Goal: Task Accomplishment & Management: Manage account settings

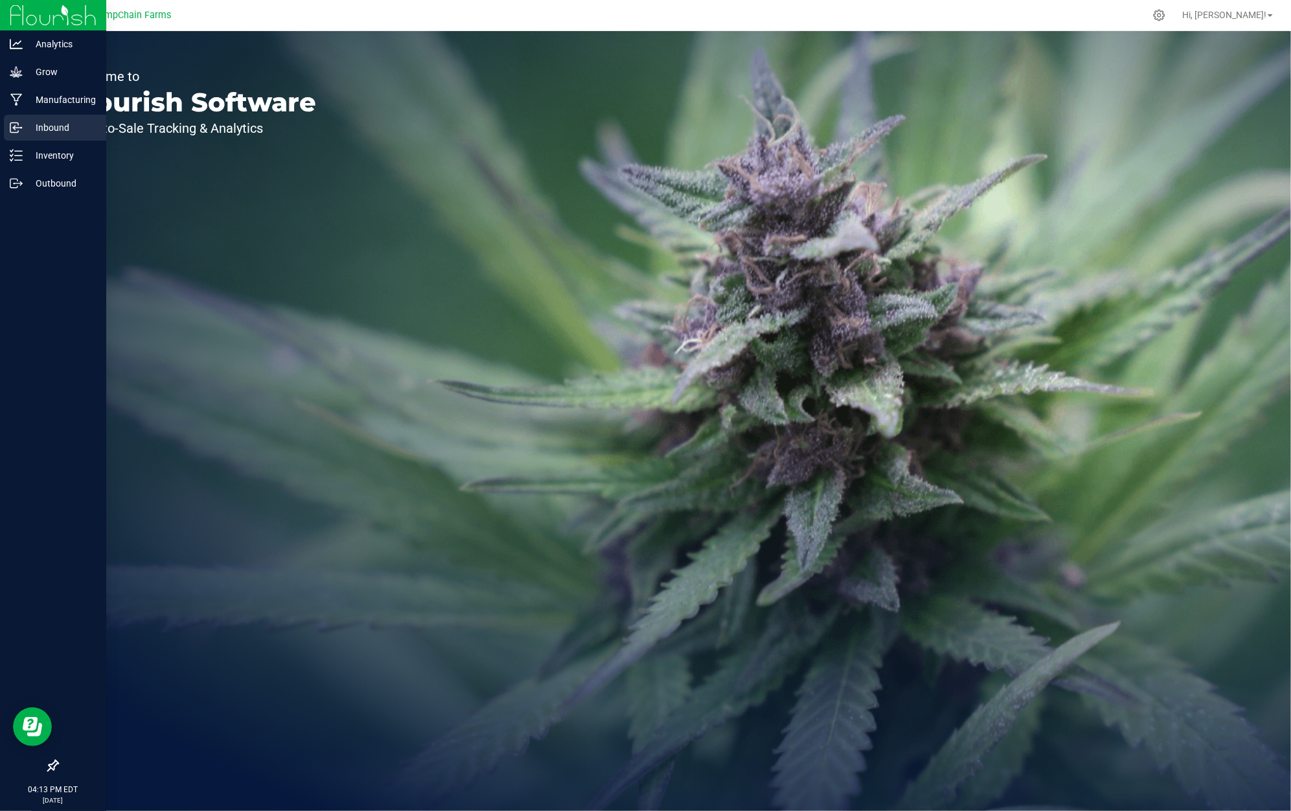
click at [21, 127] on circle at bounding box center [21, 128] width 2 height 2
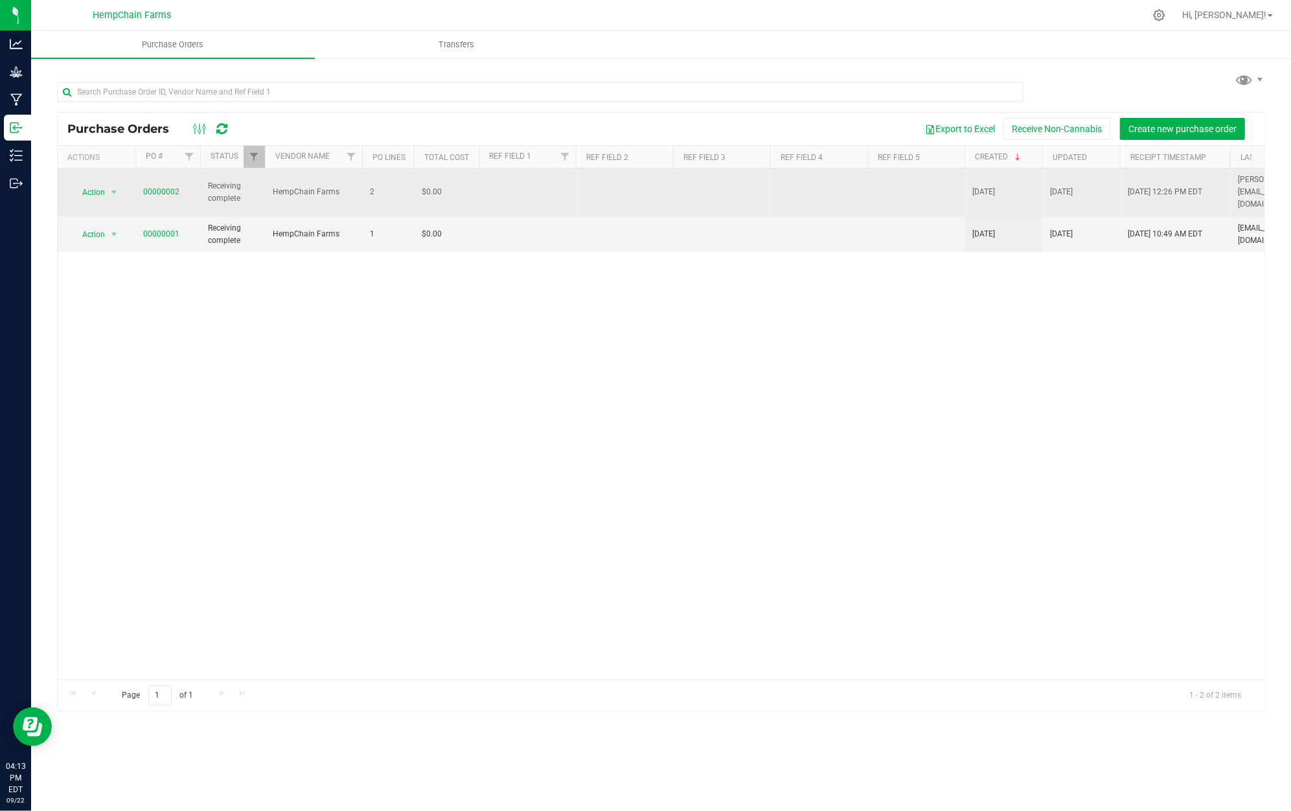
click at [413, 200] on td "2" at bounding box center [388, 192] width 52 height 49
click at [172, 187] on link "00000002" at bounding box center [161, 191] width 36 height 9
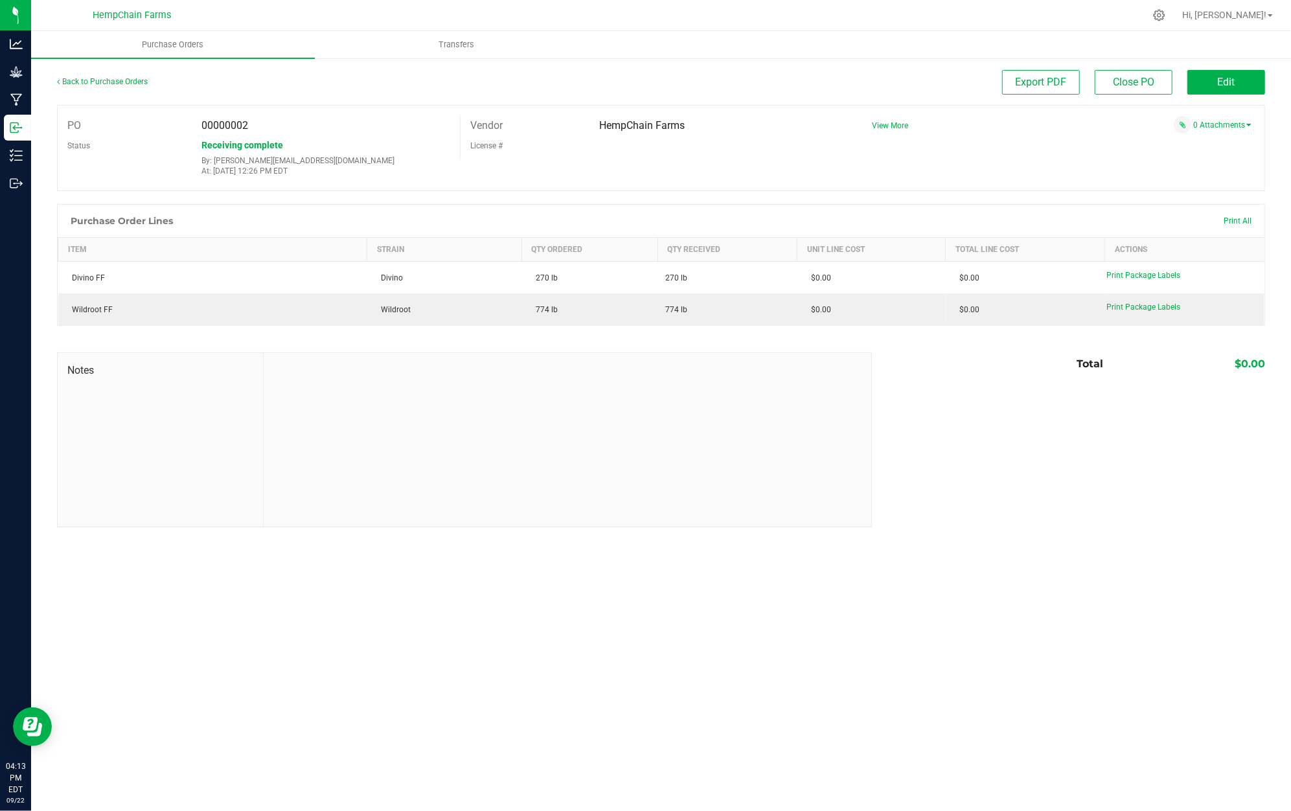
click at [84, 89] on div "Back to Purchase Orders" at bounding box center [208, 81] width 302 height 23
click at [93, 78] on link "Back to Purchase Orders" at bounding box center [102, 81] width 91 height 9
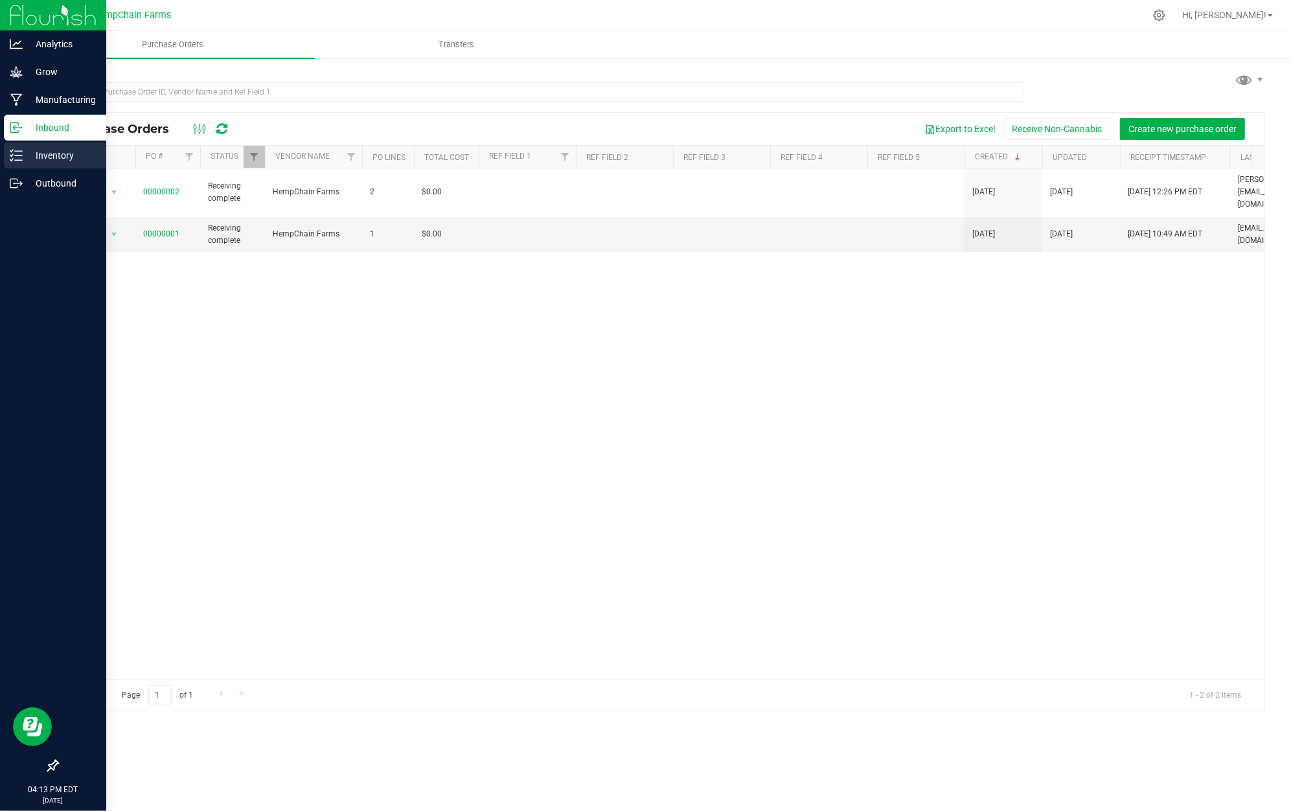
click at [48, 152] on p "Inventory" at bounding box center [62, 156] width 78 height 16
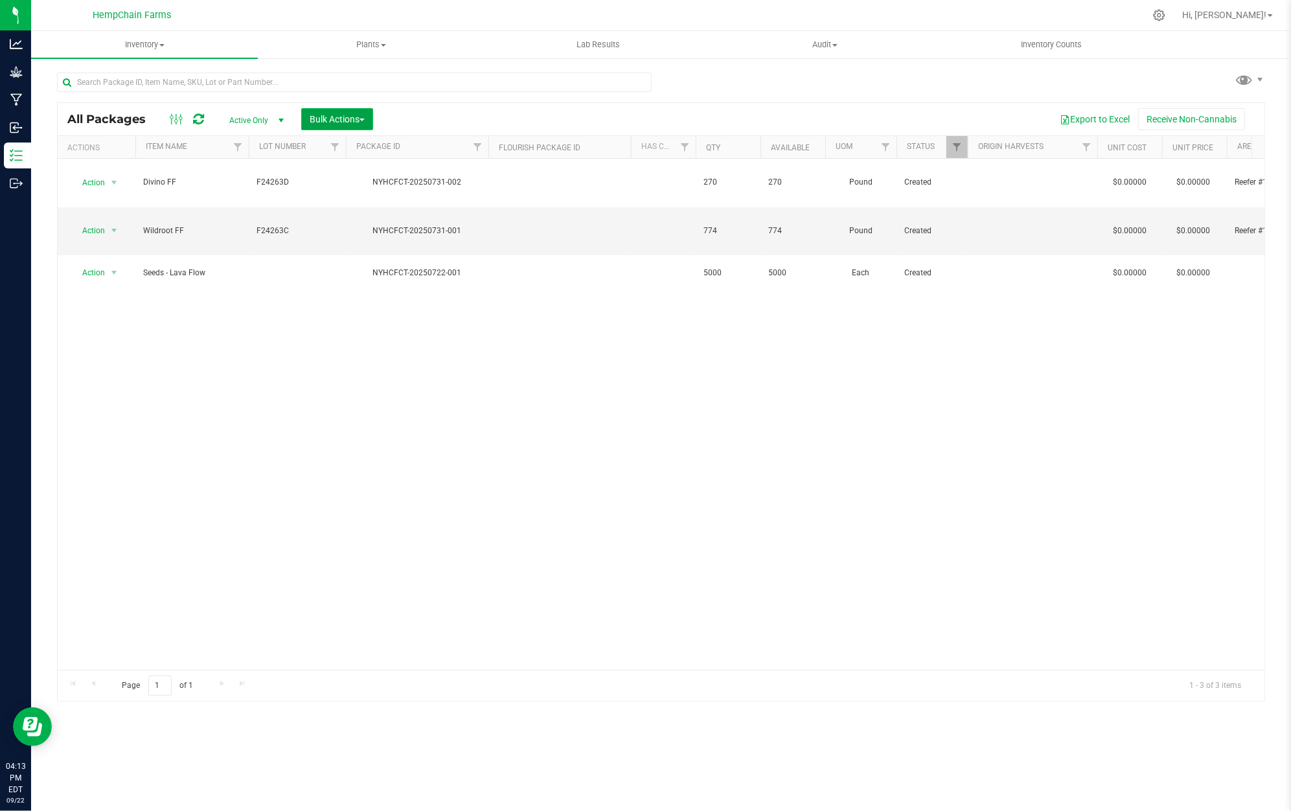
click at [347, 124] on span "Bulk Actions" at bounding box center [337, 119] width 55 height 10
click at [490, 278] on div "Action Action Adjust qty Create package Edit attributes Global inventory Locate…" at bounding box center [661, 414] width 1207 height 511
click at [371, 39] on span "Plants" at bounding box center [371, 45] width 225 height 12
click at [371, 39] on span "Plants" at bounding box center [371, 45] width 227 height 12
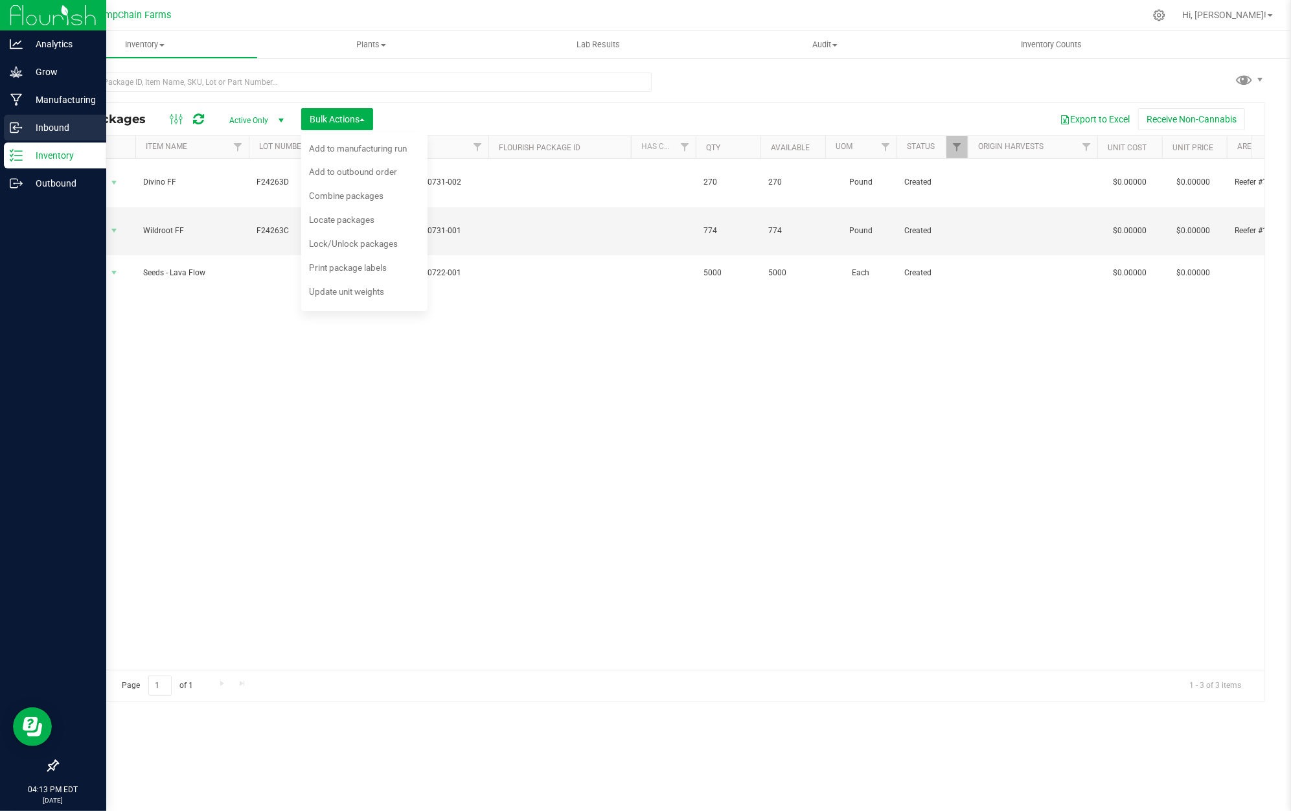
click at [25, 125] on p "Inbound" at bounding box center [62, 128] width 78 height 16
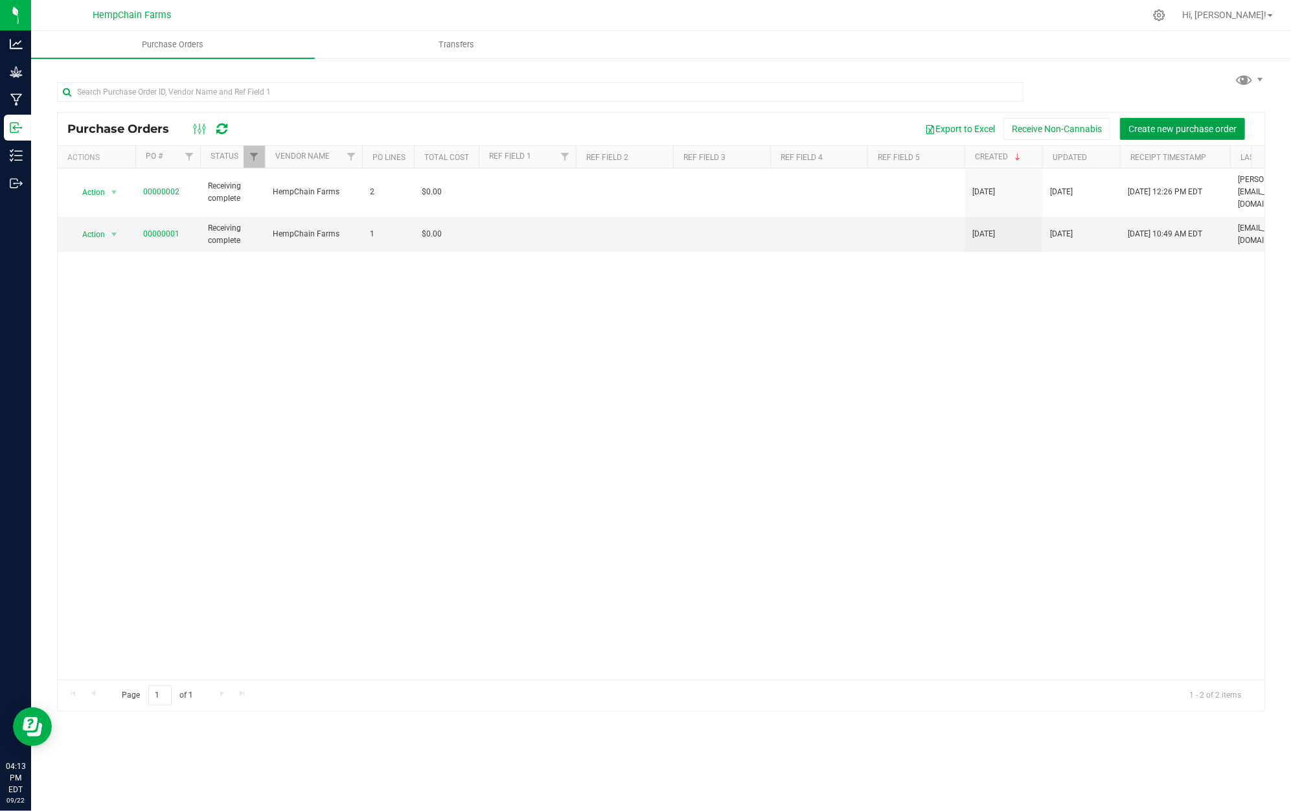
click at [1175, 130] on span "Create new purchase order" at bounding box center [1183, 129] width 108 height 10
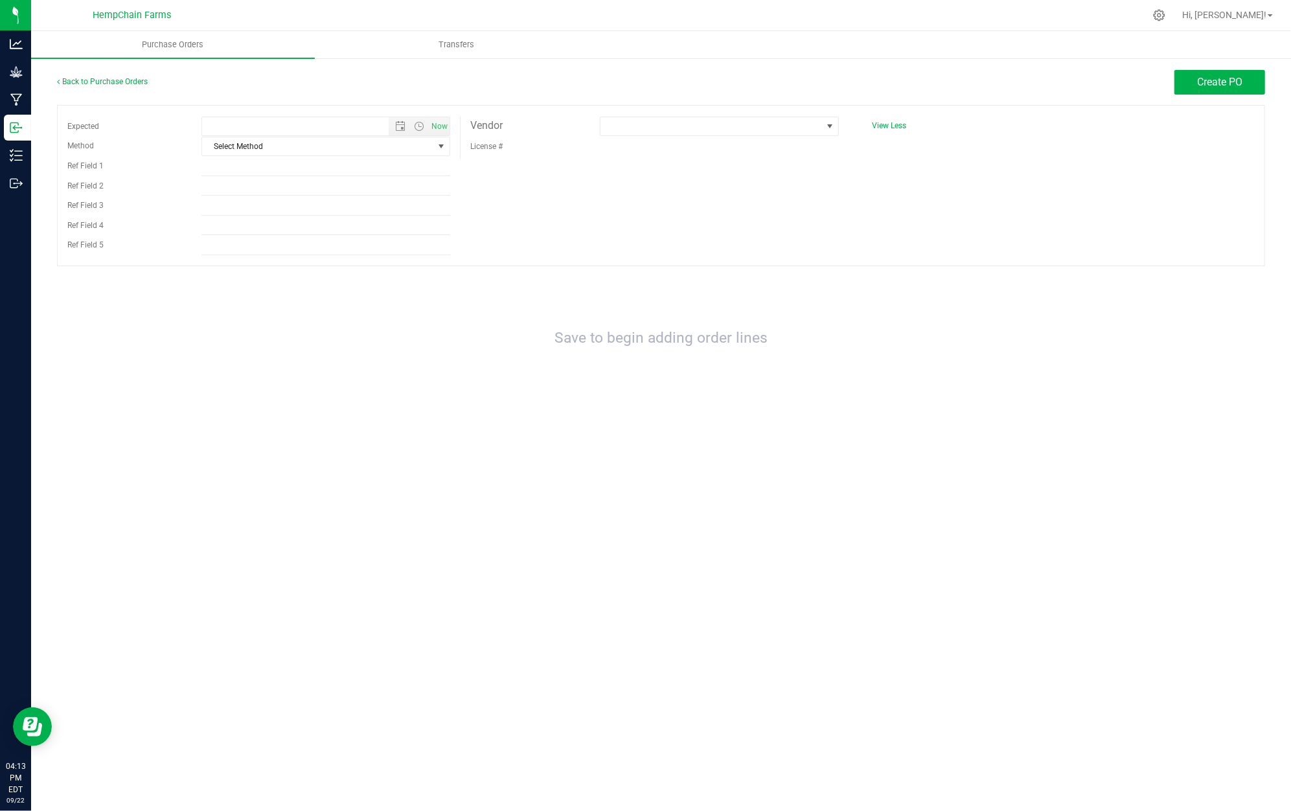
type input "[DATE] 4:13 PM"
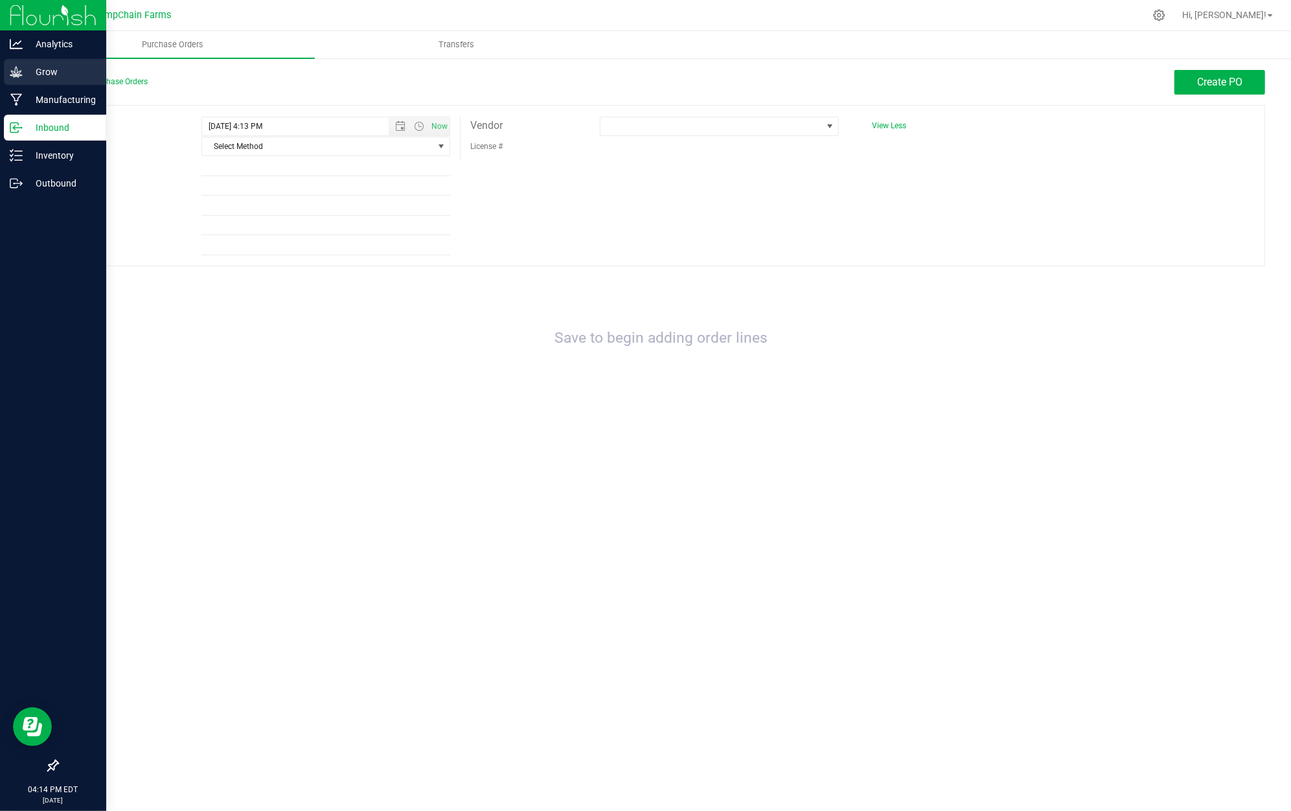
click at [43, 70] on p "Grow" at bounding box center [62, 72] width 78 height 16
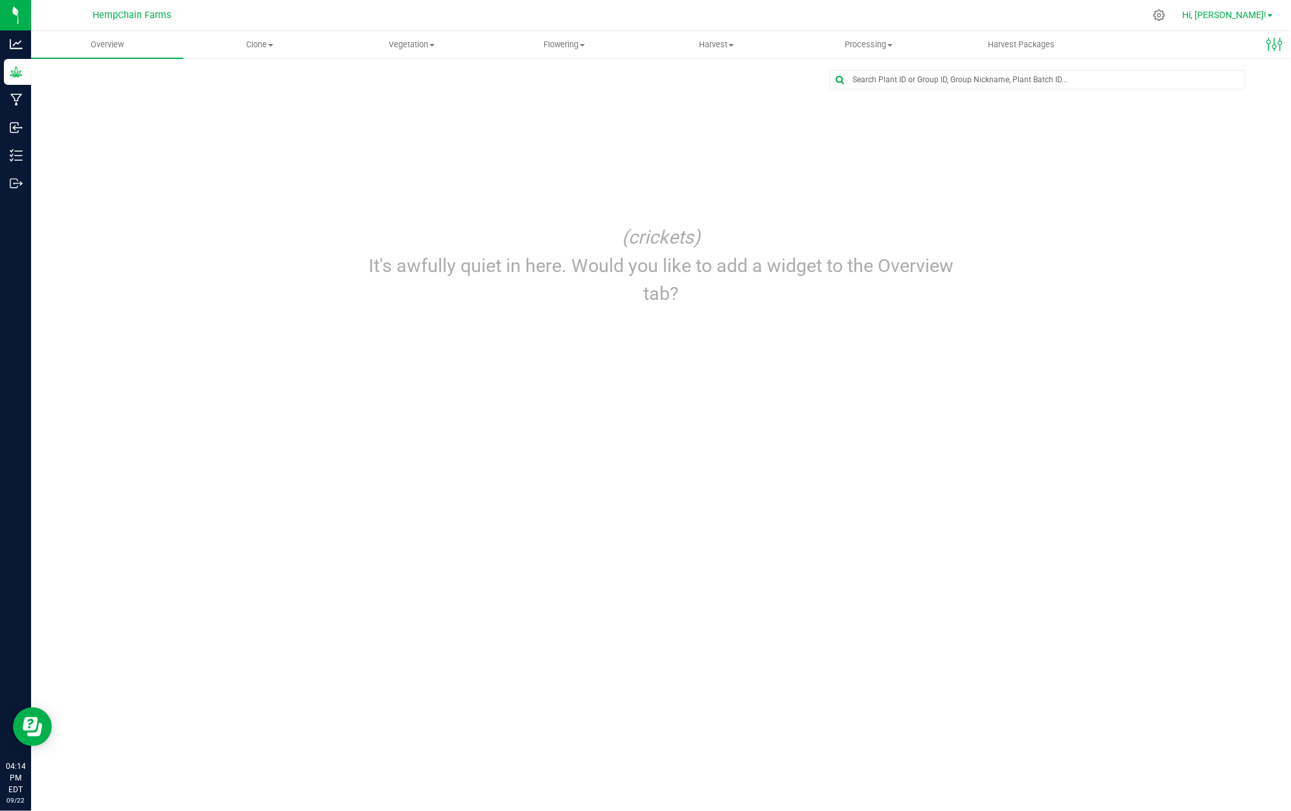
click at [1240, 11] on span "Hi, [PERSON_NAME]!" at bounding box center [1224, 15] width 84 height 10
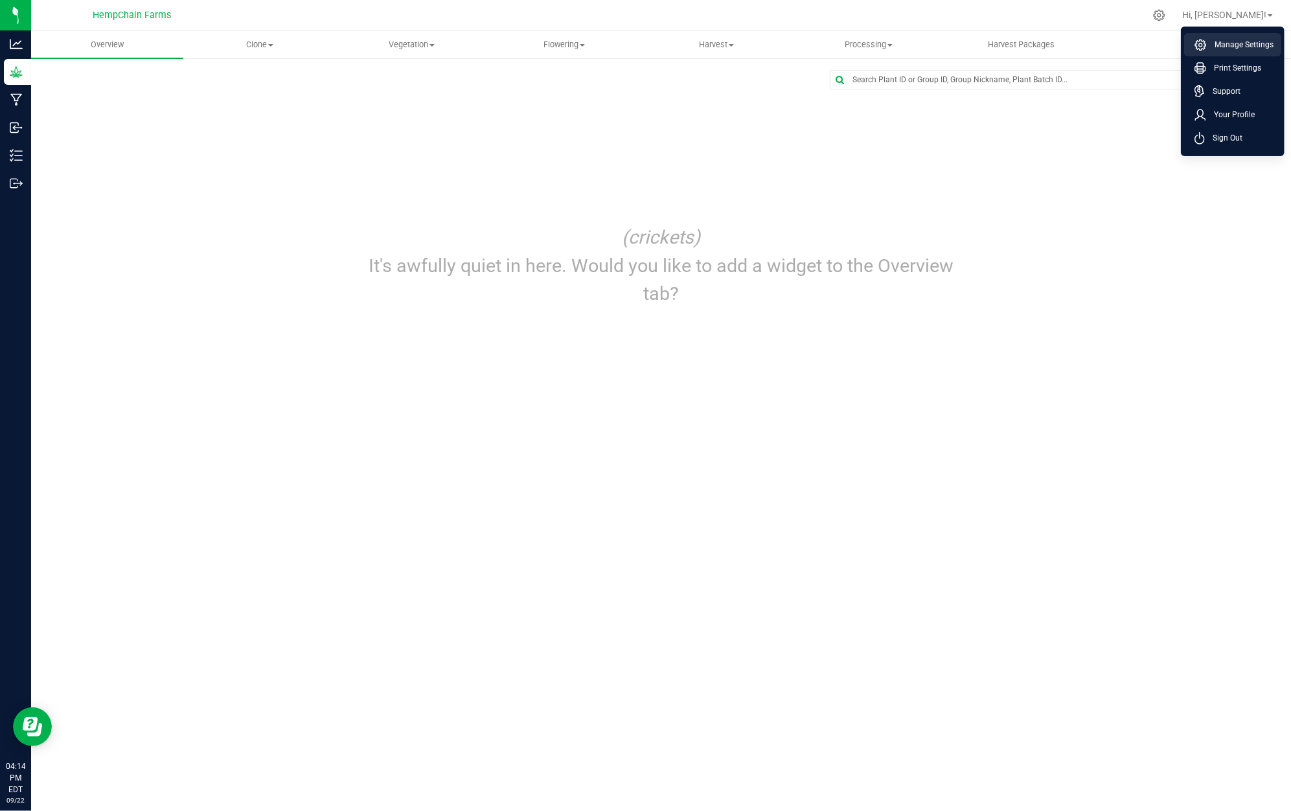
click at [1213, 53] on li "Manage Settings" at bounding box center [1232, 44] width 97 height 23
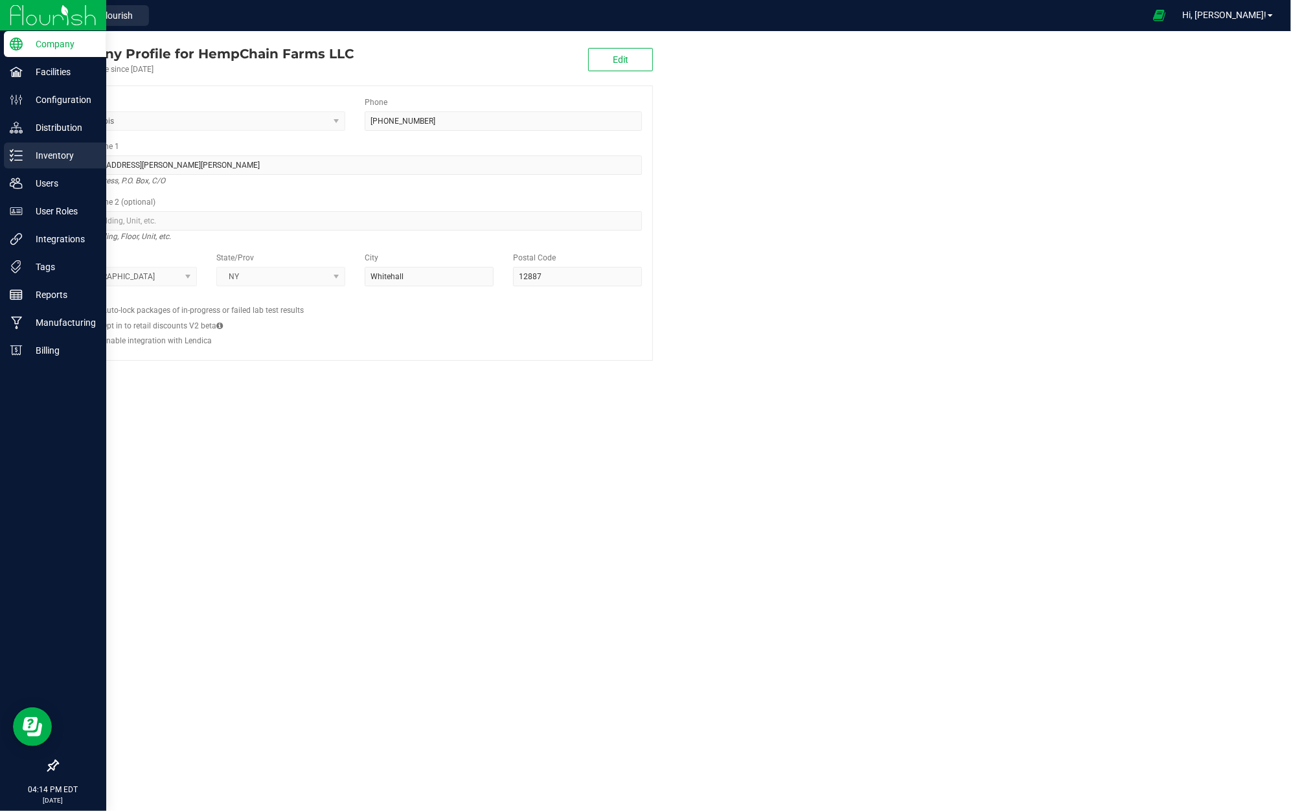
click at [70, 162] on p "Inventory" at bounding box center [62, 156] width 78 height 16
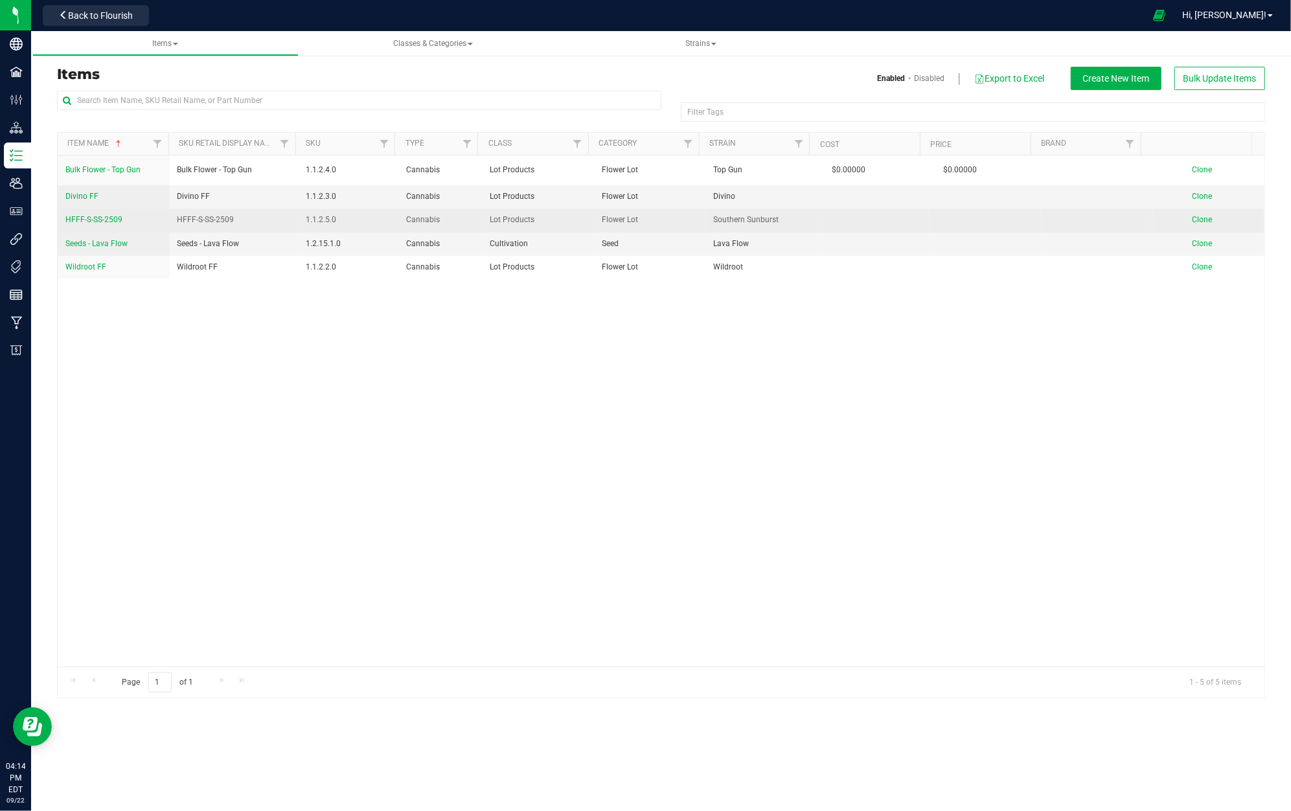
click at [95, 220] on span "HFFF-S-SS-2509" at bounding box center [93, 219] width 57 height 9
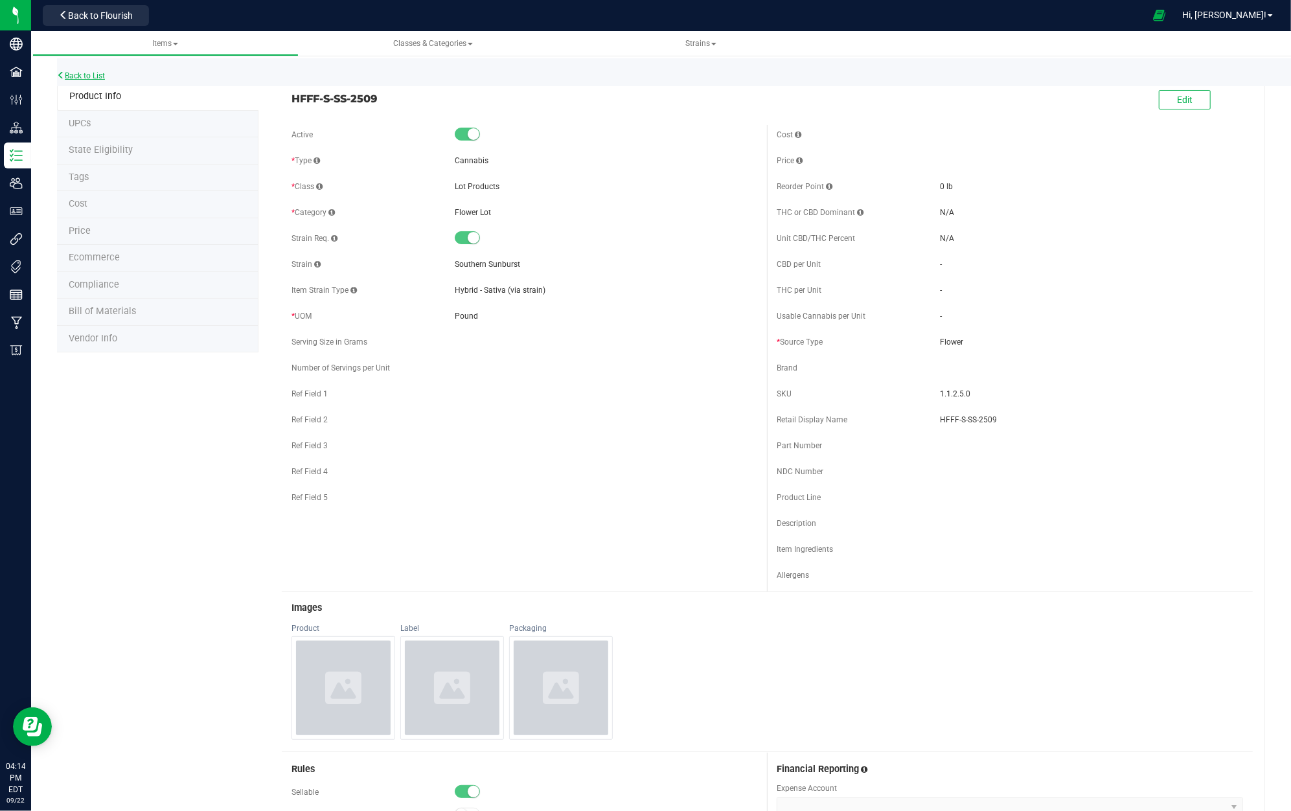
click at [67, 75] on link "Back to List" at bounding box center [81, 75] width 48 height 9
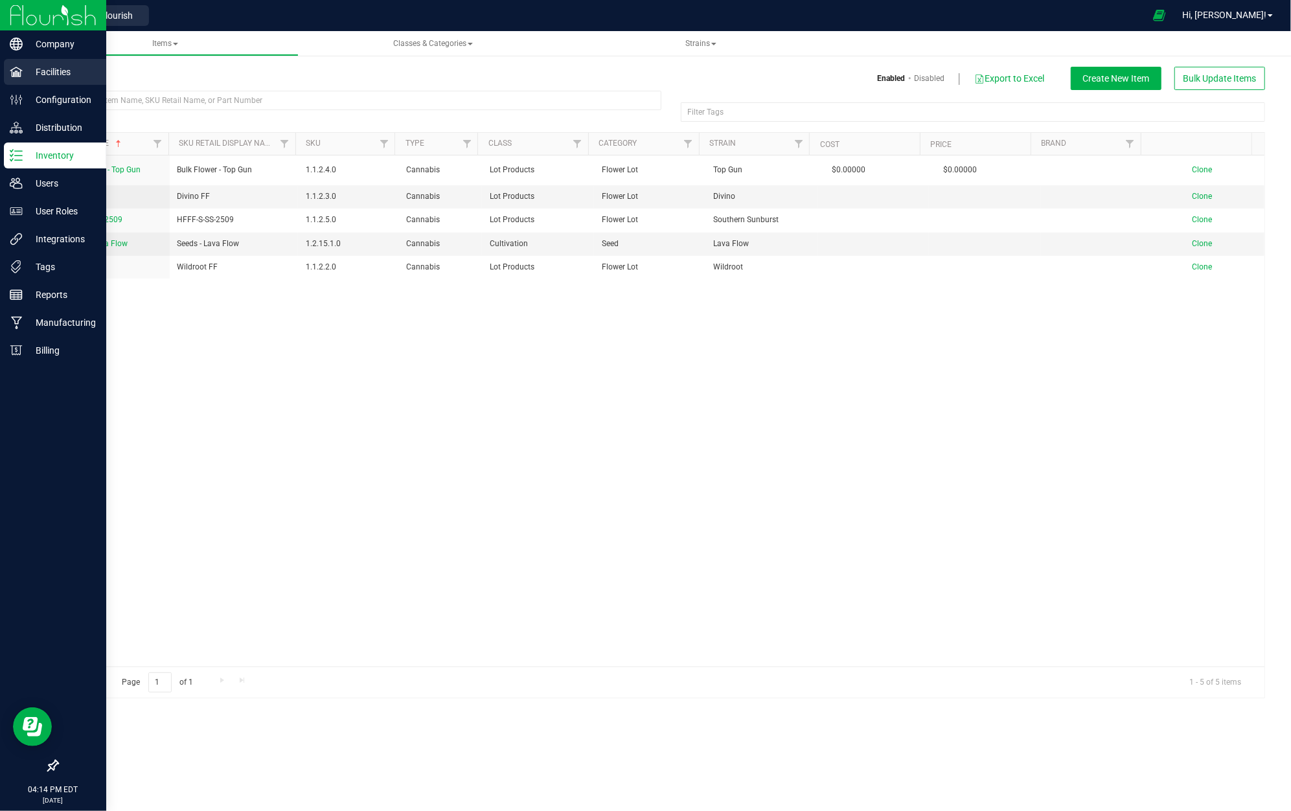
click at [76, 69] on p "Facilities" at bounding box center [62, 72] width 78 height 16
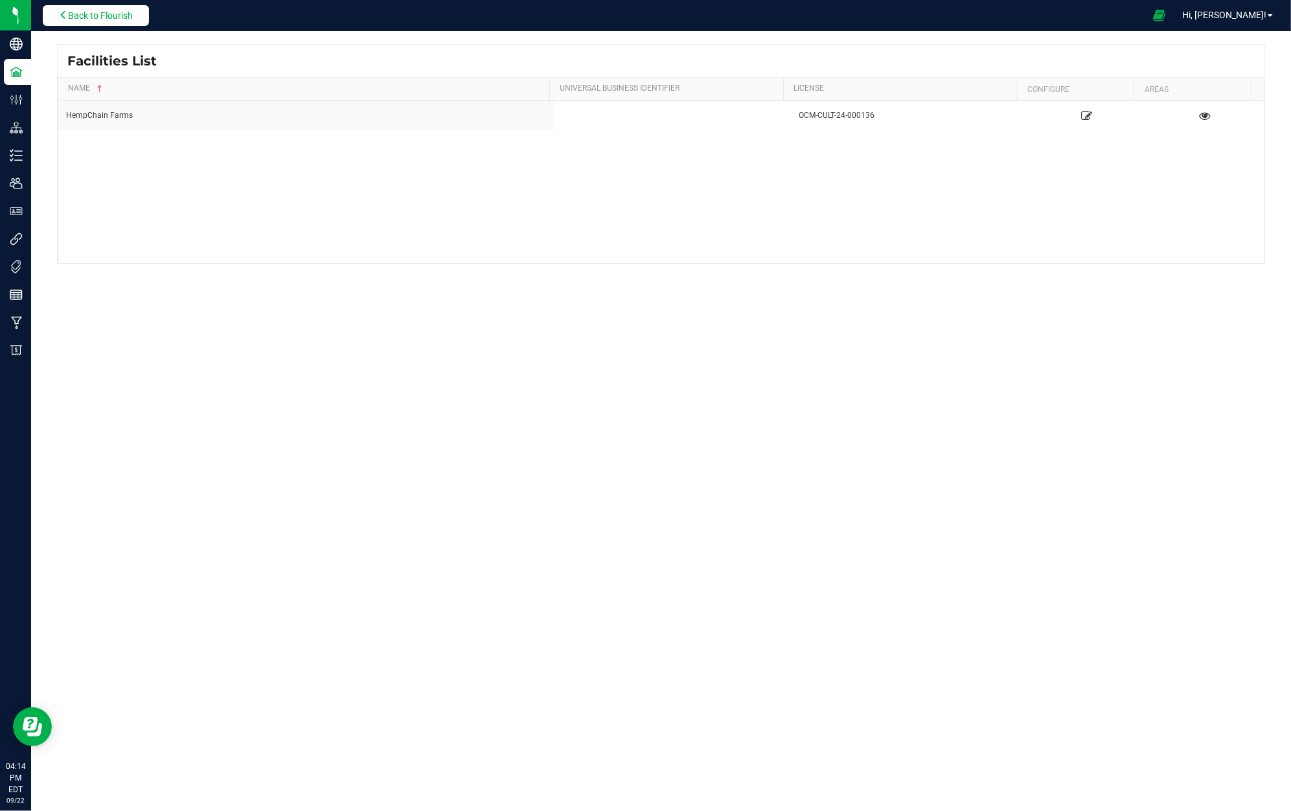
click at [120, 11] on span "Back to Flourish" at bounding box center [100, 15] width 65 height 10
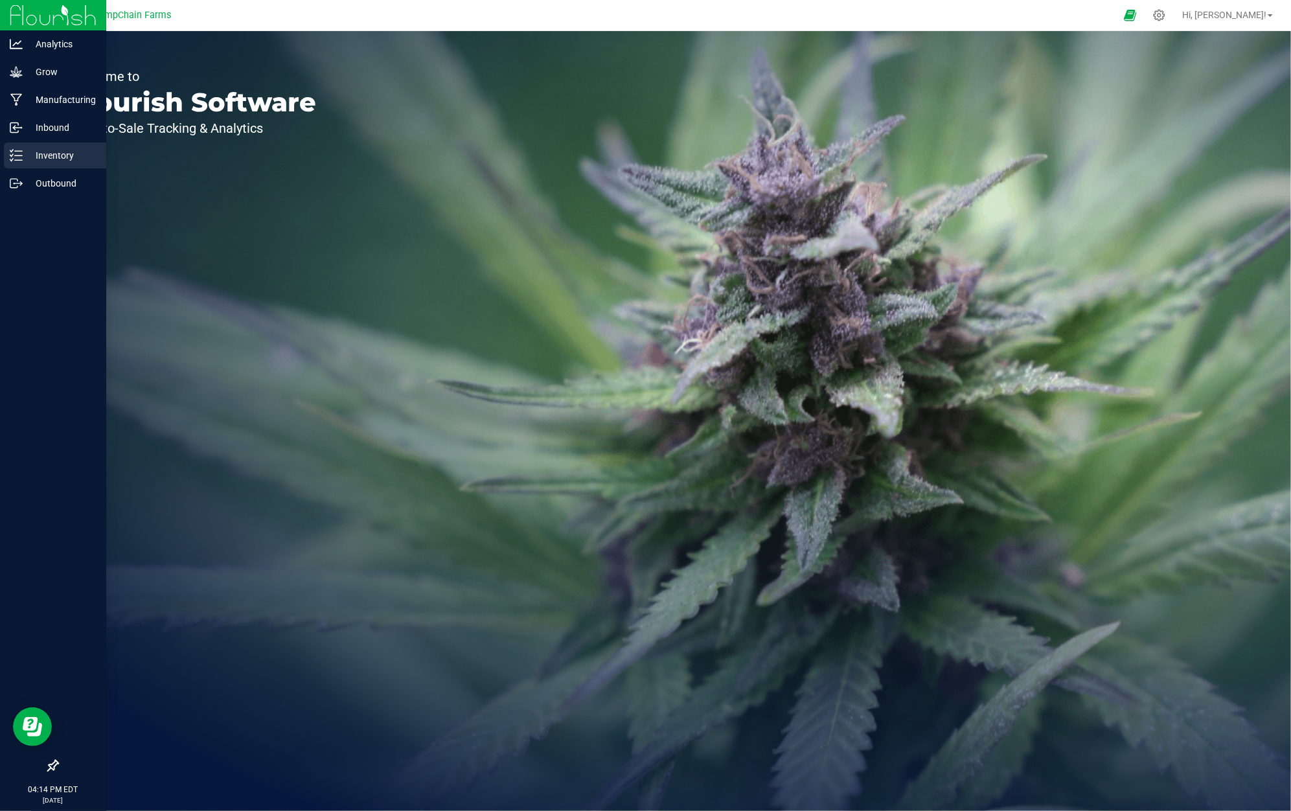
click at [76, 158] on p "Inventory" at bounding box center [62, 156] width 78 height 16
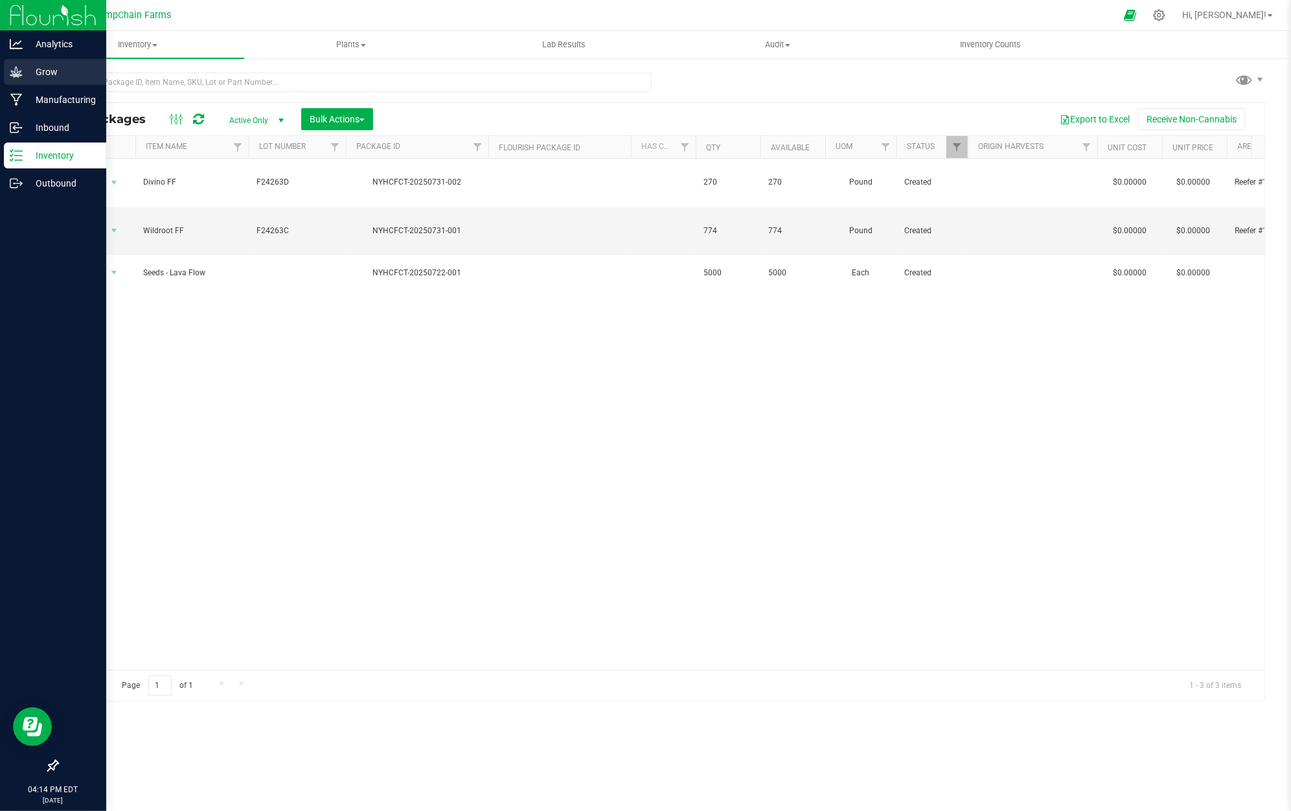
click at [38, 71] on p "Grow" at bounding box center [62, 72] width 78 height 16
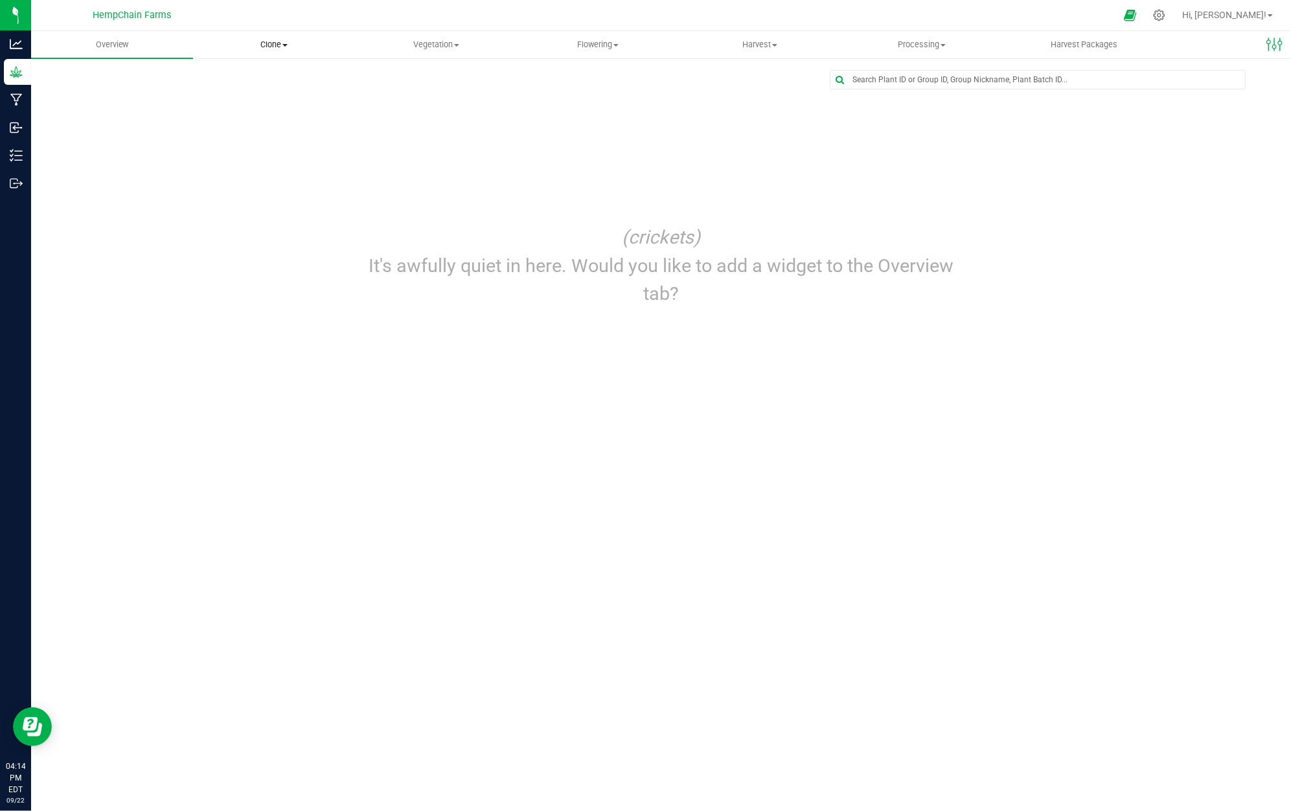
click at [257, 47] on span "Clone" at bounding box center [274, 45] width 161 height 12
click at [268, 104] on span "Cloning plants" at bounding box center [240, 109] width 95 height 11
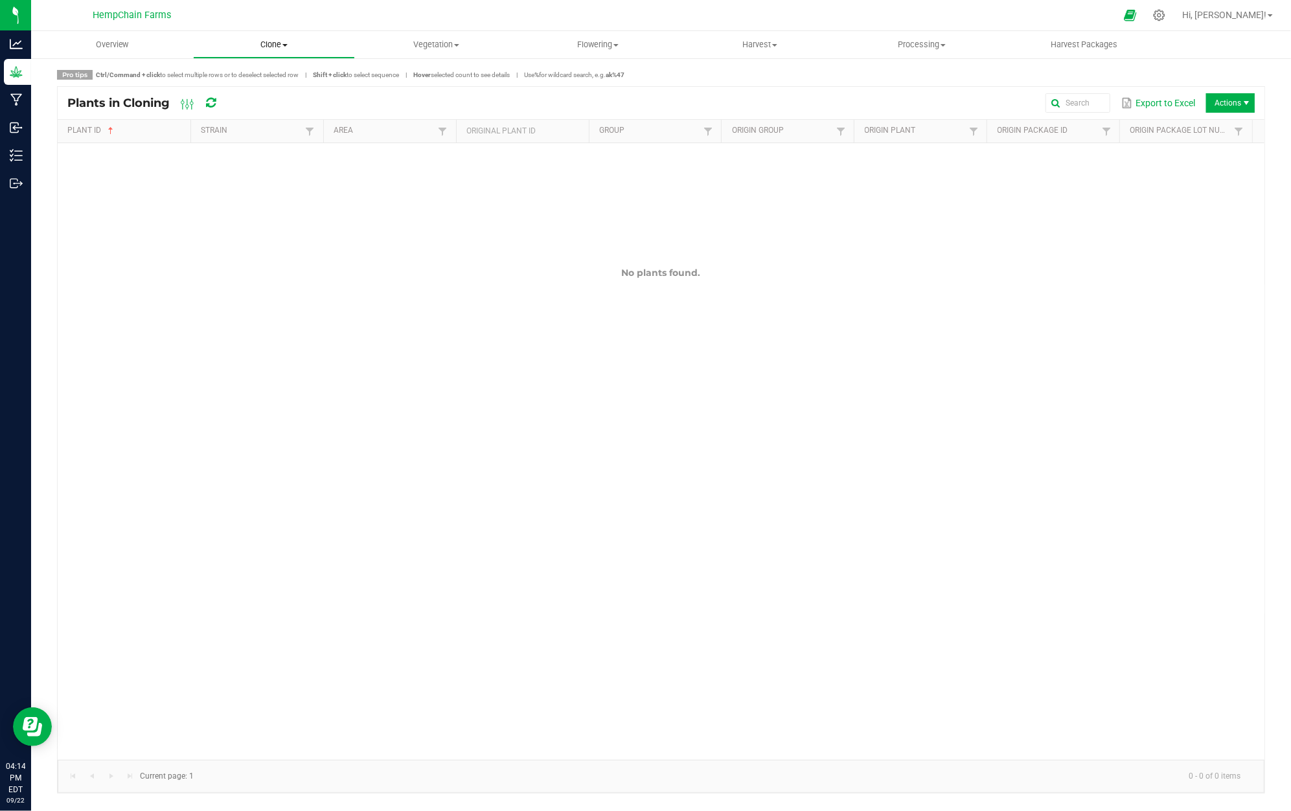
click at [278, 40] on span "Clone" at bounding box center [274, 45] width 161 height 12
click at [452, 40] on span "Vegetation" at bounding box center [436, 45] width 161 height 12
click at [610, 39] on span "Flowering" at bounding box center [598, 45] width 161 height 12
click at [457, 44] on span at bounding box center [456, 45] width 5 height 3
click at [602, 49] on span "Flowering" at bounding box center [598, 45] width 161 height 12
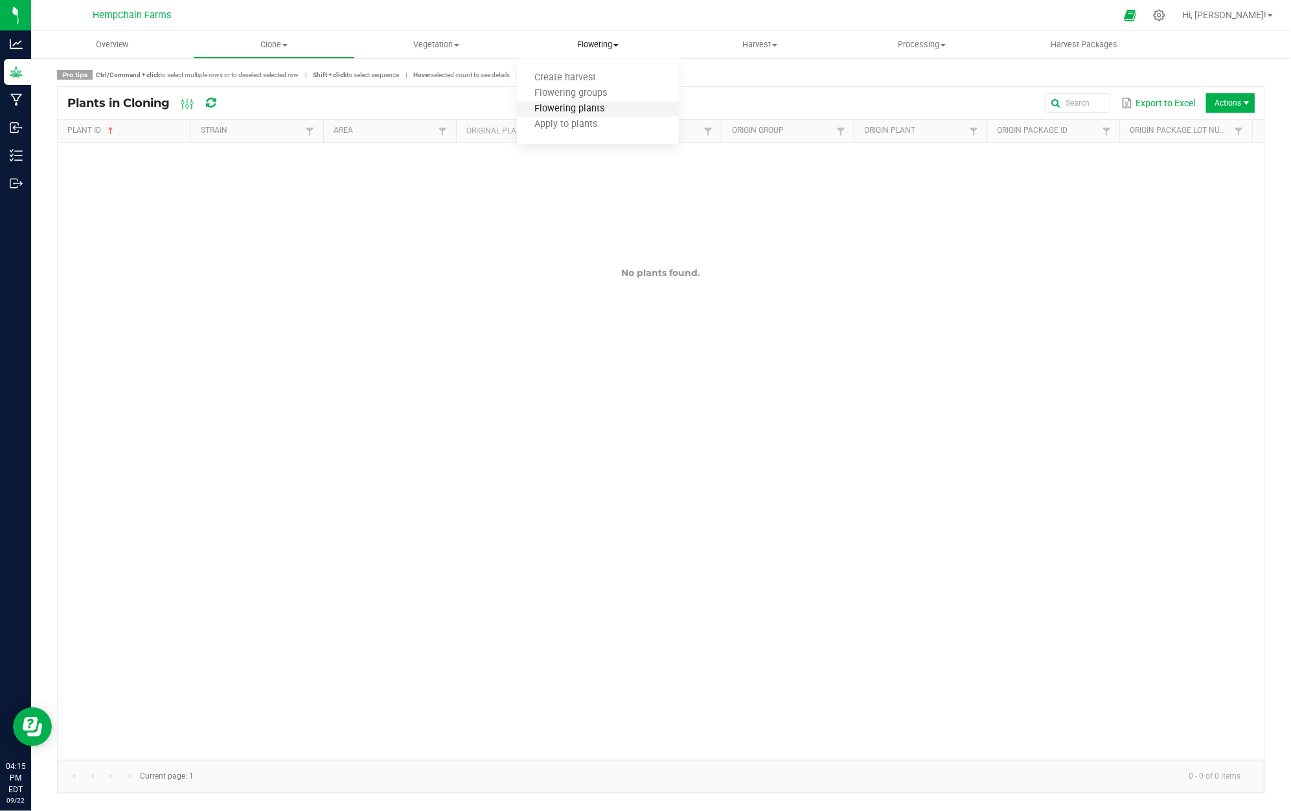
click at [597, 107] on span "Flowering plants" at bounding box center [569, 109] width 105 height 11
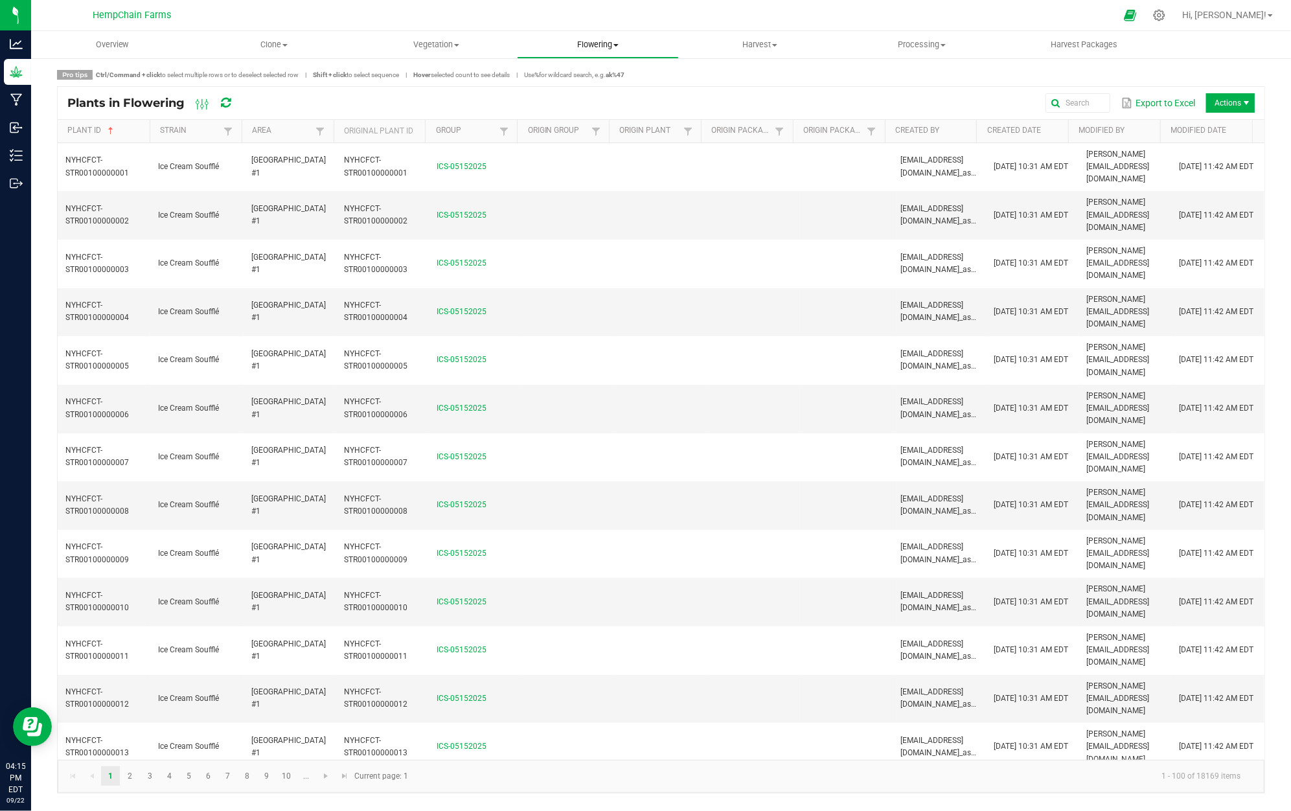
click at [621, 47] on span "Flowering" at bounding box center [598, 45] width 161 height 12
click at [617, 97] on span "Flowering groups" at bounding box center [571, 93] width 108 height 11
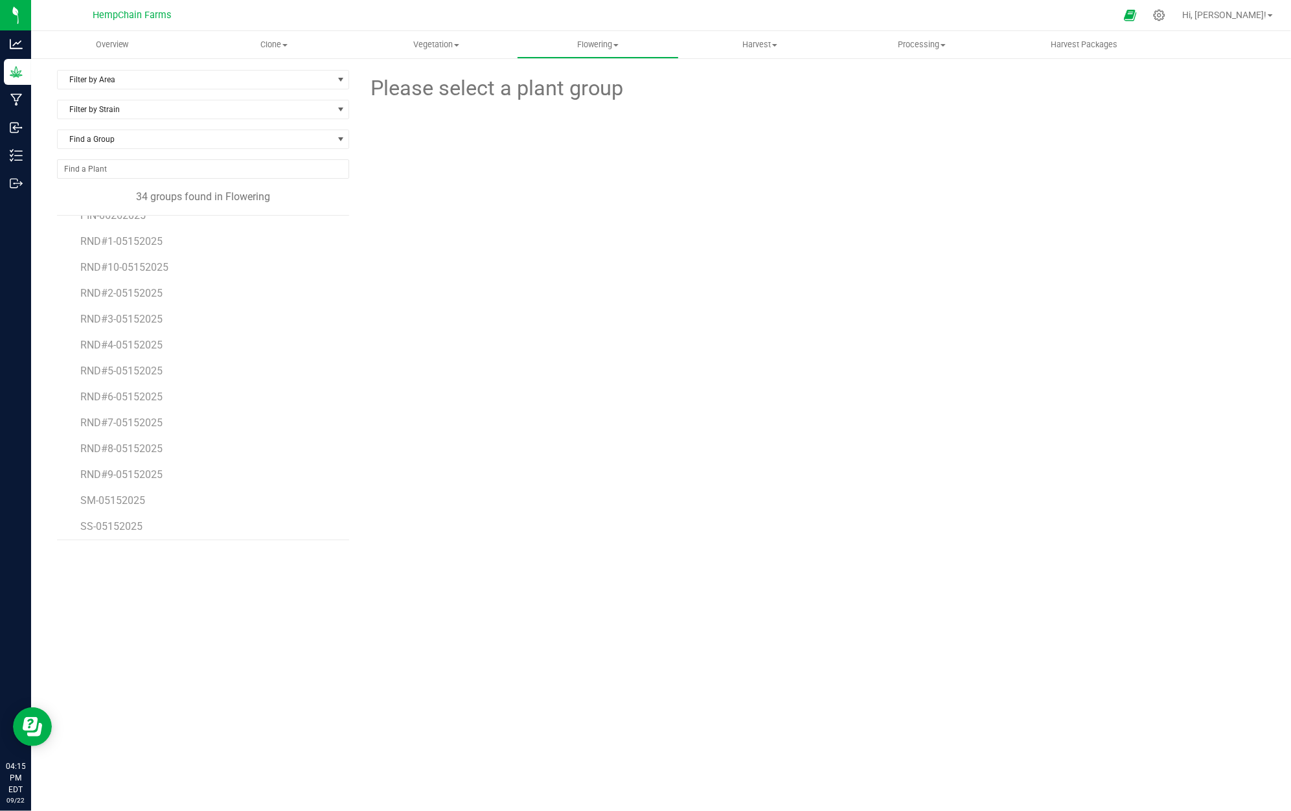
scroll to position [568, 0]
click at [126, 444] on span "SS-05152025" at bounding box center [111, 443] width 63 height 12
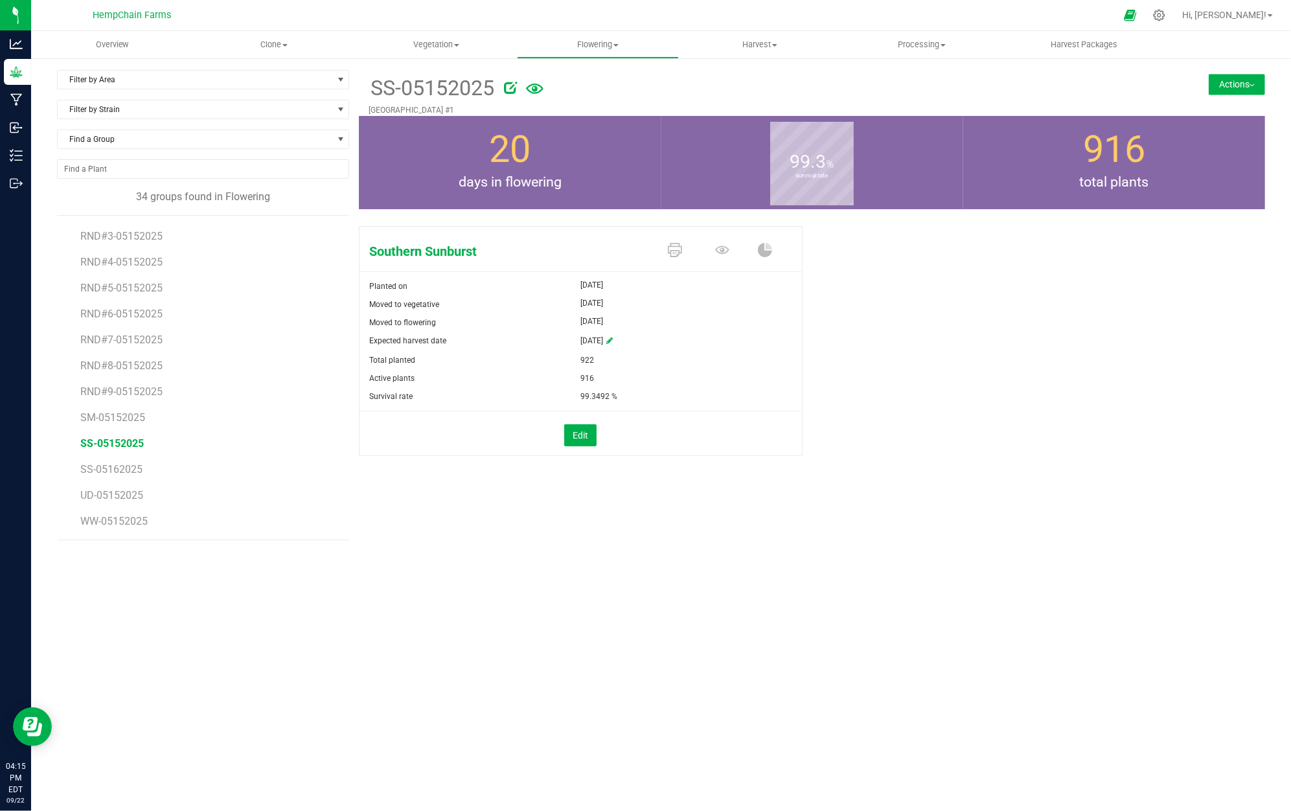
click at [1255, 80] on button "Actions" at bounding box center [1237, 84] width 56 height 21
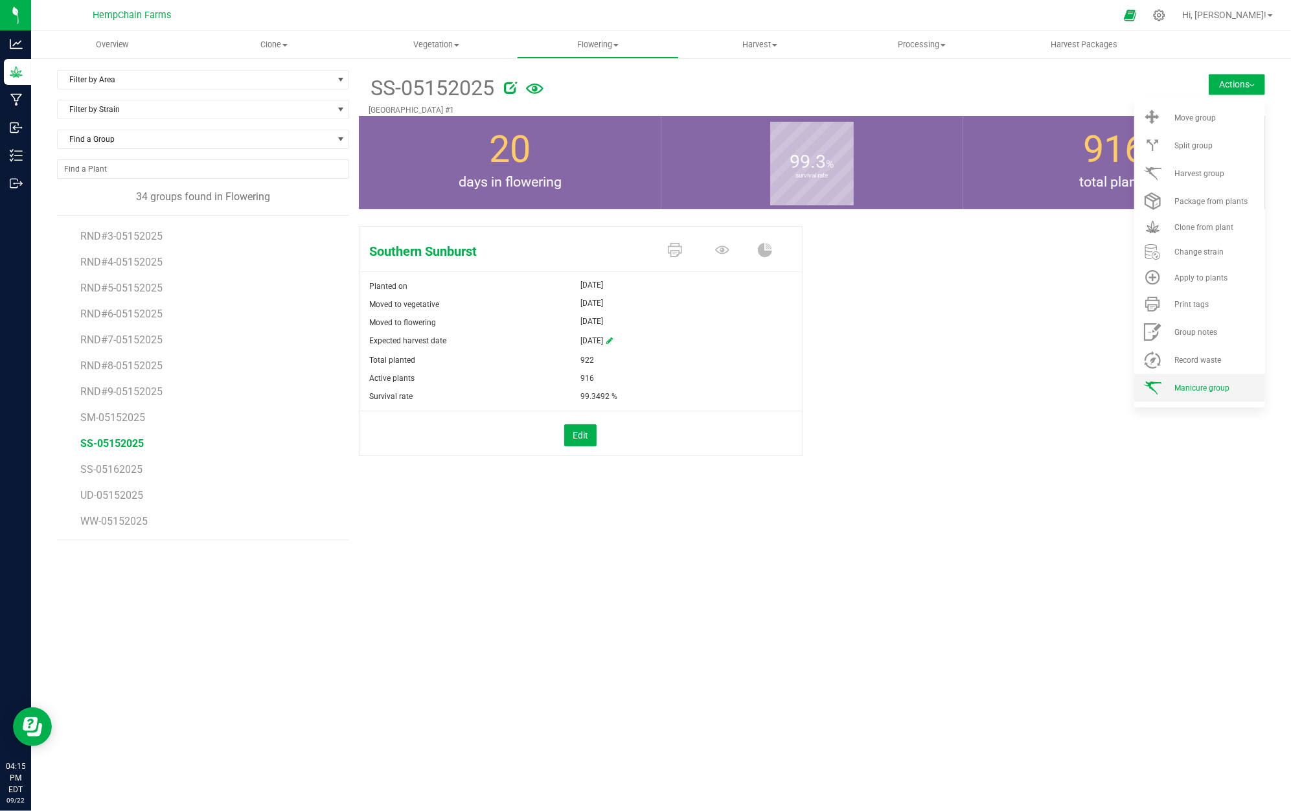
click at [1196, 391] on span "Manicure group" at bounding box center [1202, 388] width 55 height 9
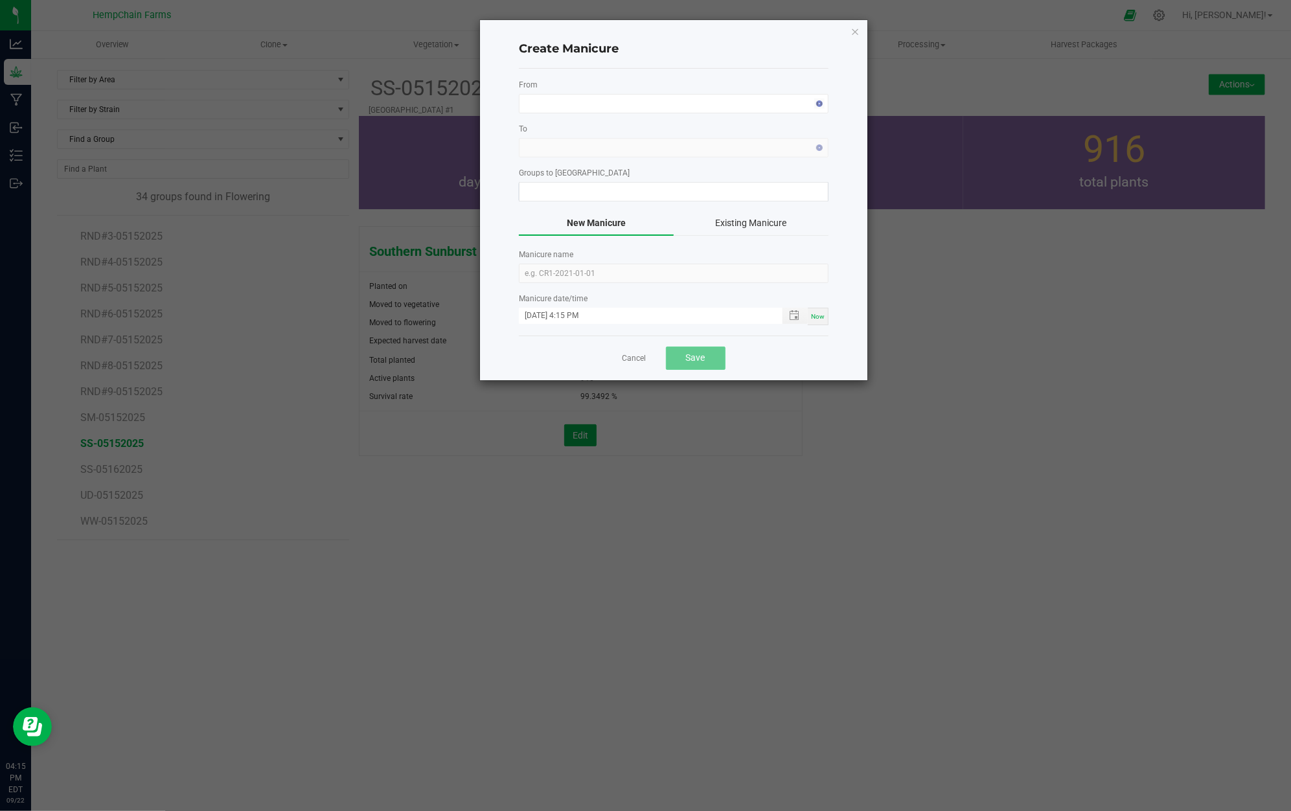
type input "SS-05152025"
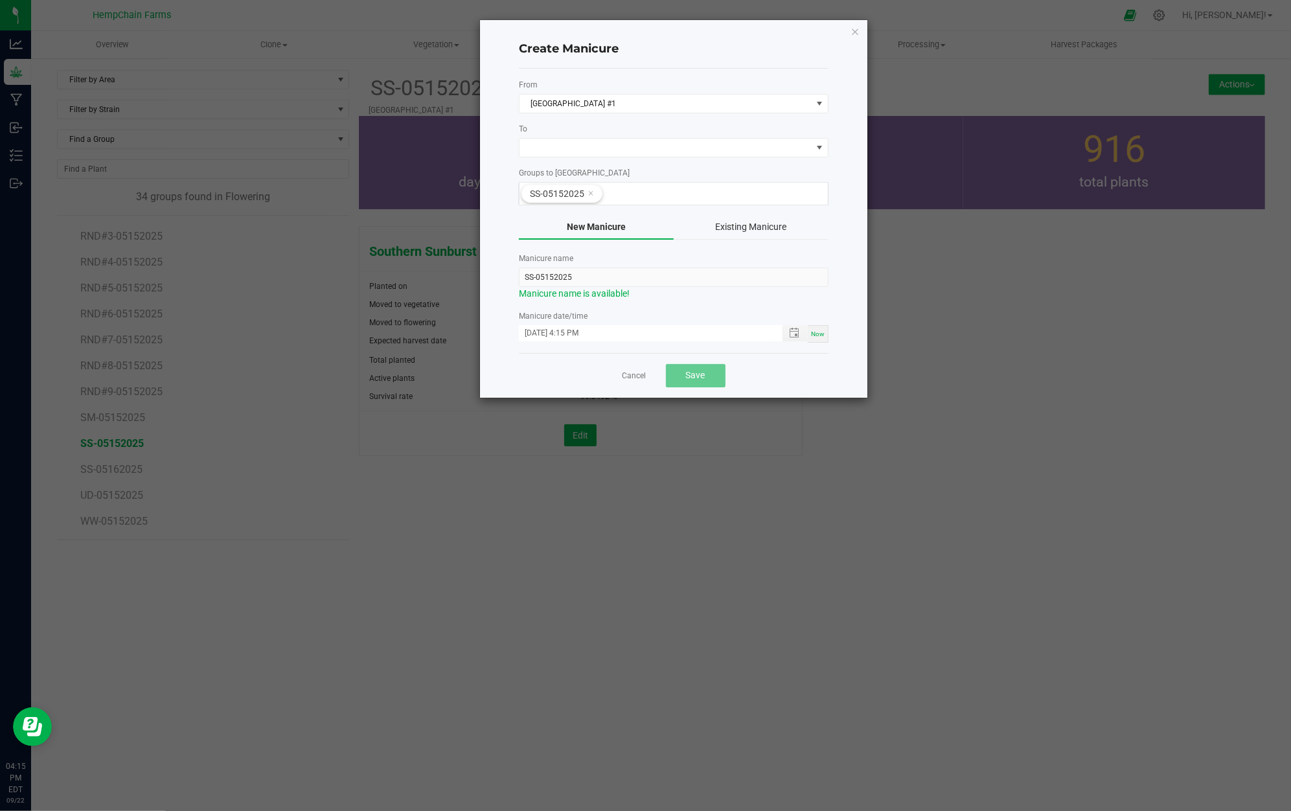
click at [773, 218] on button "Existing Manicure" at bounding box center [751, 227] width 155 height 25
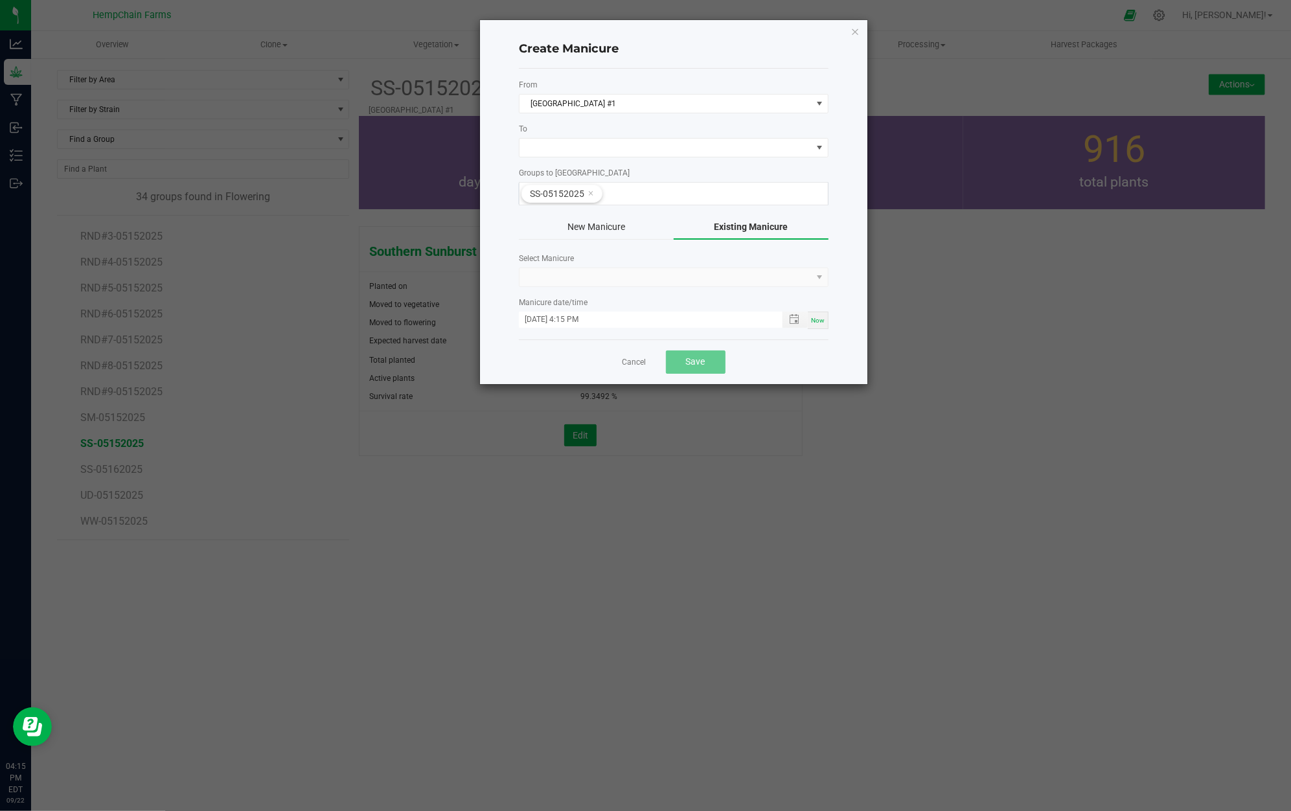
click at [605, 273] on kendo-dropdownlist at bounding box center [674, 277] width 310 height 19
click at [814, 279] on kendo-dropdownlist at bounding box center [674, 277] width 310 height 19
click at [819, 276] on kendo-dropdownlist at bounding box center [674, 277] width 310 height 19
click at [620, 233] on button "New Manicure" at bounding box center [596, 227] width 155 height 25
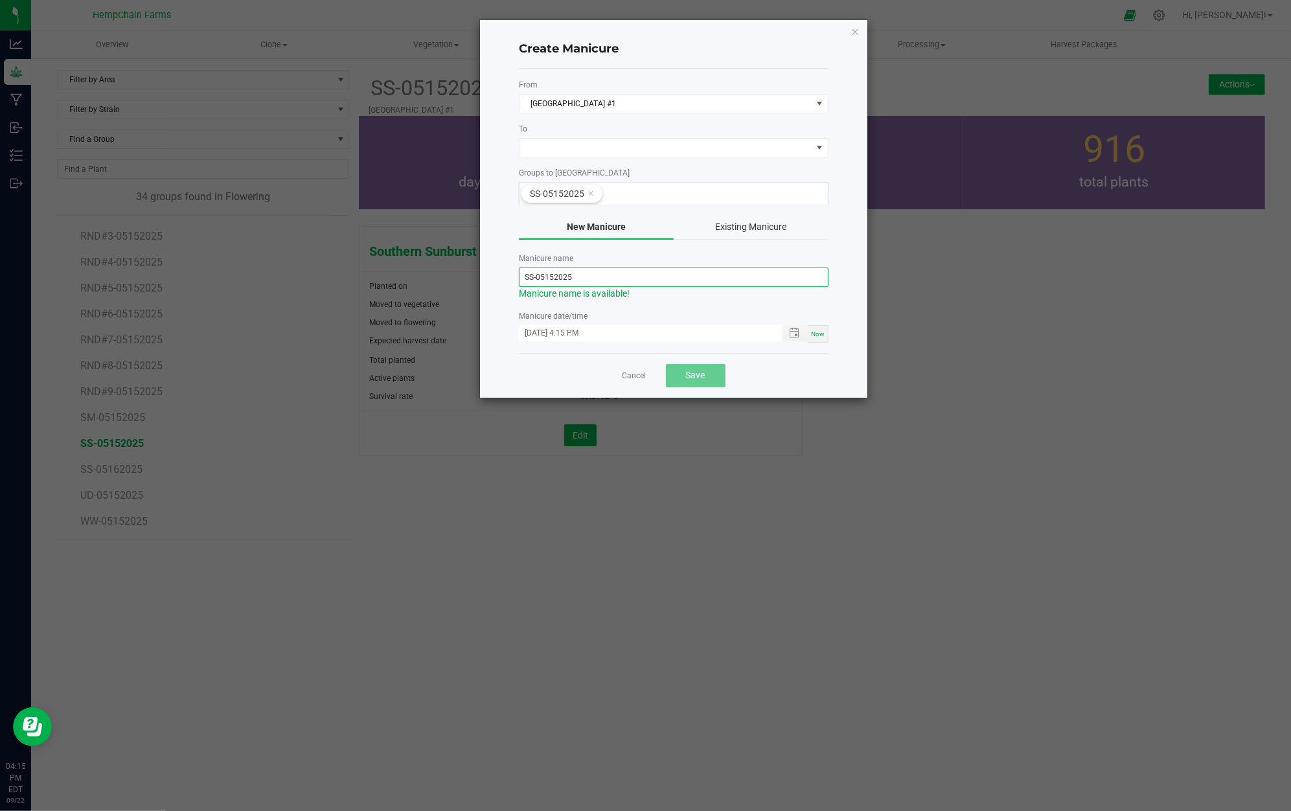
click at [612, 279] on input "SS-05152025" at bounding box center [674, 277] width 310 height 19
click at [610, 279] on input "SS-05152025" at bounding box center [674, 277] width 310 height 19
click at [612, 149] on span at bounding box center [666, 148] width 292 height 18
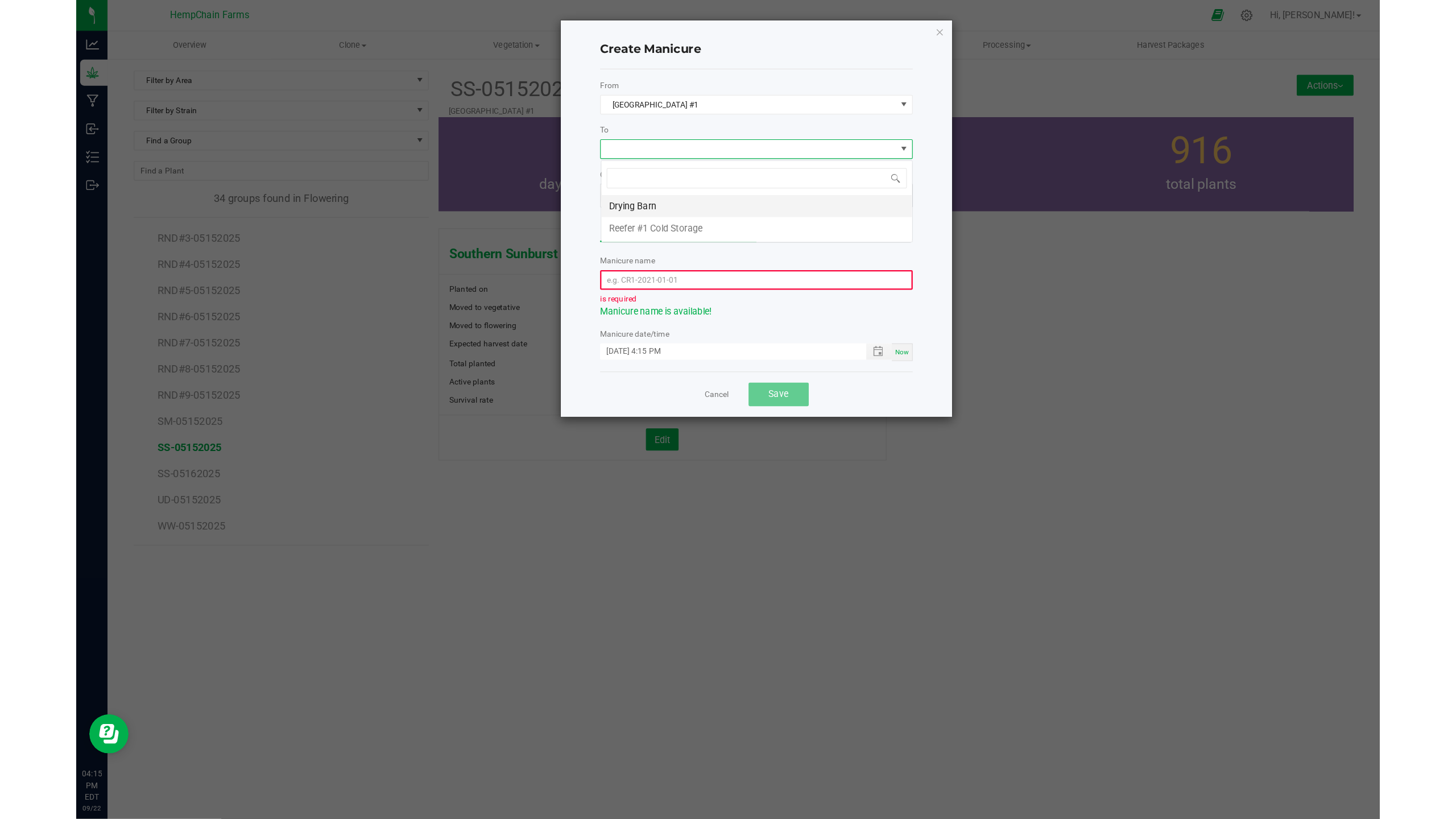
scroll to position [17, 271]
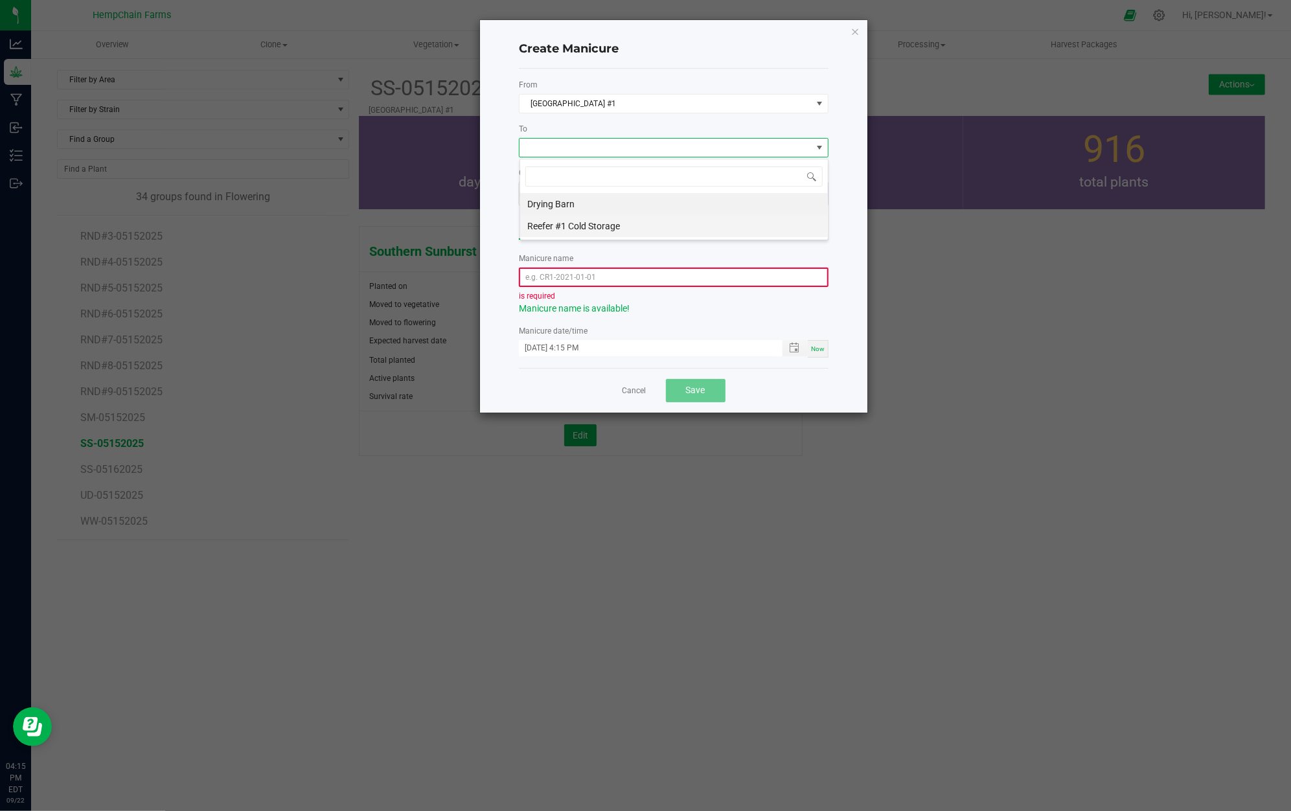
click at [606, 231] on li "Reefer #1 Cold Storage" at bounding box center [674, 226] width 308 height 22
click at [596, 279] on input "text" at bounding box center [674, 277] width 310 height 19
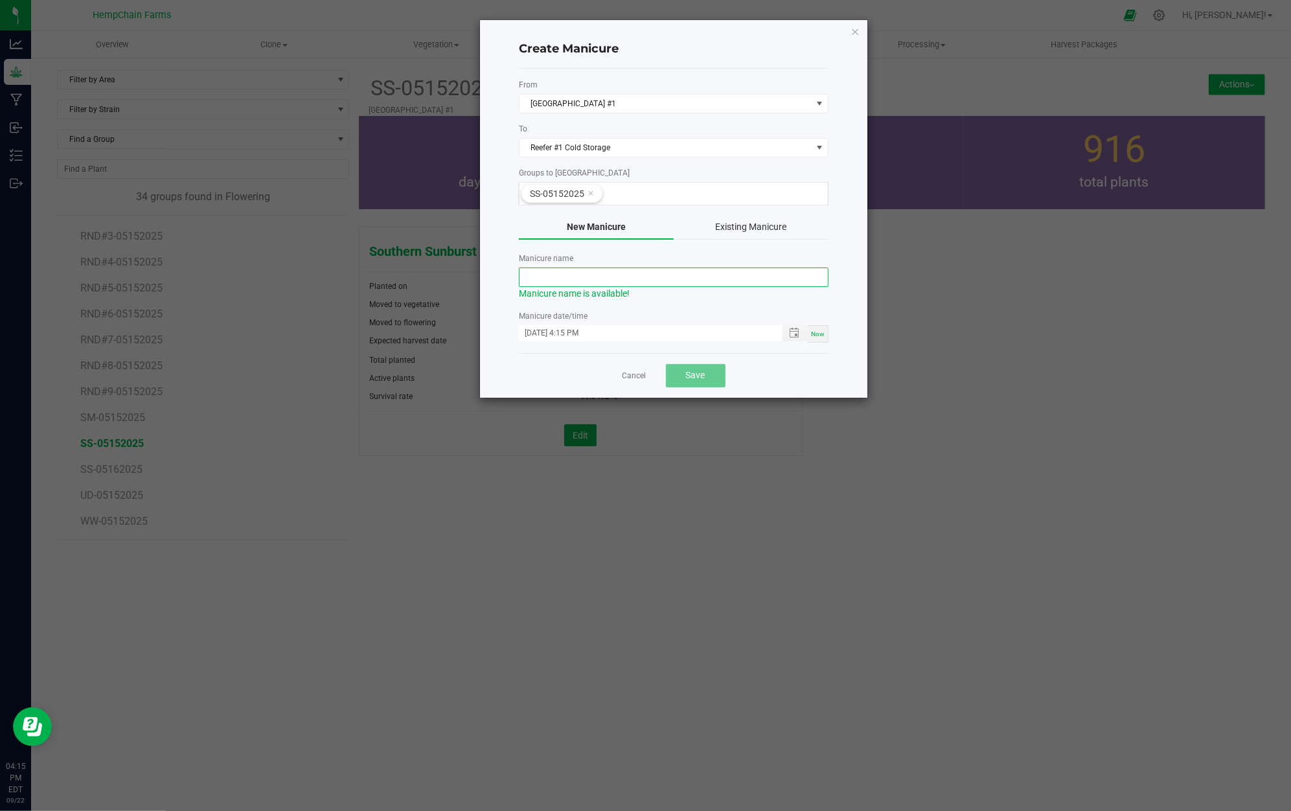
type input "HFFF-S-SS-2509"
click at [551, 335] on input "[DATE] 4:15 PM" at bounding box center [644, 333] width 250 height 16
drag, startPoint x: 539, startPoint y: 332, endPoint x: 551, endPoint y: 333, distance: 11.7
click at [542, 332] on input "[DATE] 4:15 PM" at bounding box center [644, 333] width 250 height 16
type input "[DATE] 4:15 PM"
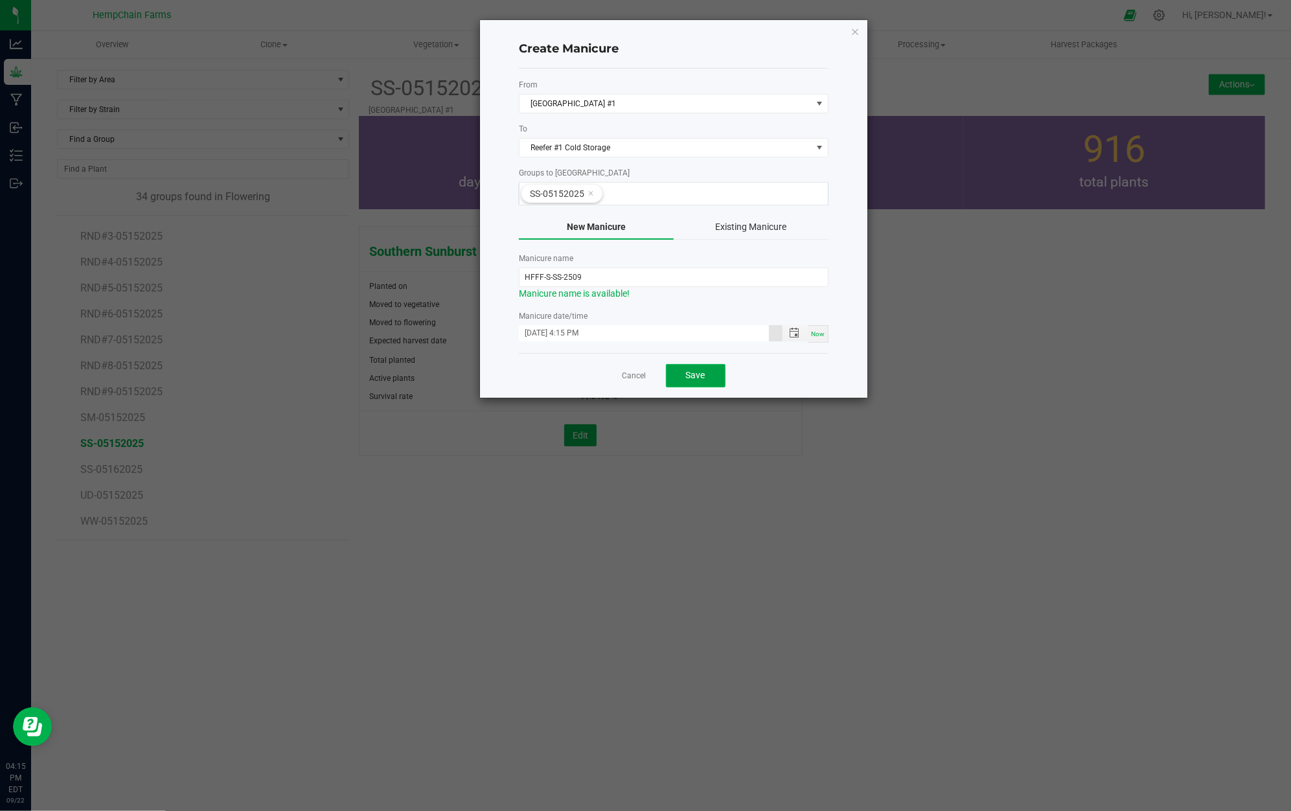
click at [689, 378] on span "Save" at bounding box center [695, 375] width 19 height 10
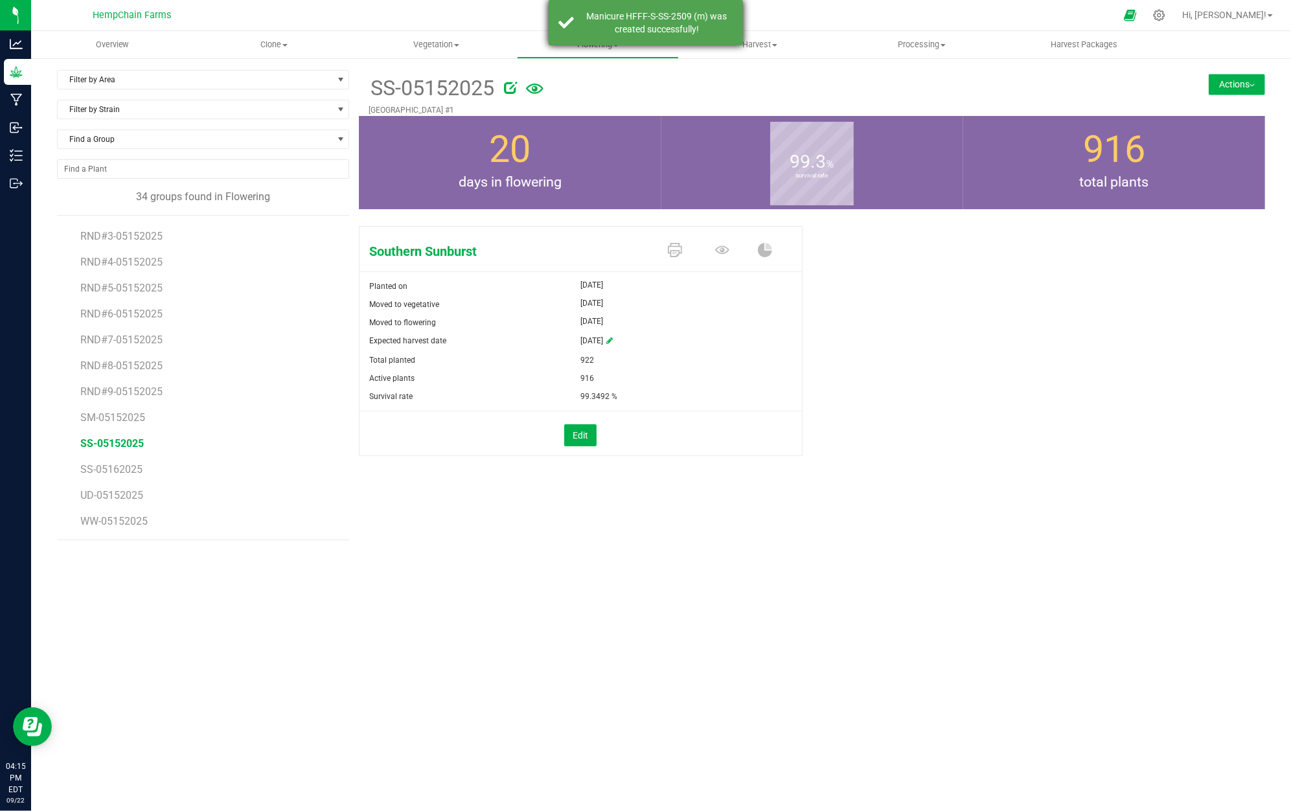
click at [704, 19] on div "Manicure HFFF-S-SS-2509 (m) was created successfully!" at bounding box center [657, 23] width 152 height 26
click at [1223, 82] on button "Actions" at bounding box center [1237, 84] width 56 height 21
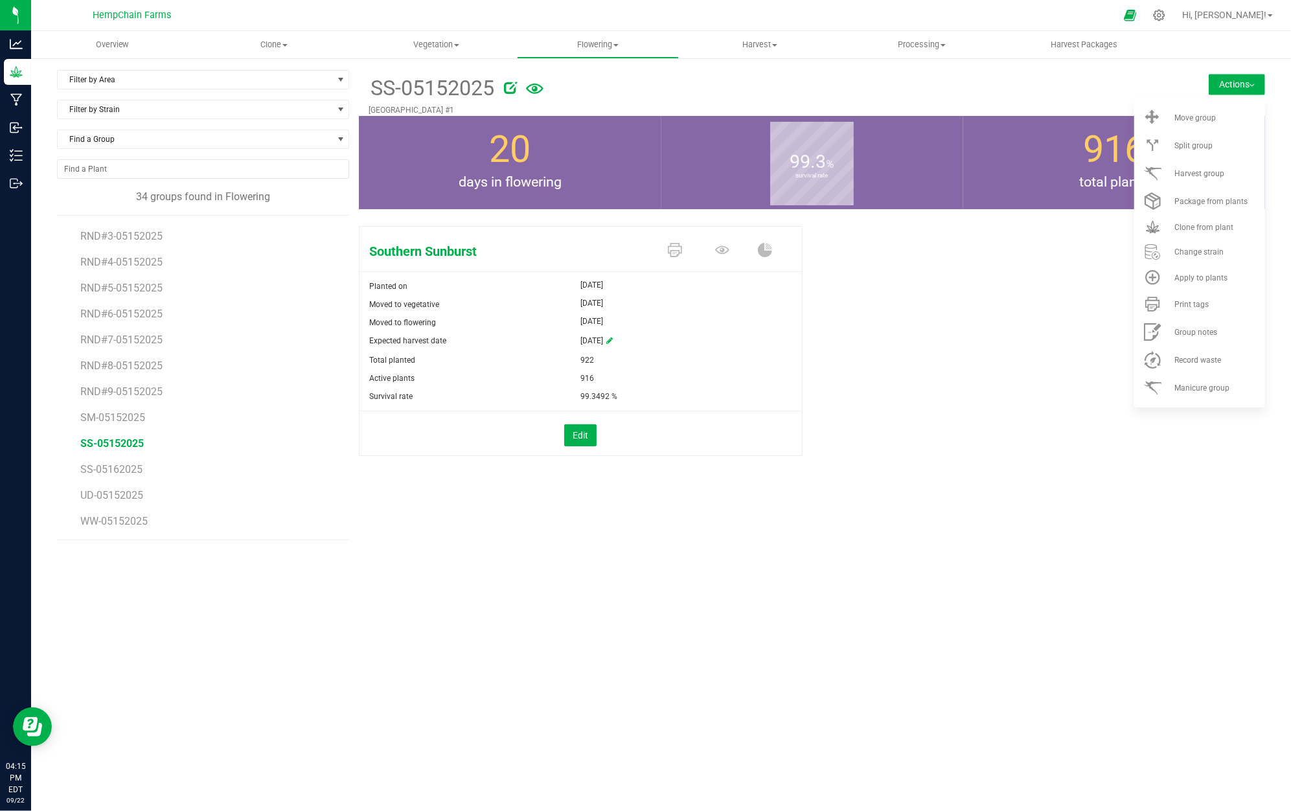
click at [1043, 340] on div "Southern Sunburst Planted on [DATE] Moved to vegetative [DATE] Moved to floweri…" at bounding box center [812, 355] width 906 height 268
click at [768, 42] on span "Harvest" at bounding box center [760, 45] width 161 height 12
click at [767, 78] on li "Harvests" at bounding box center [760, 79] width 162 height 16
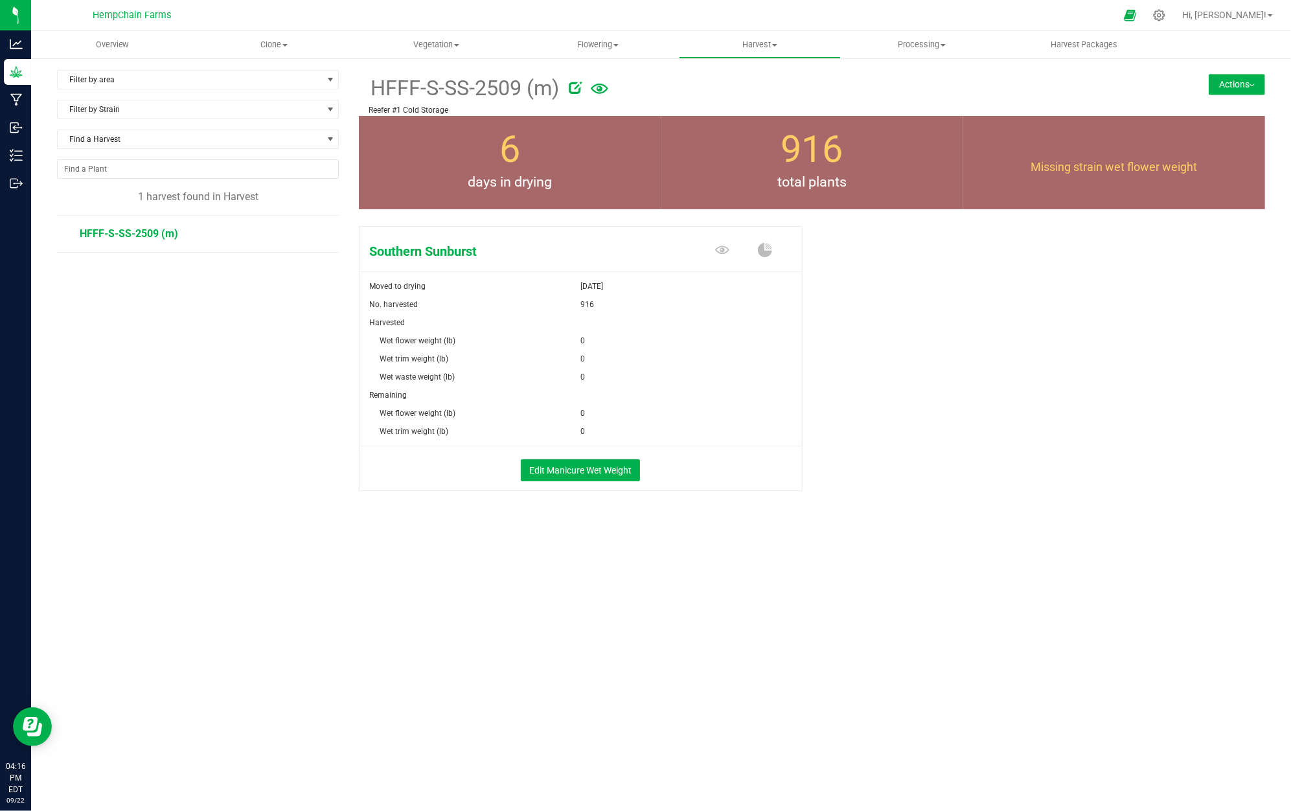
click at [573, 459] on div "Edit Manicure Wet Weight" at bounding box center [580, 468] width 461 height 44
click at [578, 475] on button "Edit Manicure Wet Weight" at bounding box center [580, 470] width 119 height 22
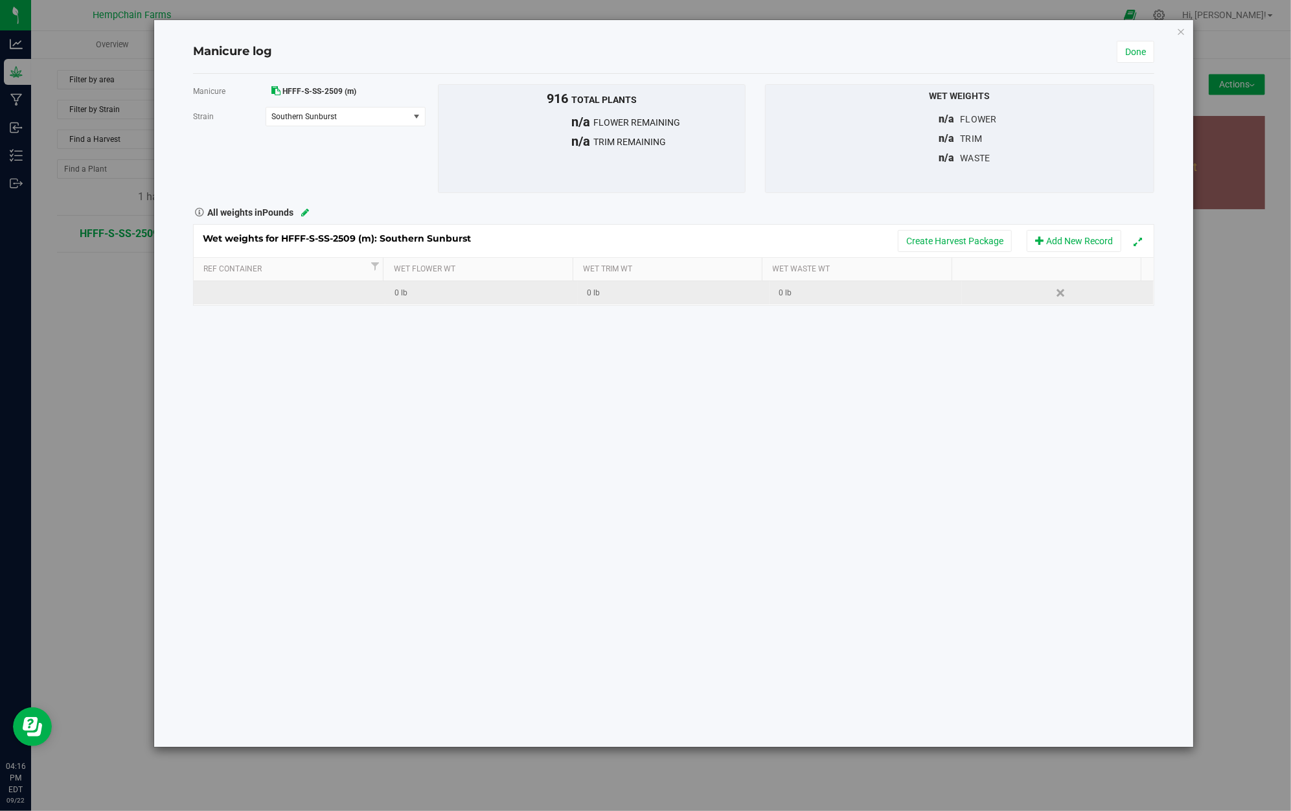
click at [425, 296] on div "0 lb" at bounding box center [486, 293] width 182 height 12
type input "1000"
click at [615, 292] on div "Wet weights for HFFF-S-SS-2509 (m): Southern Sunburst Create Harvest Package Ad…" at bounding box center [673, 265] width 961 height 82
drag, startPoint x: 426, startPoint y: 282, endPoint x: 443, endPoint y: 290, distance: 19.1
click at [443, 290] on td "1000 lb" at bounding box center [481, 292] width 192 height 23
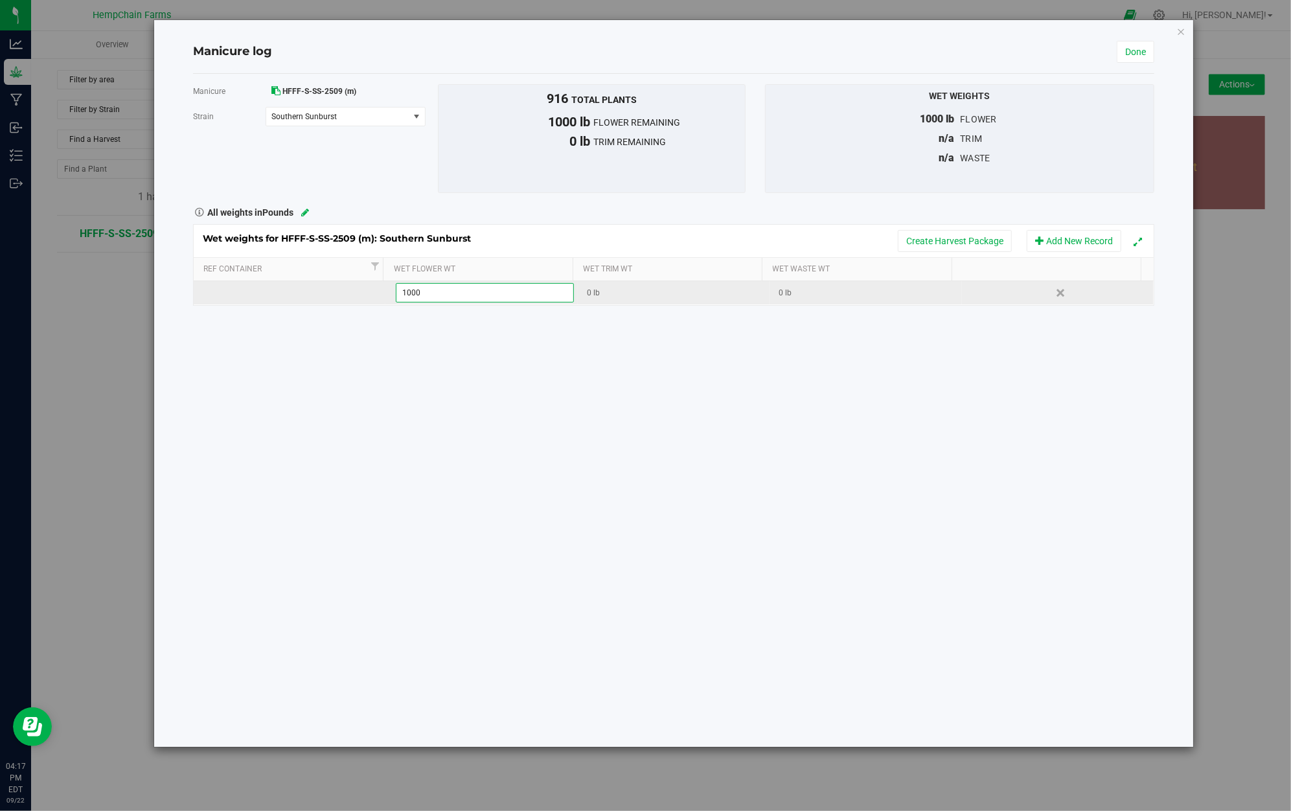
click at [443, 293] on input "1000" at bounding box center [485, 293] width 177 height 18
type input "80"
click at [792, 292] on div "Wet weights for HFFF-S-SS-2509 (m): Southern Sunburst Create Harvest Package Ad…" at bounding box center [673, 265] width 961 height 82
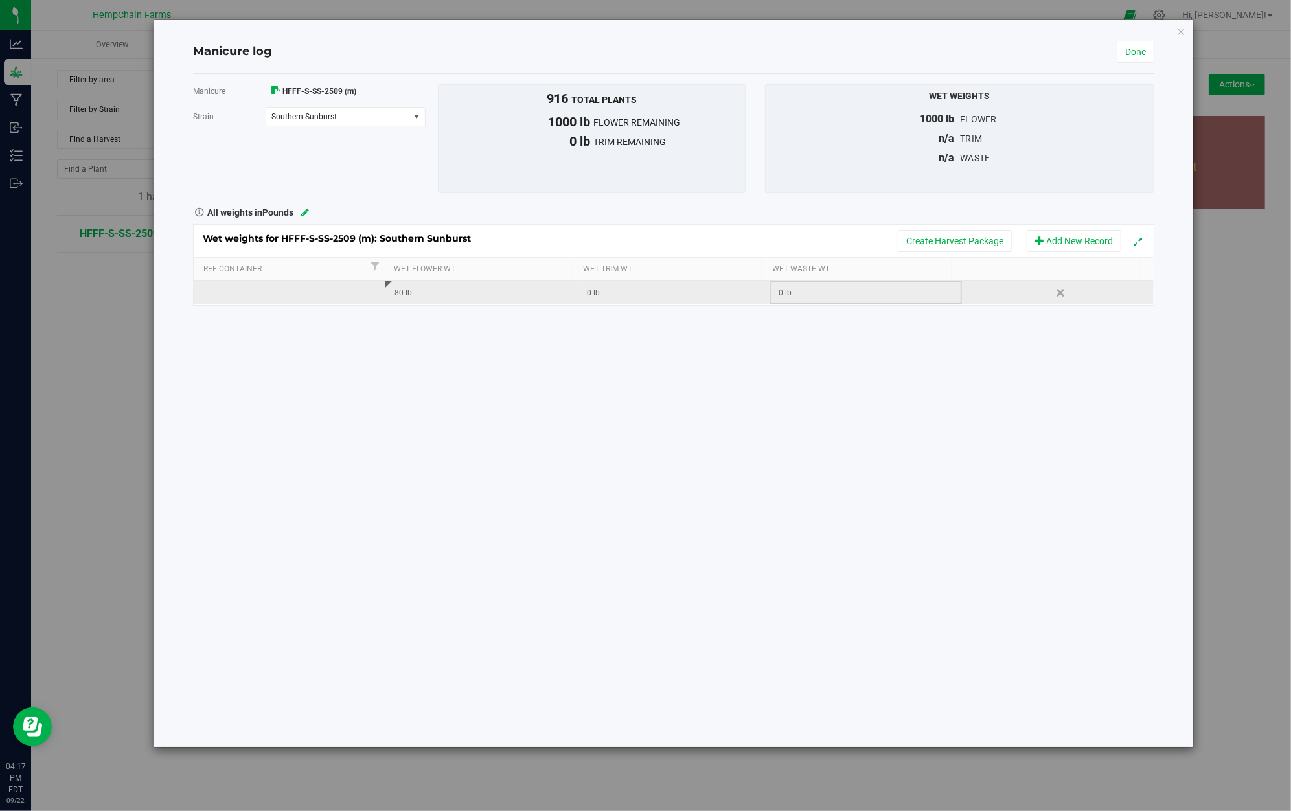
click at [796, 293] on div "0 lb" at bounding box center [870, 293] width 182 height 12
type input "61"
click at [886, 446] on div "Manicure HFFF-S-SS-2509 (m) [GEOGRAPHIC_DATA] Southern Sunburst Select strain S…" at bounding box center [673, 410] width 961 height 673
click at [691, 228] on div "Wet weights for HFFF-S-SS-2509 (m): Southern Sunburst Create Harvest Package Ad…" at bounding box center [674, 241] width 960 height 32
click at [1086, 244] on button "Add New Record" at bounding box center [1074, 241] width 95 height 22
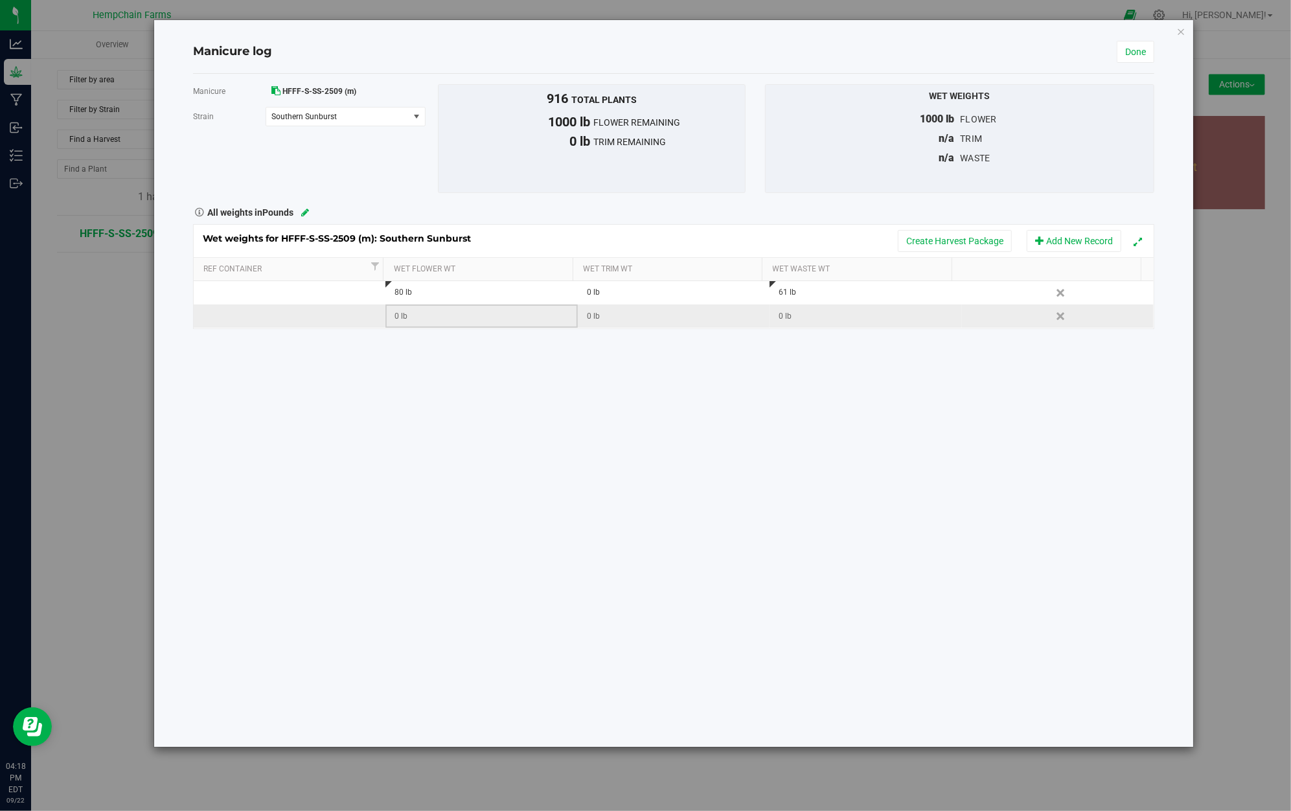
click at [503, 317] on div "0 lb" at bounding box center [486, 316] width 182 height 12
type input "199"
click at [838, 317] on div "Wet weights for HFFF-S-SS-2509 (m): Southern Sunburst Create Harvest Package Ad…" at bounding box center [673, 276] width 961 height 105
click at [835, 325] on td "0 lb" at bounding box center [866, 316] width 192 height 23
click at [835, 325] on input "text" at bounding box center [869, 316] width 177 height 18
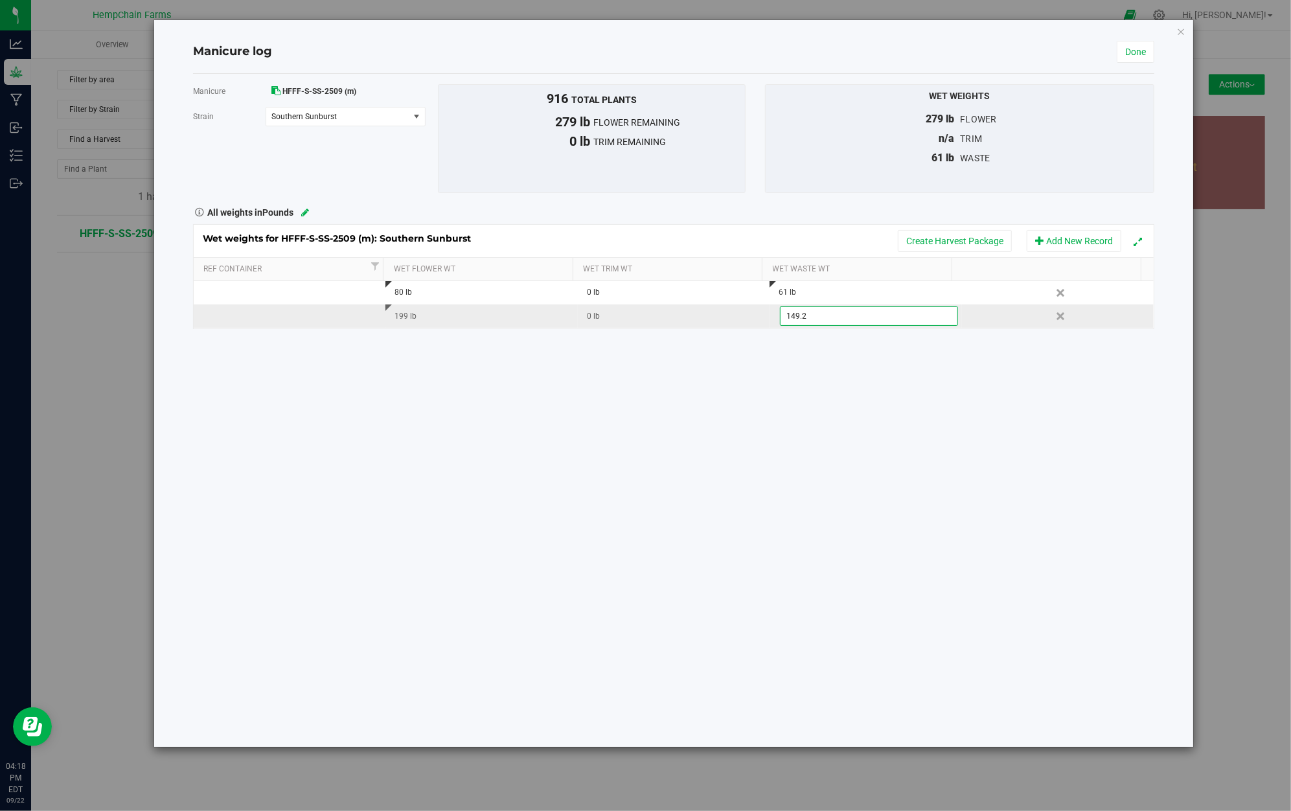
type input "149.25"
click at [892, 319] on div "149.25 lb" at bounding box center [870, 316] width 182 height 12
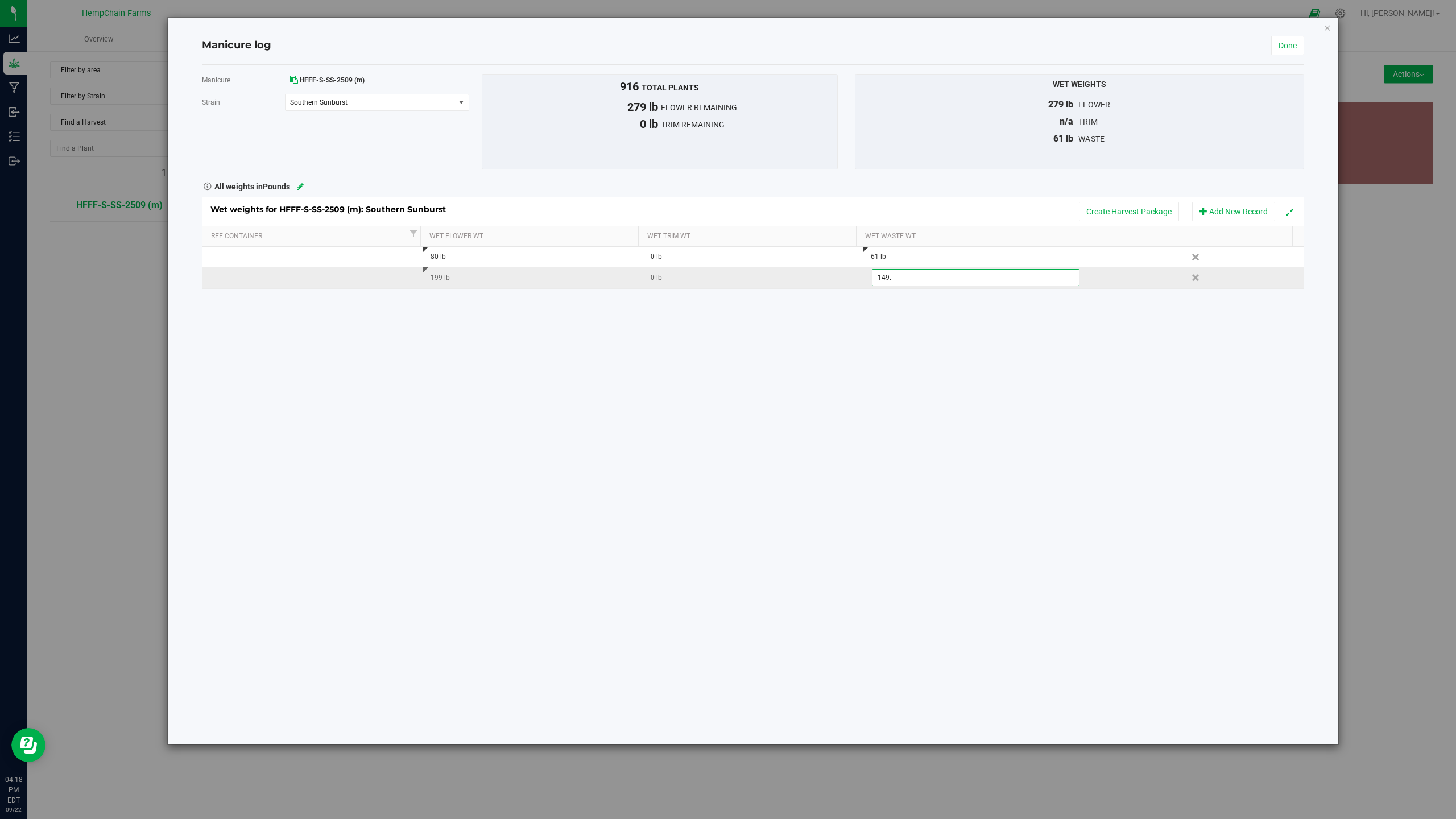
type input "149.3"
click at [390, 297] on div "Manicure HFFF-S-SS-2509 (m) [GEOGRAPHIC_DATA] Southern Sunburst Select strain S…" at bounding box center [753, 405] width 1102 height 679
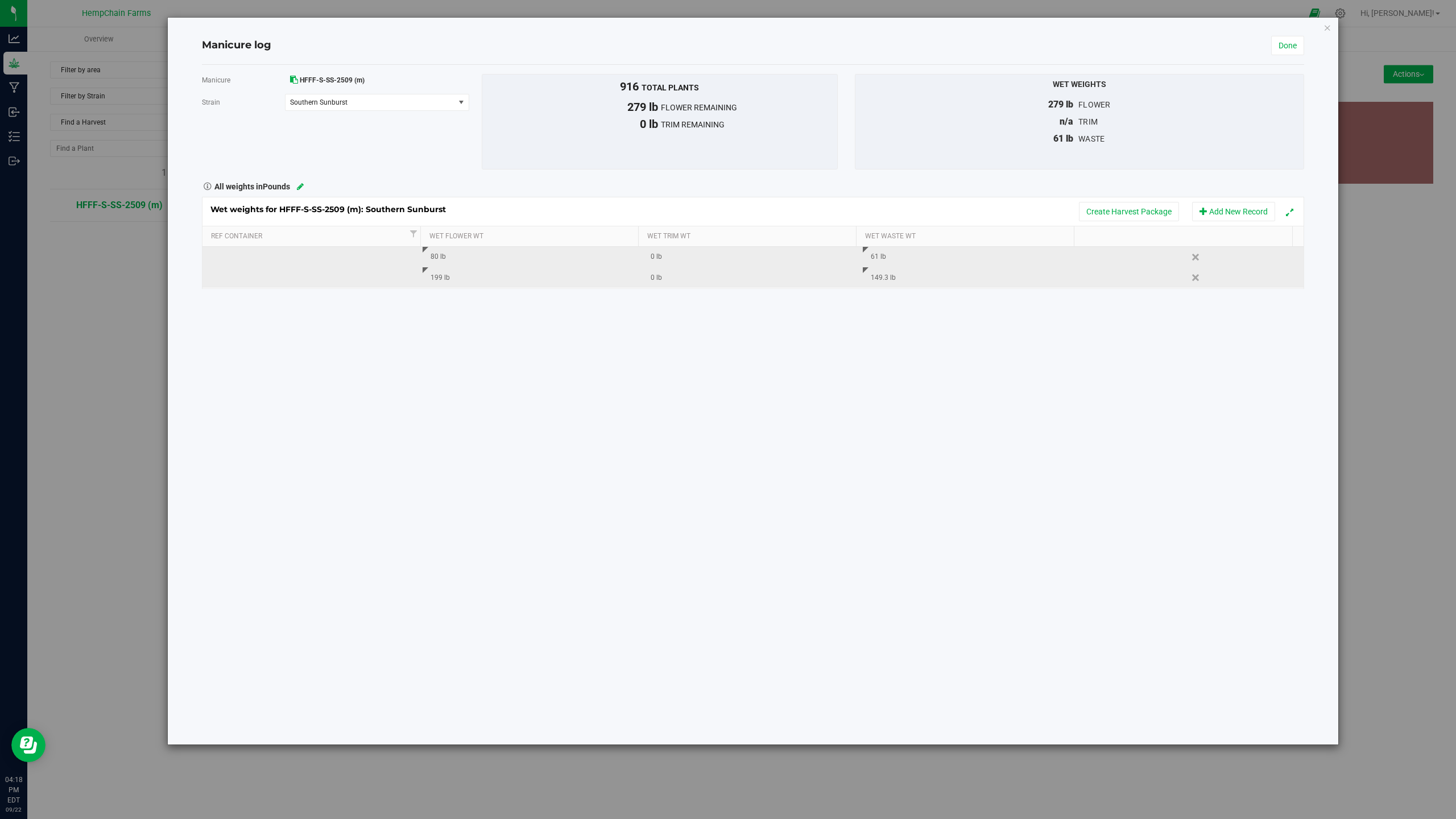
click at [324, 253] on td at bounding box center [312, 256] width 220 height 20
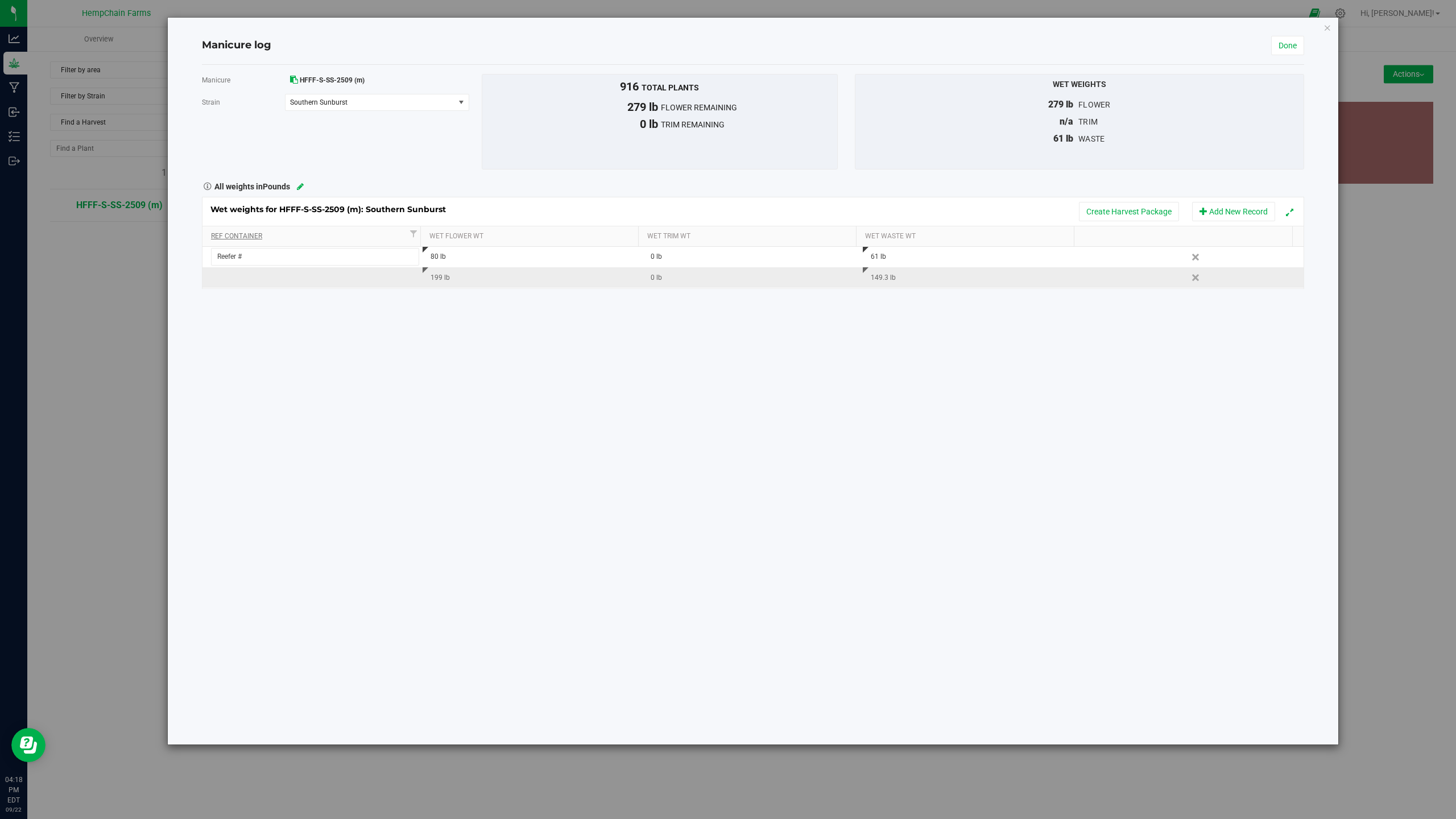
type input "Reefer #1"
click at [324, 284] on div "Wet weights for HFFF-S-SS-2509 (m): Southern Sunburst Create Harvest Package Ad…" at bounding box center [753, 242] width 1102 height 92
click at [267, 280] on td at bounding box center [312, 277] width 220 height 20
click at [269, 278] on input "text" at bounding box center [314, 277] width 208 height 18
click at [274, 280] on input "text" at bounding box center [314, 277] width 208 height 18
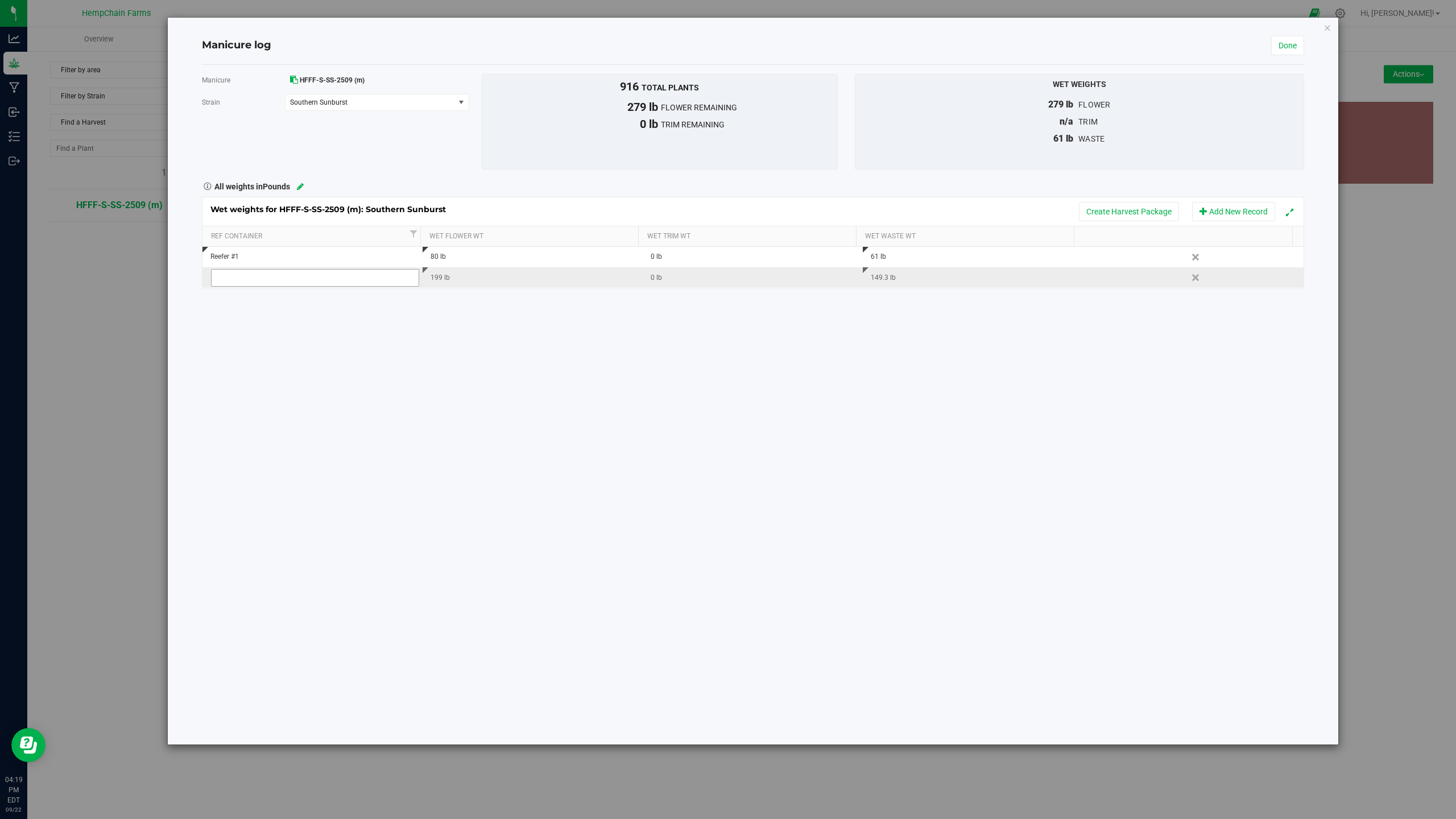
type input "Reefer #1"
click at [328, 334] on div "Manicure HFFF-S-SS-2509 (m) [GEOGRAPHIC_DATA] Southern Sunburst Select strain S…" at bounding box center [753, 405] width 1102 height 679
click at [460, 309] on div "Manicure HFFF-S-SS-2509 (m) [GEOGRAPHIC_DATA] Southern Sunburst Select strain S…" at bounding box center [753, 405] width 1102 height 679
click at [1133, 55] on div "Manicure log Done" at bounding box center [753, 45] width 1102 height 38
click at [1133, 48] on link "Done" at bounding box center [1287, 46] width 33 height 19
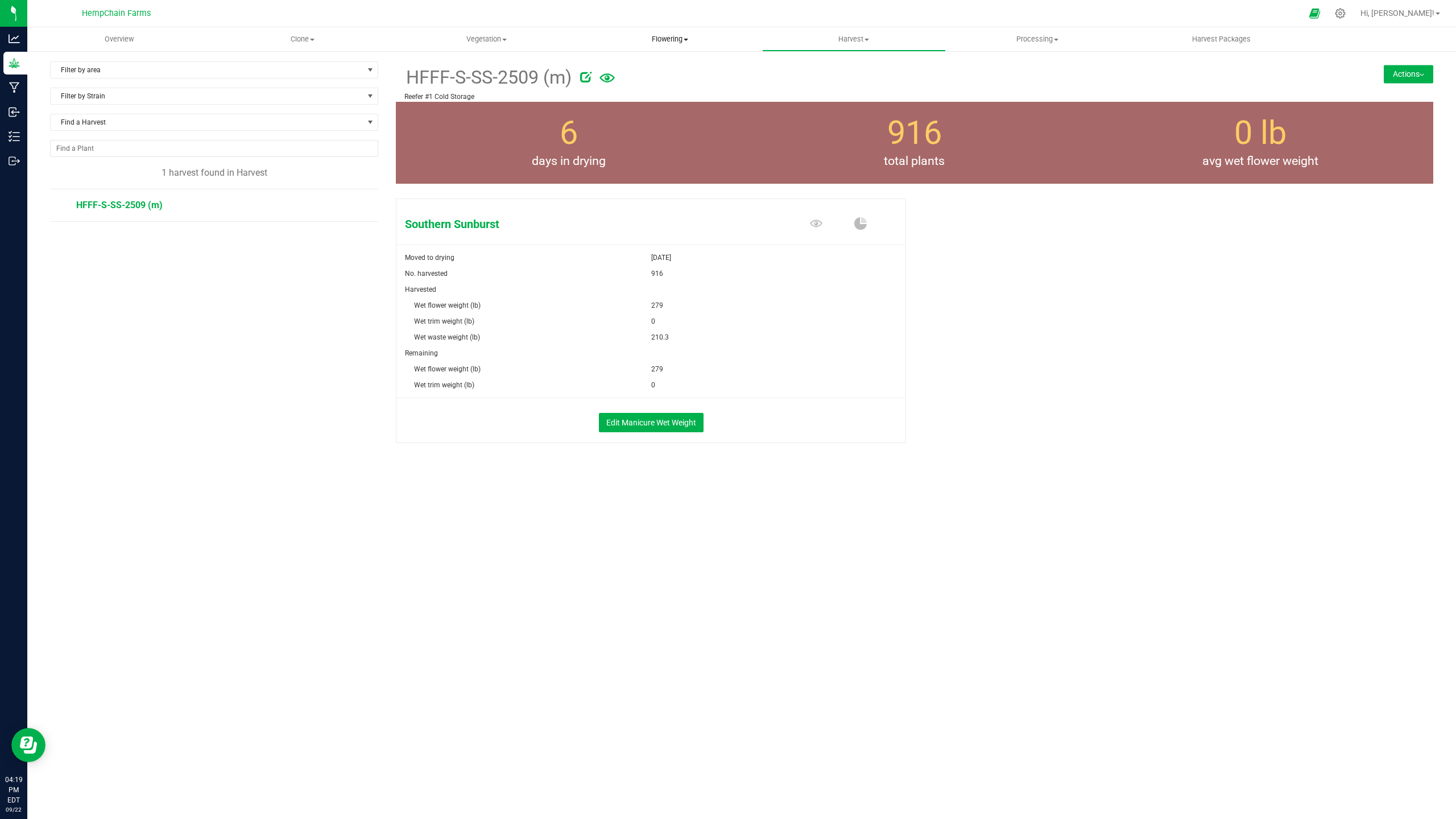
click at [669, 37] on span "Flowering" at bounding box center [671, 40] width 183 height 11
click at [669, 37] on span "Flowering" at bounding box center [670, 40] width 183 height 11
click at [668, 34] on span "Flowering" at bounding box center [670, 40] width 183 height 11
click at [656, 77] on span "Flowering groups" at bounding box center [626, 82] width 95 height 10
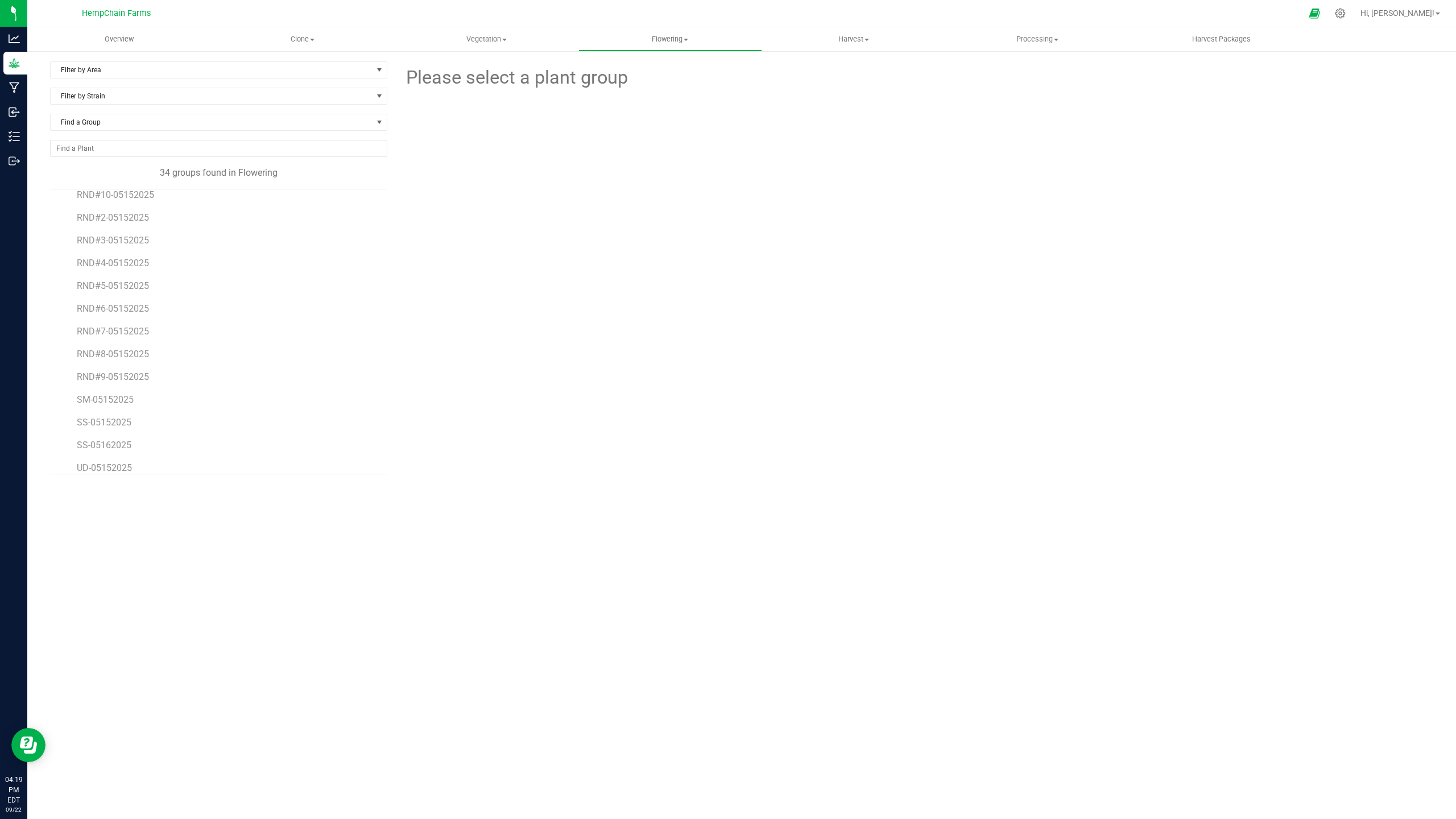
scroll to position [499, 0]
click at [109, 370] on span "SM-05152025" at bounding box center [105, 366] width 58 height 11
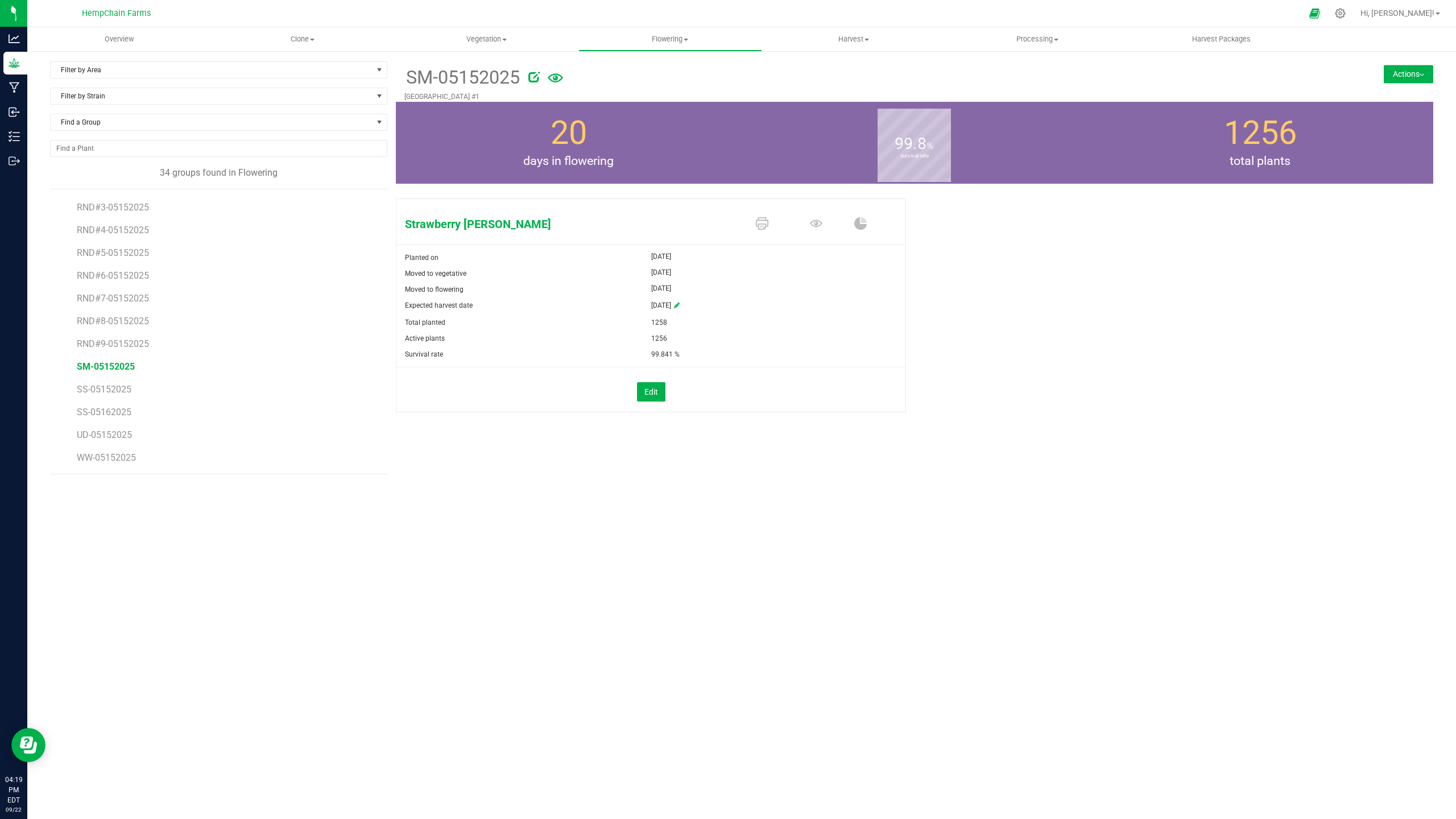
click at [1133, 74] on button "Actions" at bounding box center [1408, 74] width 49 height 18
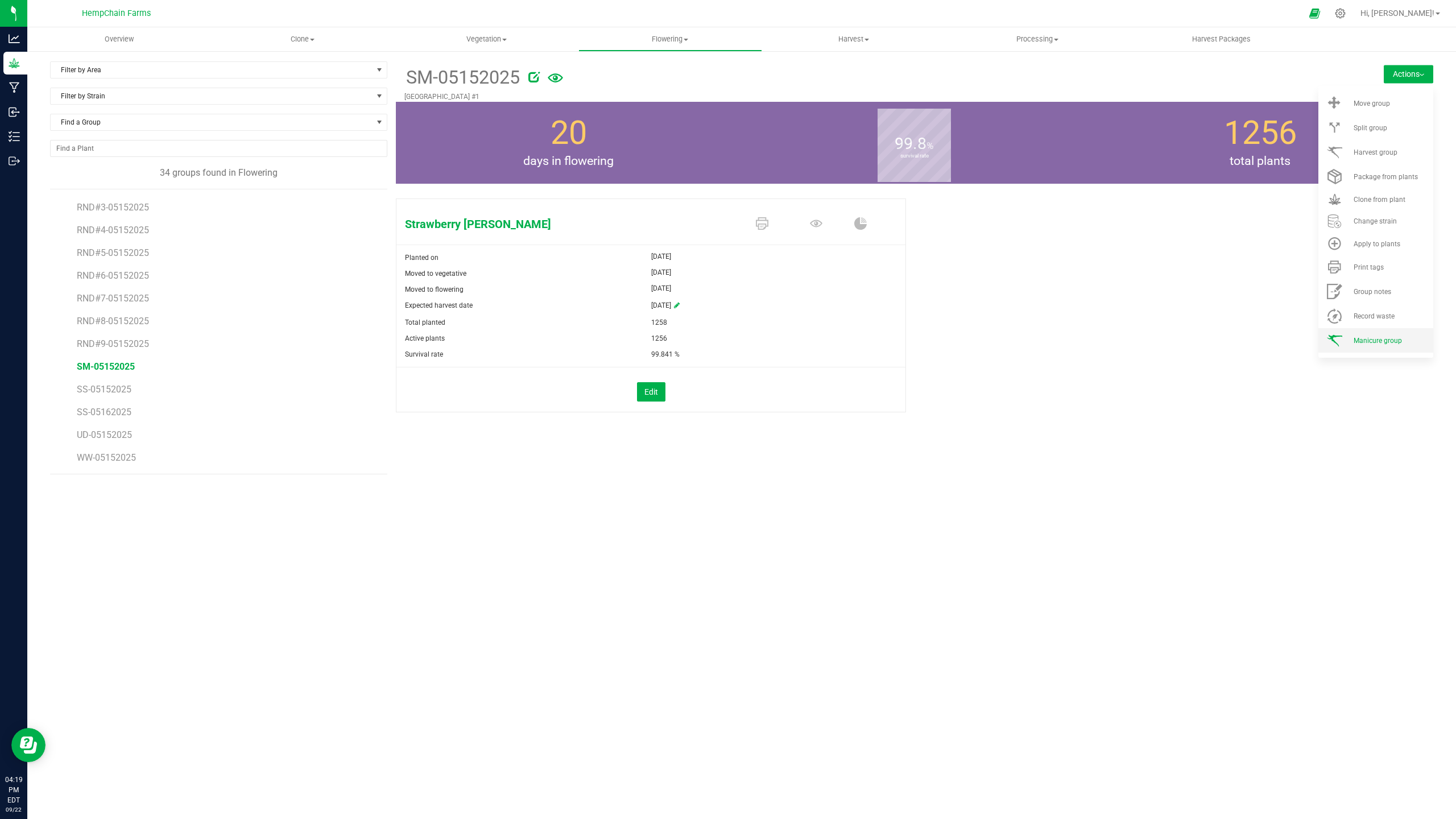
click at [1133, 340] on span "Manicure group" at bounding box center [1377, 341] width 48 height 8
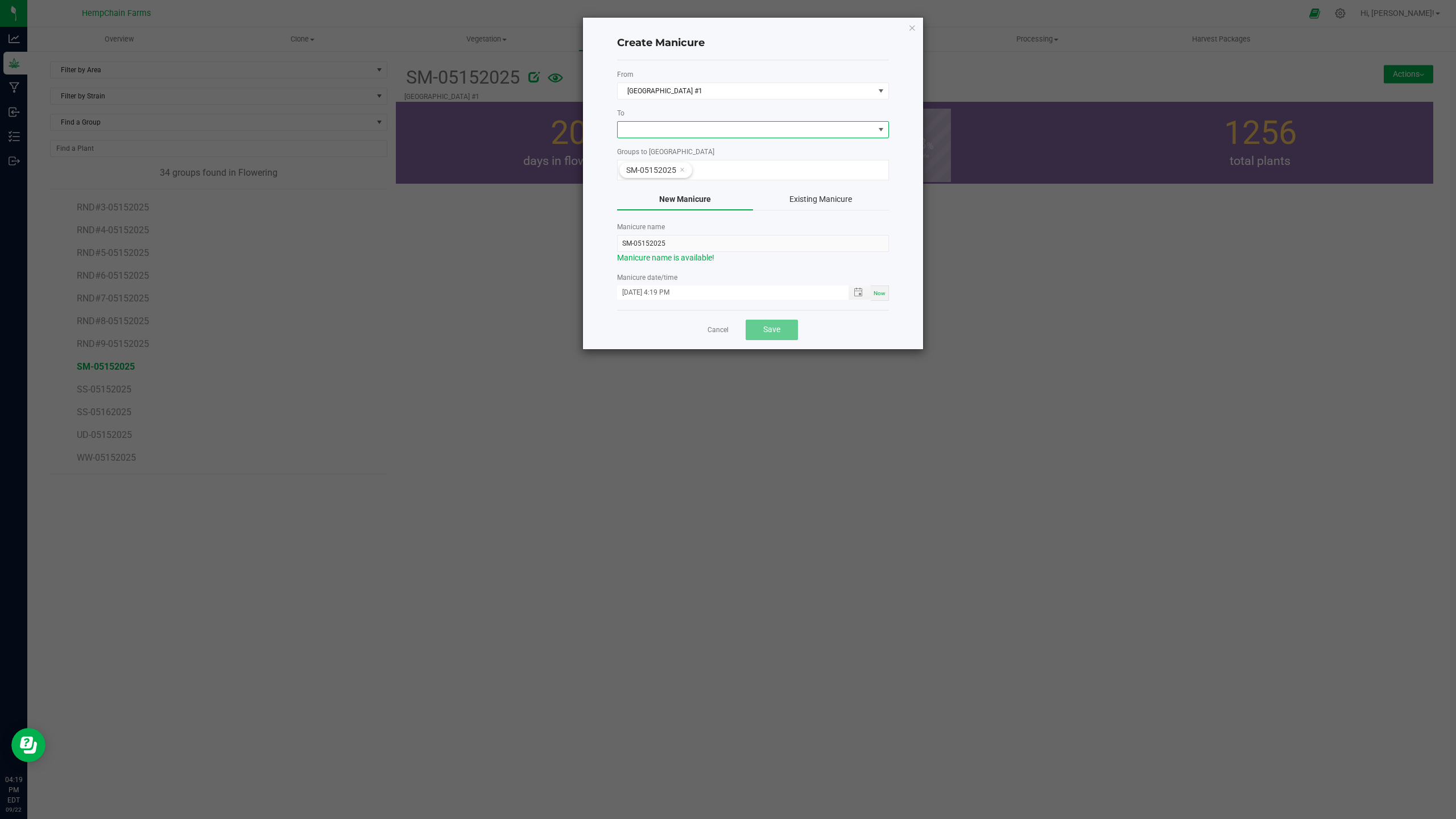
drag, startPoint x: 672, startPoint y: 128, endPoint x: 674, endPoint y: 135, distance: 7.3
click at [673, 128] on span at bounding box center [746, 130] width 256 height 16
drag, startPoint x: 694, startPoint y: 198, endPoint x: 695, endPoint y: 207, distance: 9.1
click at [695, 199] on li "Reefer #1 Cold Storage" at bounding box center [753, 198] width 270 height 19
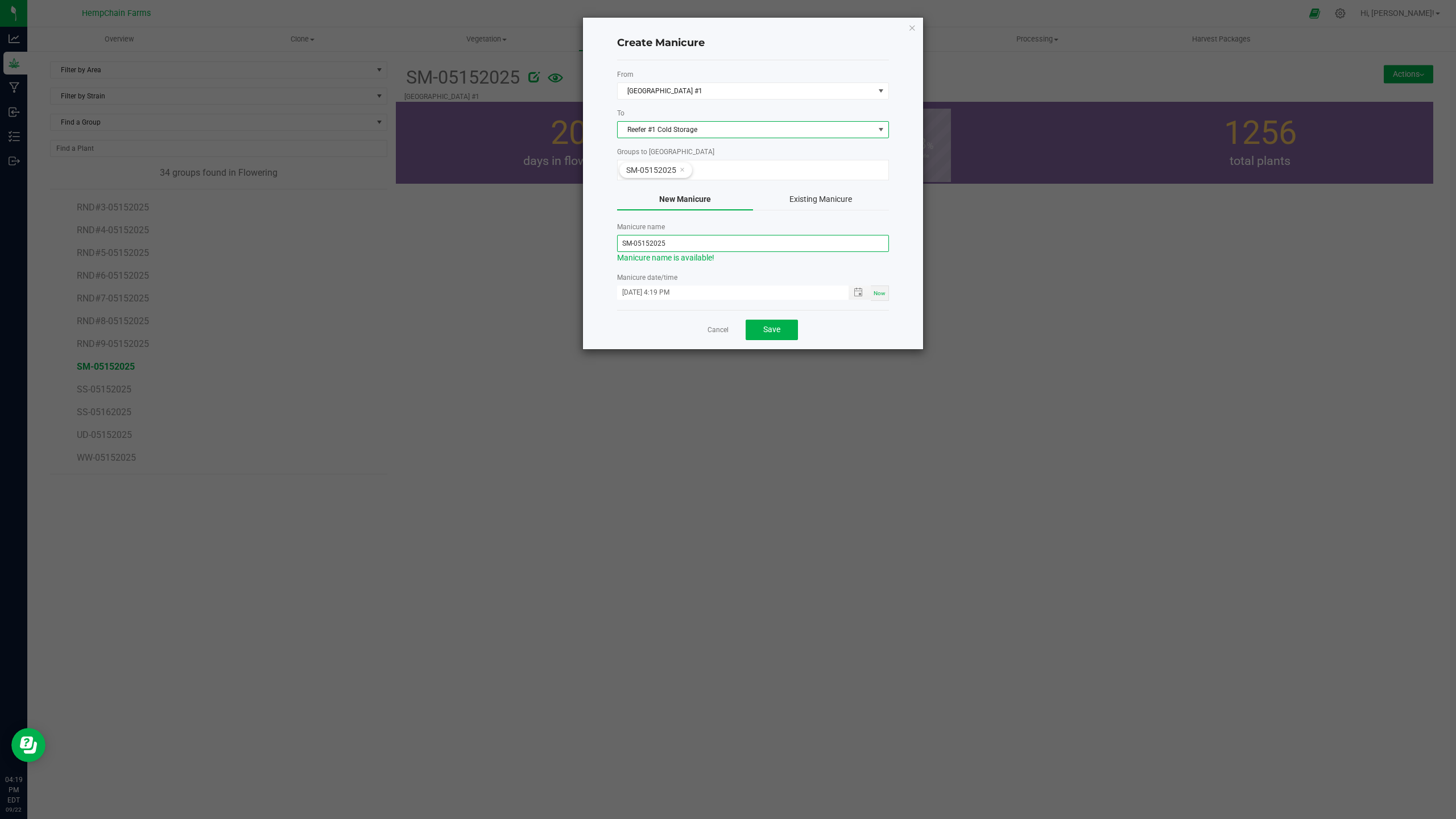
click at [685, 244] on input "SM-05152025" at bounding box center [753, 243] width 272 height 17
type input "HFFF-S-SM-2509"
click at [914, 23] on icon "button" at bounding box center [912, 27] width 8 height 14
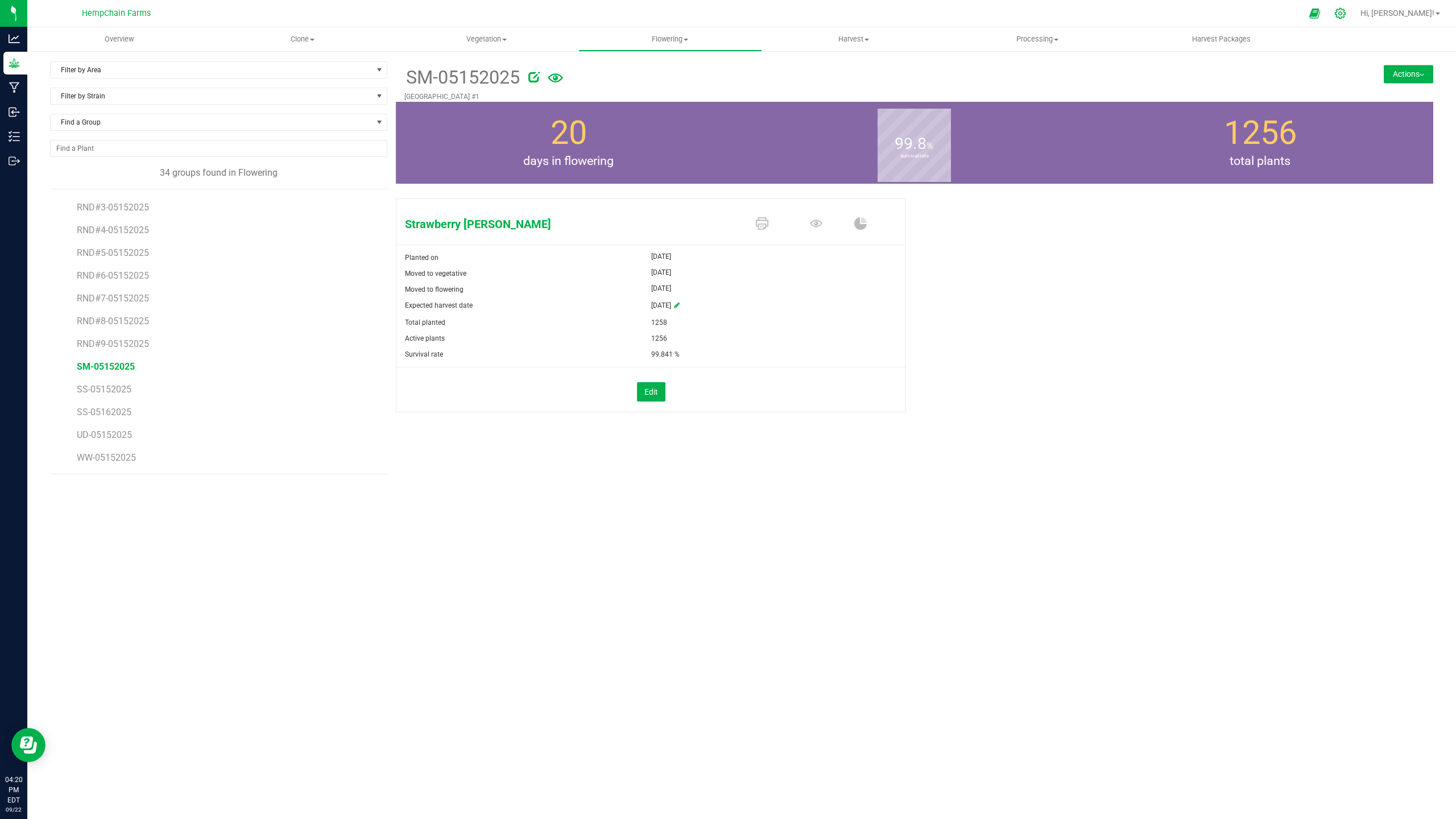
click at [1133, 14] on icon at bounding box center [1340, 13] width 12 height 12
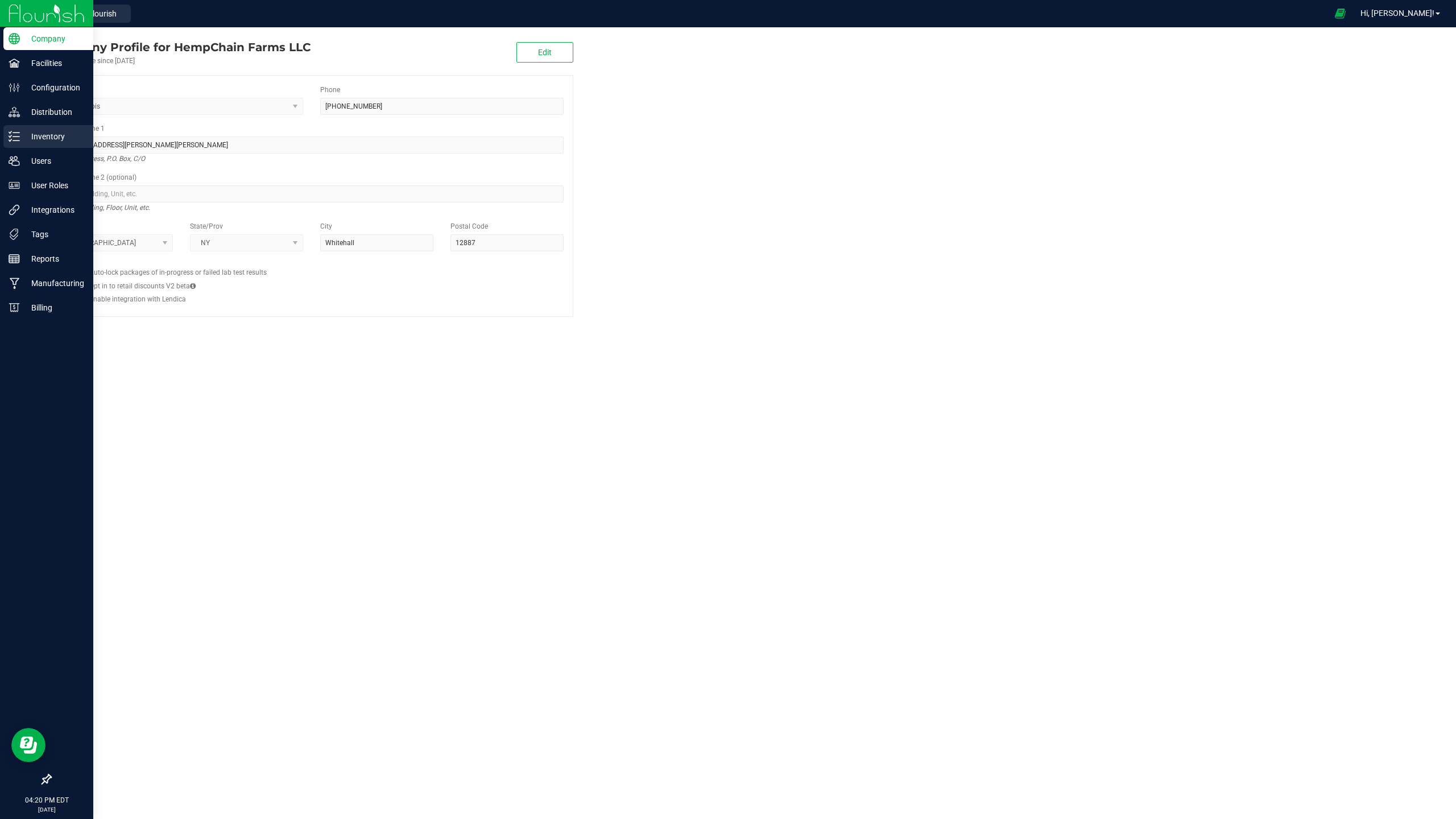
click at [69, 135] on p "Inventory" at bounding box center [54, 137] width 68 height 14
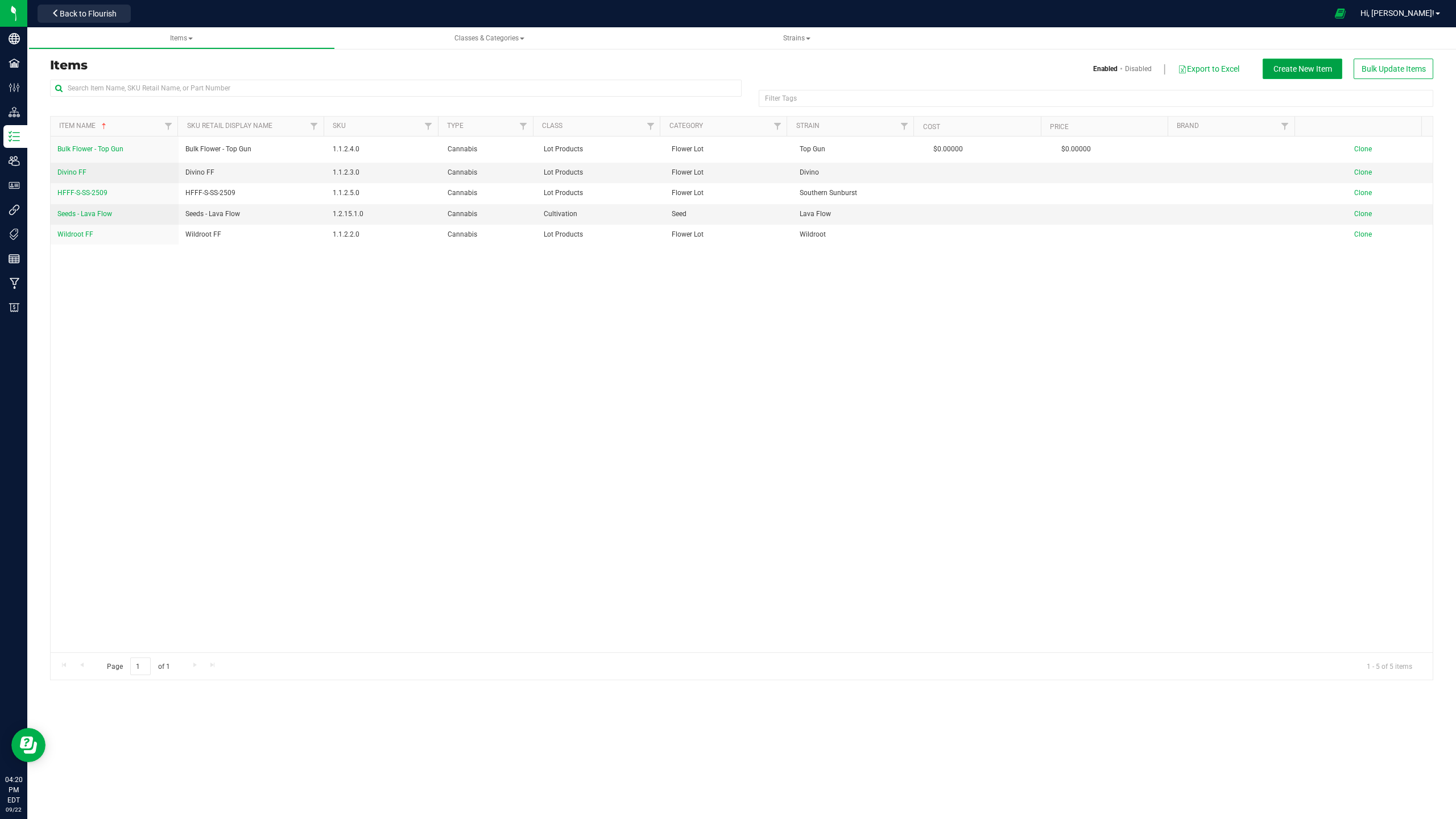
click at [1133, 67] on span "Create New Item" at bounding box center [1302, 68] width 59 height 9
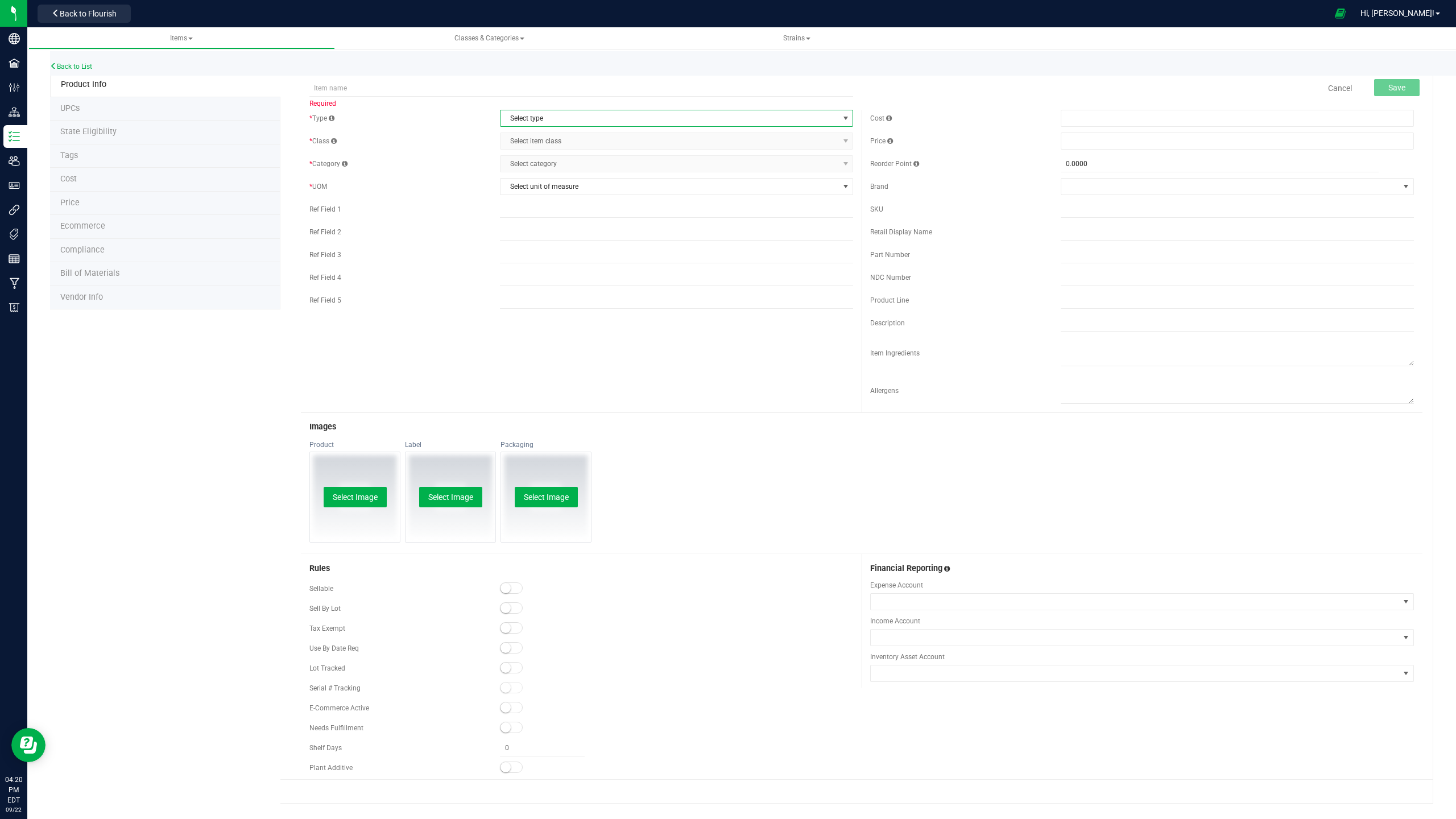
click at [601, 119] on span "Select type" at bounding box center [669, 119] width 338 height 16
click at [595, 139] on li "Cannabis" at bounding box center [676, 138] width 352 height 17
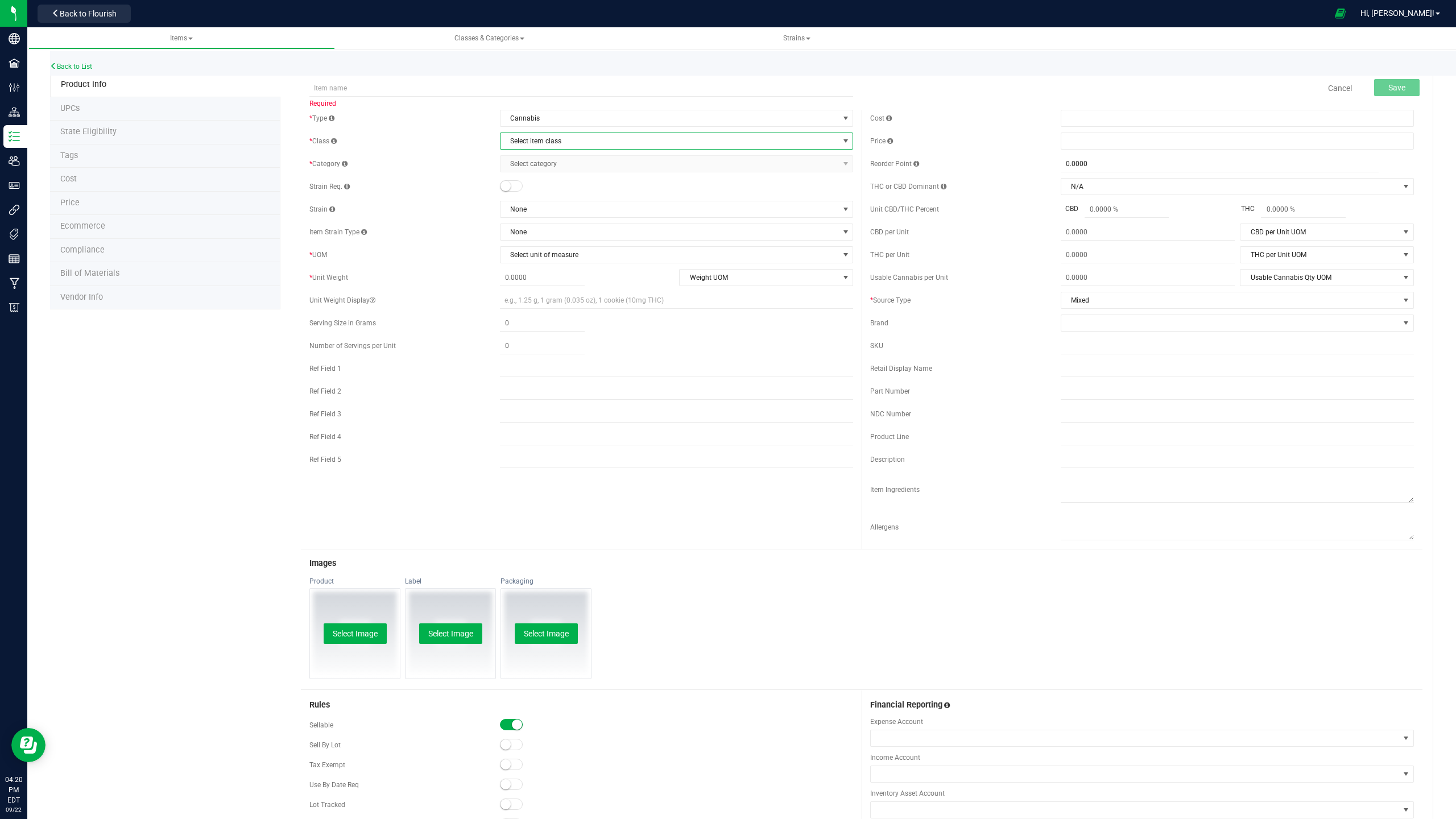
click at [589, 136] on span "Select item class" at bounding box center [669, 141] width 338 height 16
click at [570, 160] on li "Cultivation" at bounding box center [671, 161] width 349 height 17
click at [572, 143] on span "Cultivation" at bounding box center [669, 141] width 338 height 16
click at [566, 217] on li "Lot Products" at bounding box center [671, 212] width 349 height 17
click at [561, 159] on span "Select category" at bounding box center [669, 164] width 338 height 16
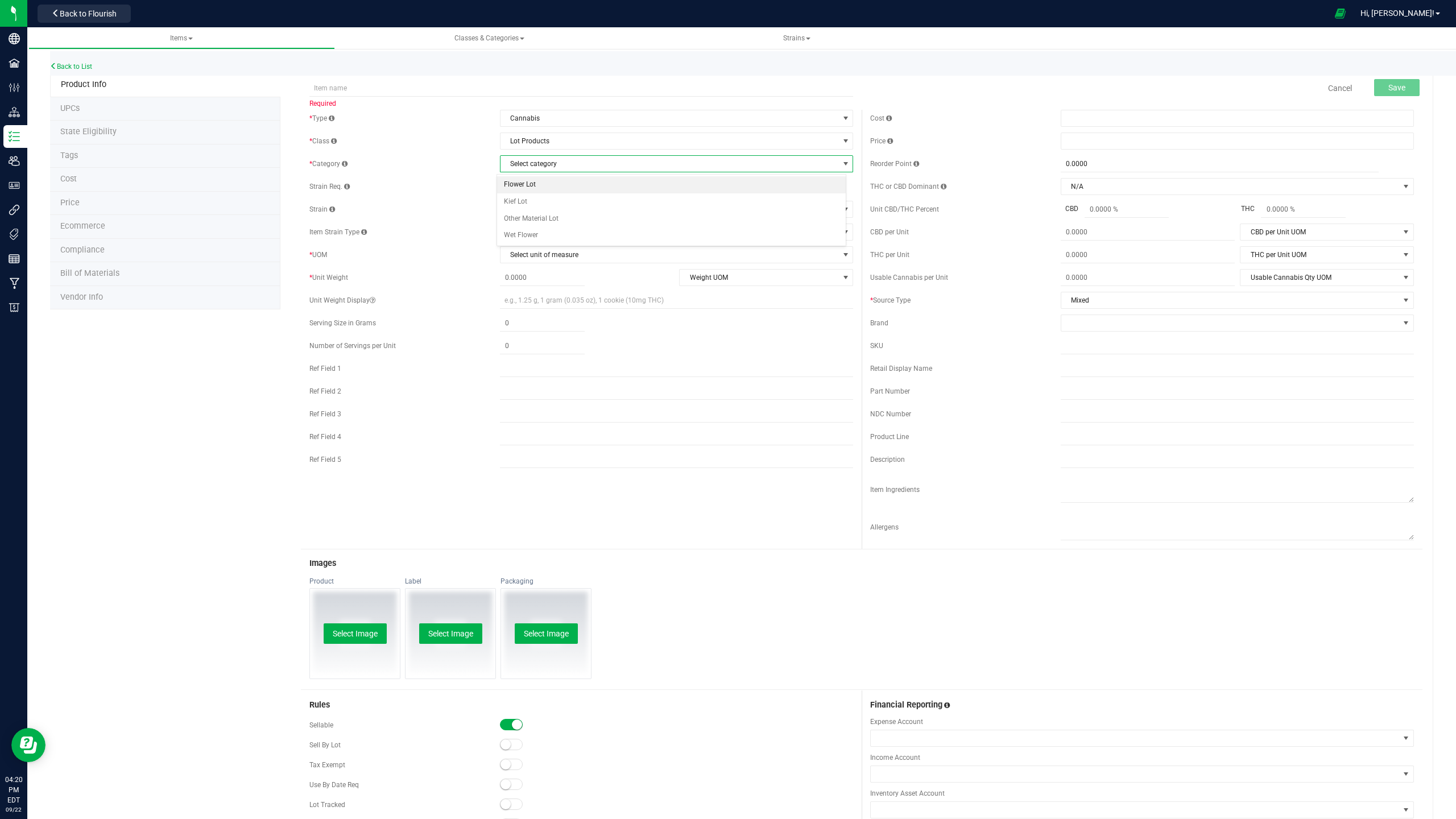
click at [560, 183] on li "Flower Lot" at bounding box center [671, 184] width 349 height 17
click at [535, 211] on span "None" at bounding box center [669, 209] width 338 height 16
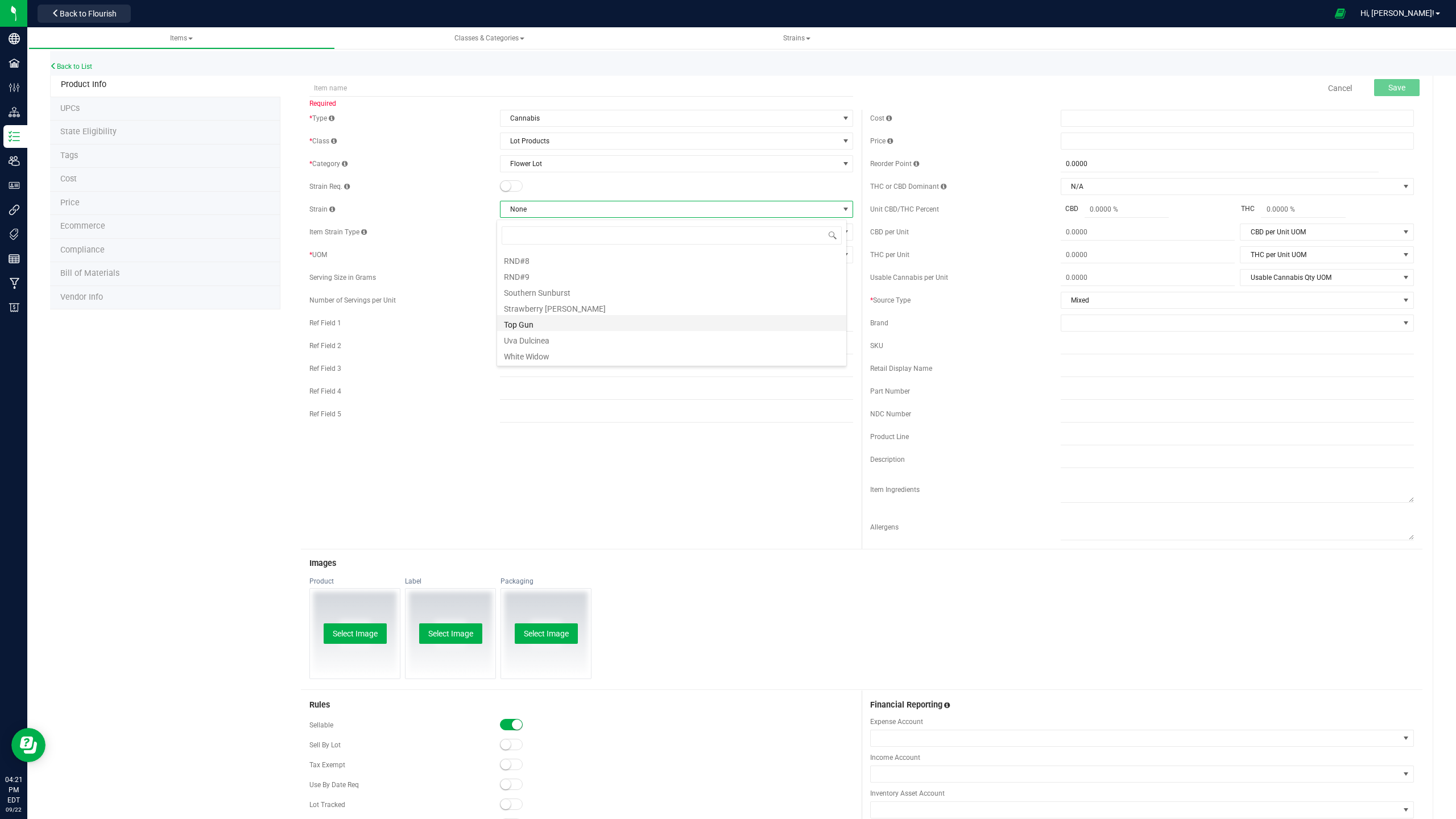
scroll to position [427, 0]
click at [550, 291] on li "Strawberry [PERSON_NAME]" at bounding box center [671, 292] width 349 height 16
click at [534, 239] on span "None" at bounding box center [669, 232] width 338 height 16
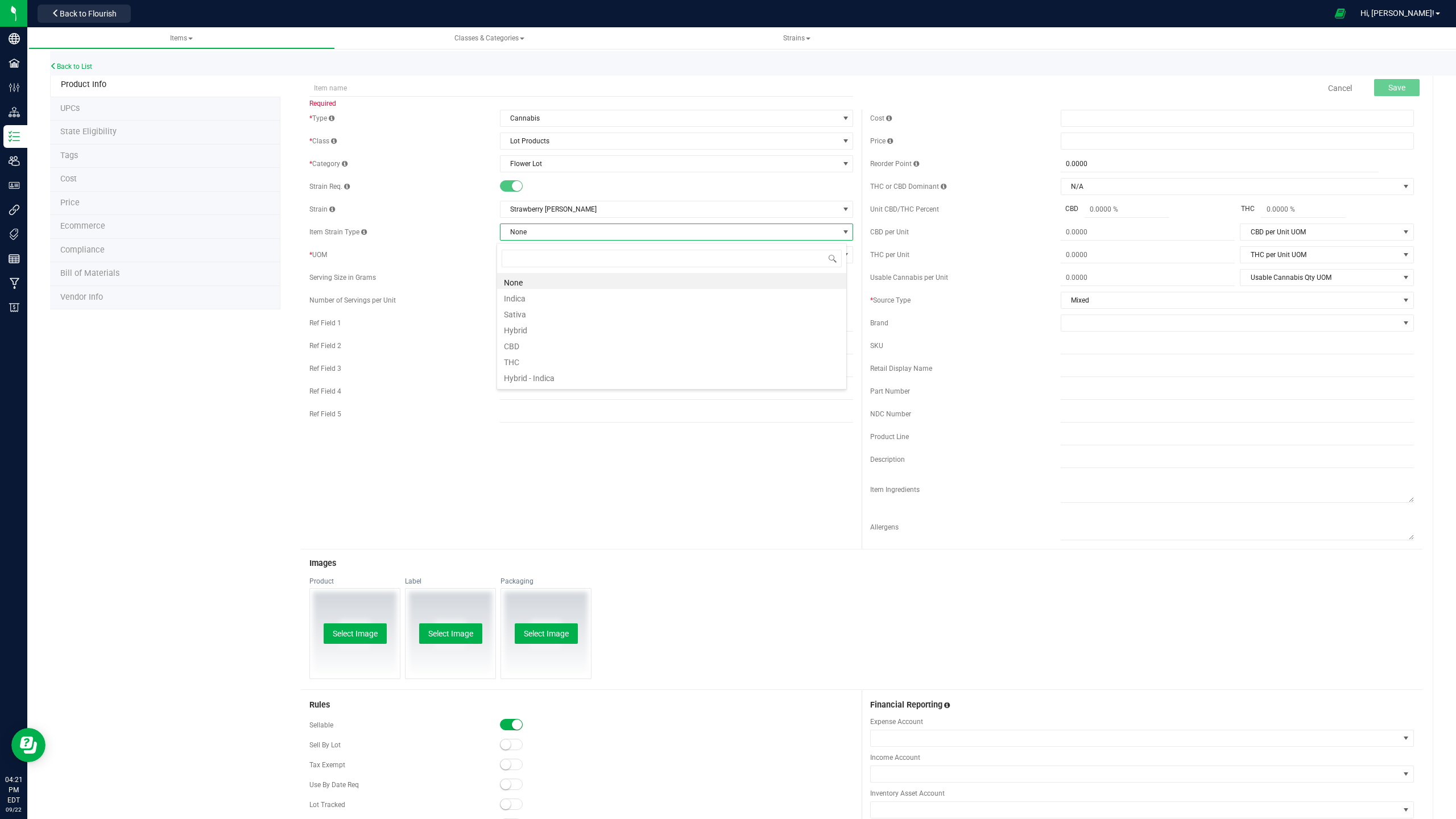
scroll to position [17, 350]
click at [558, 237] on span "None" at bounding box center [669, 232] width 338 height 16
click at [556, 260] on span "Select unit of measure" at bounding box center [669, 255] width 338 height 16
click at [563, 363] on li "Pound" at bounding box center [671, 361] width 349 height 17
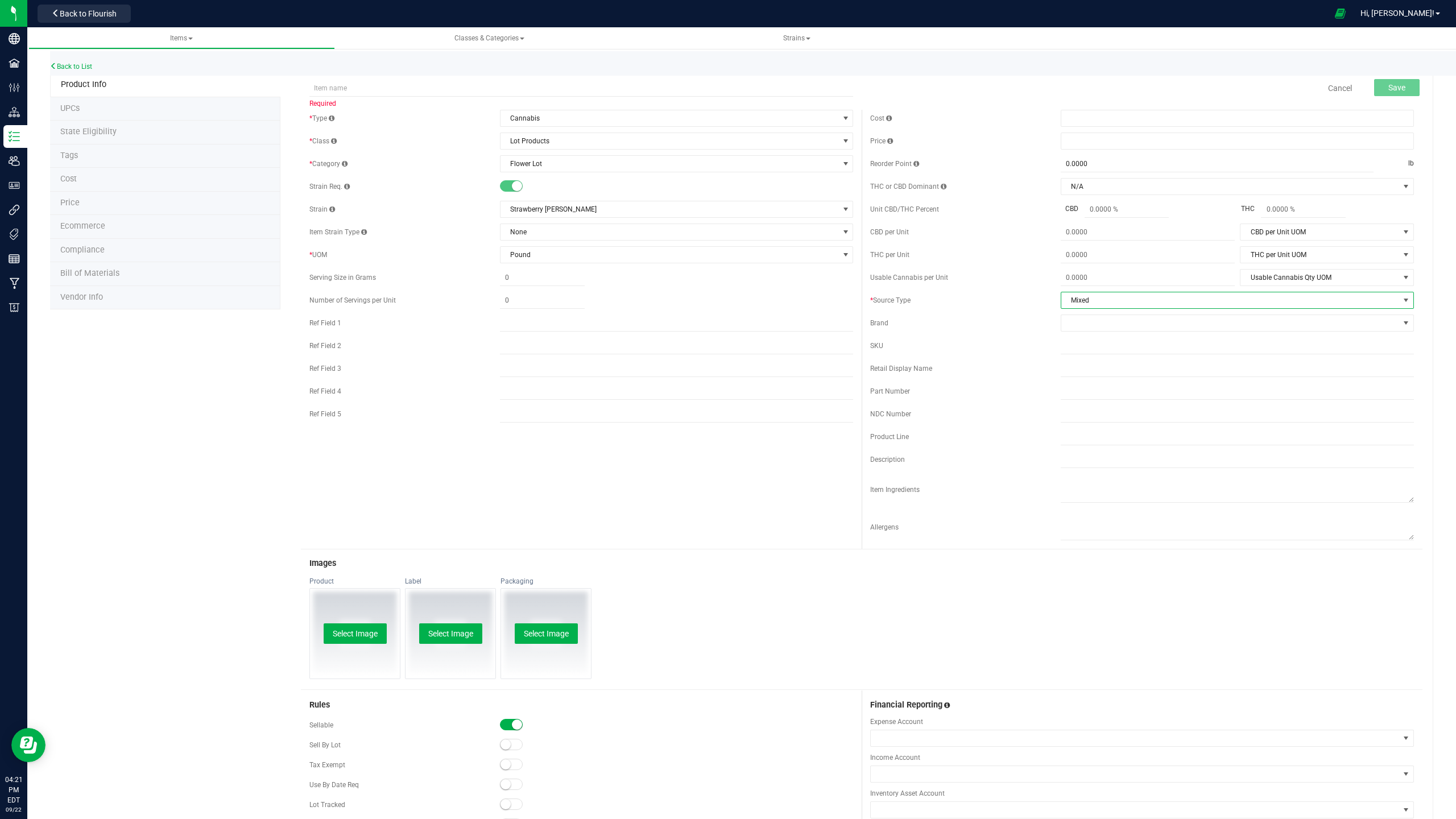
click at [1133, 303] on span "Mixed" at bounding box center [1230, 300] width 338 height 16
click at [1094, 341] on li "Flower" at bounding box center [1227, 339] width 349 height 17
click at [484, 80] on input "text" at bounding box center [580, 88] width 543 height 17
type input "HFFF-S-SM-2509"
click at [1133, 90] on button "Save" at bounding box center [1396, 87] width 46 height 17
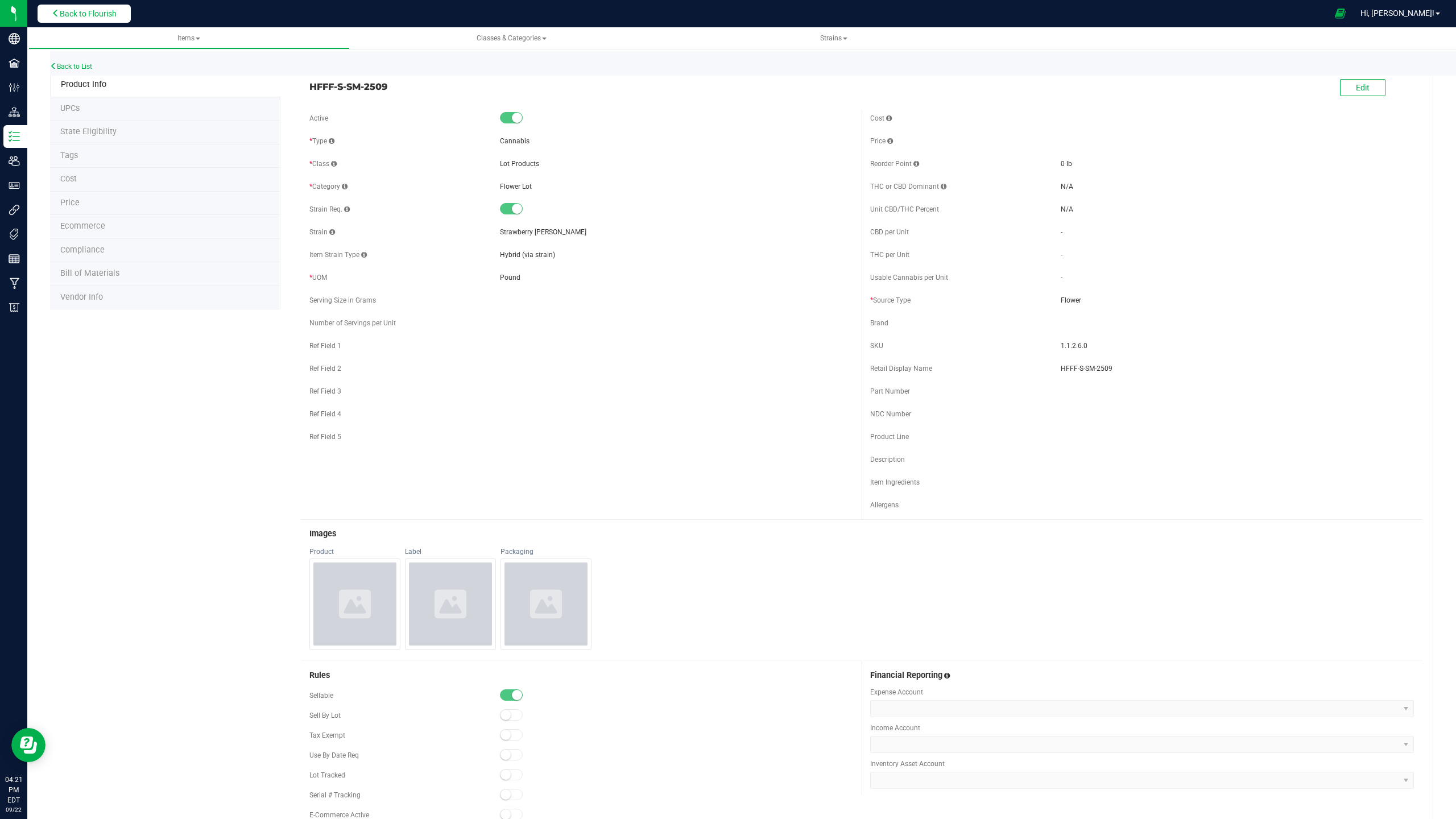
click at [104, 9] on span "Back to Flourish" at bounding box center [88, 13] width 57 height 9
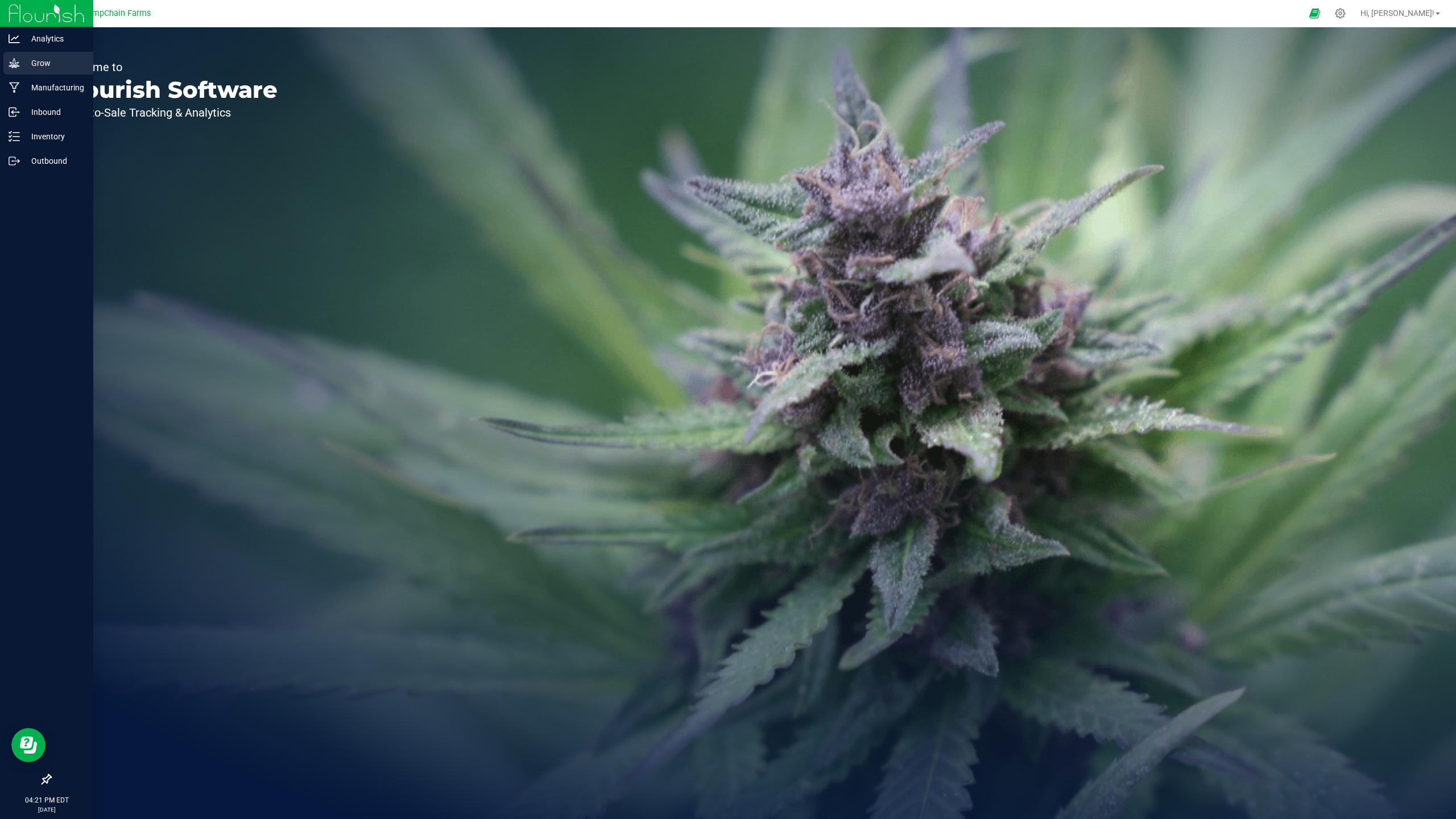
click at [16, 64] on icon at bounding box center [14, 62] width 11 height 11
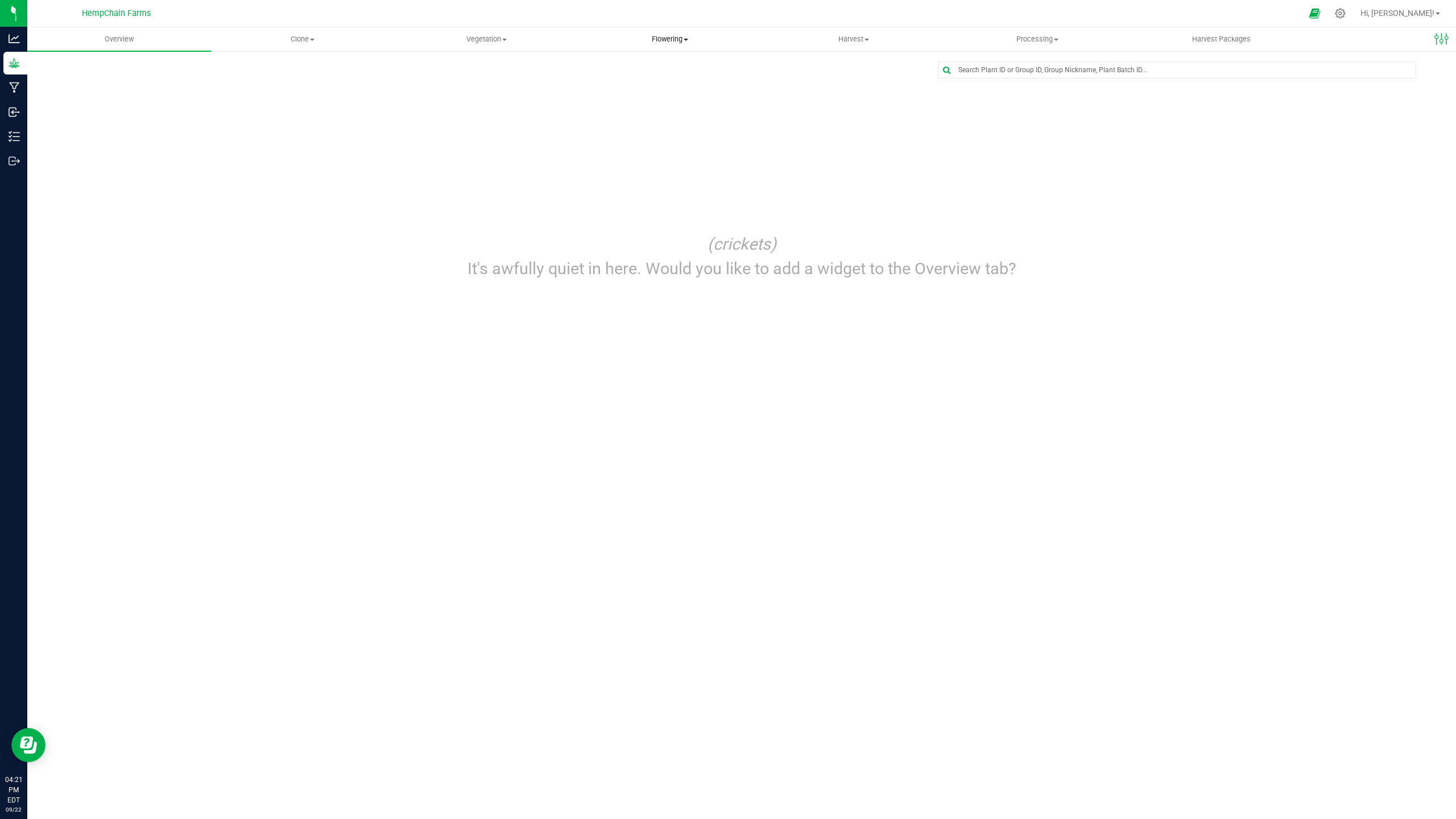
click at [687, 40] on span at bounding box center [685, 40] width 4 height 3
click at [660, 83] on span "Flowering groups" at bounding box center [626, 82] width 95 height 10
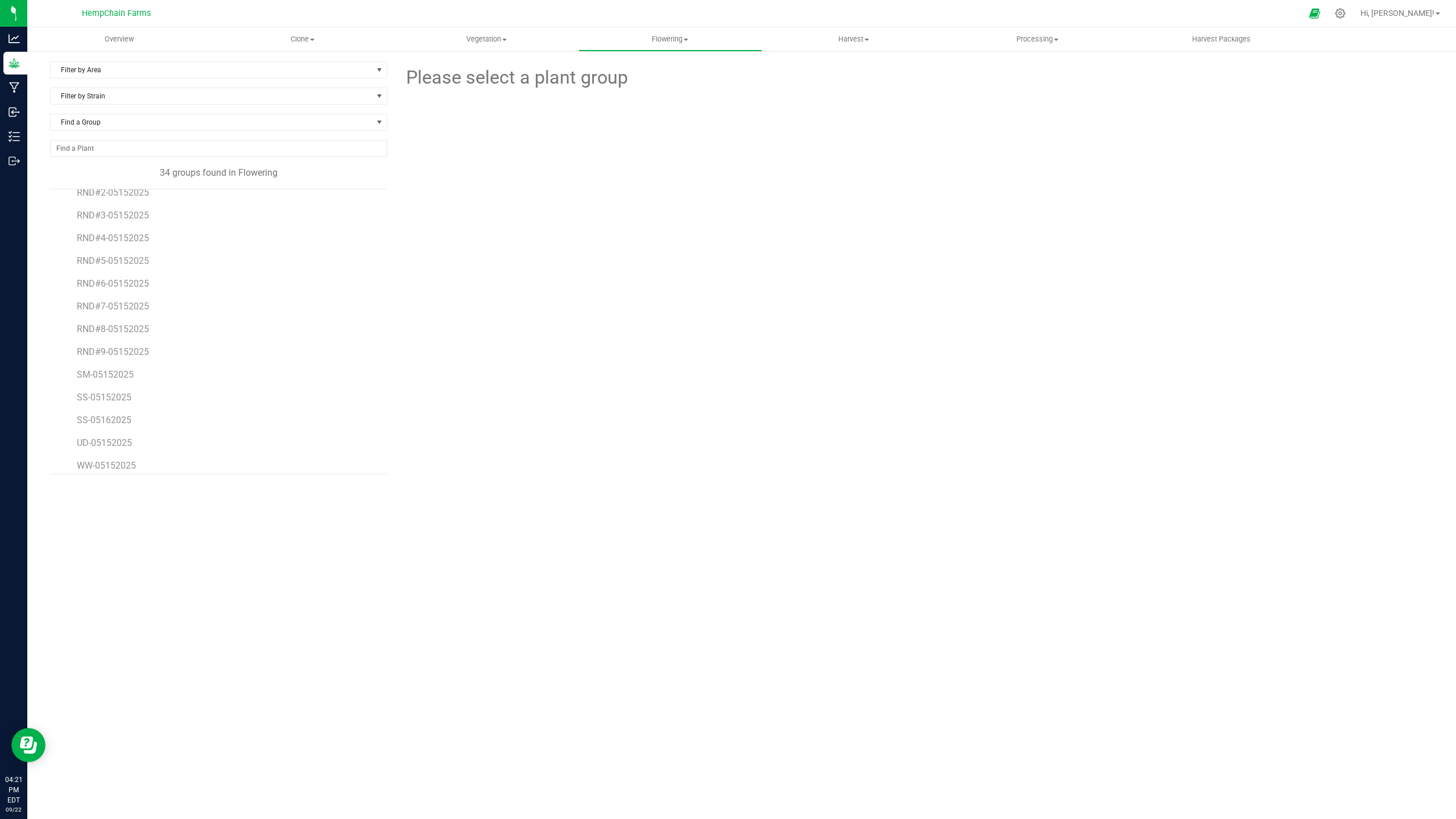
scroll to position [499, 0]
click at [117, 369] on span "SM-05152025" at bounding box center [105, 366] width 58 height 11
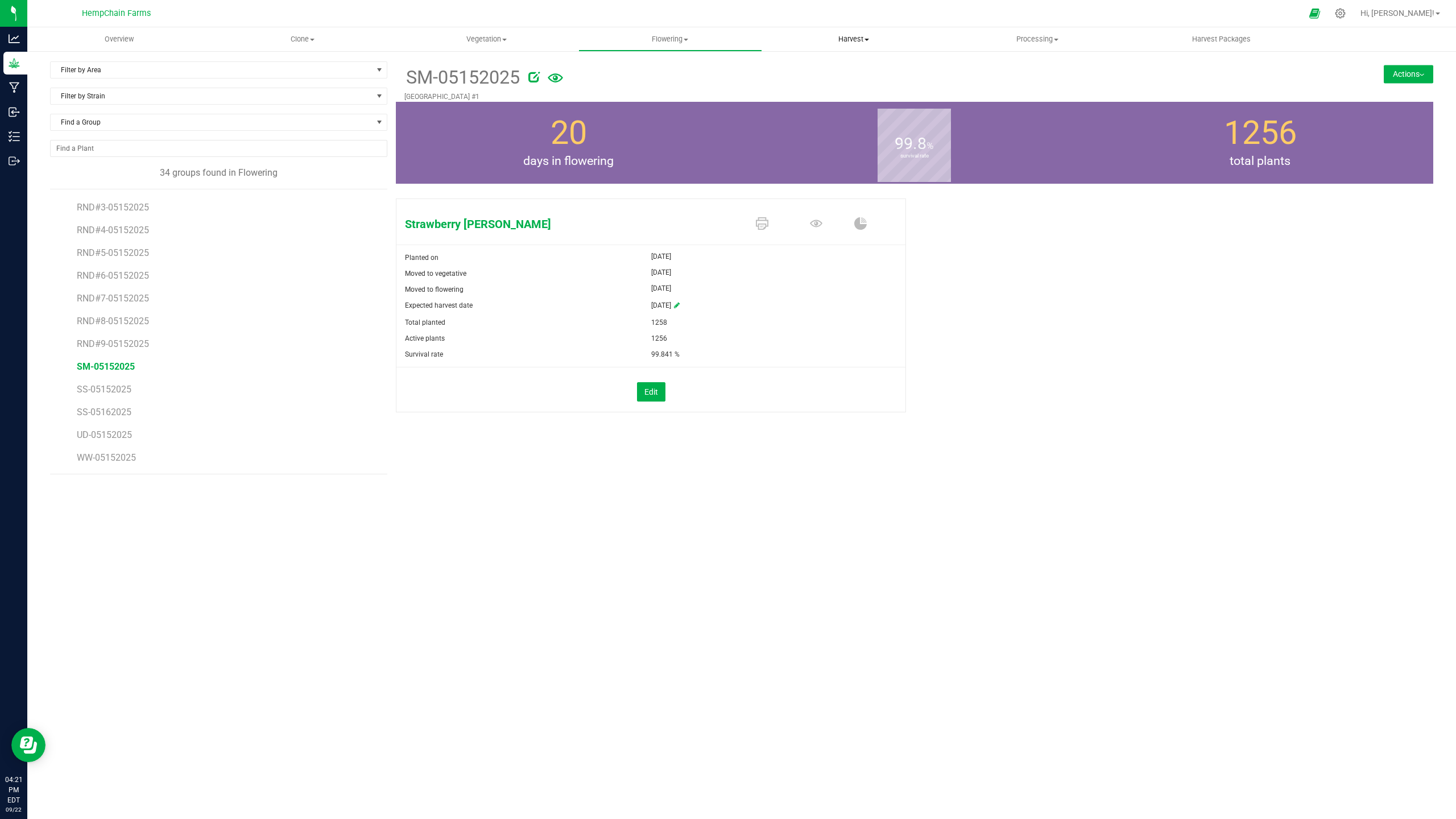
click at [860, 37] on span "Harvest" at bounding box center [854, 40] width 183 height 11
click at [1022, 37] on span "Processing" at bounding box center [1037, 40] width 183 height 11
click at [1026, 109] on span "Completed harvests" at bounding box center [997, 109] width 104 height 10
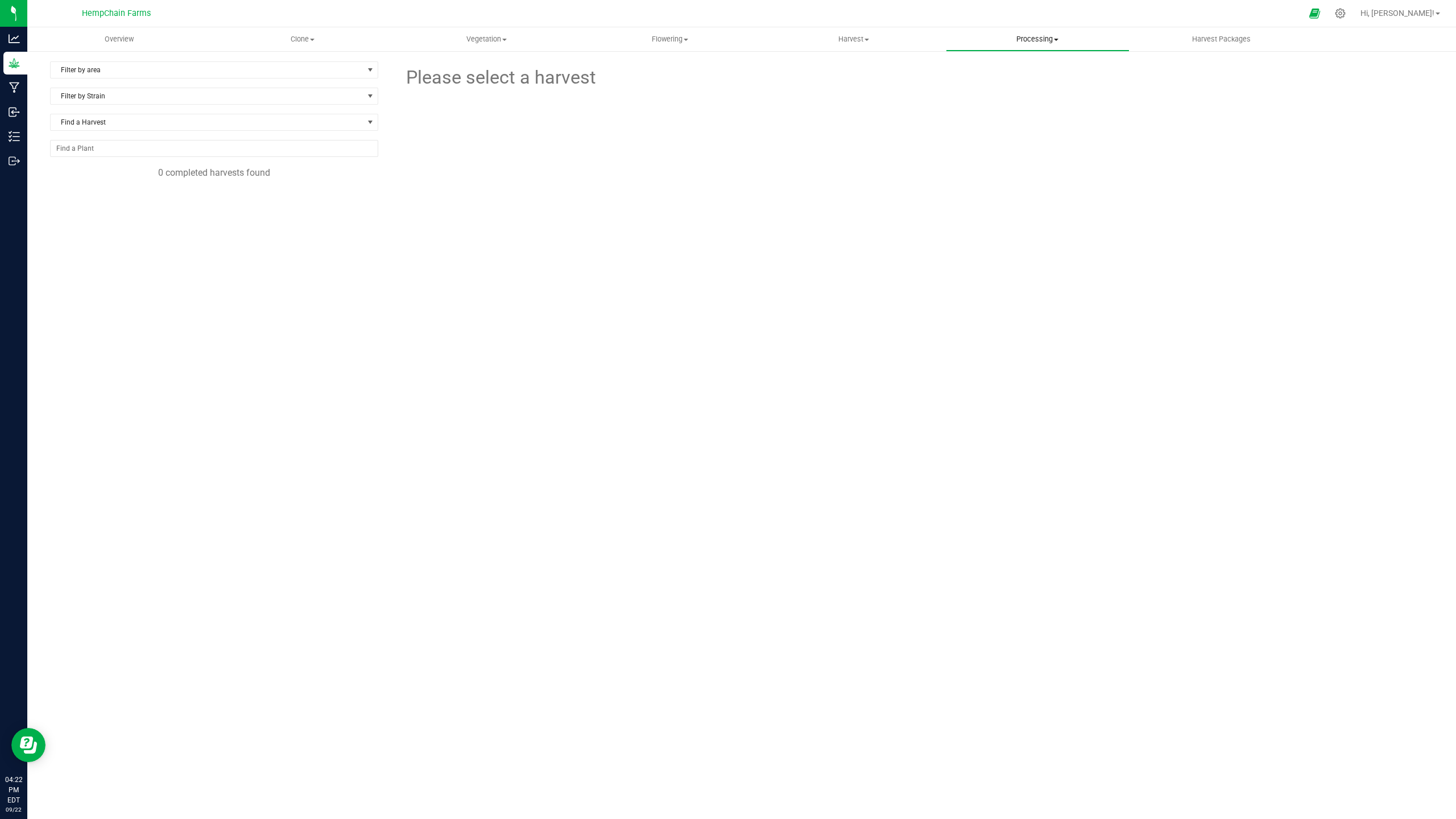
click at [1031, 41] on span "Processing" at bounding box center [1037, 40] width 183 height 11
click at [1029, 83] on span "Processing harvests" at bounding box center [998, 82] width 105 height 10
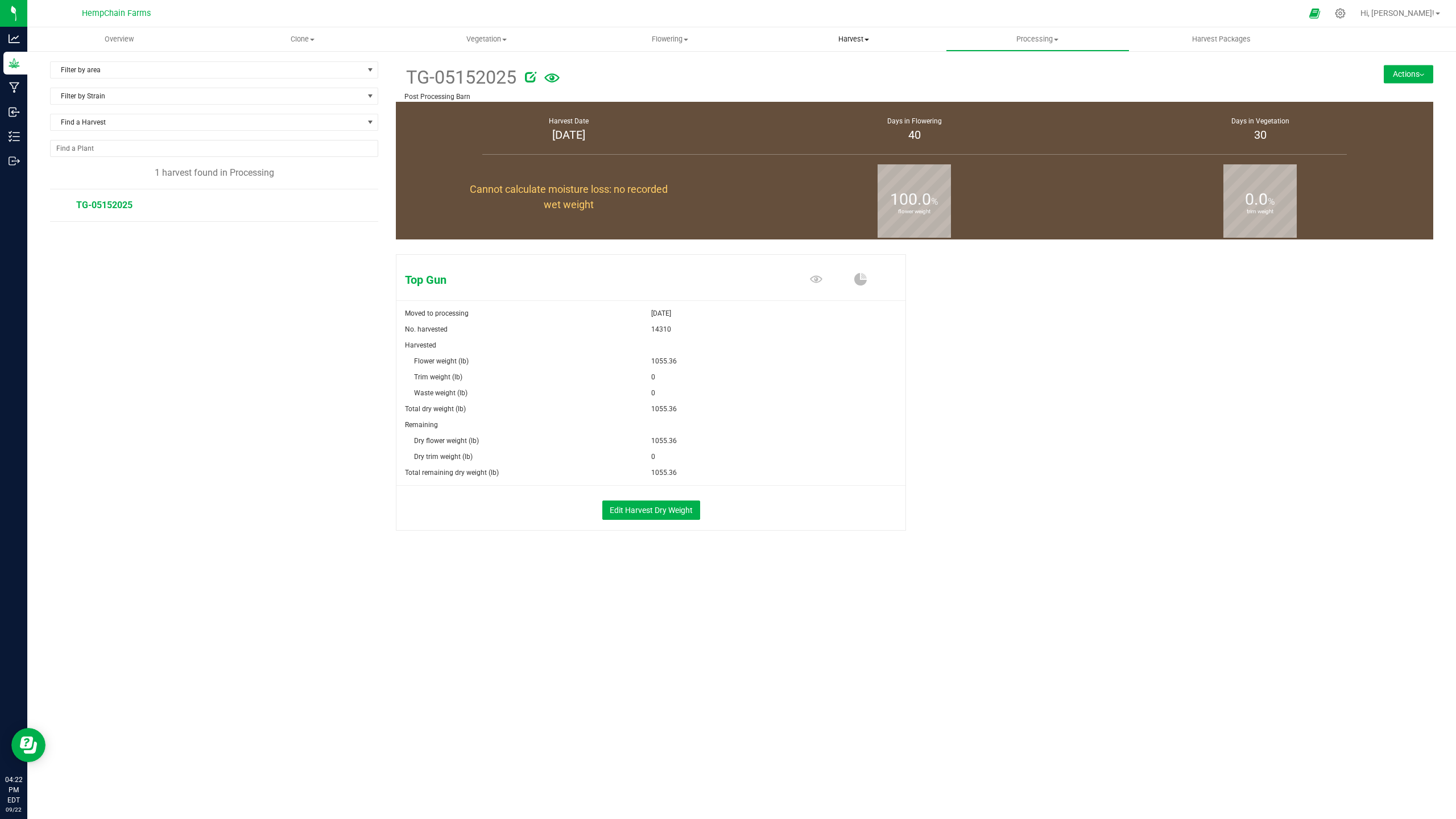
click at [839, 43] on span "Harvest" at bounding box center [854, 40] width 183 height 11
click at [851, 82] on span "Harvested plants" at bounding box center [808, 82] width 93 height 10
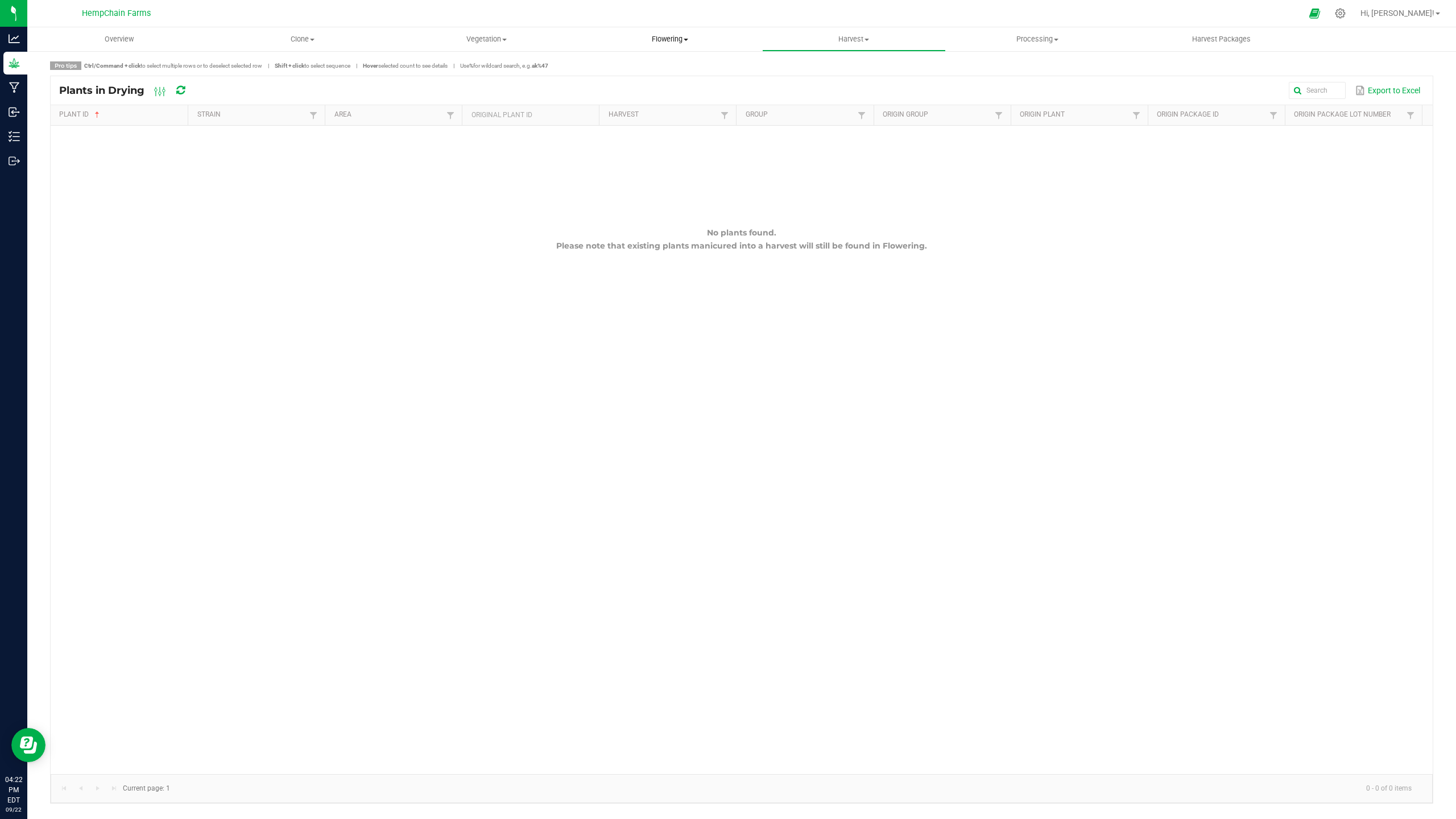
click at [658, 34] on span "Flowering" at bounding box center [671, 40] width 183 height 11
click at [679, 81] on li "Flowering groups" at bounding box center [670, 83] width 183 height 14
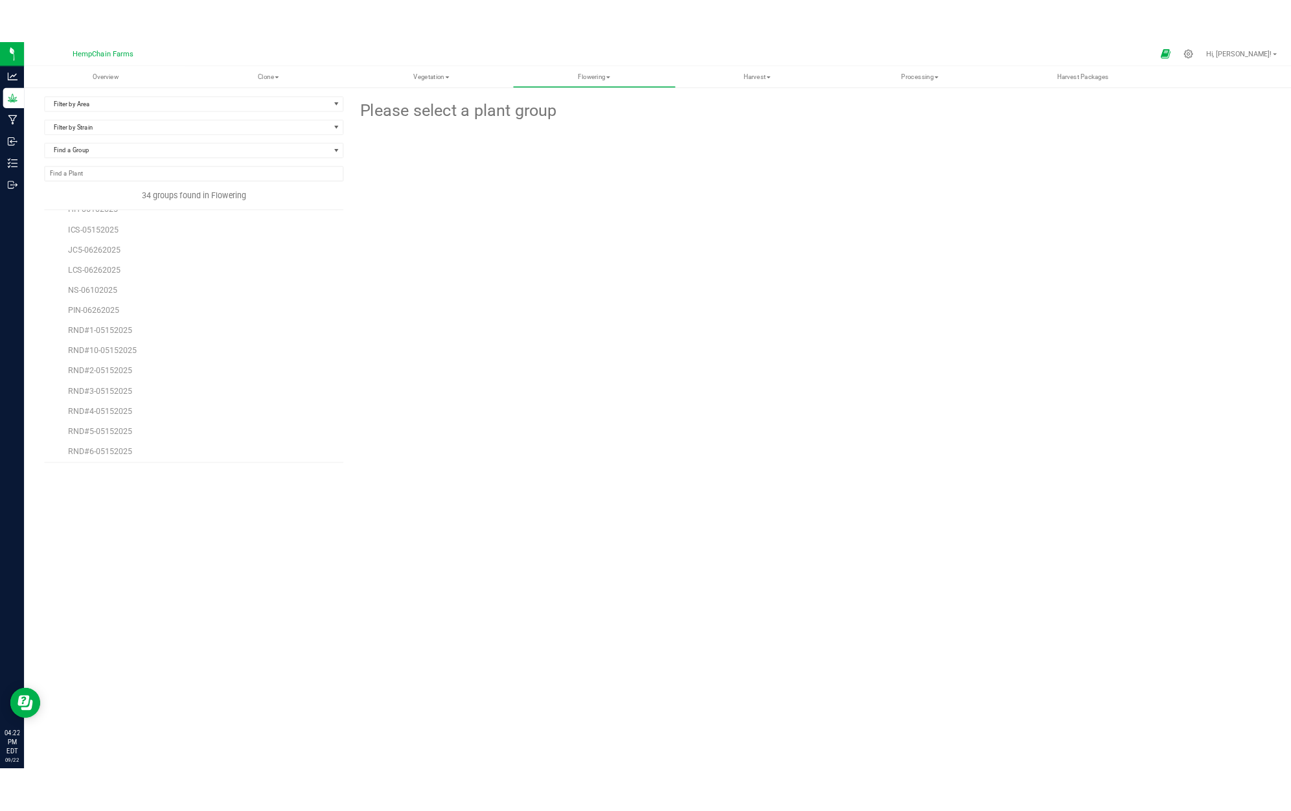
scroll to position [518, 0]
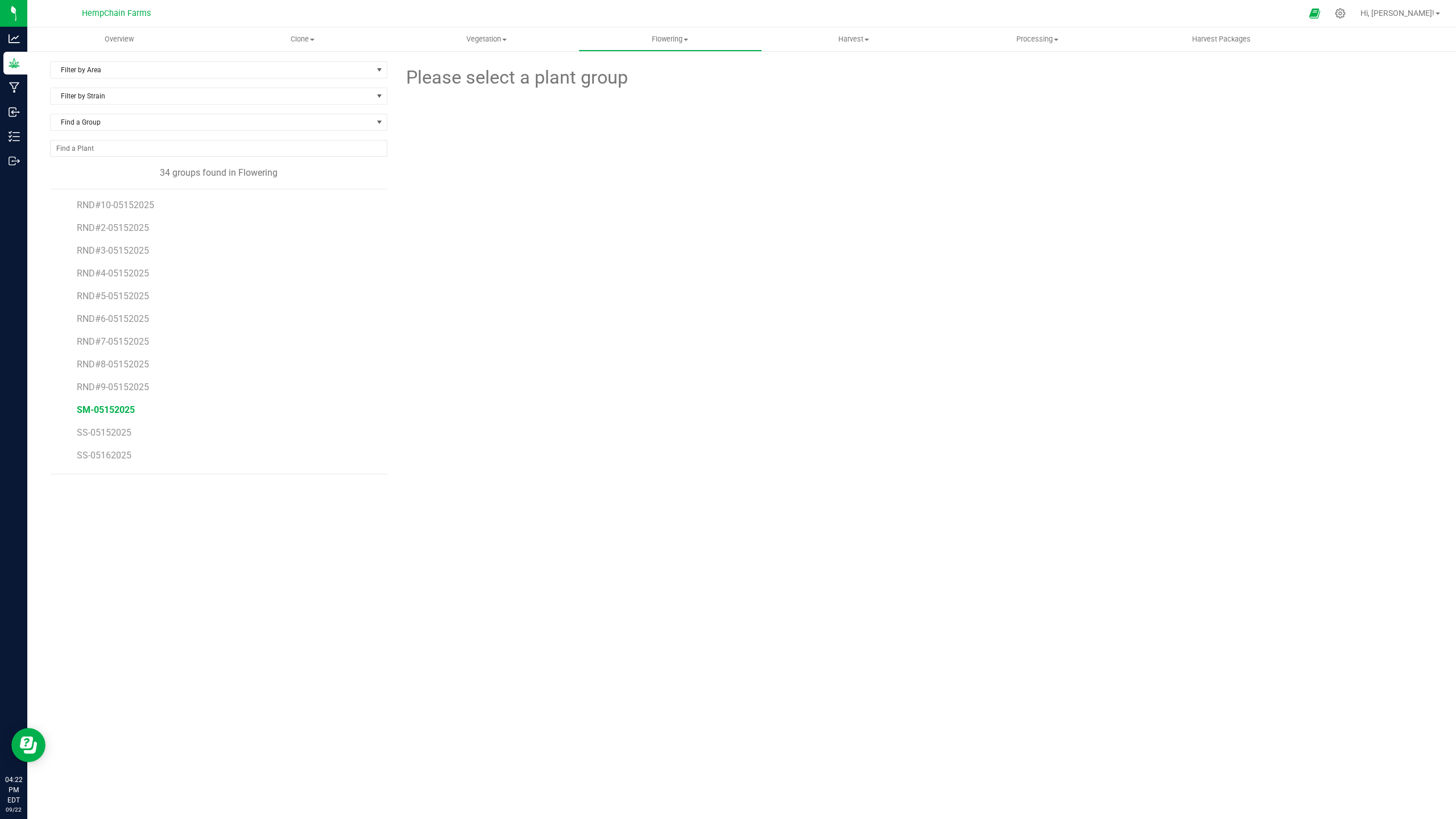
click at [124, 408] on span "SM-05152025" at bounding box center [105, 410] width 58 height 11
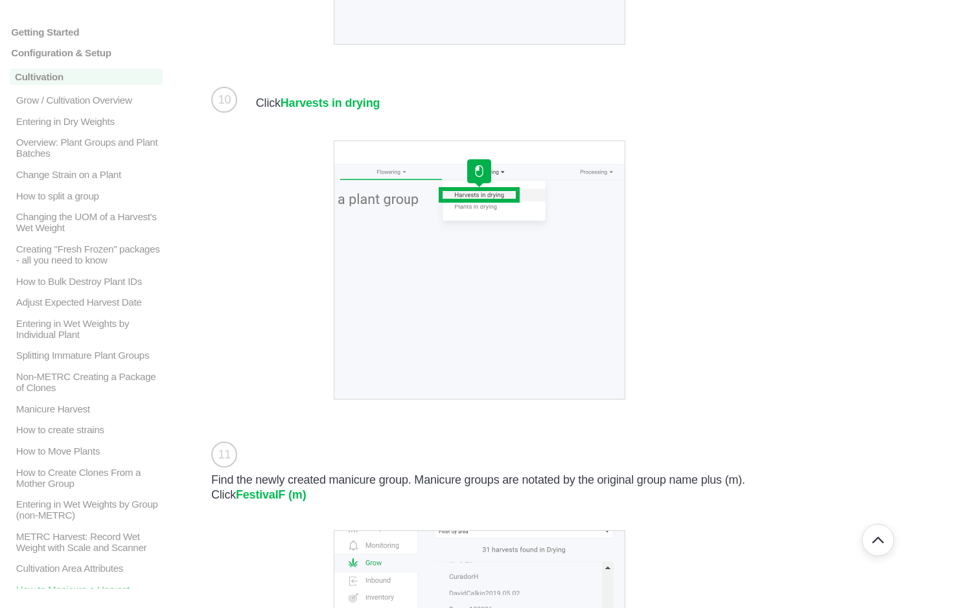
scroll to position [3758, 0]
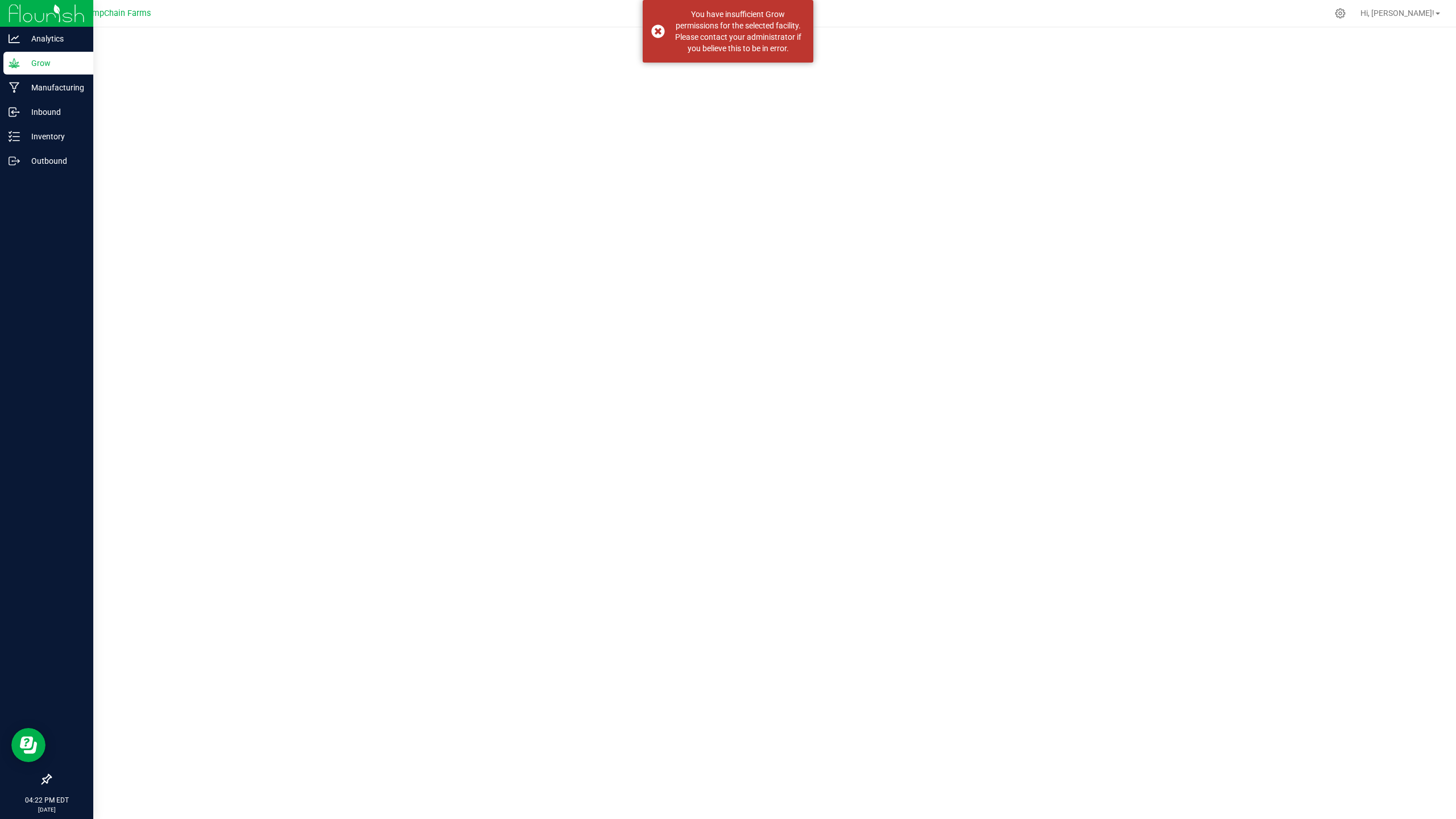
click at [54, 66] on p "Grow" at bounding box center [54, 63] width 68 height 14
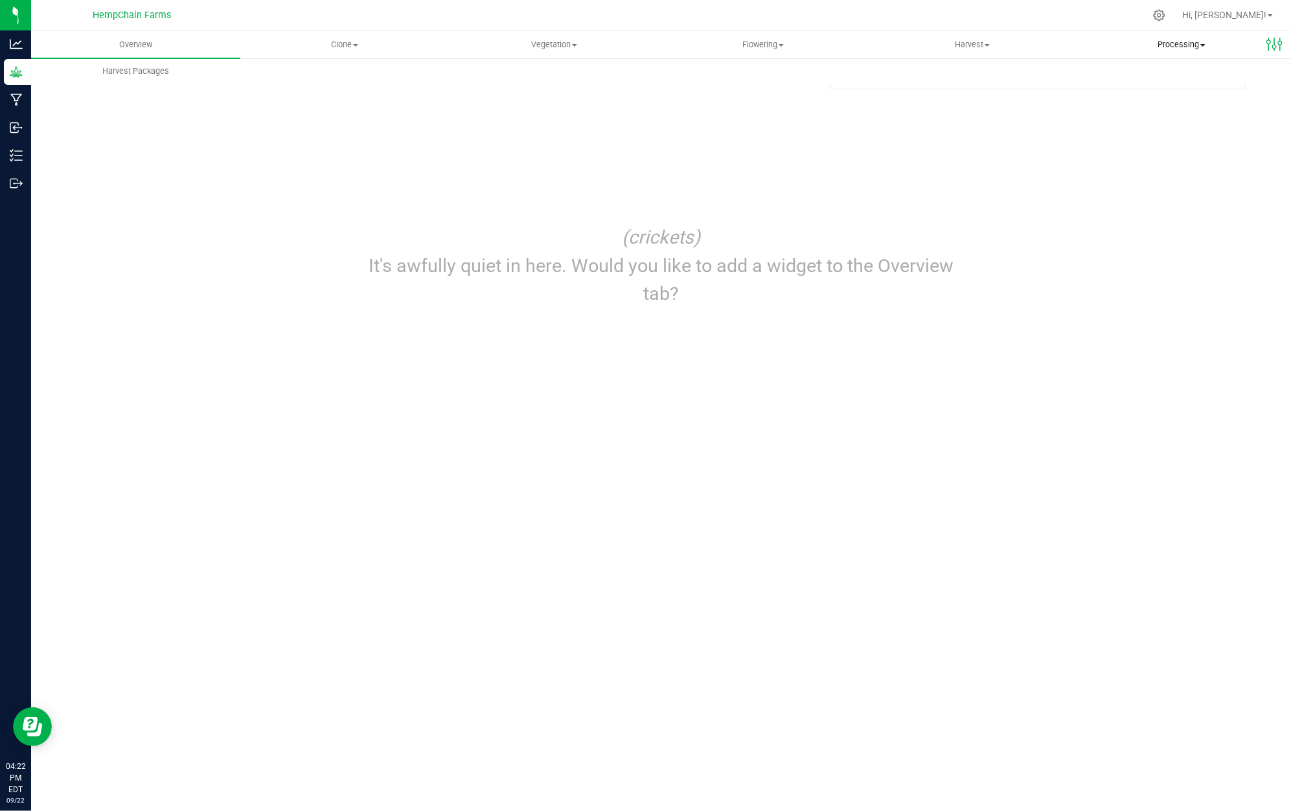
click at [1196, 40] on span "Processing" at bounding box center [1182, 45] width 208 height 12
click at [1185, 92] on span "Processing harvests" at bounding box center [1137, 93] width 120 height 11
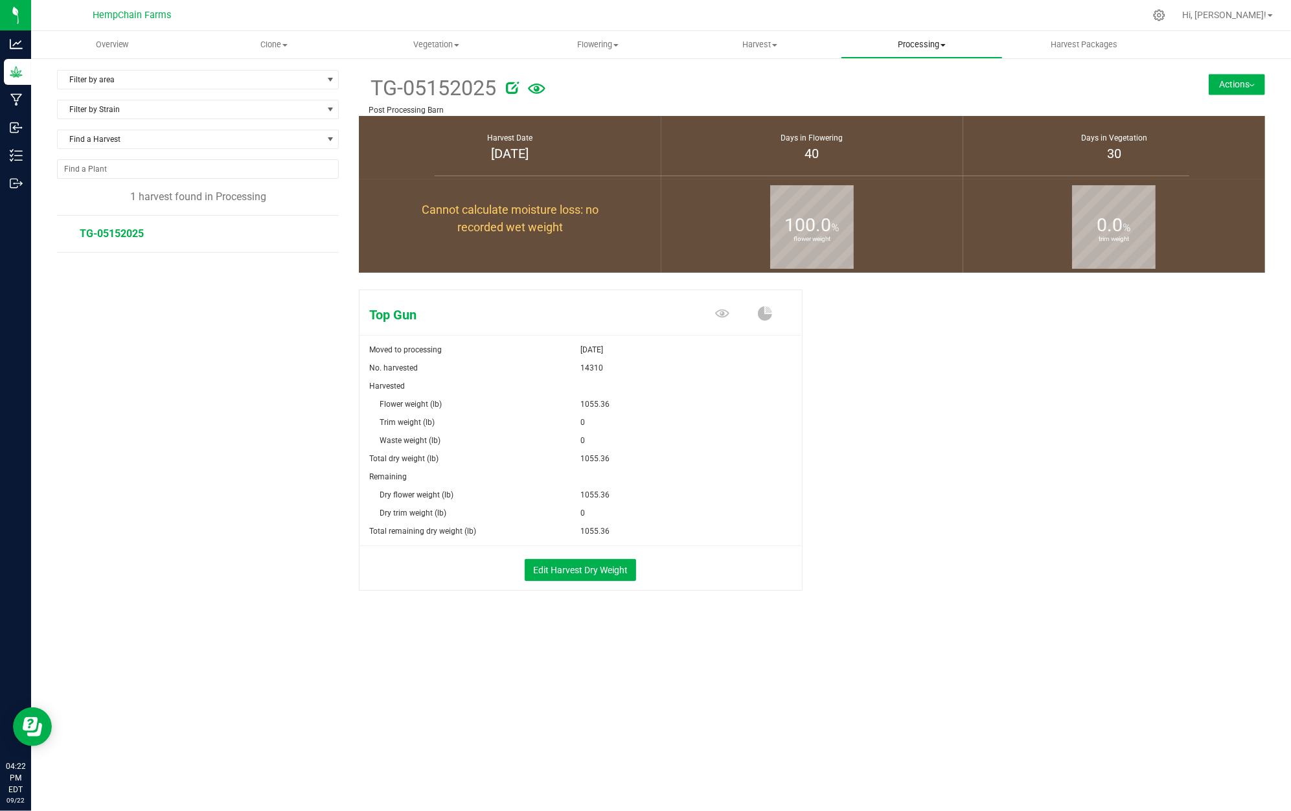
click at [943, 37] on uib-tab-heading "Processing Create package Processing harvests Processing plants Completed harve…" at bounding box center [922, 45] width 161 height 26
click at [1094, 45] on span "Harvest Packages" at bounding box center [1084, 45] width 102 height 12
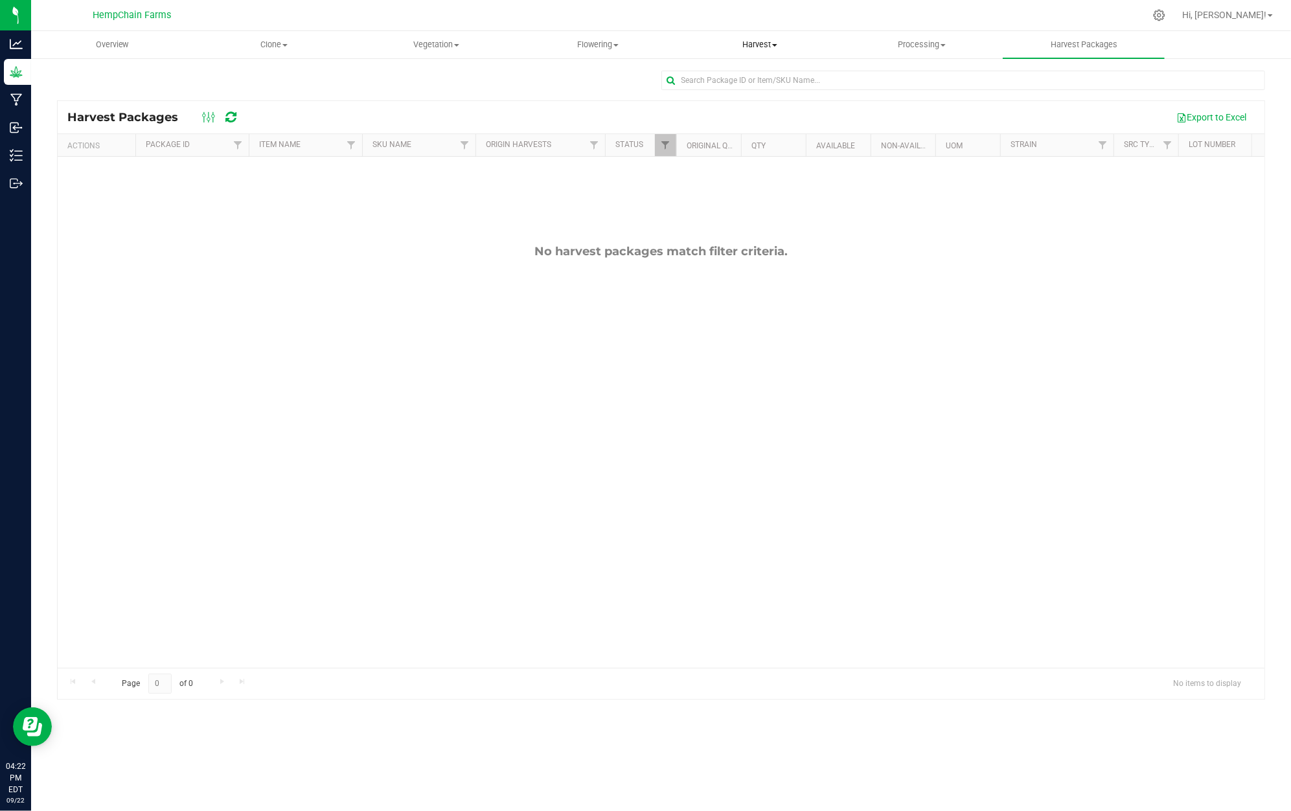
click at [778, 39] on span "Harvest" at bounding box center [760, 45] width 161 height 12
click at [768, 71] on li "Harvests" at bounding box center [760, 79] width 162 height 16
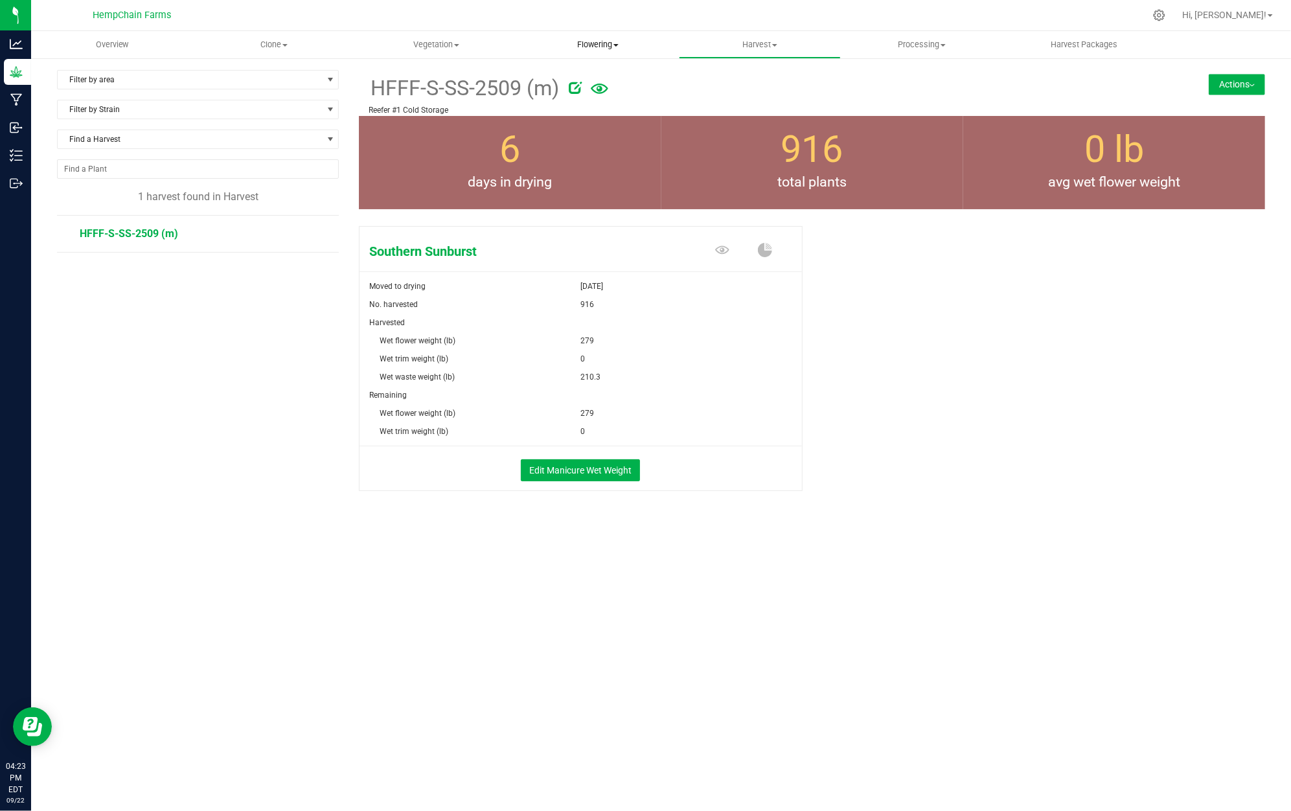
click at [587, 47] on span "Flowering" at bounding box center [598, 45] width 161 height 12
click at [610, 97] on span "Flowering groups" at bounding box center [571, 93] width 108 height 11
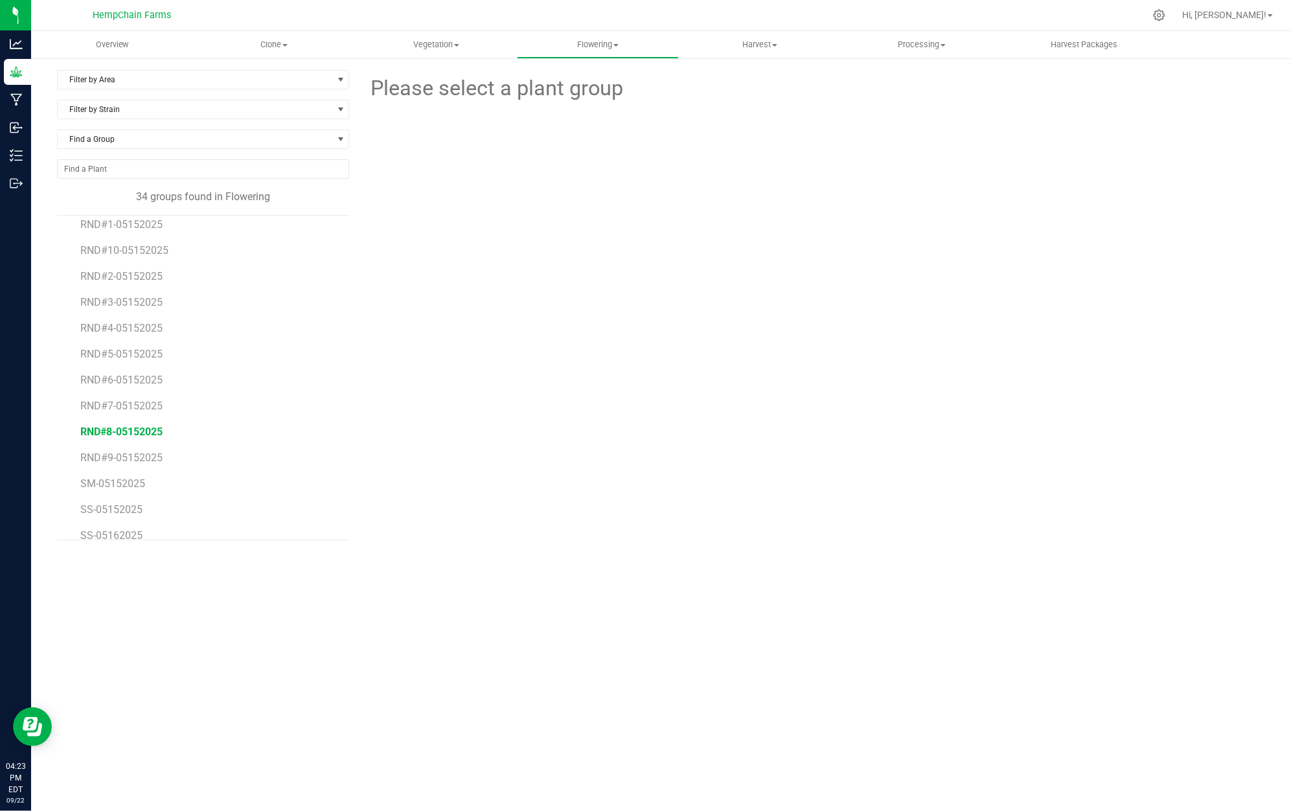
scroll to position [568, 0]
click at [141, 415] on span "SM-05152025" at bounding box center [113, 417] width 66 height 12
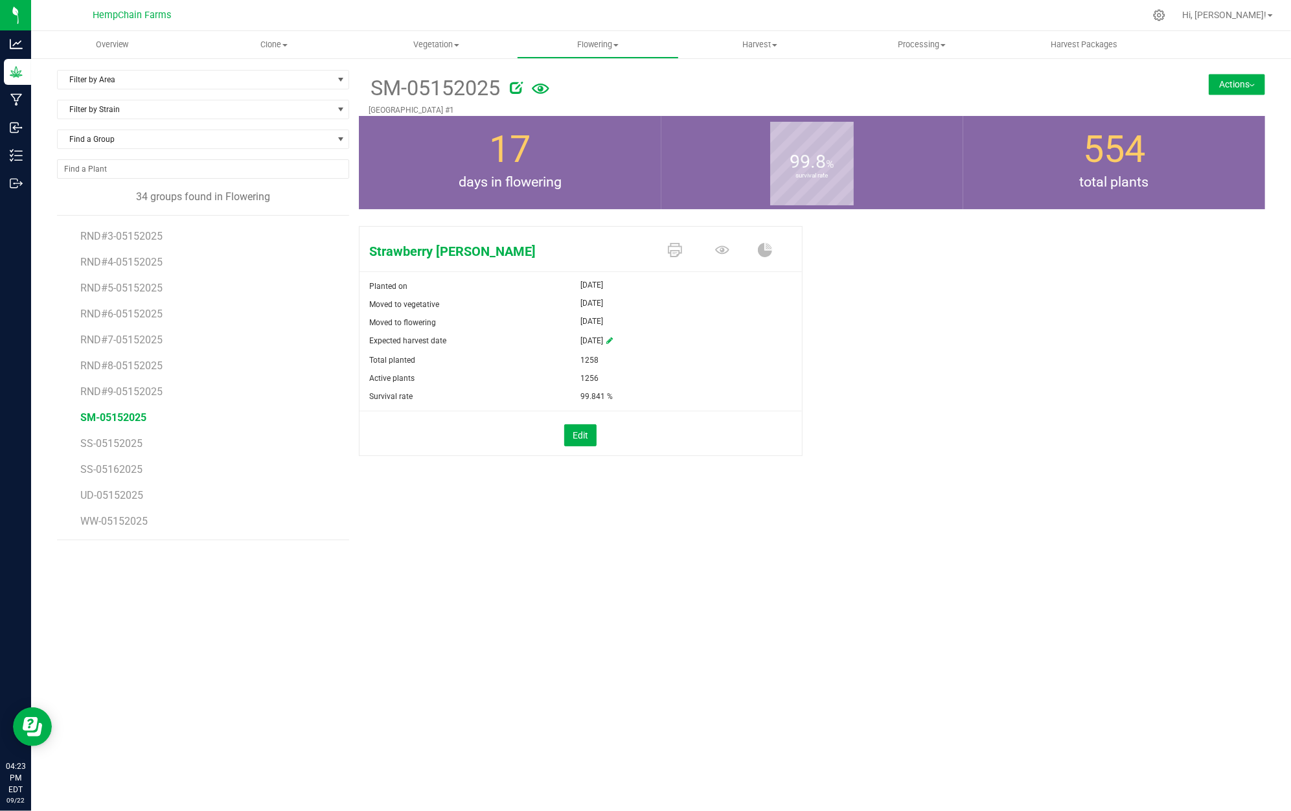
click at [1232, 79] on button "Actions" at bounding box center [1237, 84] width 56 height 21
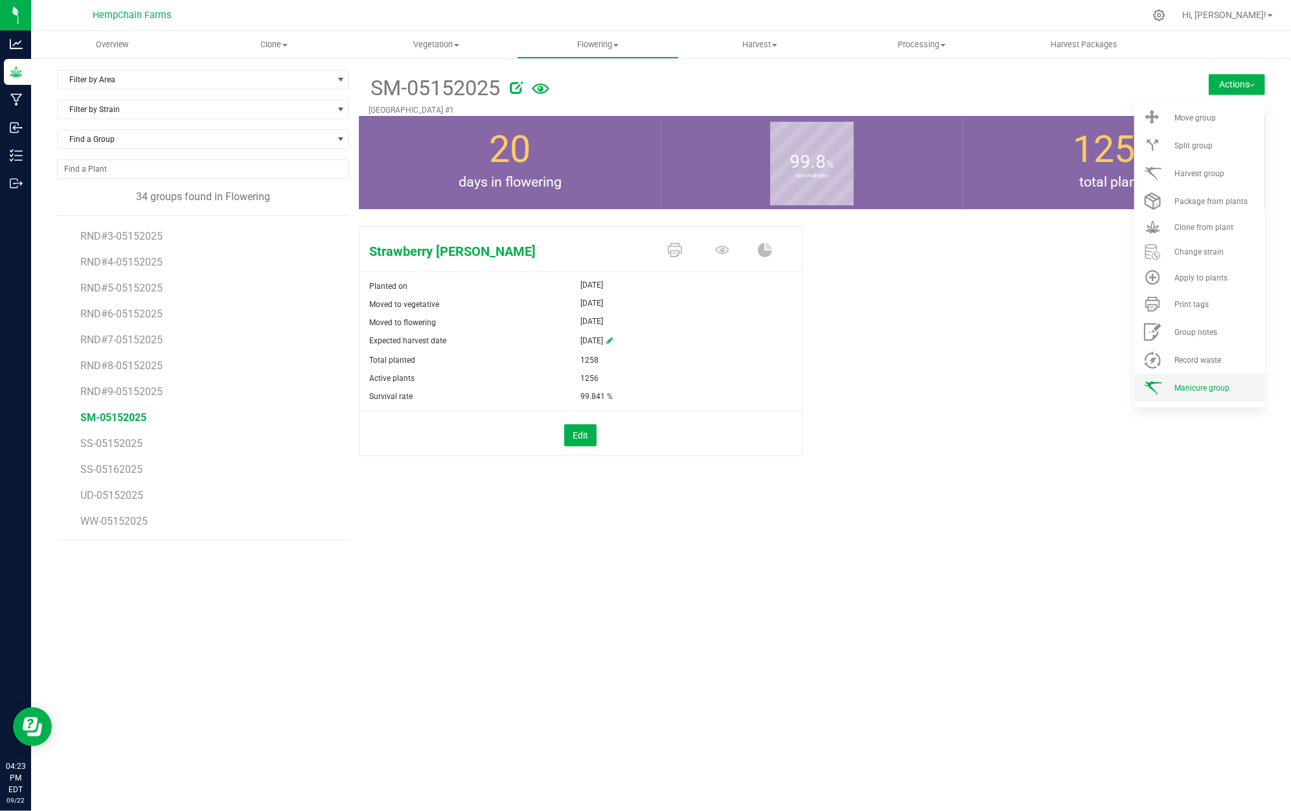
click at [1193, 389] on span "Manicure group" at bounding box center [1202, 388] width 55 height 9
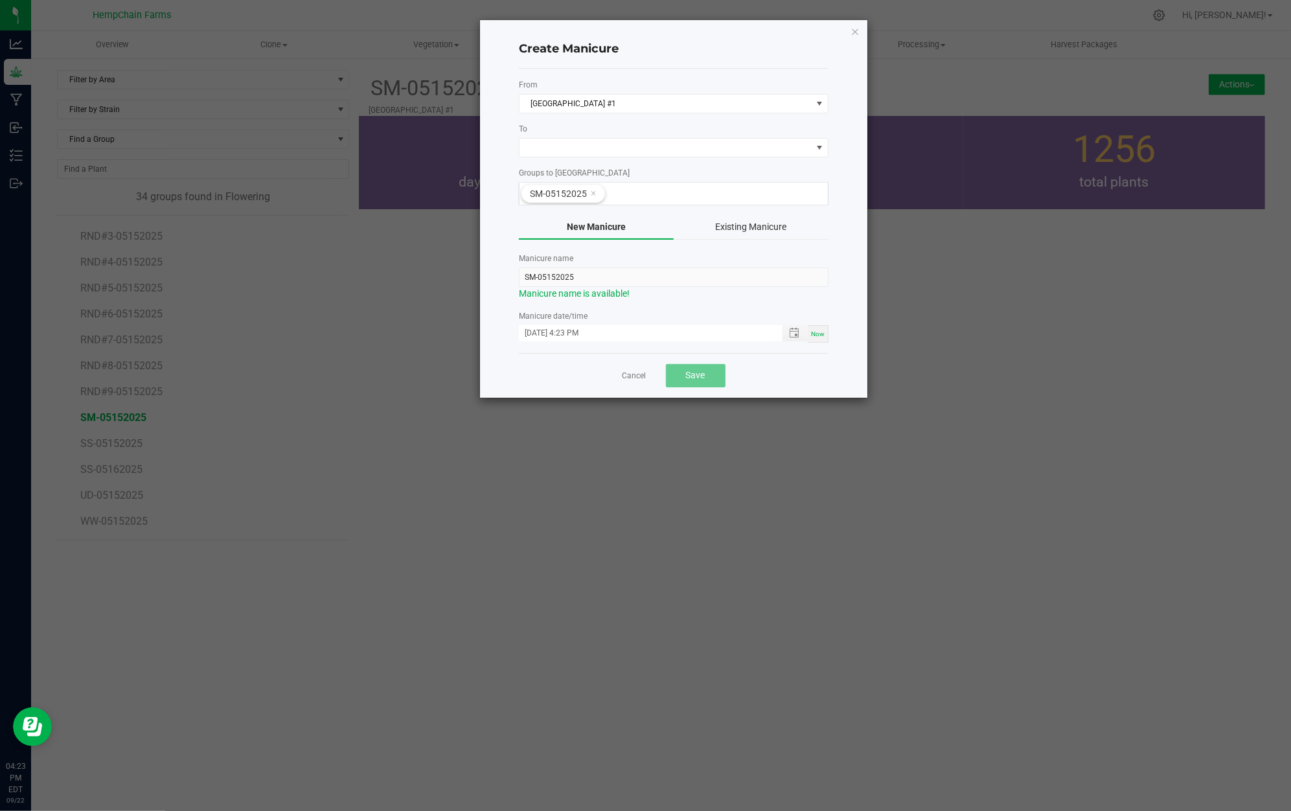
click at [615, 137] on div "To" at bounding box center [674, 140] width 310 height 34
click at [631, 150] on span at bounding box center [666, 148] width 292 height 18
drag, startPoint x: 639, startPoint y: 224, endPoint x: 632, endPoint y: 247, distance: 24.2
click at [639, 224] on li "Reefer #1 Cold Storage" at bounding box center [674, 226] width 308 height 22
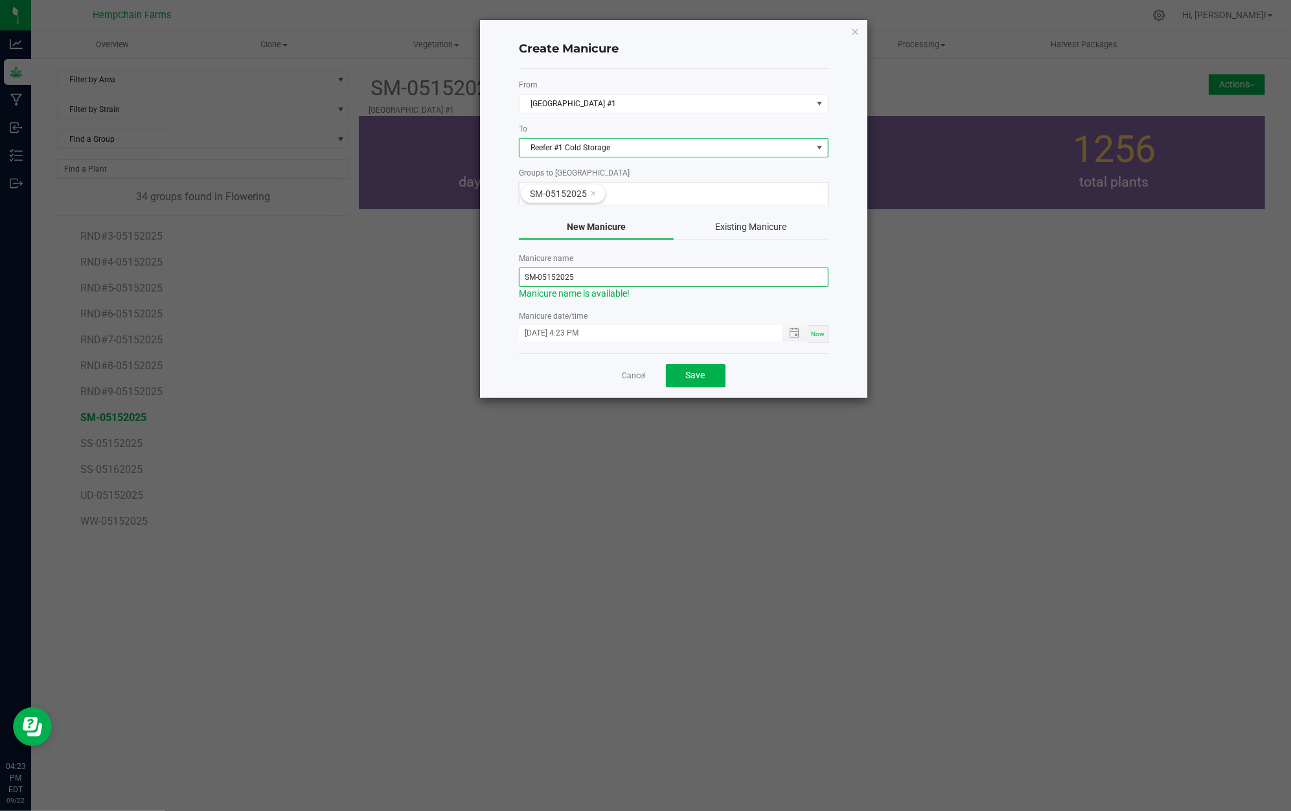
click at [612, 287] on input "SM-05152025" at bounding box center [674, 277] width 310 height 19
type input "HFFF-S-SM-2509"
click at [636, 337] on input "09/22/2025 4:23 PM" at bounding box center [644, 333] width 250 height 16
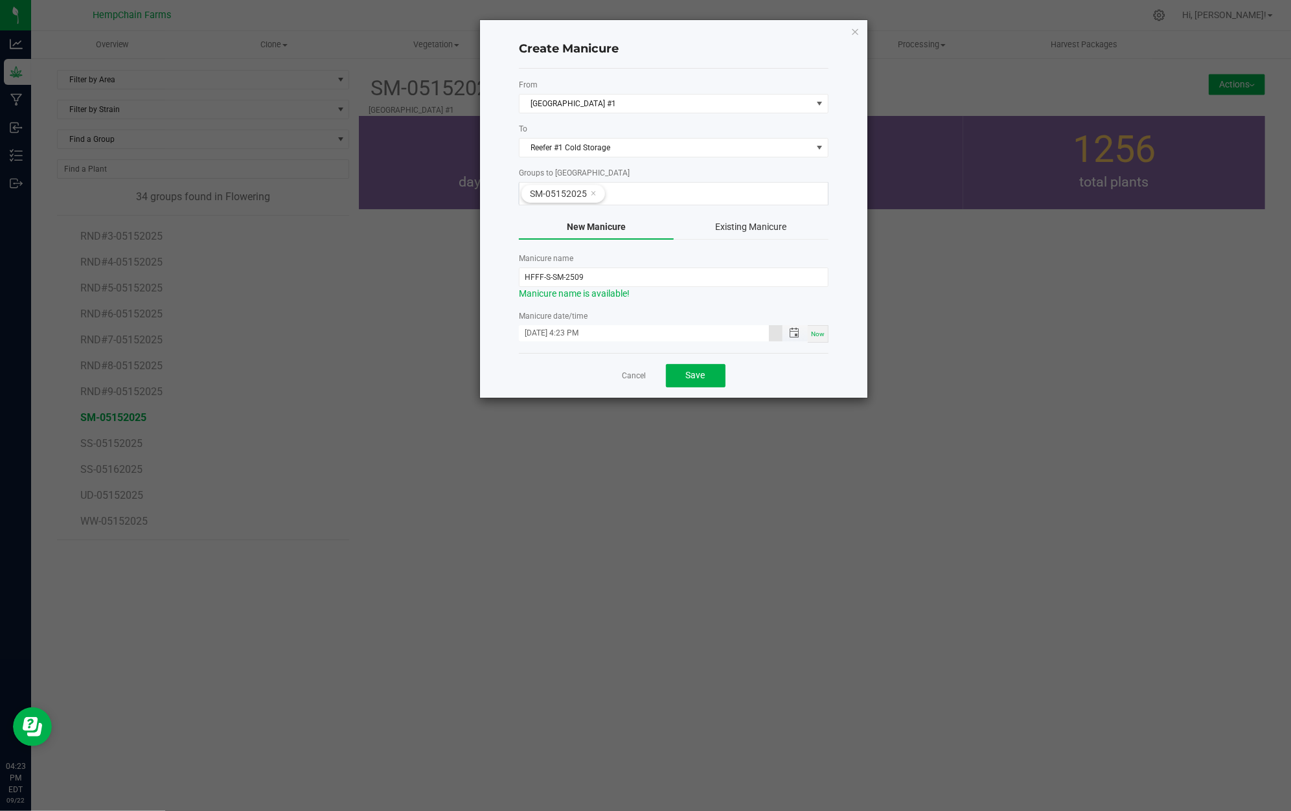
click at [542, 332] on input "09/22/2025 4:23 PM" at bounding box center [644, 333] width 250 height 16
type input "09/19/2025 4:23 PM"
click at [711, 376] on button "Save" at bounding box center [696, 375] width 60 height 23
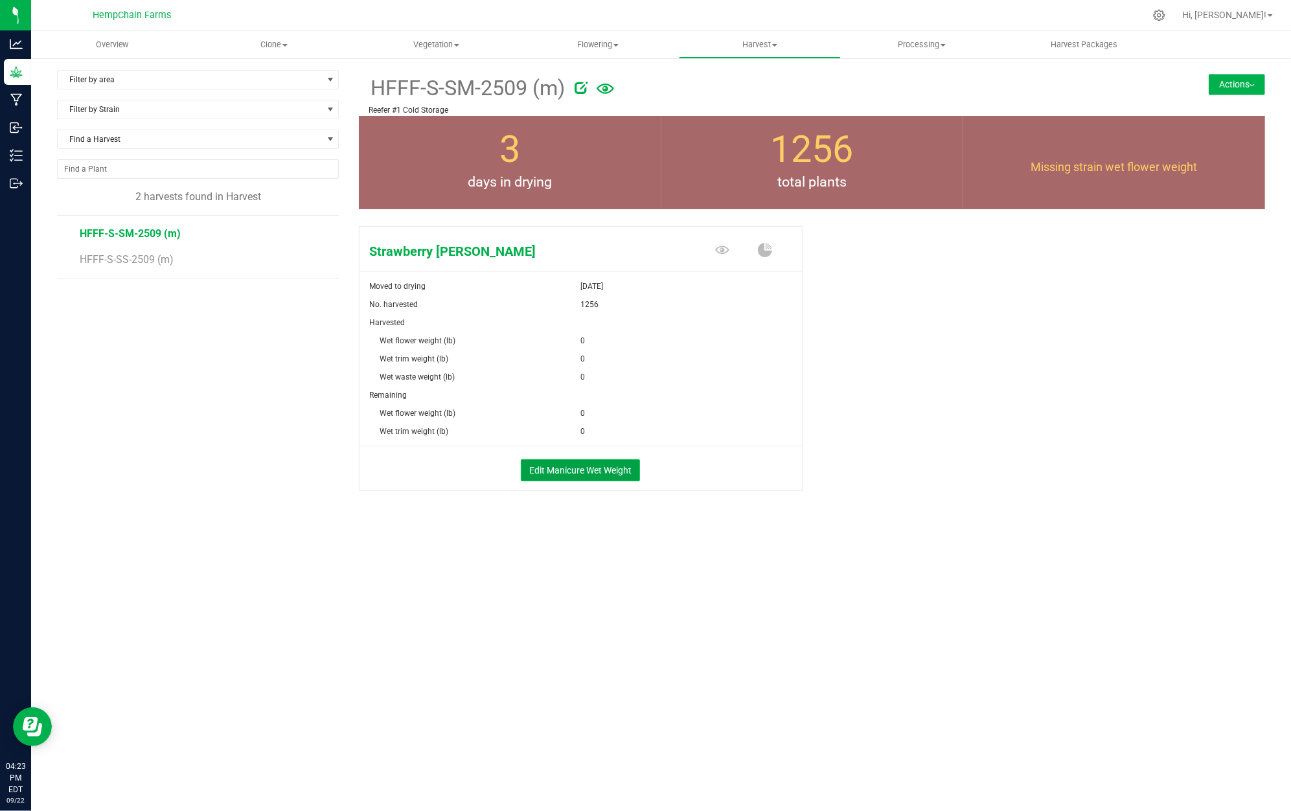
click at [566, 470] on button "Edit Manicure Wet Weight" at bounding box center [580, 470] width 119 height 22
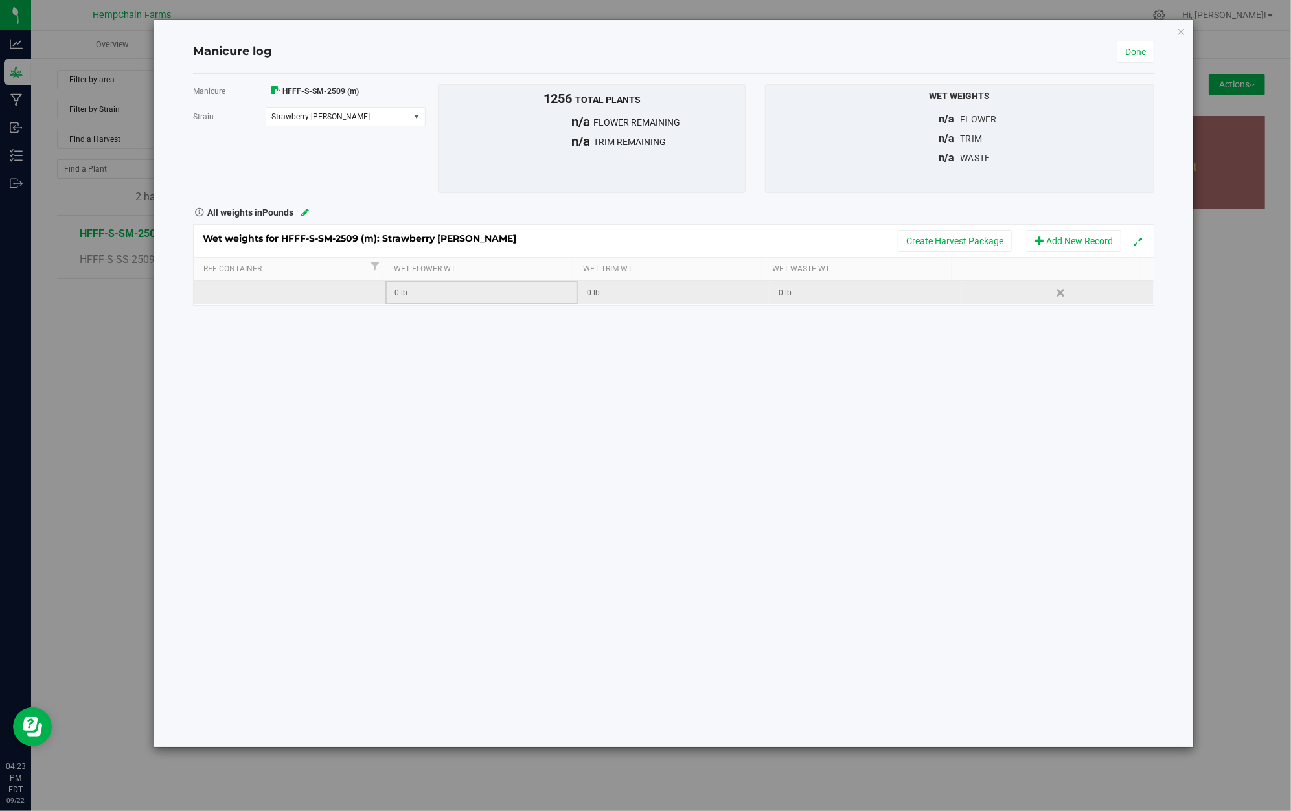
click at [419, 298] on div "0 lb" at bounding box center [486, 293] width 182 height 12
type input "32"
click at [829, 293] on div "Wet weights for HFFF-S-SM-2509 (m): Strawberry Meltz Create Harvest Package Add…" at bounding box center [673, 265] width 961 height 82
click at [827, 294] on div "0 lb" at bounding box center [870, 293] width 182 height 12
type input "2"
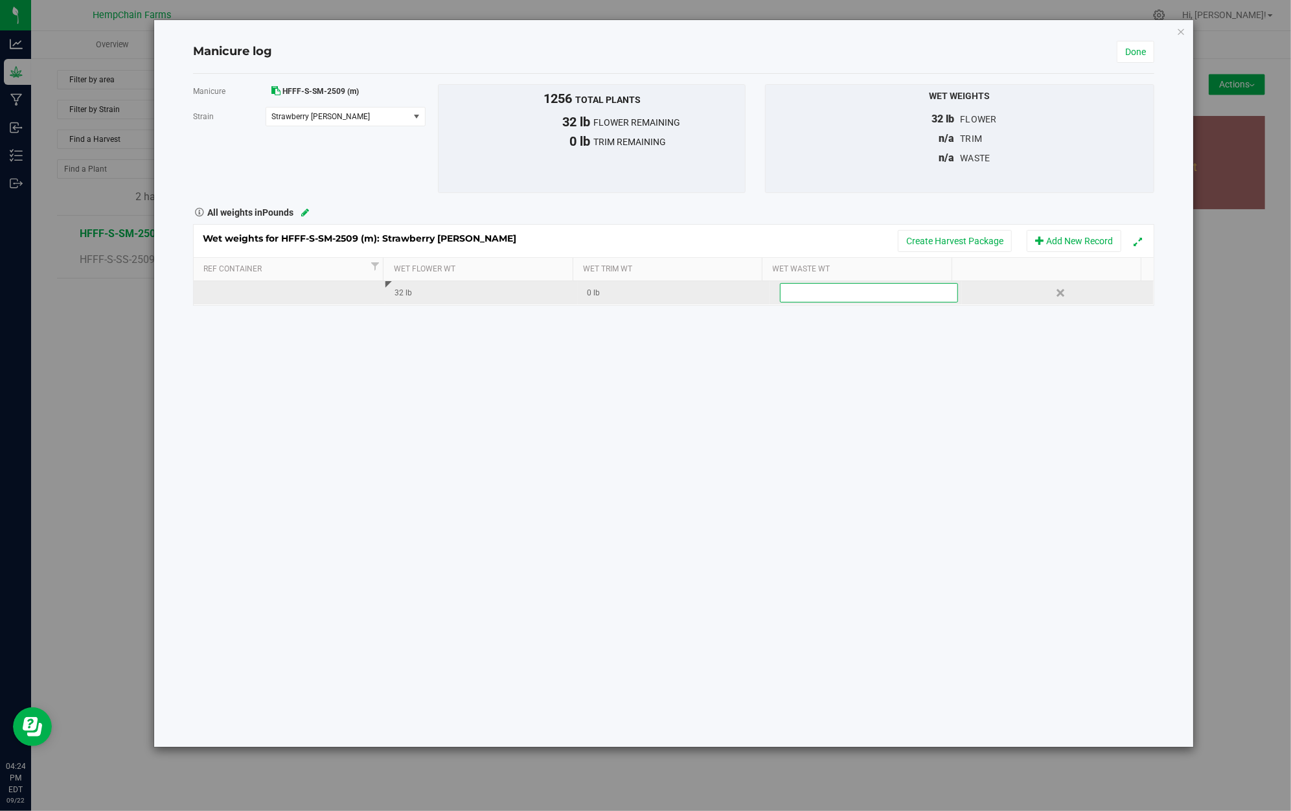
type input "4"
type input "24"
click at [288, 296] on div "Wet weights for HFFF-S-SM-2509 (m): Strawberry Meltz Create Harvest Package Add…" at bounding box center [673, 265] width 961 height 82
click at [286, 295] on td at bounding box center [290, 292] width 192 height 23
type input "Reefer #1"
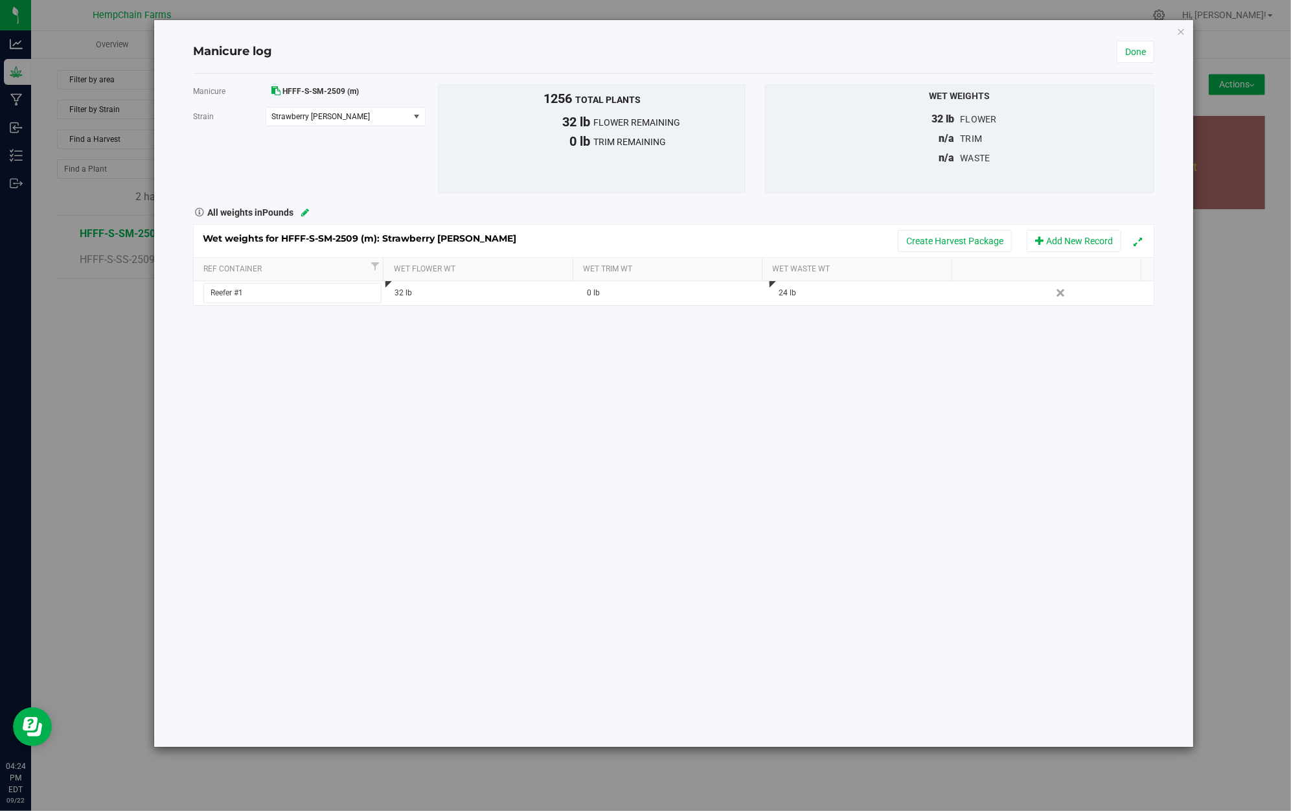
click at [895, 294] on div "24 lb" at bounding box center [870, 293] width 182 height 12
click at [799, 343] on div "Manicure HFFF-S-SM-2509 (m) Strain Strawberry Meltz Select strain Strawberry Me…" at bounding box center [673, 410] width 961 height 673
click at [1055, 244] on button "Add New Record" at bounding box center [1074, 241] width 95 height 22
click at [299, 327] on td at bounding box center [290, 316] width 192 height 23
type input "Reefer #1"
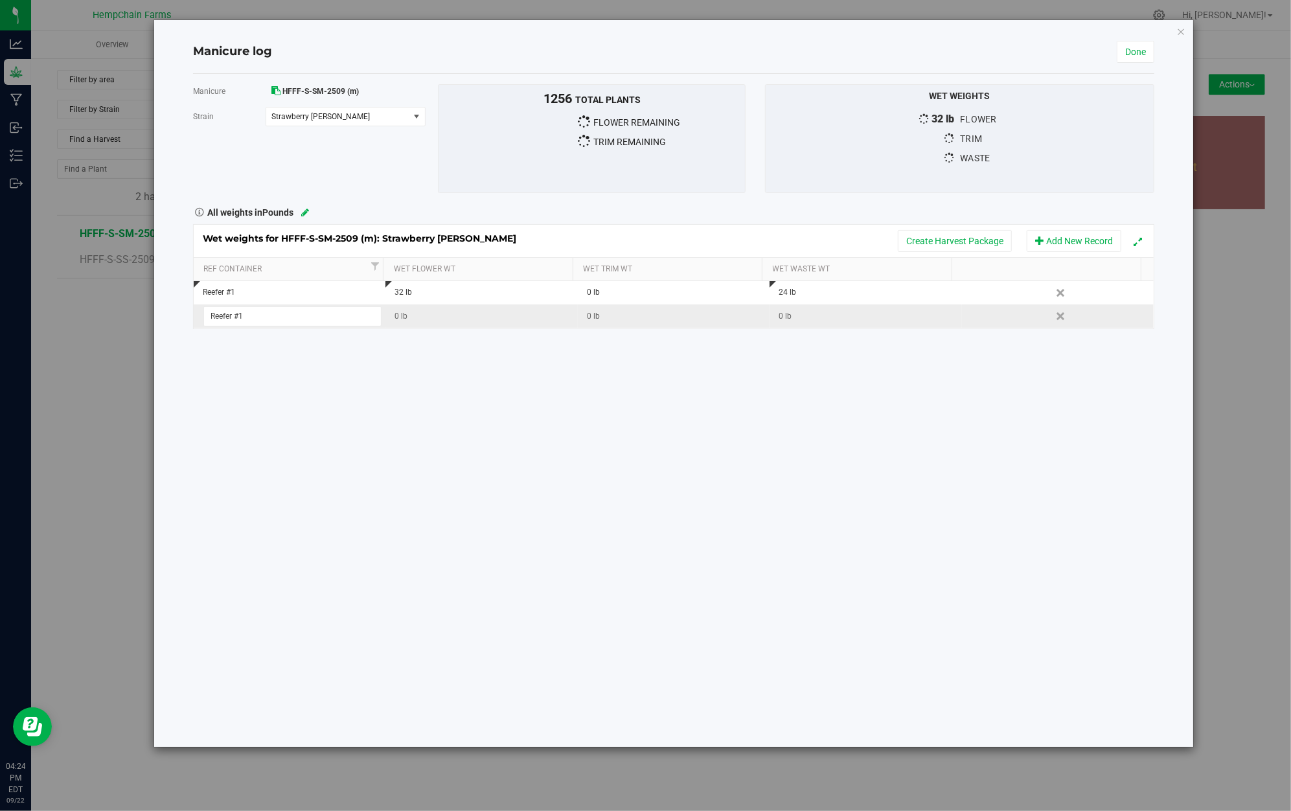
click at [435, 314] on div "0 lb" at bounding box center [486, 316] width 182 height 12
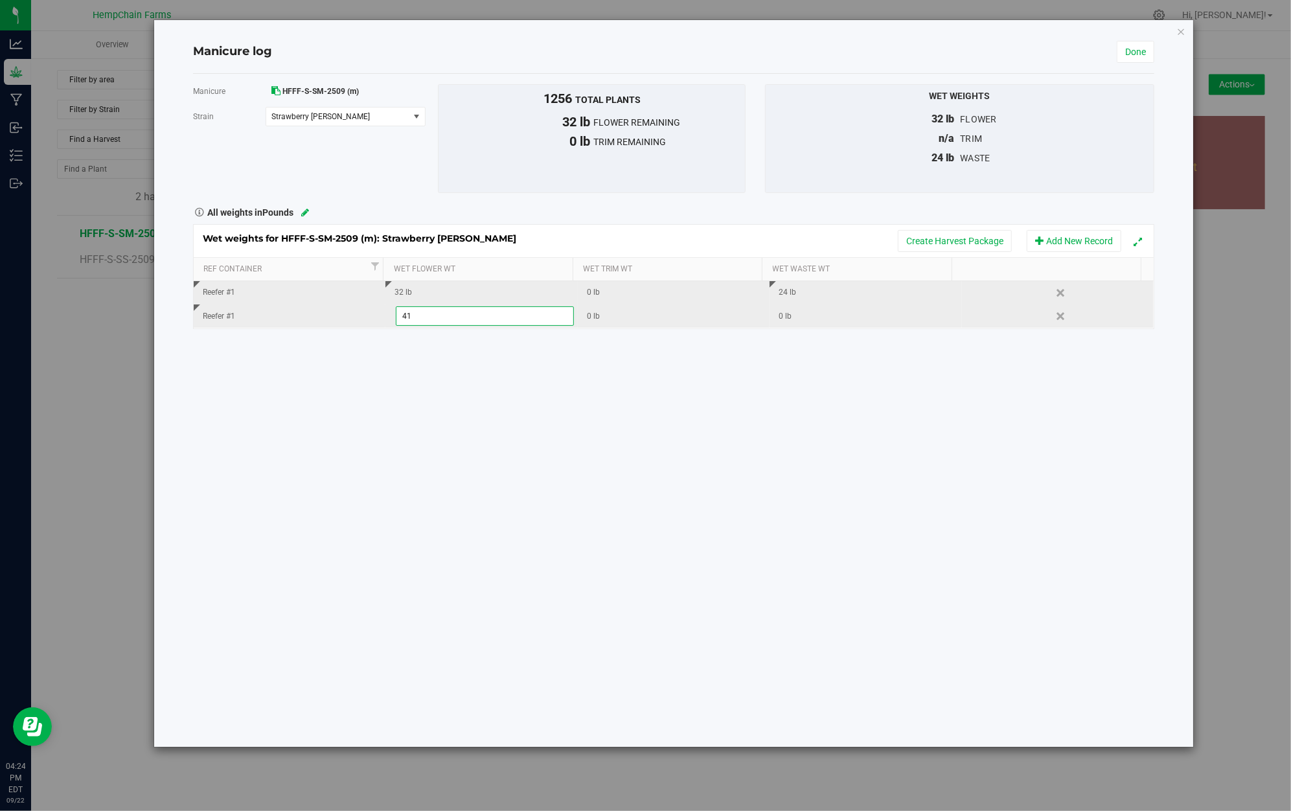
type input "416"
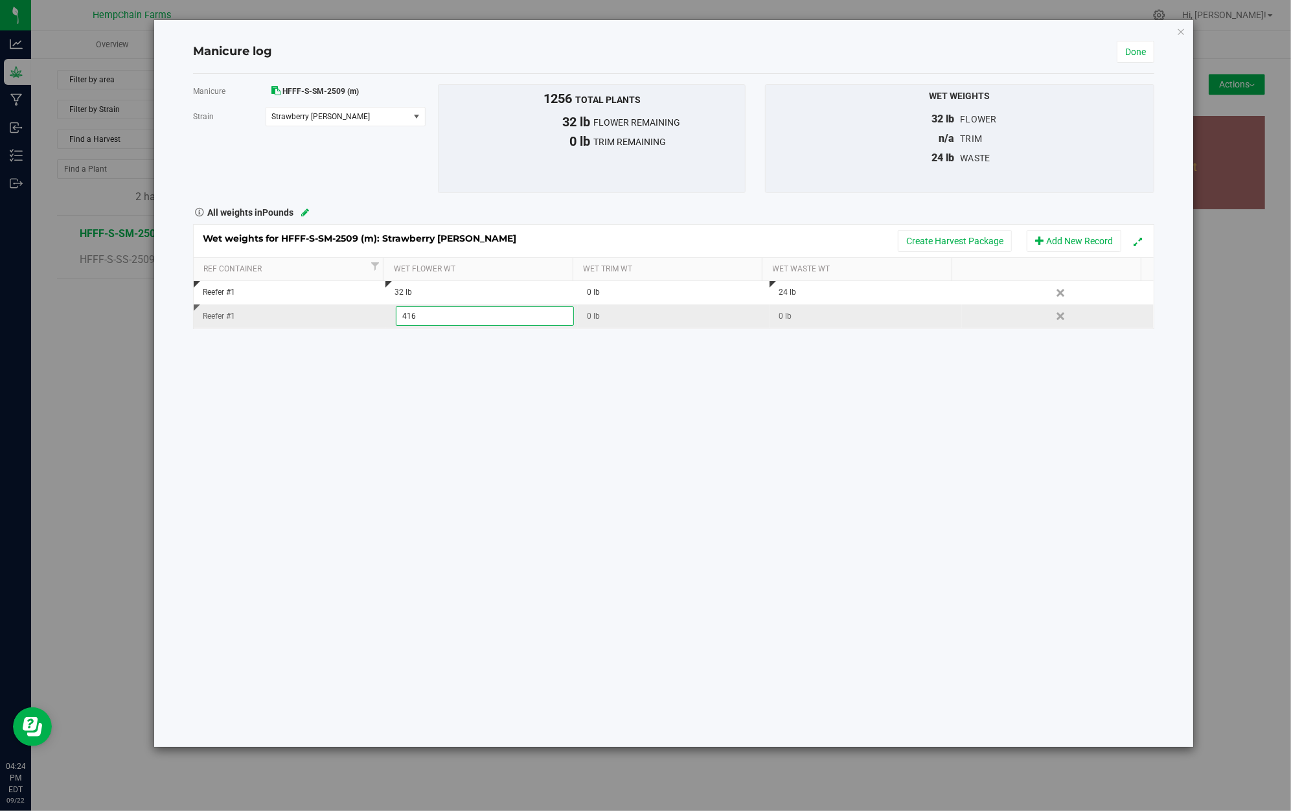
click at [618, 319] on div "Wet weights for HFFF-S-SM-2509 (m): Strawberry Meltz Create Harvest Package Add…" at bounding box center [673, 276] width 961 height 105
click at [819, 314] on div "0 lb" at bounding box center [870, 316] width 182 height 12
type input "312"
click at [890, 354] on div "Manicure HFFF-S-SM-2509 (m) Strain Strawberry Meltz Select strain Strawberry Me…" at bounding box center [673, 410] width 961 height 673
click at [991, 433] on div "Manicure HFFF-S-SM-2509 (m) Strain Strawberry Meltz Select strain Strawberry Me…" at bounding box center [673, 410] width 961 height 673
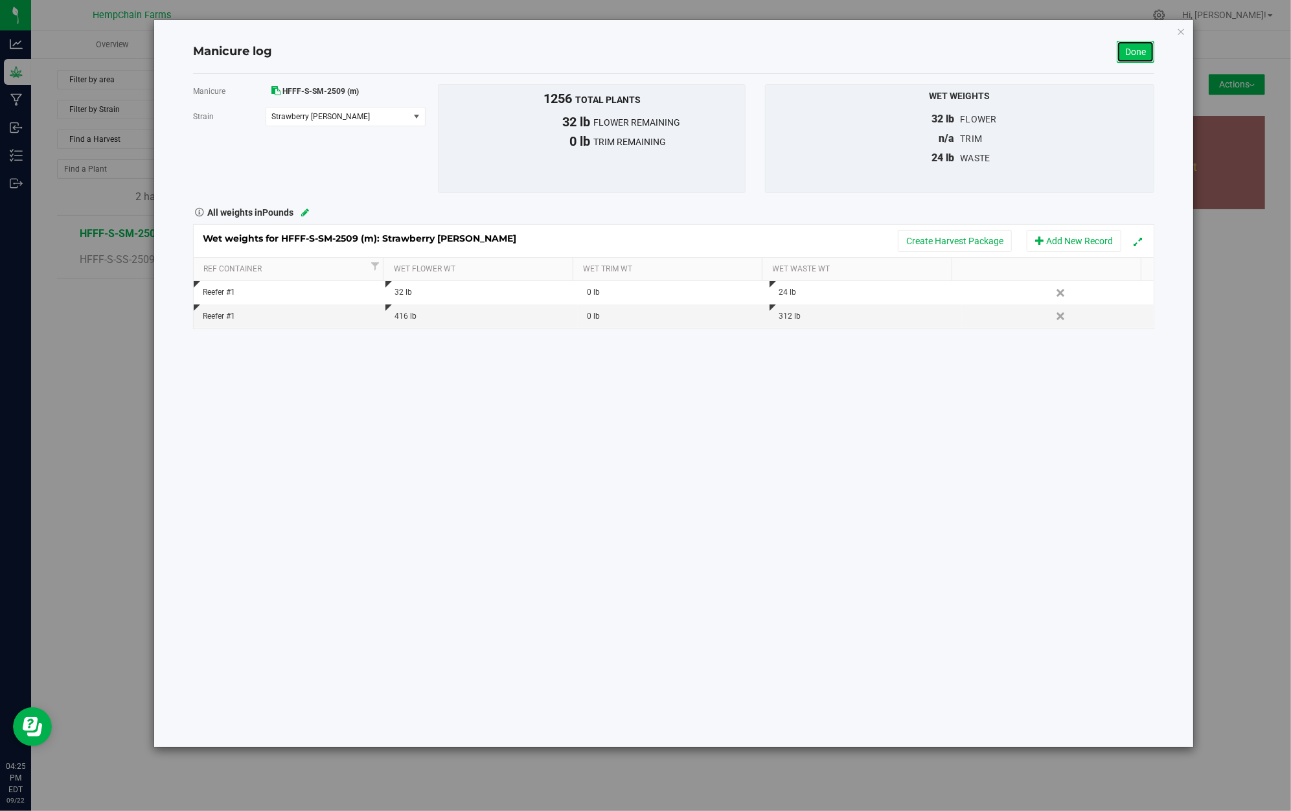
click at [1140, 53] on link "Done" at bounding box center [1136, 52] width 38 height 22
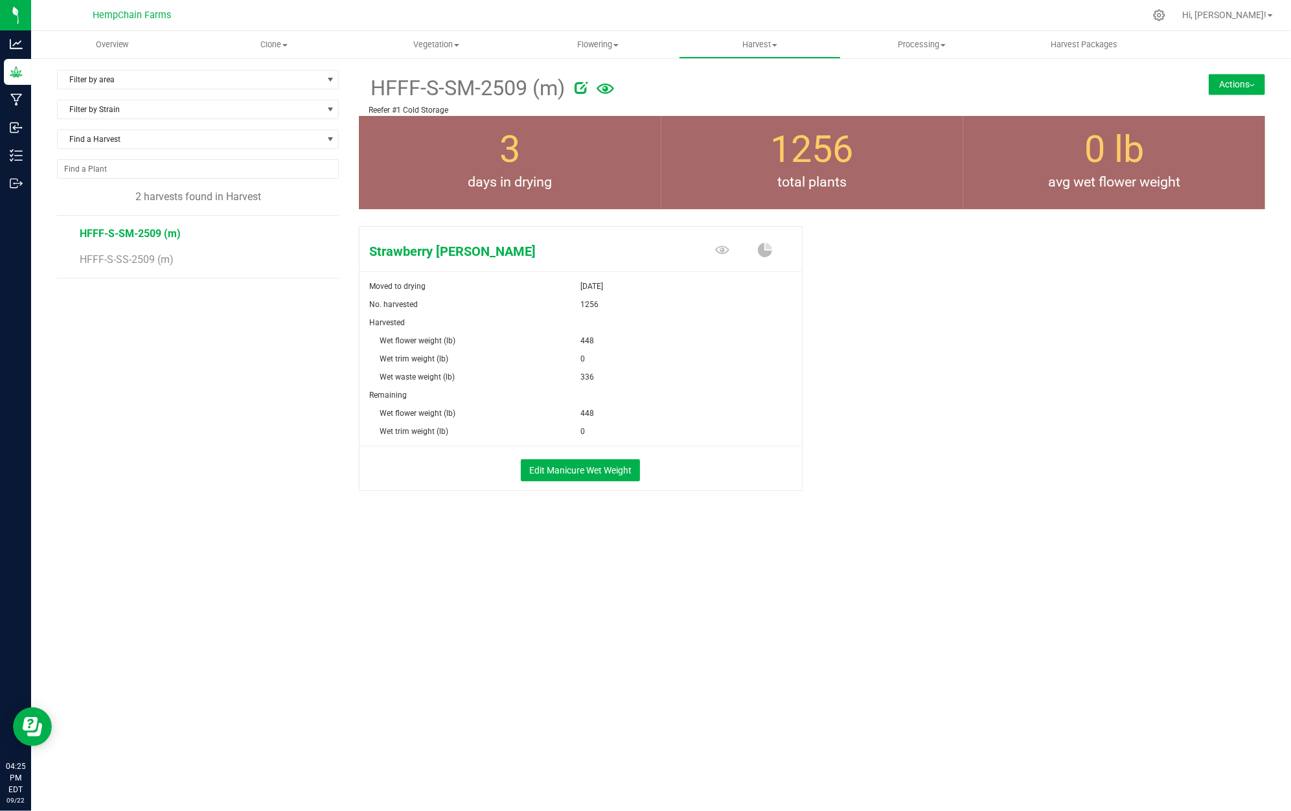
click at [592, 413] on span "448" at bounding box center [587, 413] width 14 height 18
click at [612, 470] on button "Edit Manicure Wet Weight" at bounding box center [580, 470] width 119 height 22
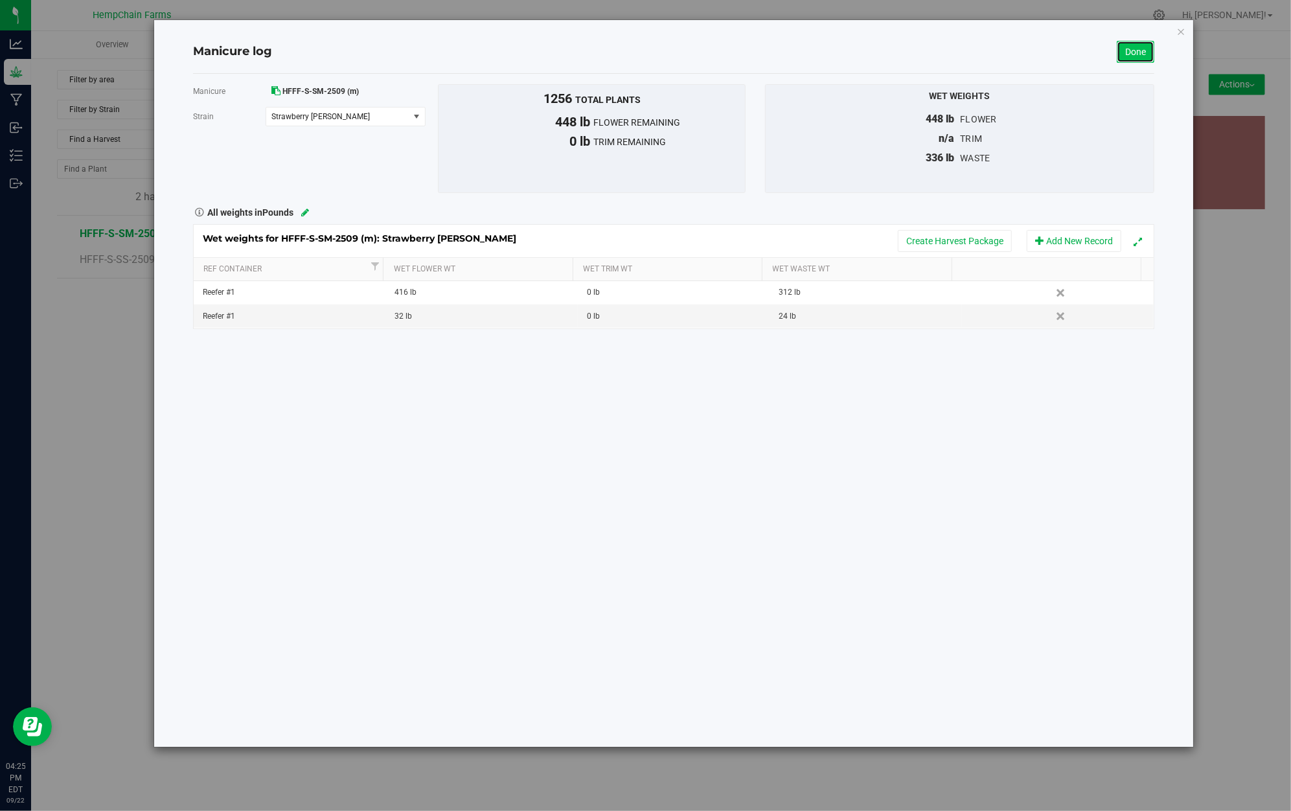
click at [1138, 60] on link "Done" at bounding box center [1136, 52] width 38 height 22
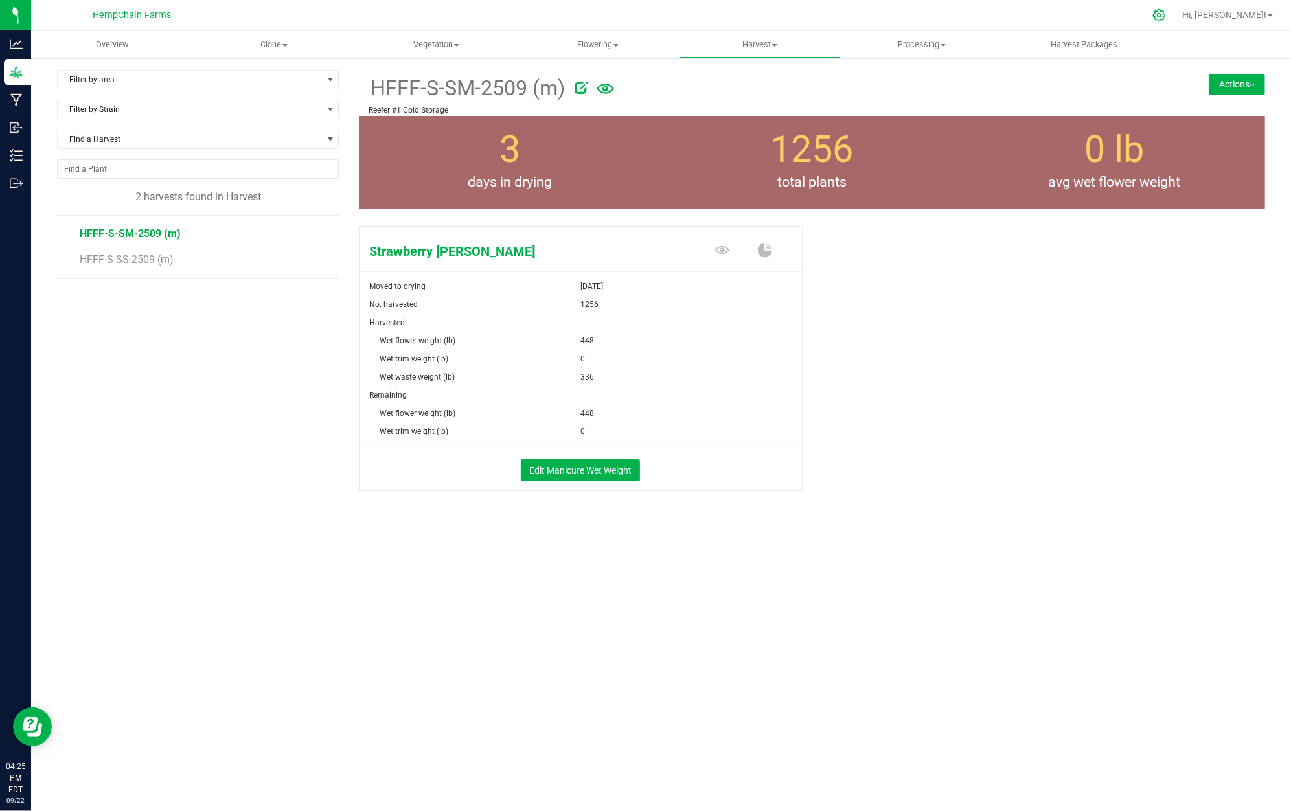
click at [1166, 10] on icon at bounding box center [1160, 15] width 14 height 14
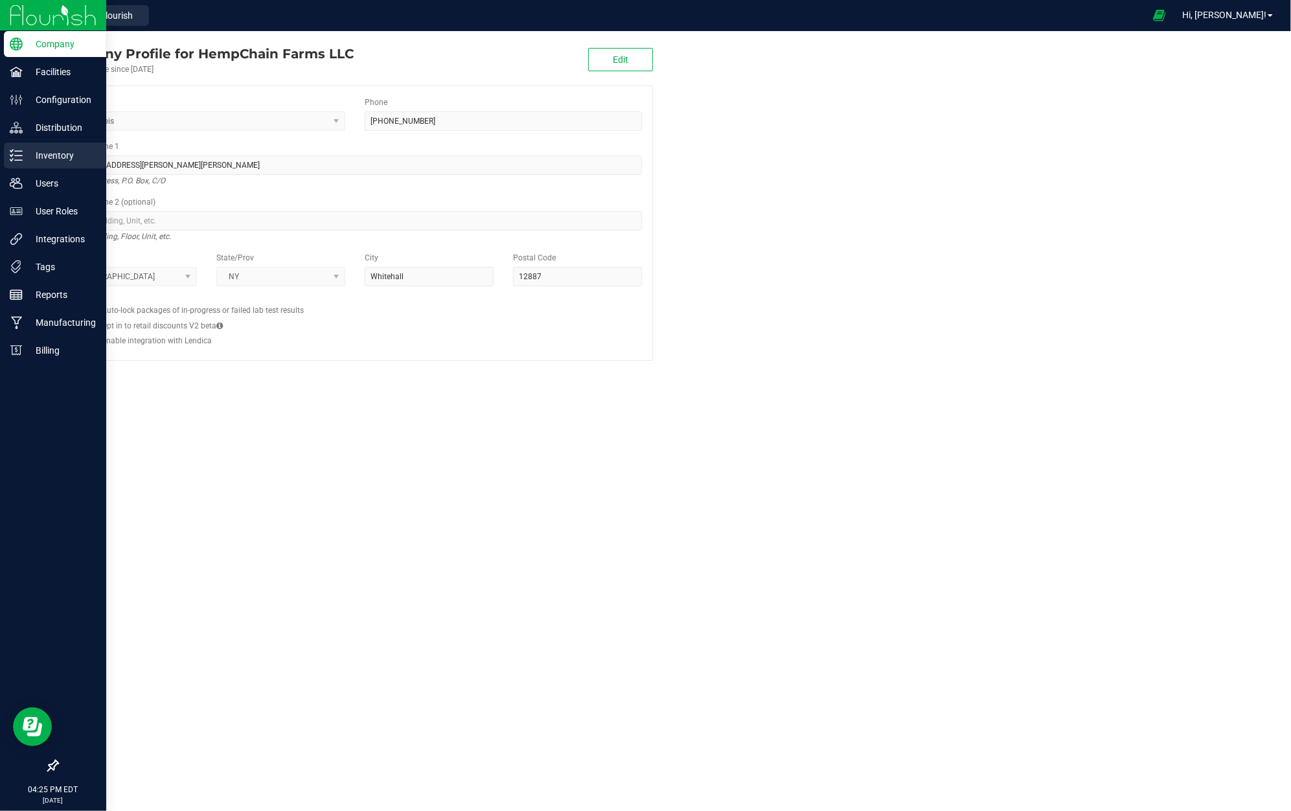
click at [76, 159] on p "Inventory" at bounding box center [62, 156] width 78 height 16
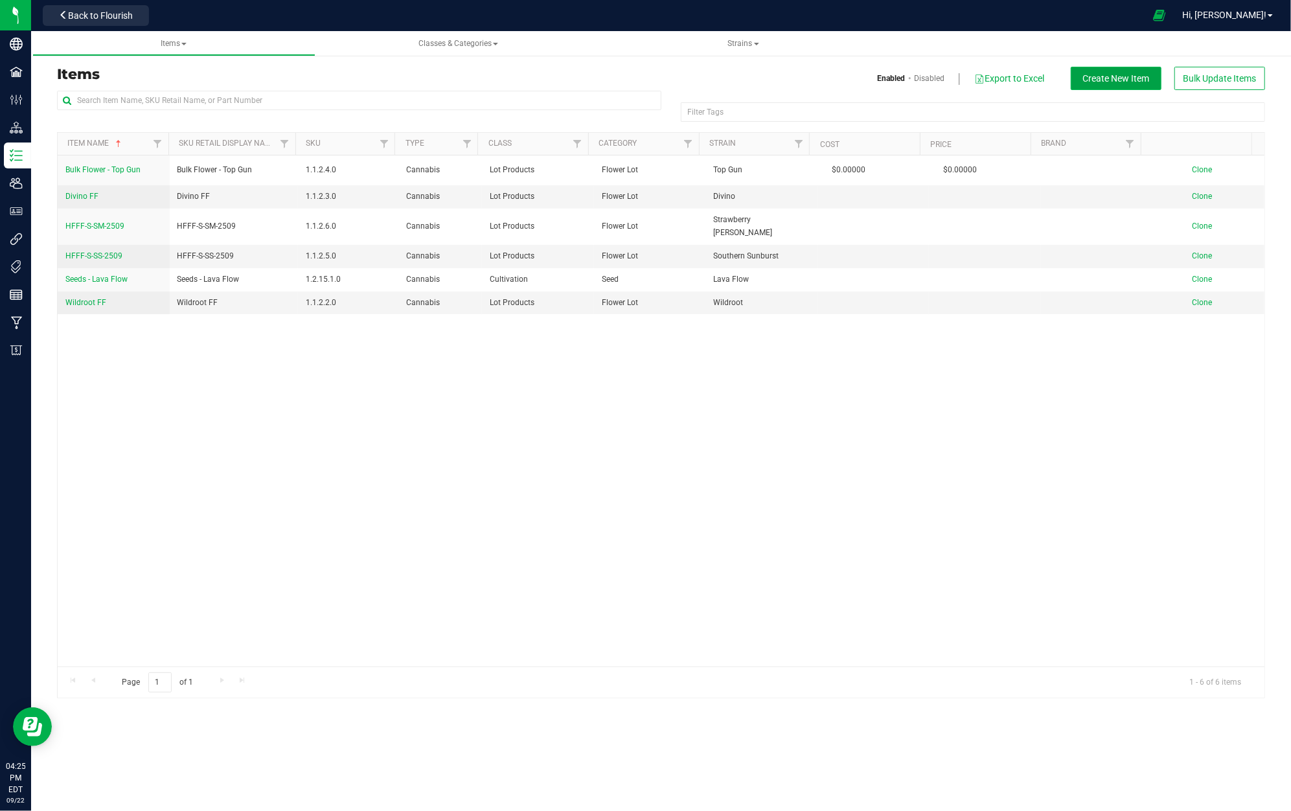
click at [1120, 84] on button "Create New Item" at bounding box center [1116, 78] width 91 height 23
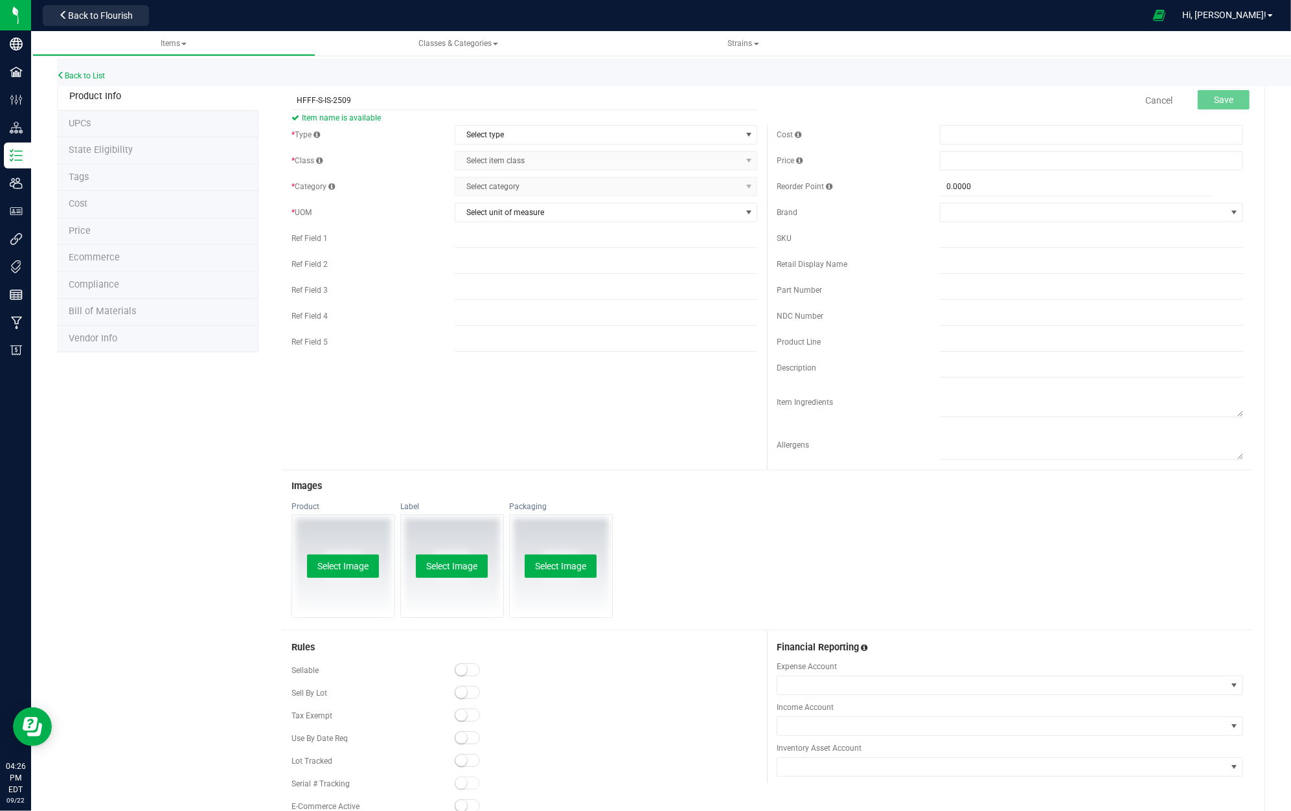
type input "HFFF-S-IS-2509"
click at [534, 121] on span "Item name is available" at bounding box center [525, 118] width 466 height 16
click at [527, 149] on div "* Type Select type Select type Cannabis Non-Inventory Raw Materials Supplies * …" at bounding box center [525, 241] width 486 height 233
click at [529, 130] on span "Select type" at bounding box center [598, 135] width 286 height 18
click at [535, 164] on li "Cannabis" at bounding box center [600, 157] width 298 height 19
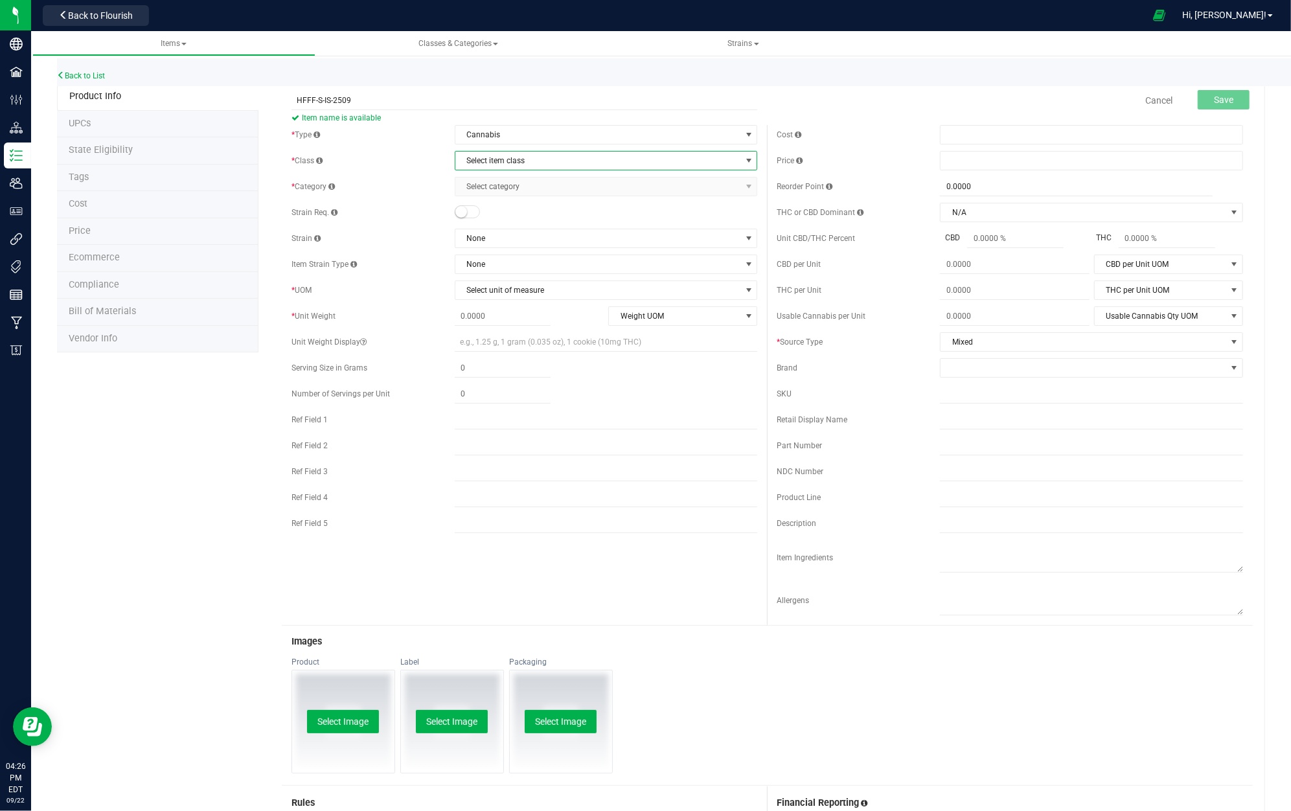
click at [527, 164] on span "Select item class" at bounding box center [598, 161] width 286 height 18
click at [520, 240] on li "Lot Products" at bounding box center [600, 242] width 298 height 19
click at [534, 184] on span "Select category" at bounding box center [598, 187] width 286 height 18
click at [516, 216] on li "Flower Lot" at bounding box center [600, 210] width 298 height 19
click at [511, 241] on span "None" at bounding box center [598, 238] width 286 height 18
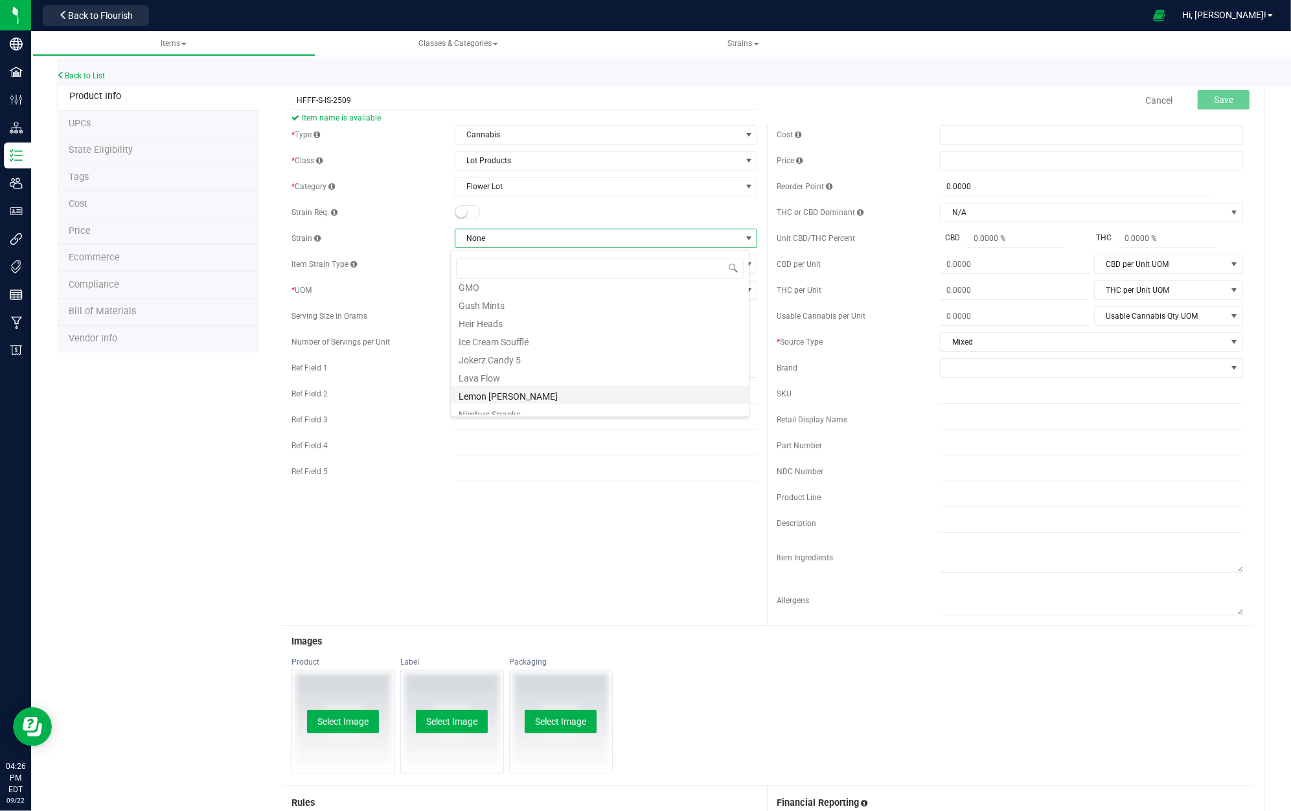
scroll to position [141, 0]
click at [542, 367] on li "Ice Cream Soufflé" at bounding box center [600, 371] width 298 height 18
click at [529, 272] on span "None" at bounding box center [598, 264] width 286 height 18
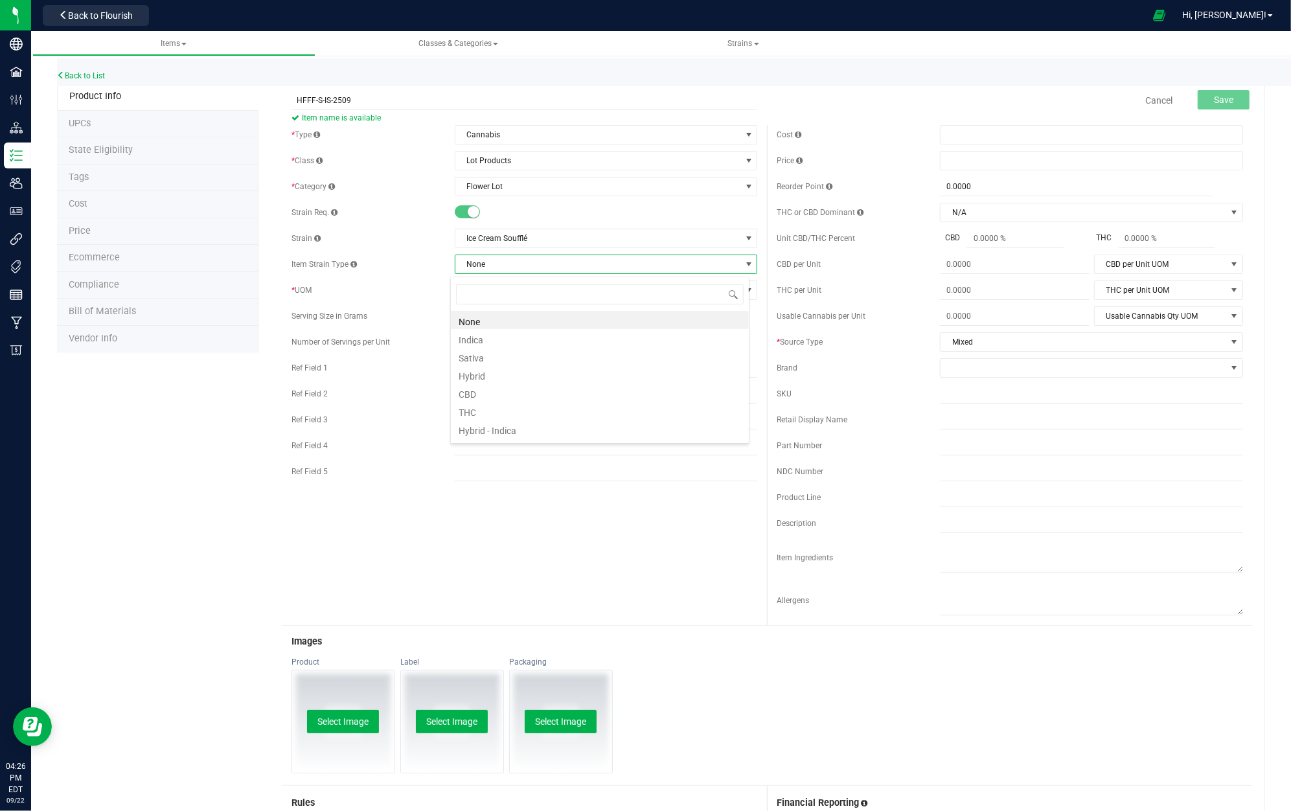
scroll to position [19, 299]
click at [529, 271] on span "None" at bounding box center [598, 264] width 286 height 18
click at [529, 293] on span "Select unit of measure" at bounding box center [598, 290] width 286 height 18
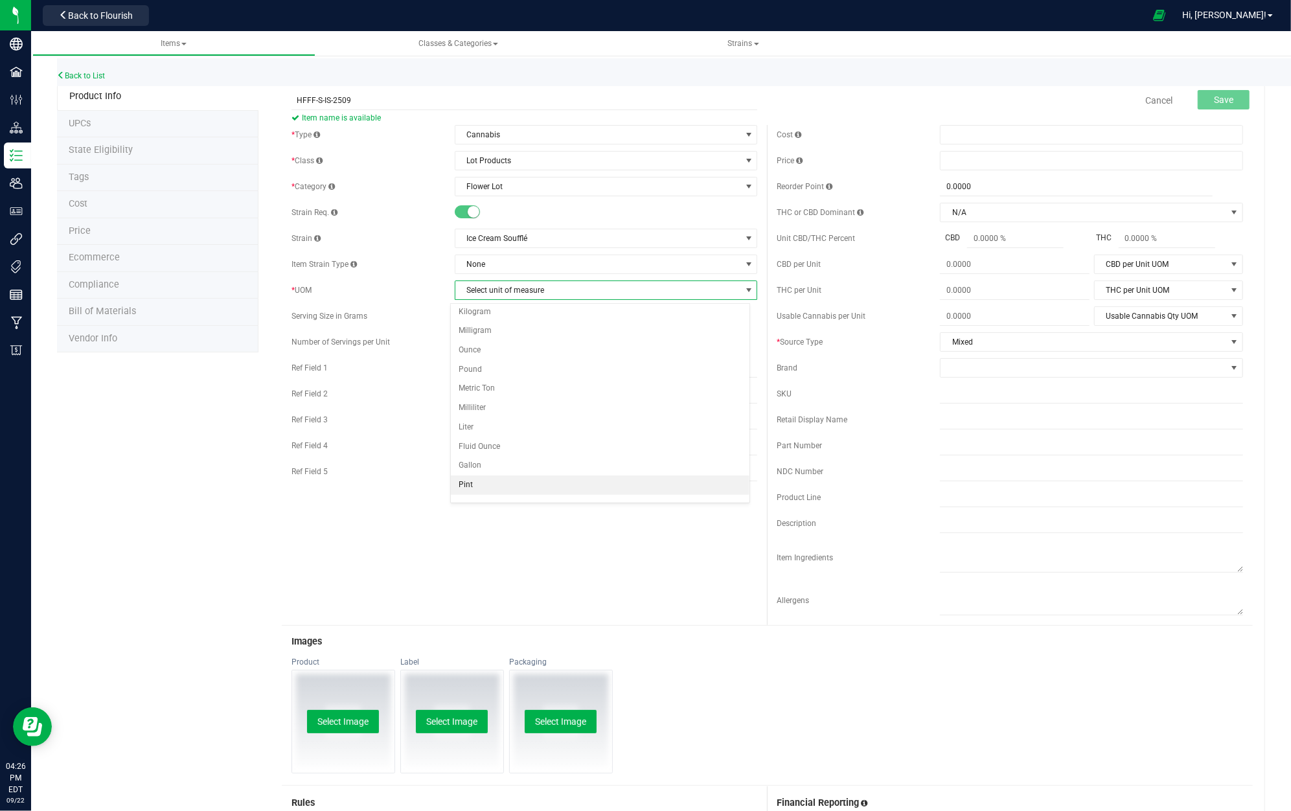
scroll to position [61, 0]
click at [527, 348] on li "Pound" at bounding box center [600, 356] width 298 height 19
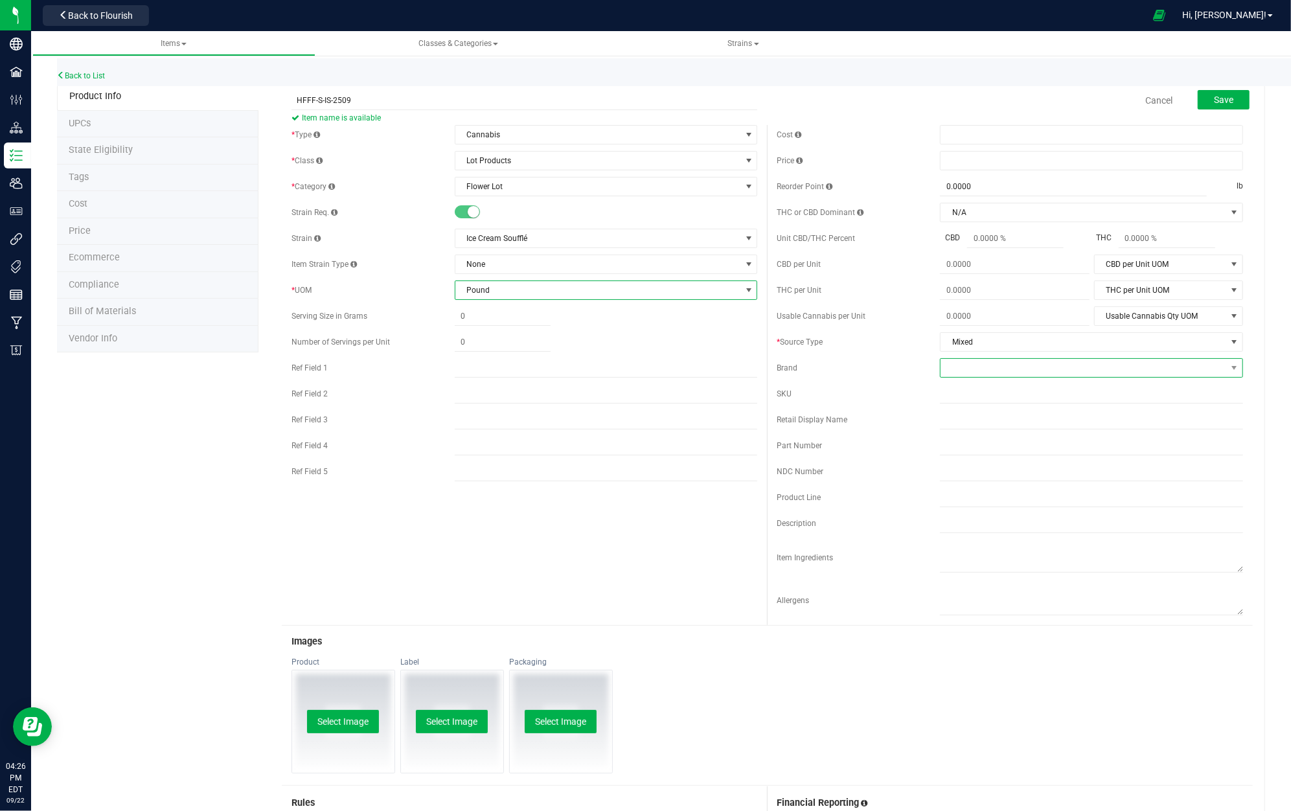
click at [989, 376] on span at bounding box center [1084, 368] width 286 height 18
click at [998, 345] on span "Mixed" at bounding box center [1084, 342] width 286 height 18
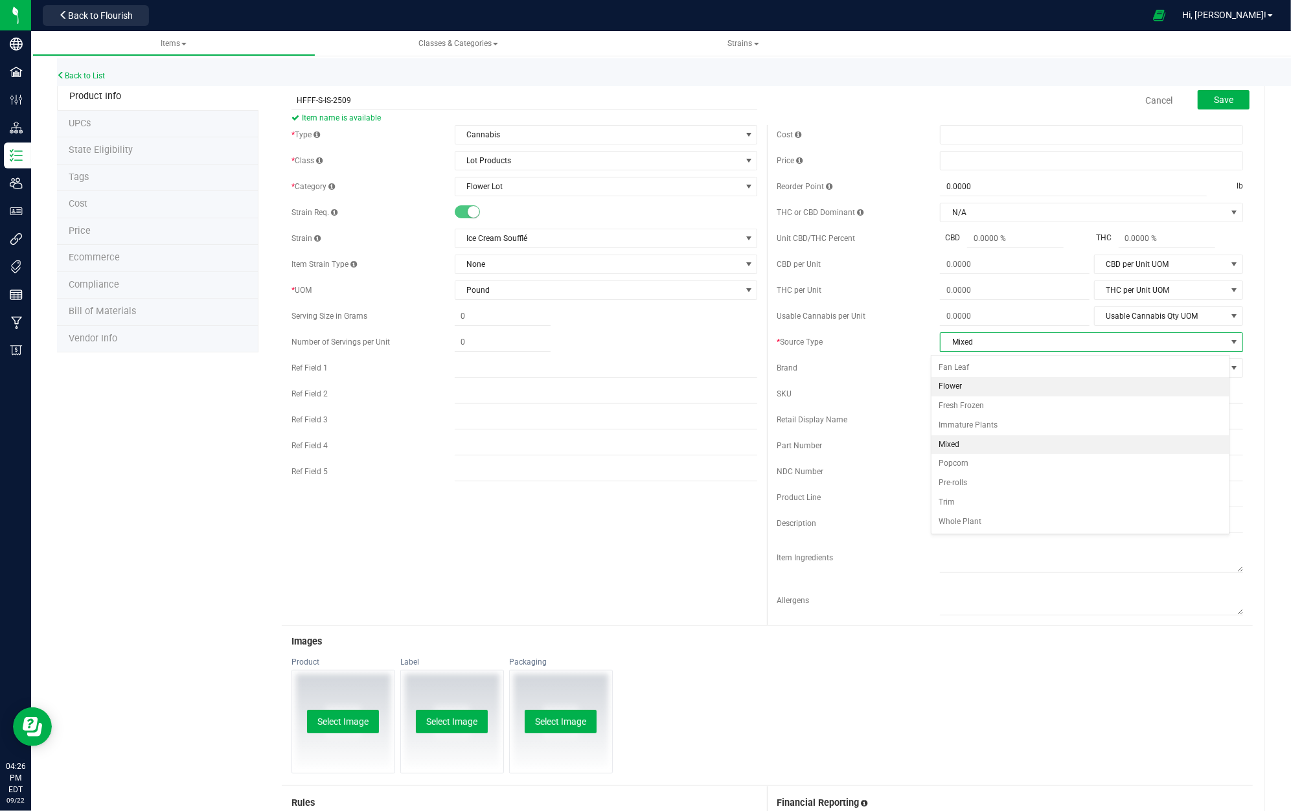
click at [906, 390] on div "SKU" at bounding box center [1010, 393] width 466 height 19
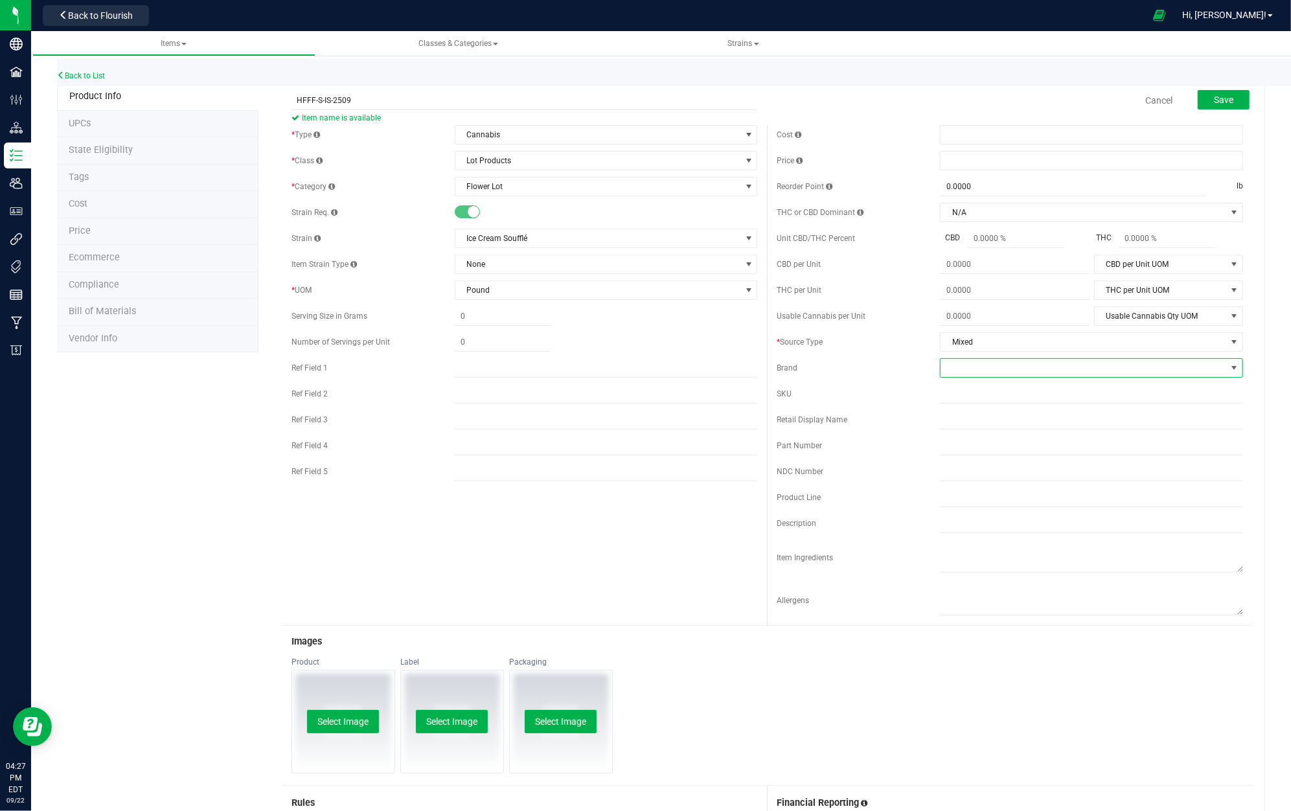
click at [969, 371] on span at bounding box center [1084, 368] width 286 height 18
click at [980, 348] on span "Mixed" at bounding box center [1084, 342] width 286 height 18
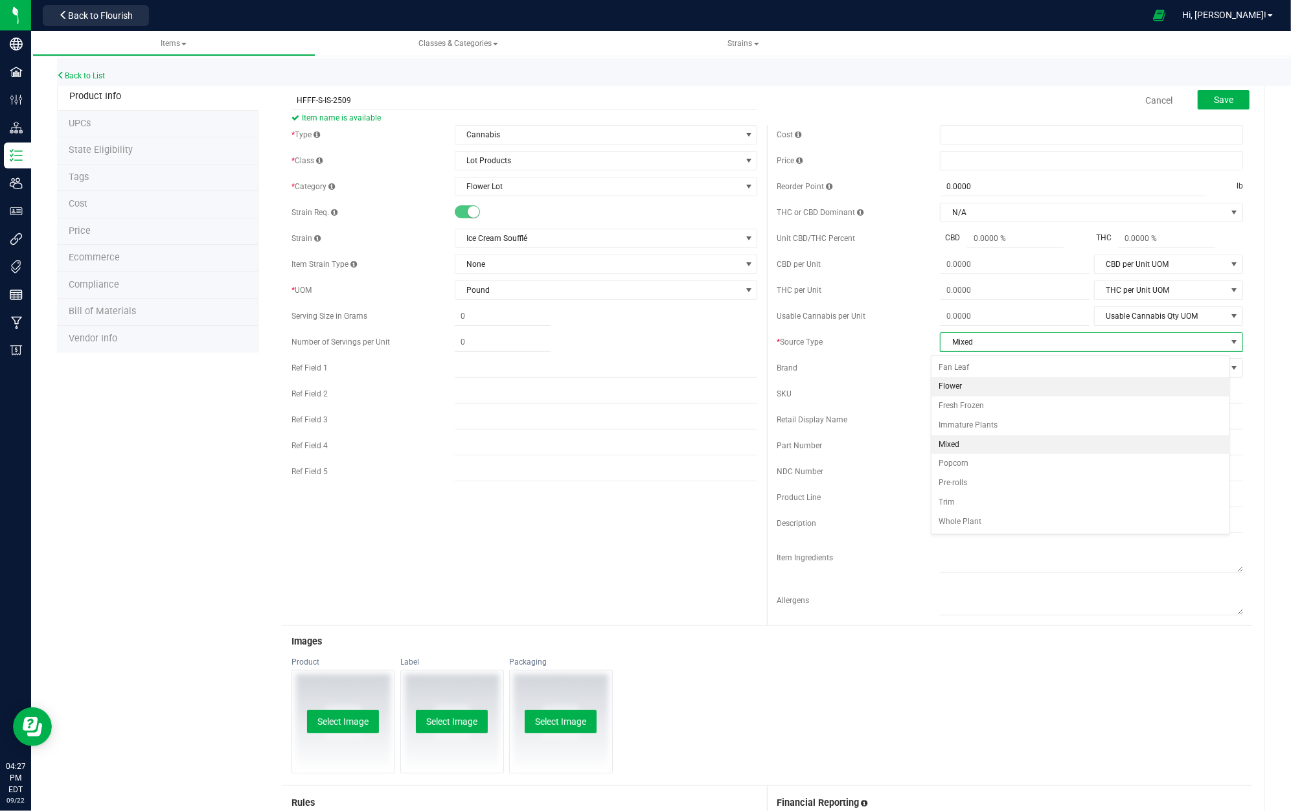
click at [1009, 382] on li "Flower" at bounding box center [1081, 386] width 298 height 19
click at [1210, 92] on button "Save" at bounding box center [1224, 99] width 52 height 19
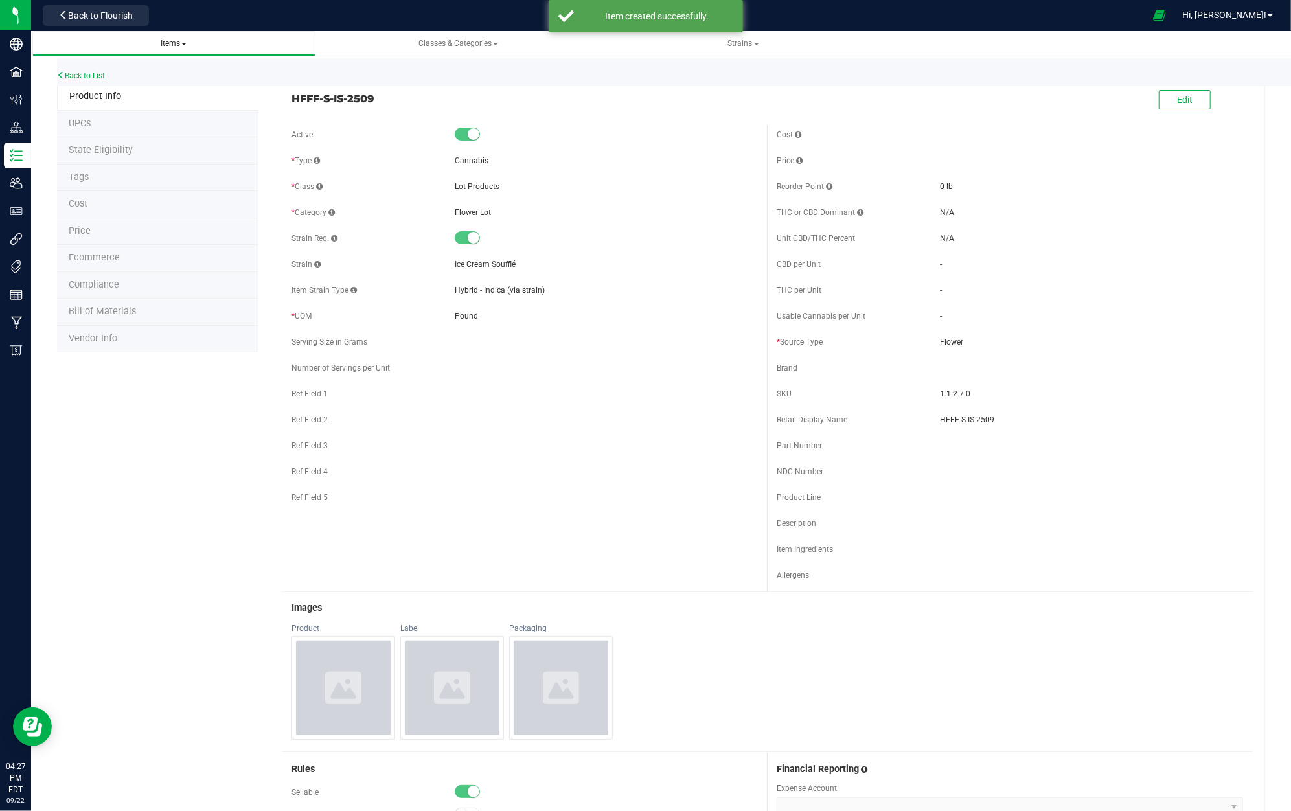
click at [187, 39] on span "Items" at bounding box center [174, 43] width 263 height 11
click at [102, 14] on span "Back to Flourish" at bounding box center [100, 15] width 65 height 10
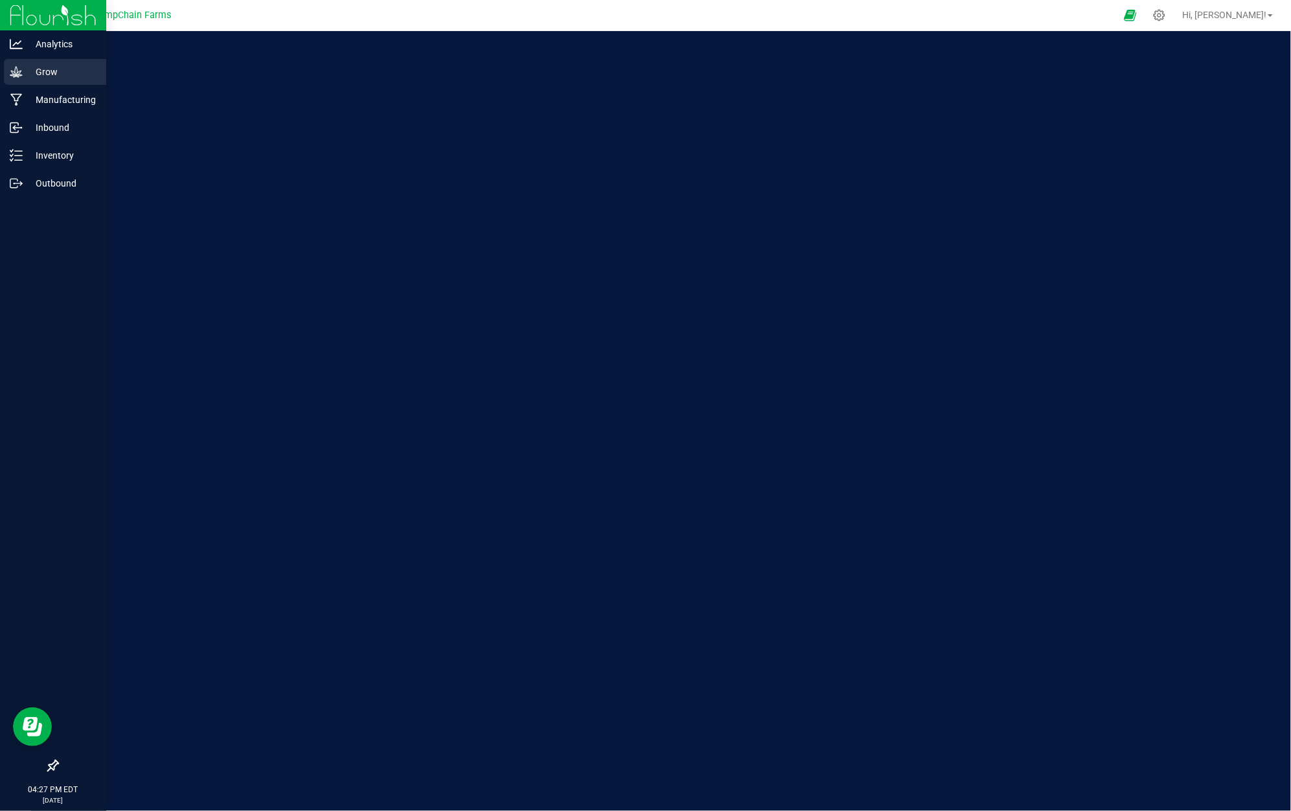
click at [19, 75] on icon at bounding box center [16, 71] width 13 height 13
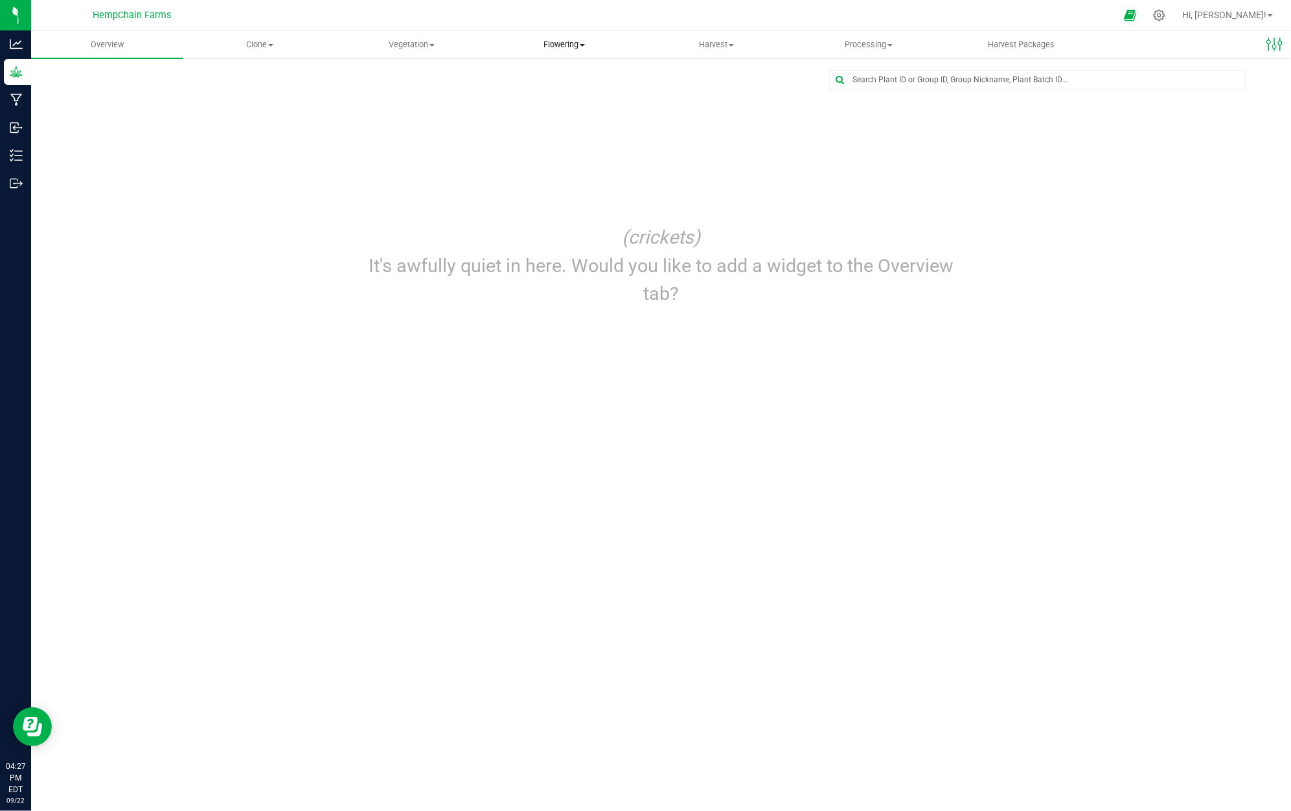
click at [562, 40] on span "Flowering" at bounding box center [563, 45] width 151 height 12
click at [557, 91] on span "Flowering groups" at bounding box center [542, 93] width 108 height 11
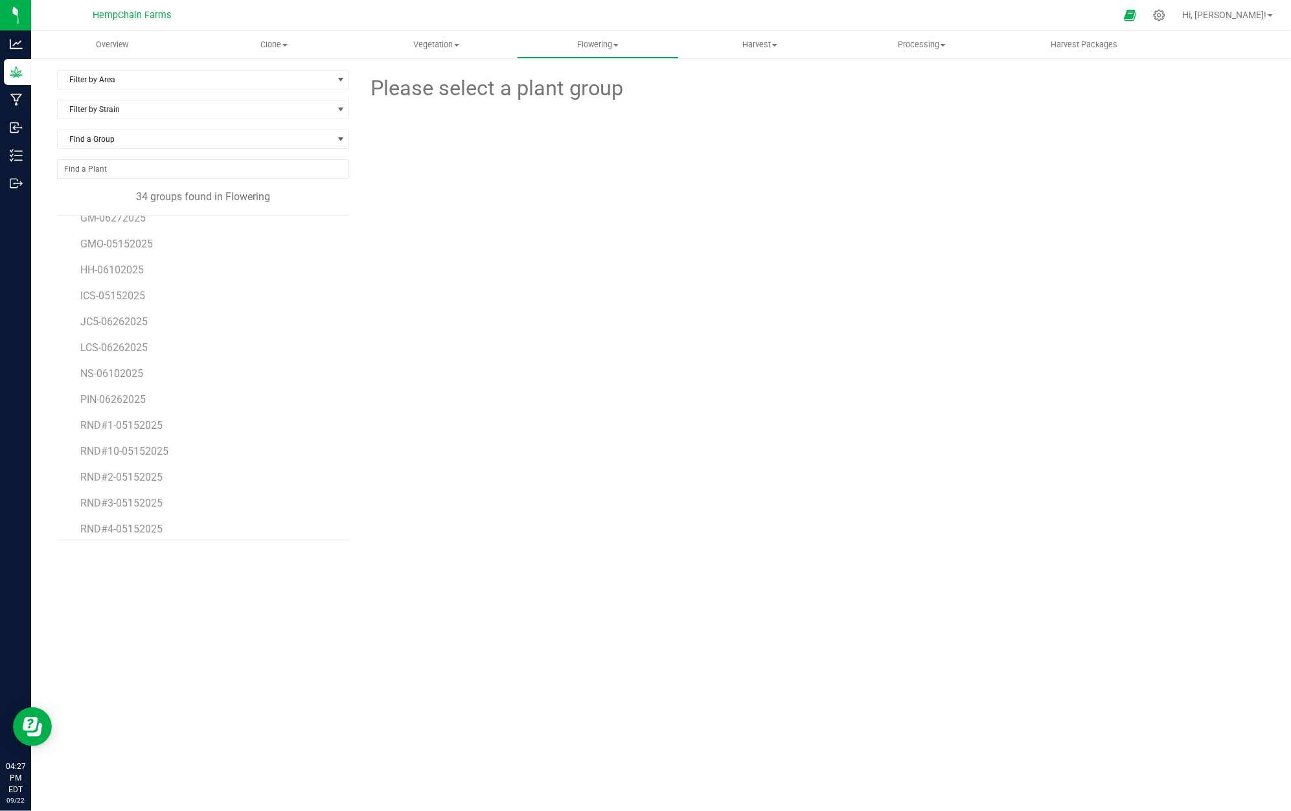
scroll to position [259, 0]
click at [125, 328] on li "ICS-05152025" at bounding box center [210, 332] width 260 height 26
click at [132, 337] on span "ICS-05152025" at bounding box center [113, 337] width 67 height 12
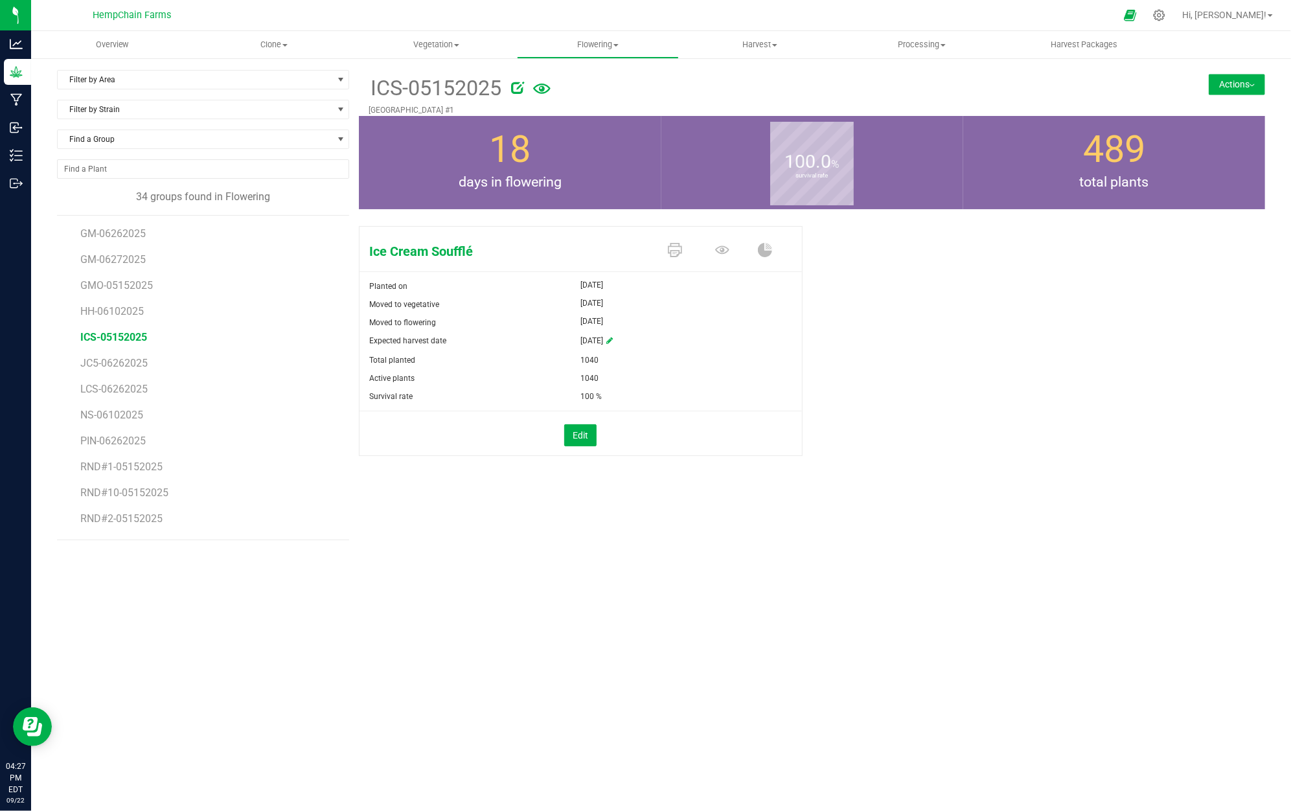
click at [1236, 86] on button "Actions" at bounding box center [1237, 84] width 56 height 21
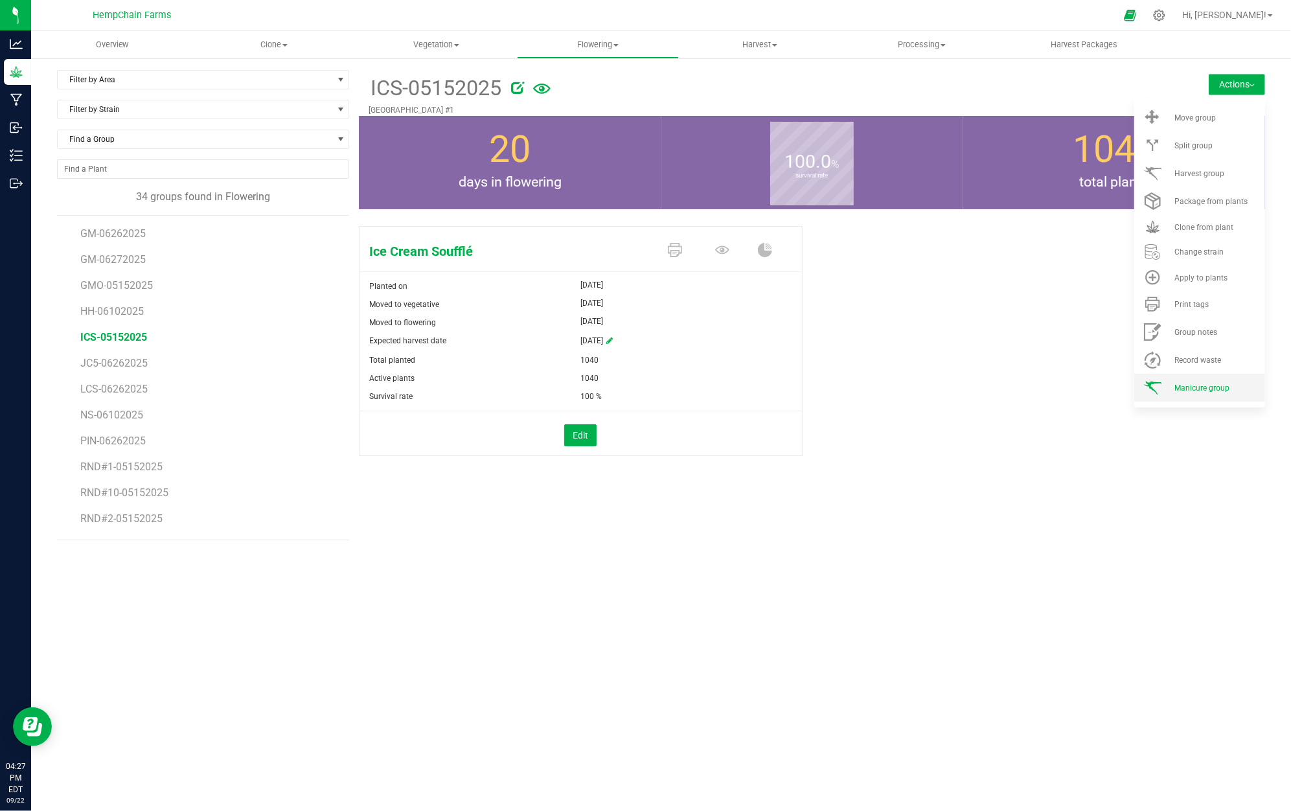
click at [1203, 379] on li "Manicure group" at bounding box center [1199, 388] width 131 height 28
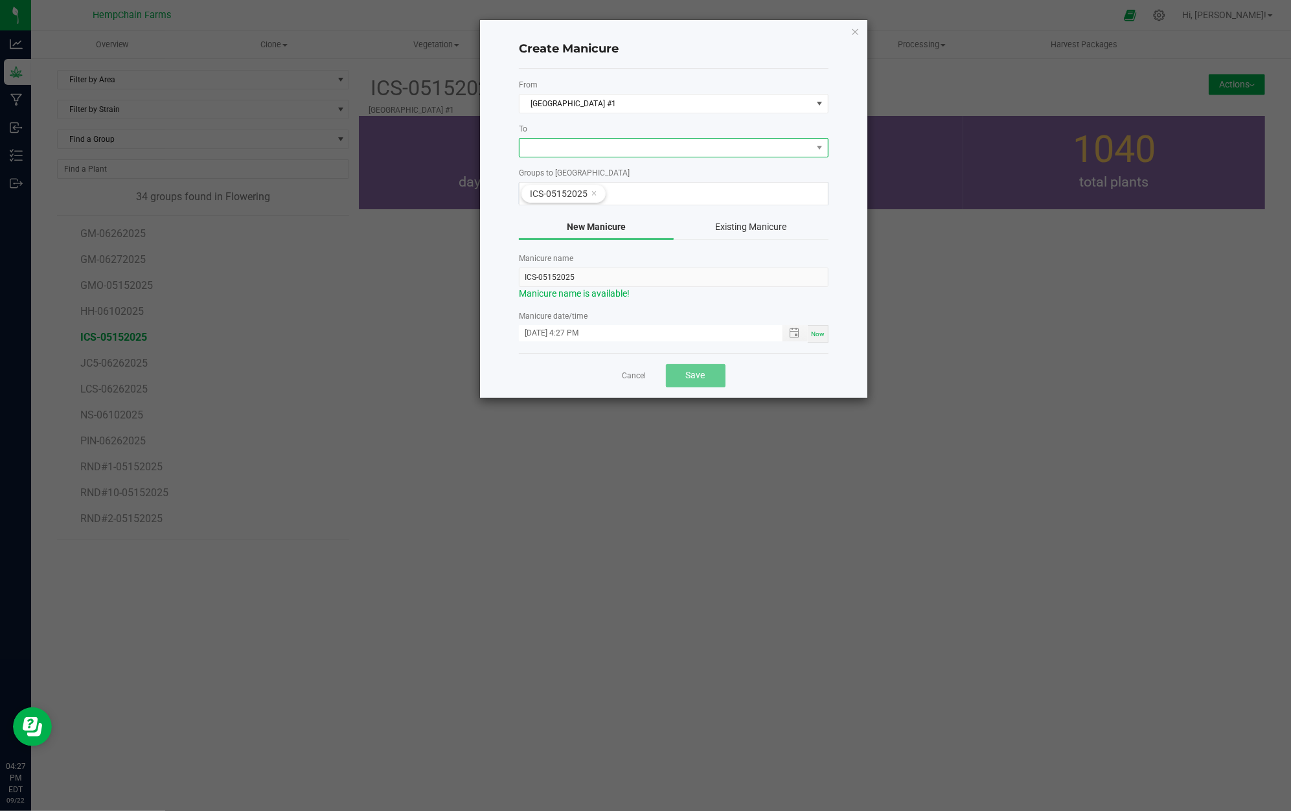
click at [604, 149] on span at bounding box center [666, 148] width 292 height 18
click at [612, 226] on li "Reefer #1 Cold Storage" at bounding box center [674, 226] width 308 height 22
click at [601, 273] on input "ICS-05152025" at bounding box center [674, 277] width 310 height 19
click at [603, 273] on input "ICS-05152025" at bounding box center [674, 277] width 310 height 19
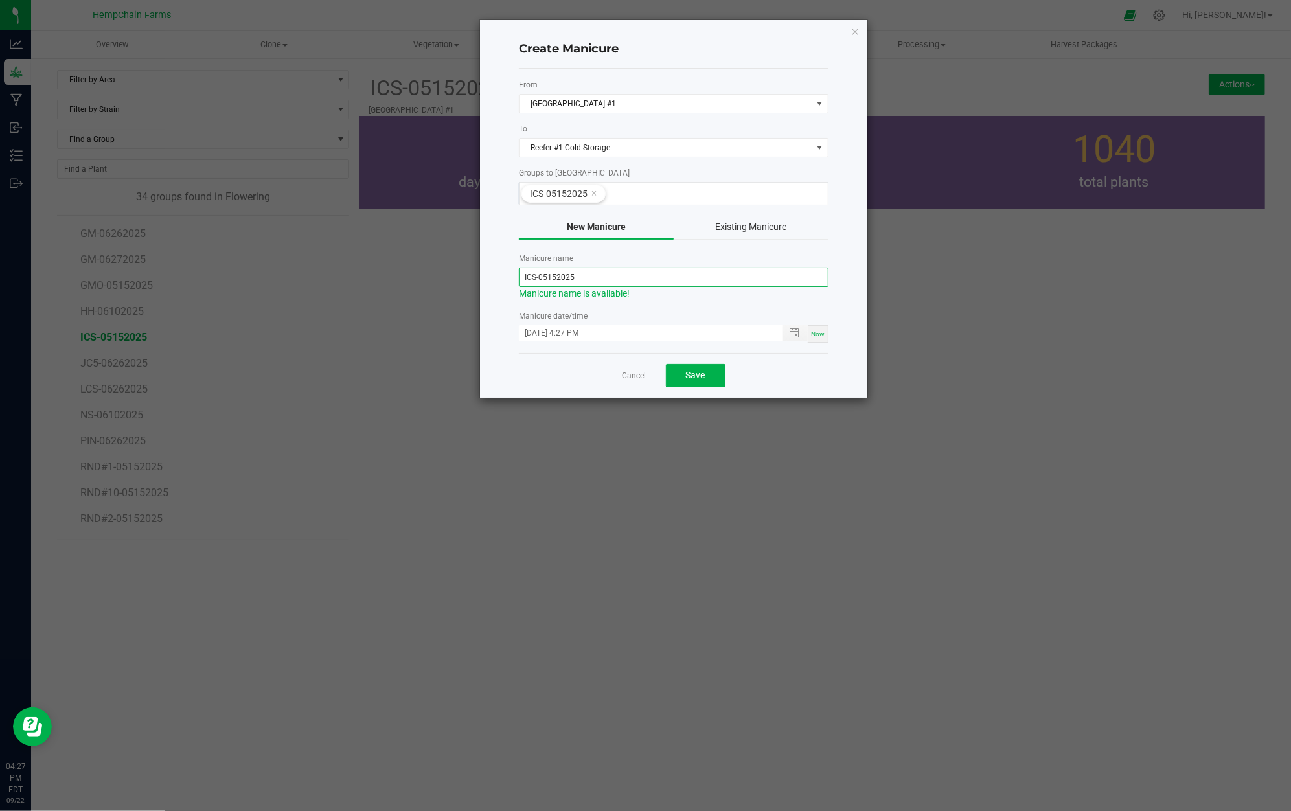
click at [603, 273] on input "ICS-05152025" at bounding box center [674, 277] width 310 height 19
type input "HFFF-S-IS-2509"
click at [539, 334] on input "09/22/2025 4:27 PM" at bounding box center [644, 333] width 250 height 16
click at [542, 336] on input "09/day/2025 4:27 PM" at bounding box center [644, 333] width 250 height 16
type input "09/19/2025 4:27 PM"
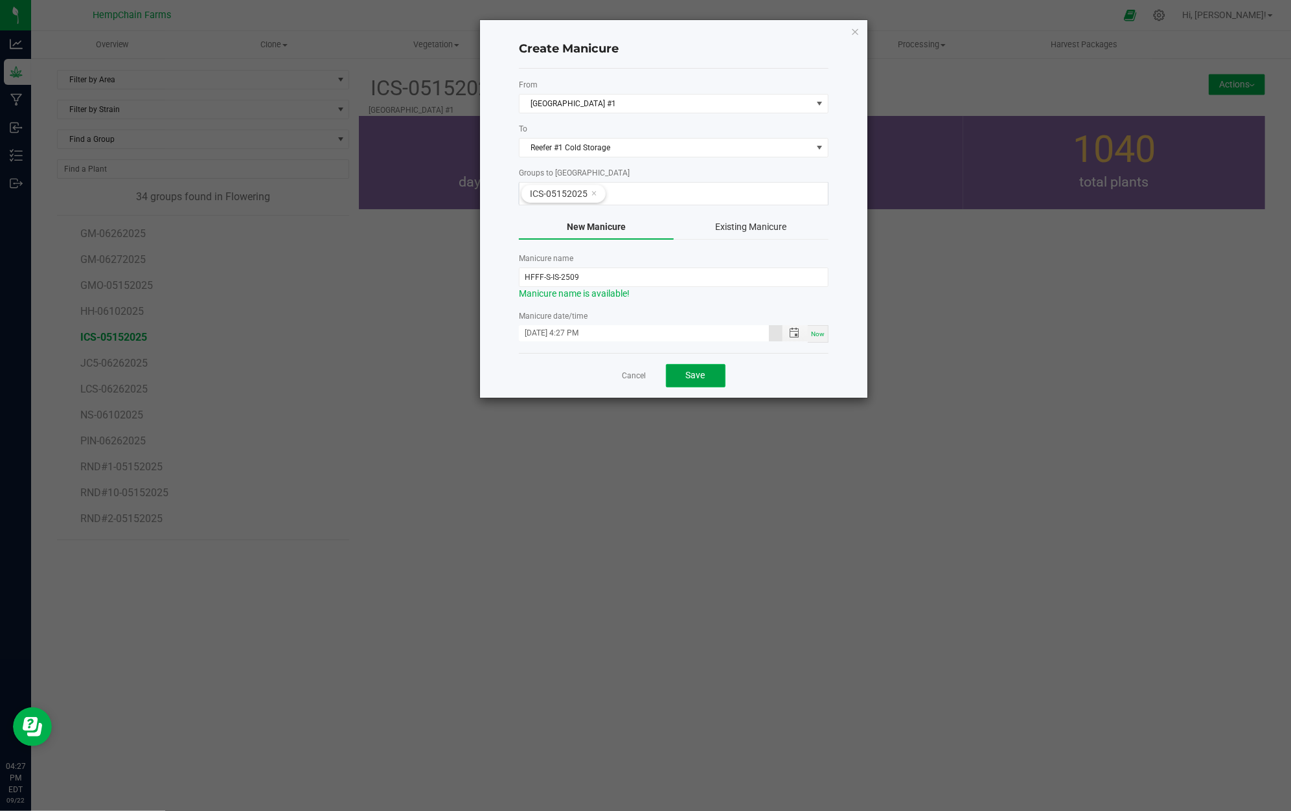
click at [695, 379] on span "Save" at bounding box center [695, 375] width 19 height 10
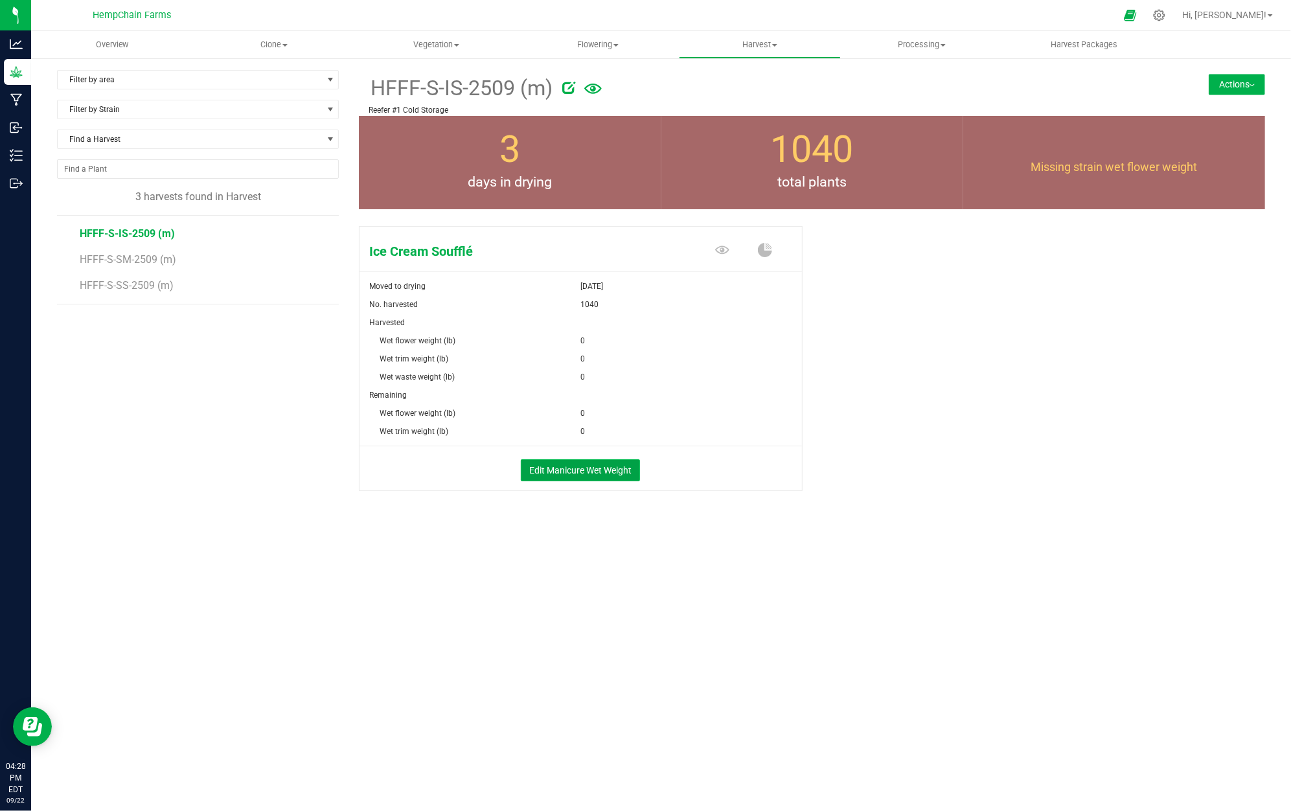
click at [549, 472] on button "Edit Manicure Wet Weight" at bounding box center [580, 470] width 119 height 22
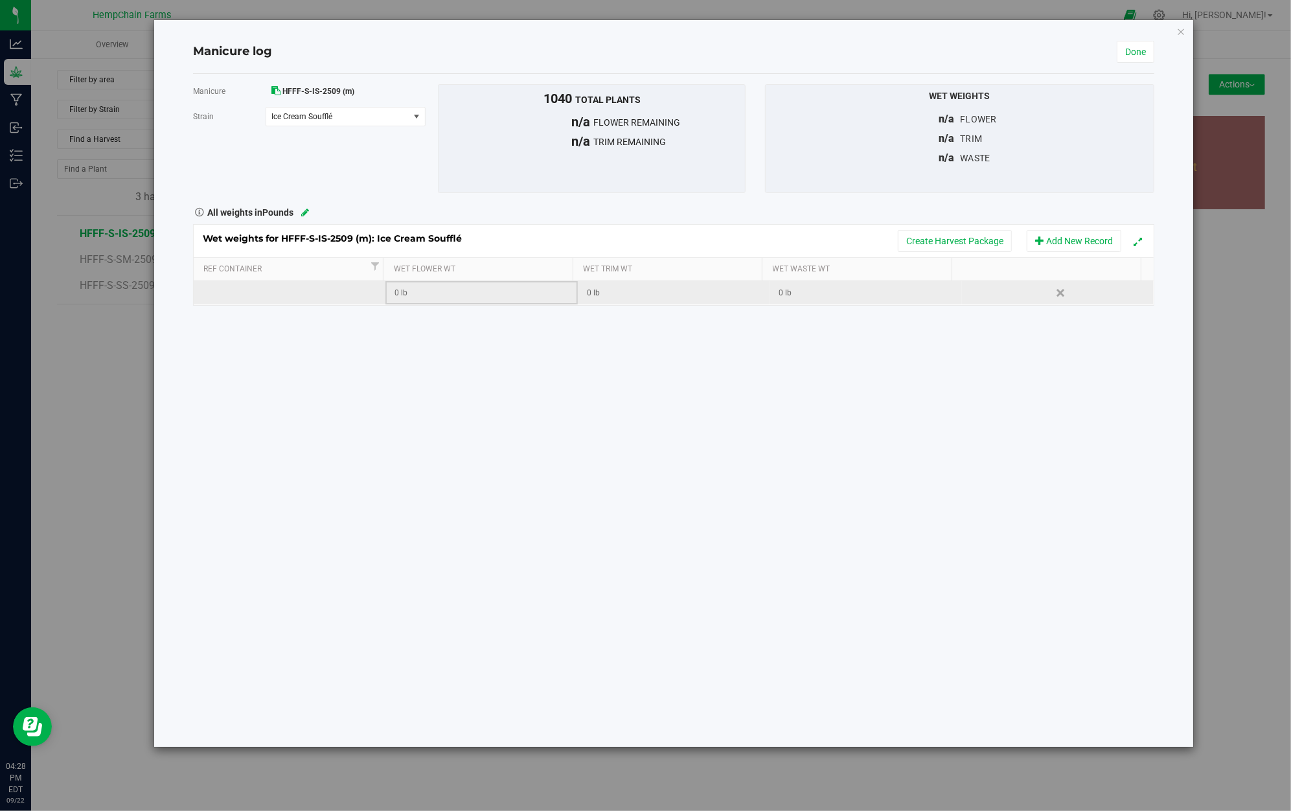
click at [431, 288] on div "0 lb" at bounding box center [486, 293] width 182 height 12
click at [323, 293] on td at bounding box center [290, 292] width 192 height 23
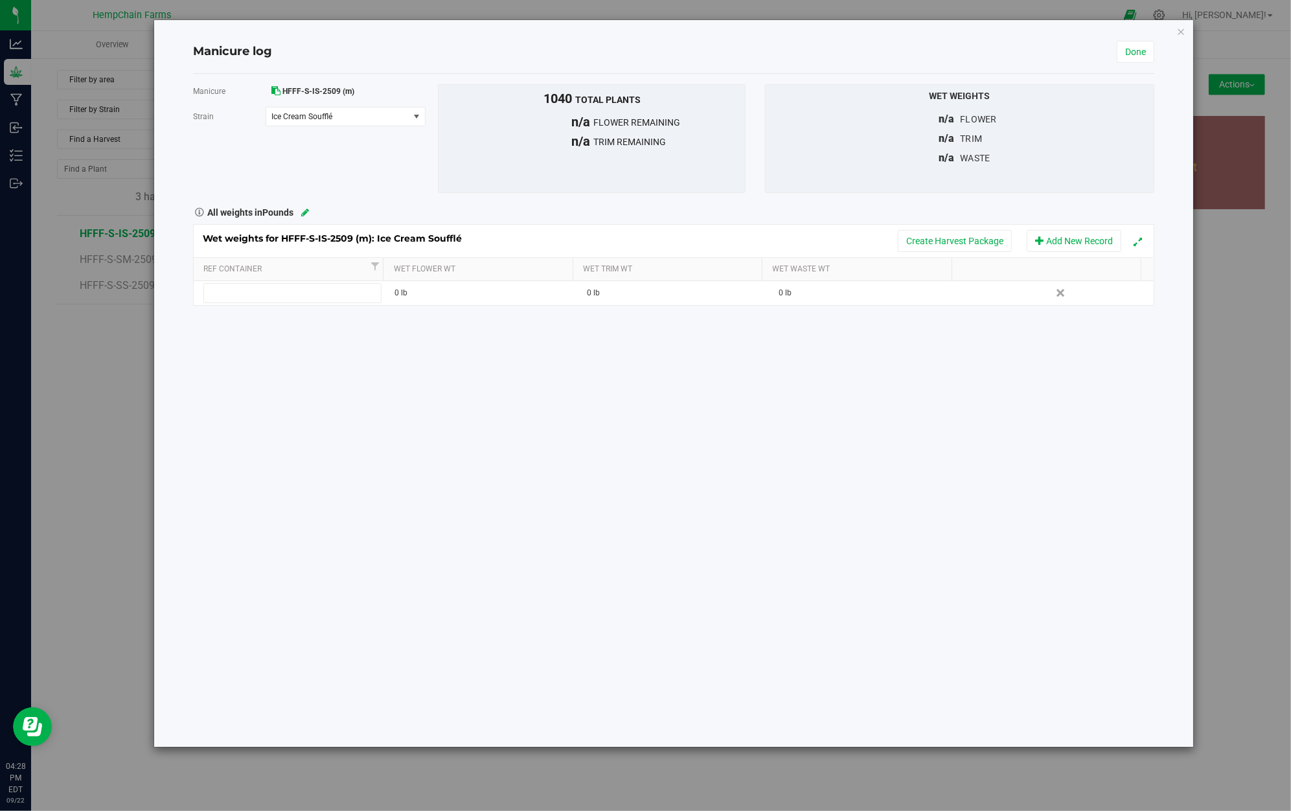
click at [449, 298] on div "0 lb" at bounding box center [486, 293] width 182 height 12
type input "107.4"
click at [558, 340] on div "Manicure HFFF-S-IS-2509 (m) Strain Ice Cream Soufflé Select strain Ice Cream So…" at bounding box center [673, 410] width 961 height 673
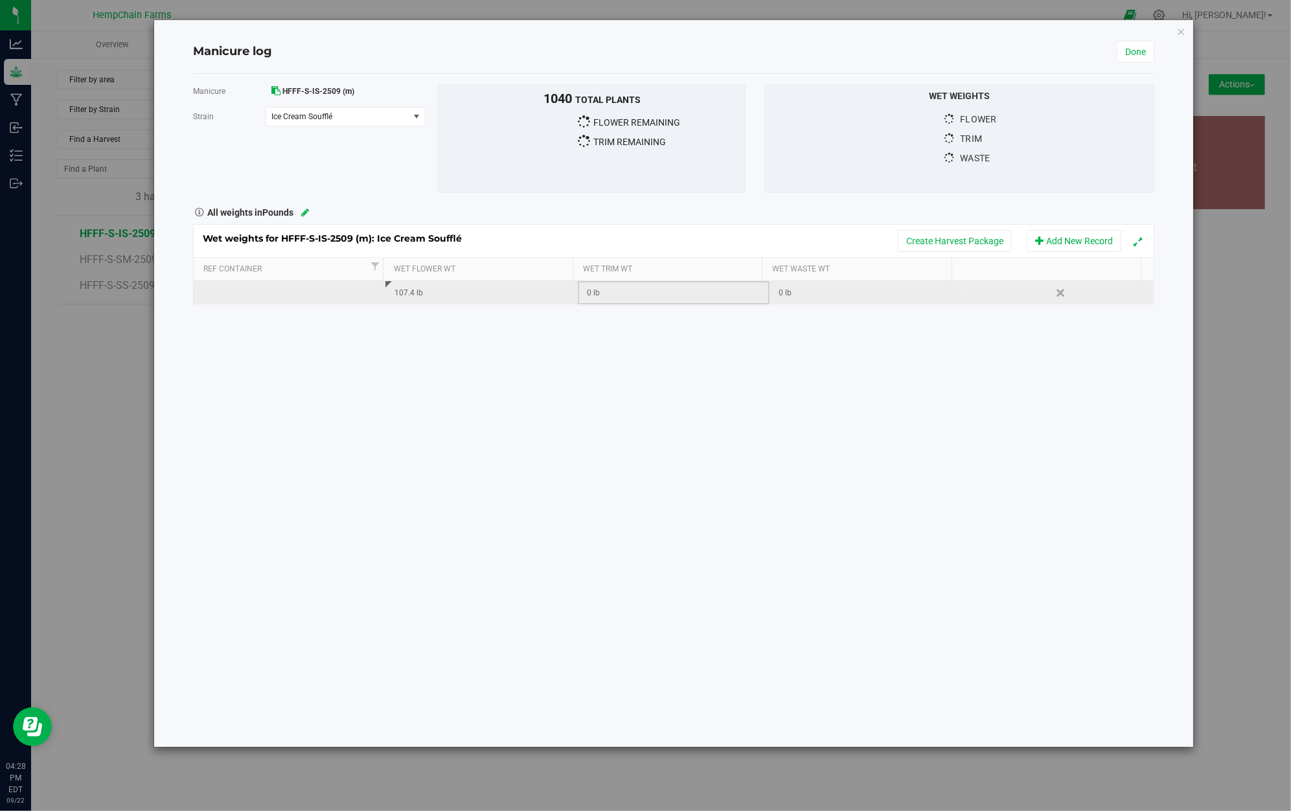
click at [640, 296] on div "0 lb" at bounding box center [678, 293] width 182 height 12
click at [780, 293] on div "0 lb" at bounding box center [870, 293] width 182 height 12
type input "80.5"
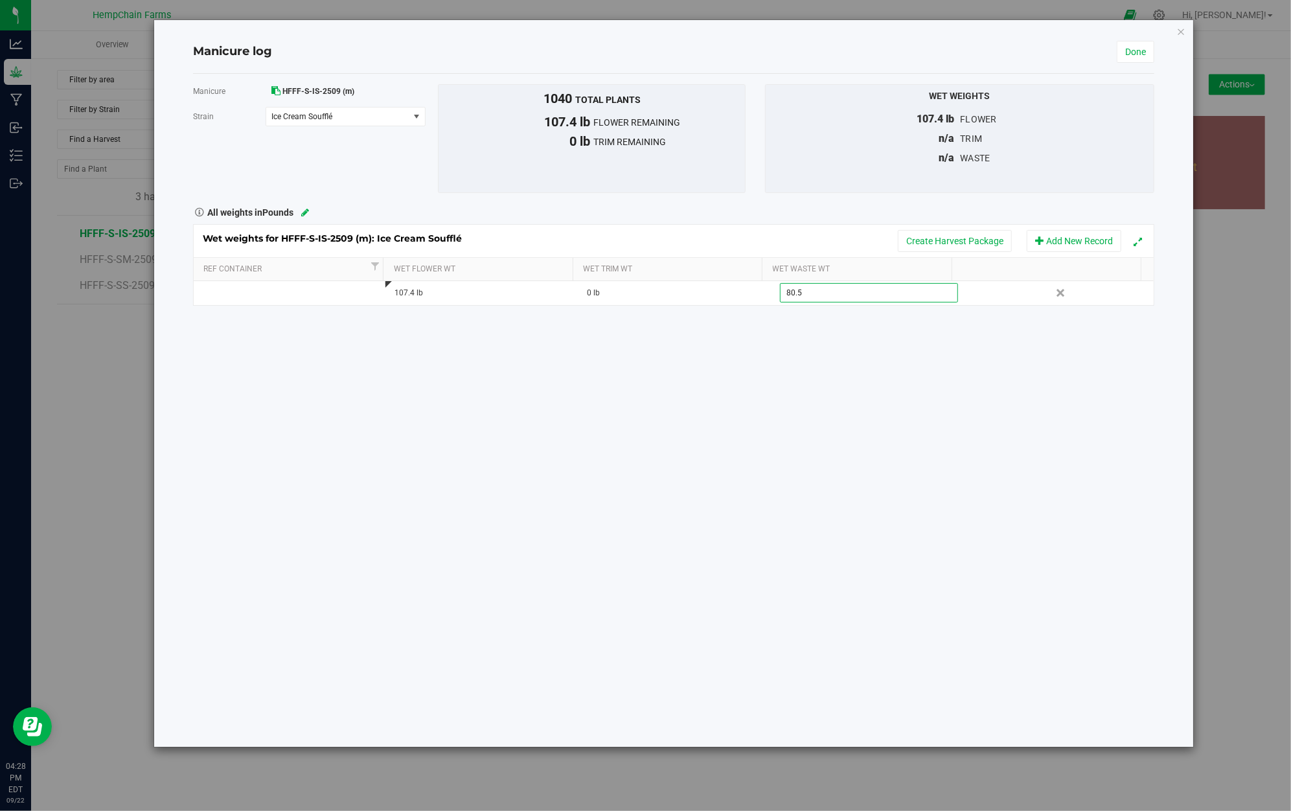
type input "80.5000 lb"
click at [799, 312] on div "Manicure HFFF-S-IS-2509 (m) Strain Ice Cream Soufflé Select strain Ice Cream So…" at bounding box center [673, 410] width 961 height 673
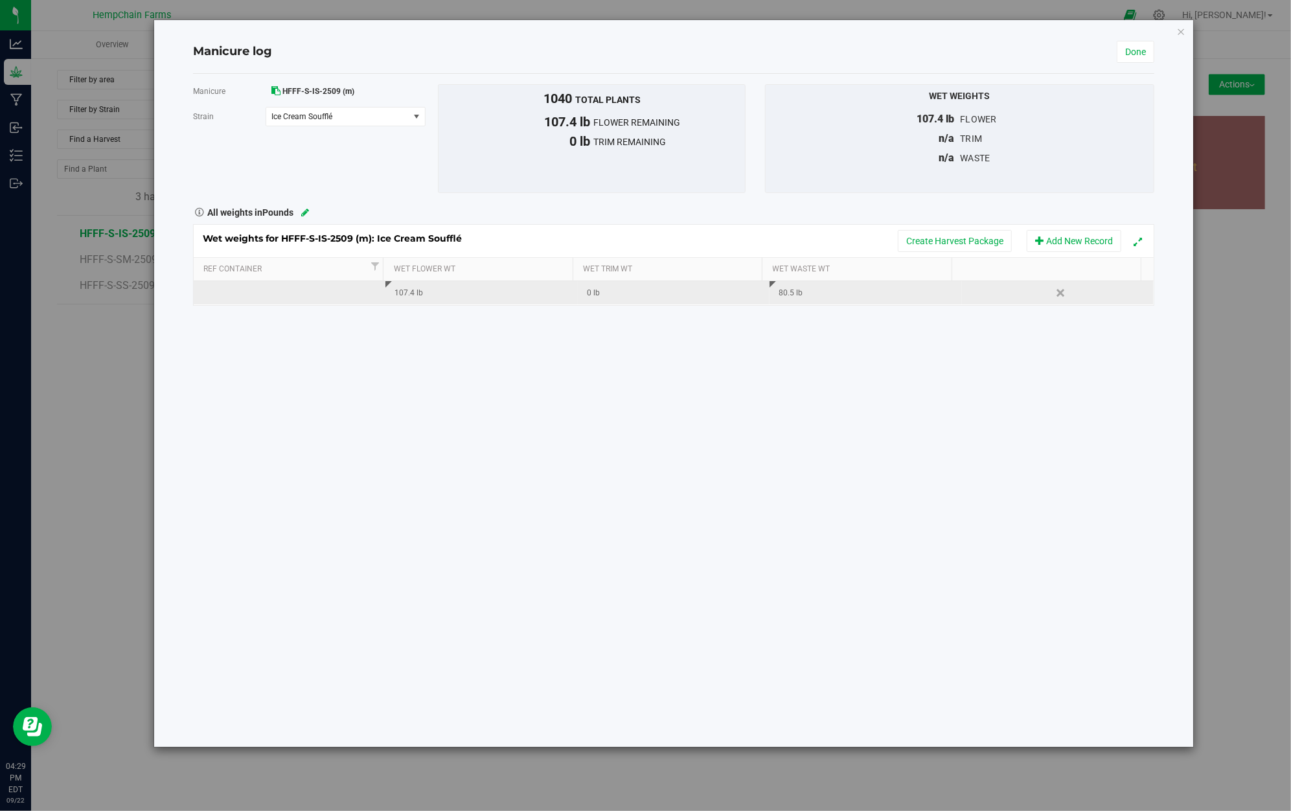
click at [358, 293] on td at bounding box center [290, 292] width 192 height 23
type input "Reefer"
click at [332, 285] on td "Reefer" at bounding box center [290, 292] width 192 height 23
click at [332, 285] on input "Reefer" at bounding box center [292, 293] width 178 height 20
type input "Reefer #1"
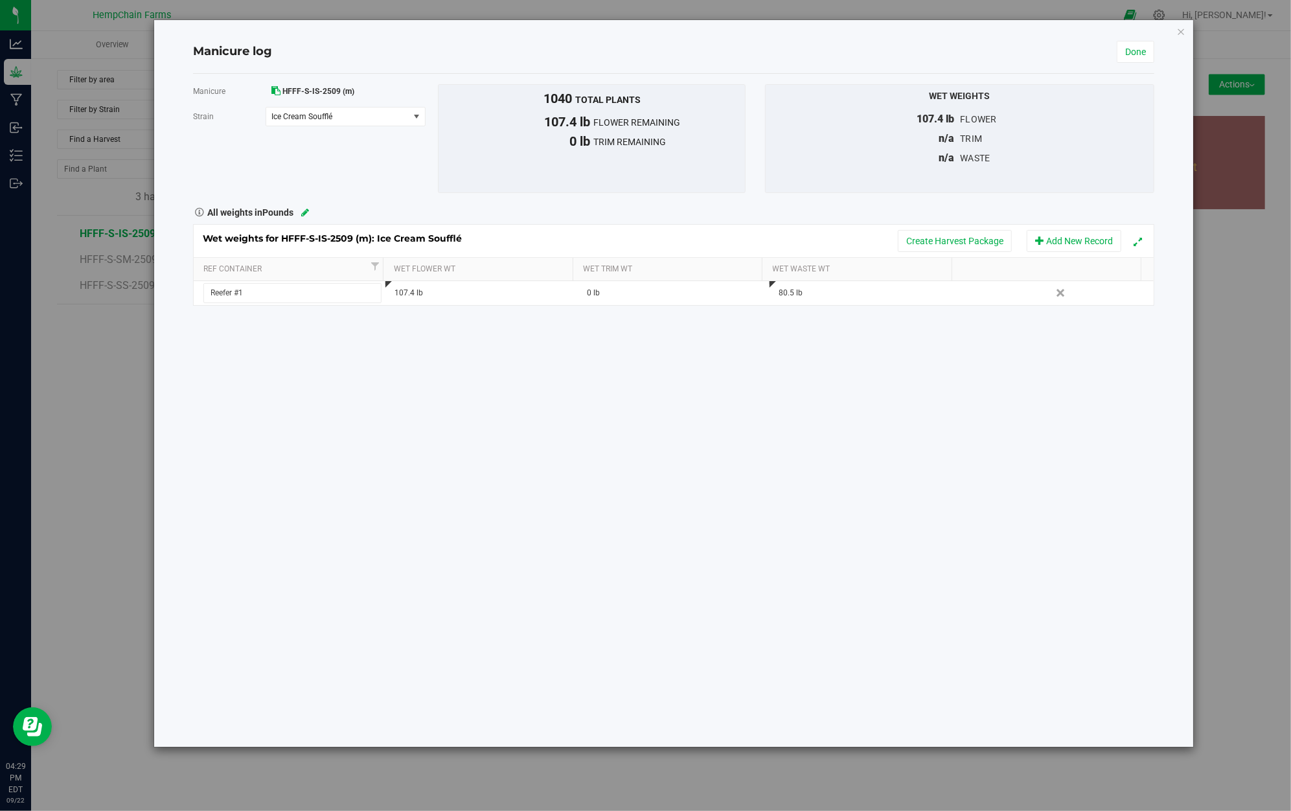
click at [498, 423] on div "Manicure HFFF-S-IS-2509 (m) Strain Ice Cream Soufflé Select strain Ice Cream So…" at bounding box center [673, 410] width 961 height 673
click at [1146, 48] on link "Done" at bounding box center [1136, 52] width 38 height 22
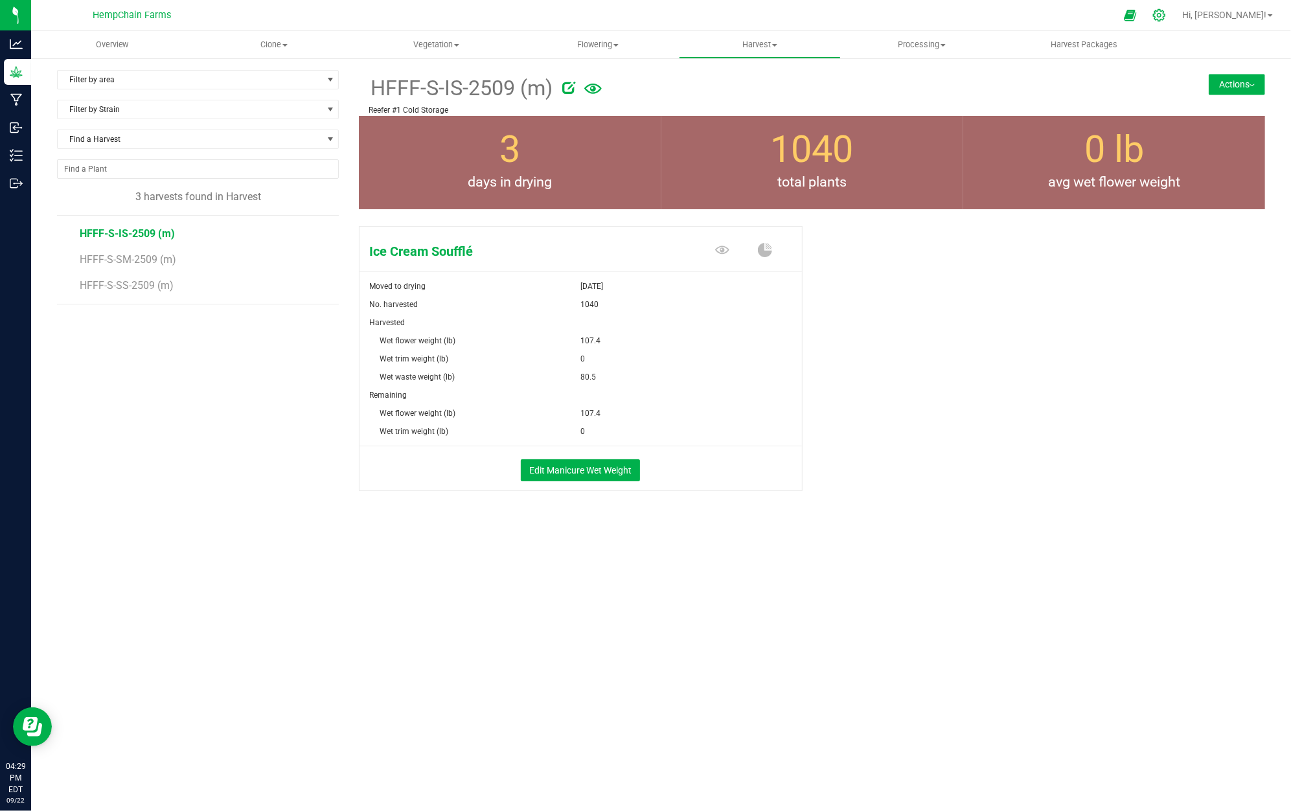
click at [1166, 12] on icon at bounding box center [1160, 15] width 14 height 14
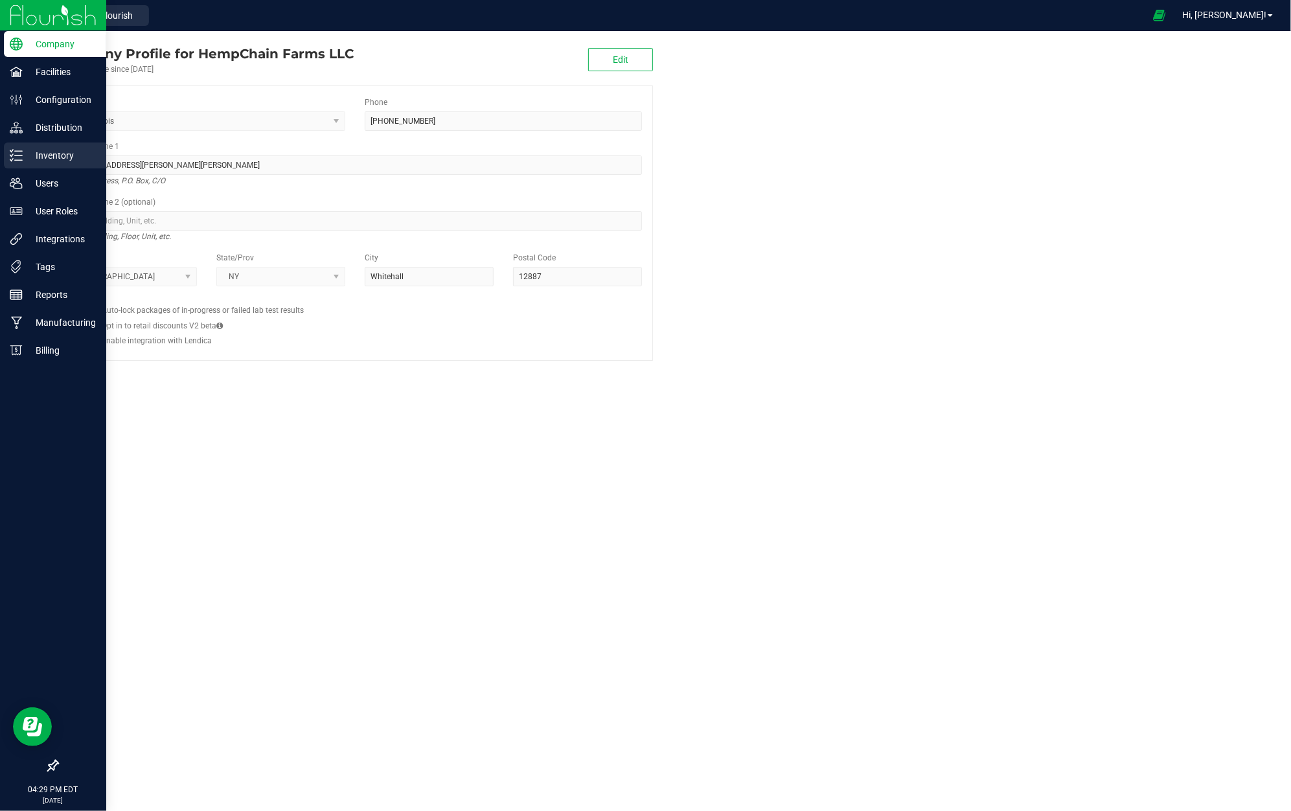
click at [60, 158] on p "Inventory" at bounding box center [62, 156] width 78 height 16
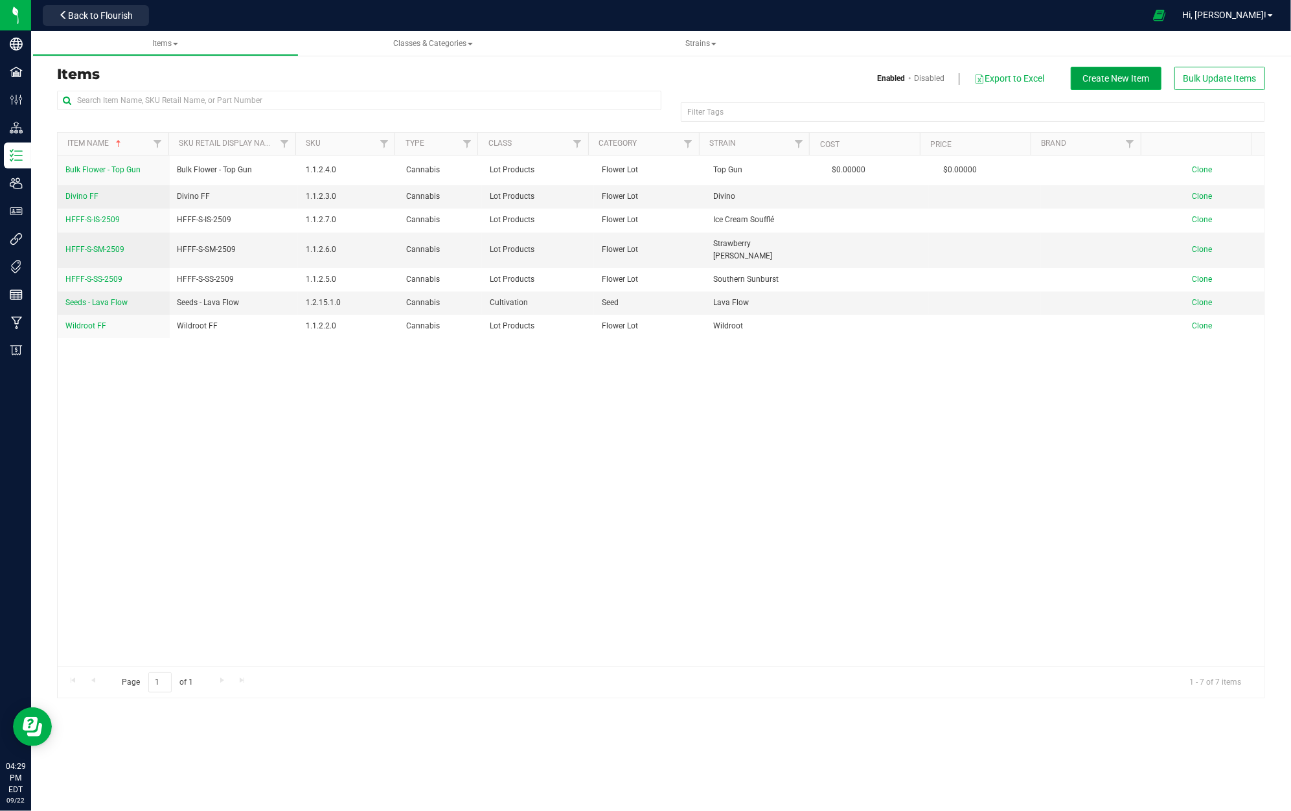
click at [1100, 76] on span "Create New Item" at bounding box center [1116, 78] width 67 height 10
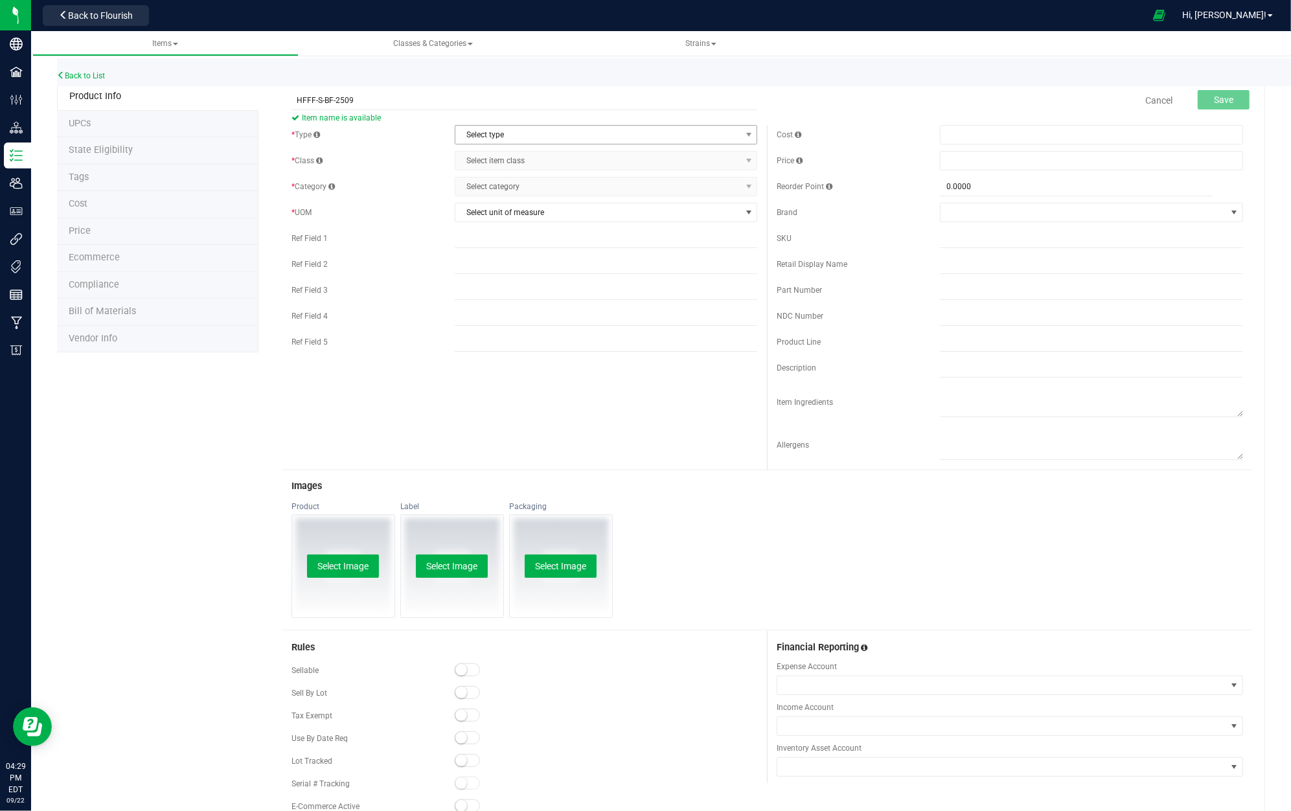
type input "HFFF-S-BF-2509"
click at [580, 141] on span "Select type" at bounding box center [598, 135] width 286 height 18
click at [592, 159] on li "Cannabis" at bounding box center [600, 157] width 298 height 19
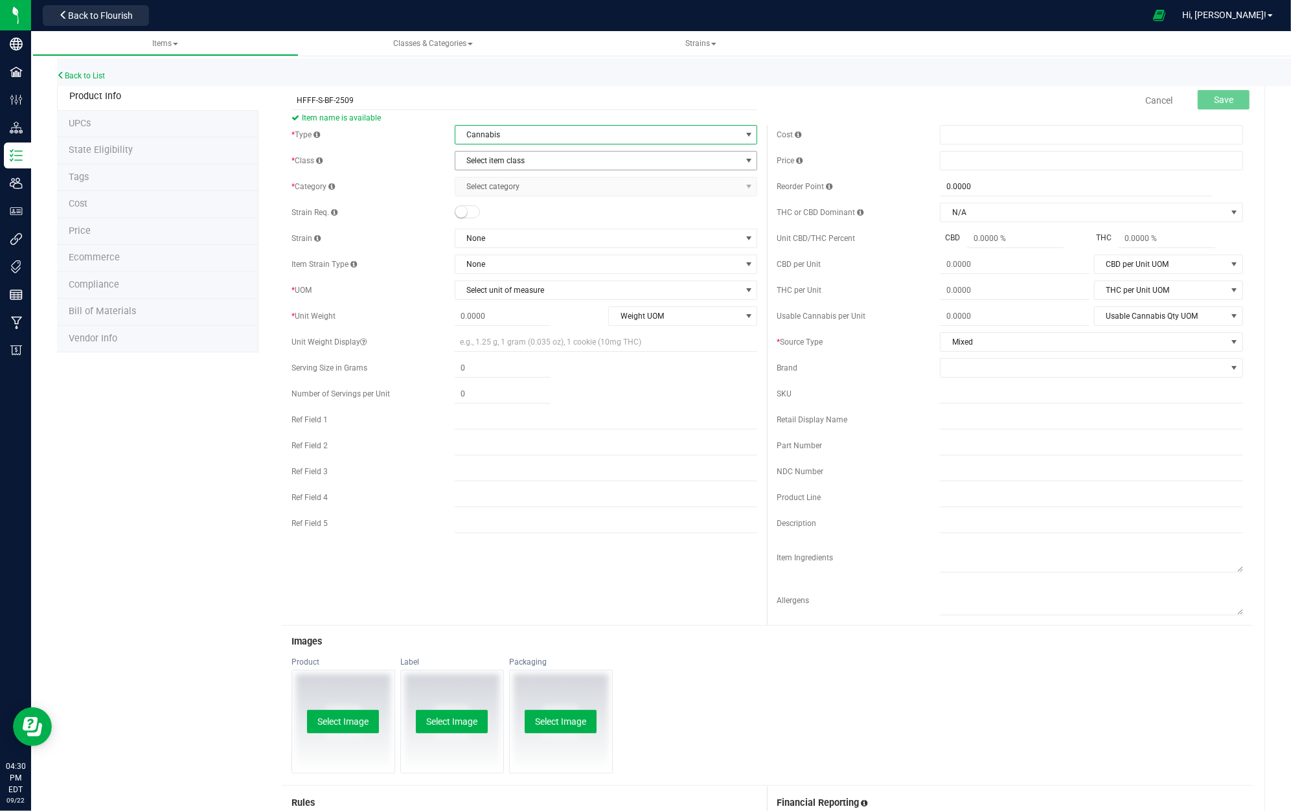
click at [592, 163] on span "Select item class" at bounding box center [598, 161] width 286 height 18
click at [579, 242] on li "Lot Products" at bounding box center [600, 242] width 298 height 19
click at [573, 189] on span "Select category" at bounding box center [598, 187] width 286 height 18
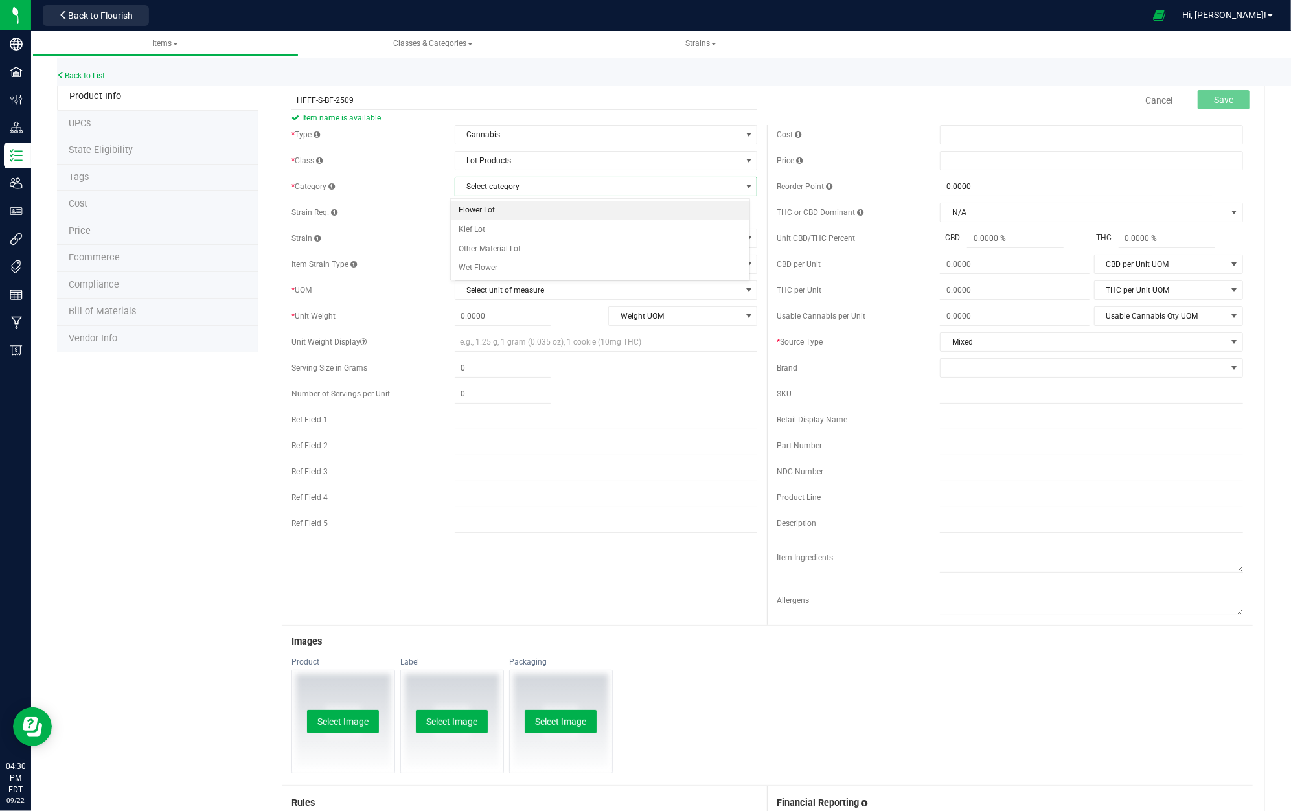
click at [571, 208] on li "Flower Lot" at bounding box center [600, 210] width 298 height 19
click at [553, 239] on span "None" at bounding box center [598, 238] width 286 height 18
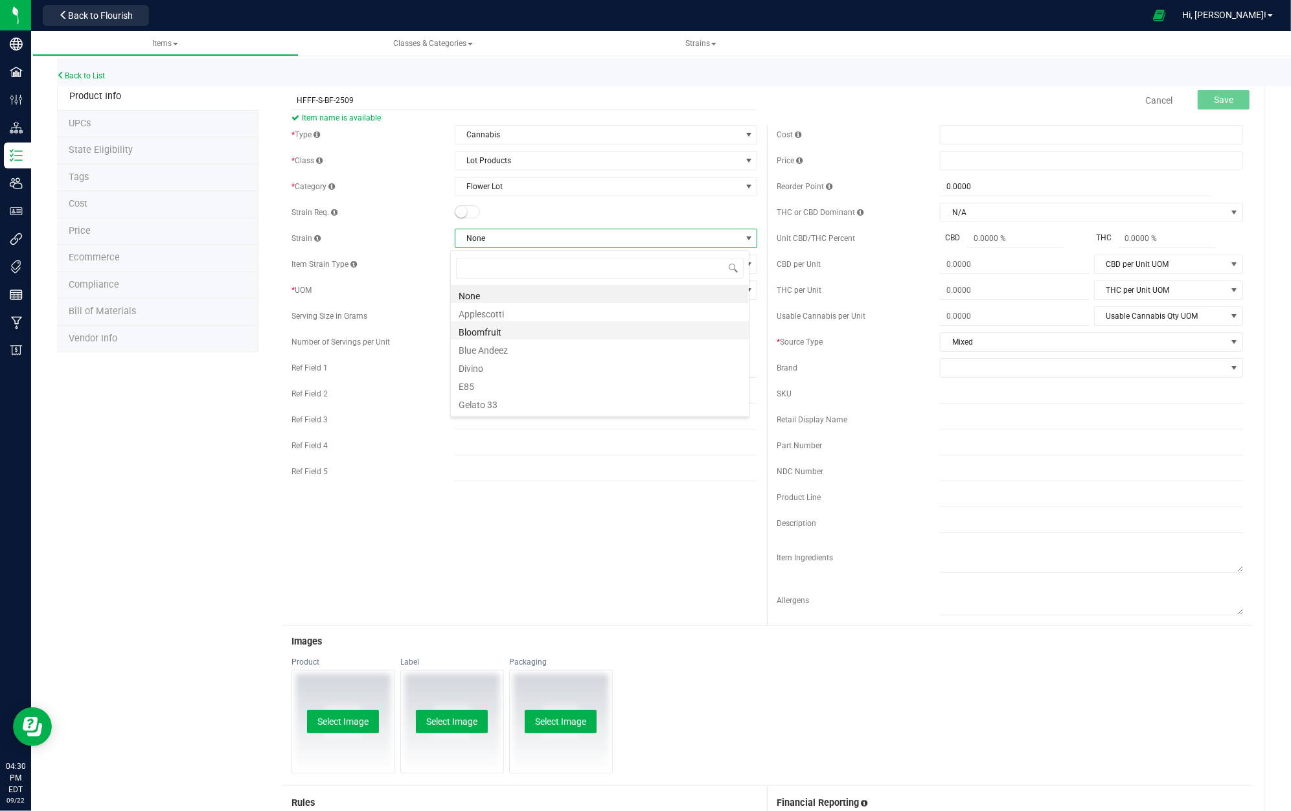
click at [536, 334] on li "Bloomfruit" at bounding box center [600, 330] width 298 height 18
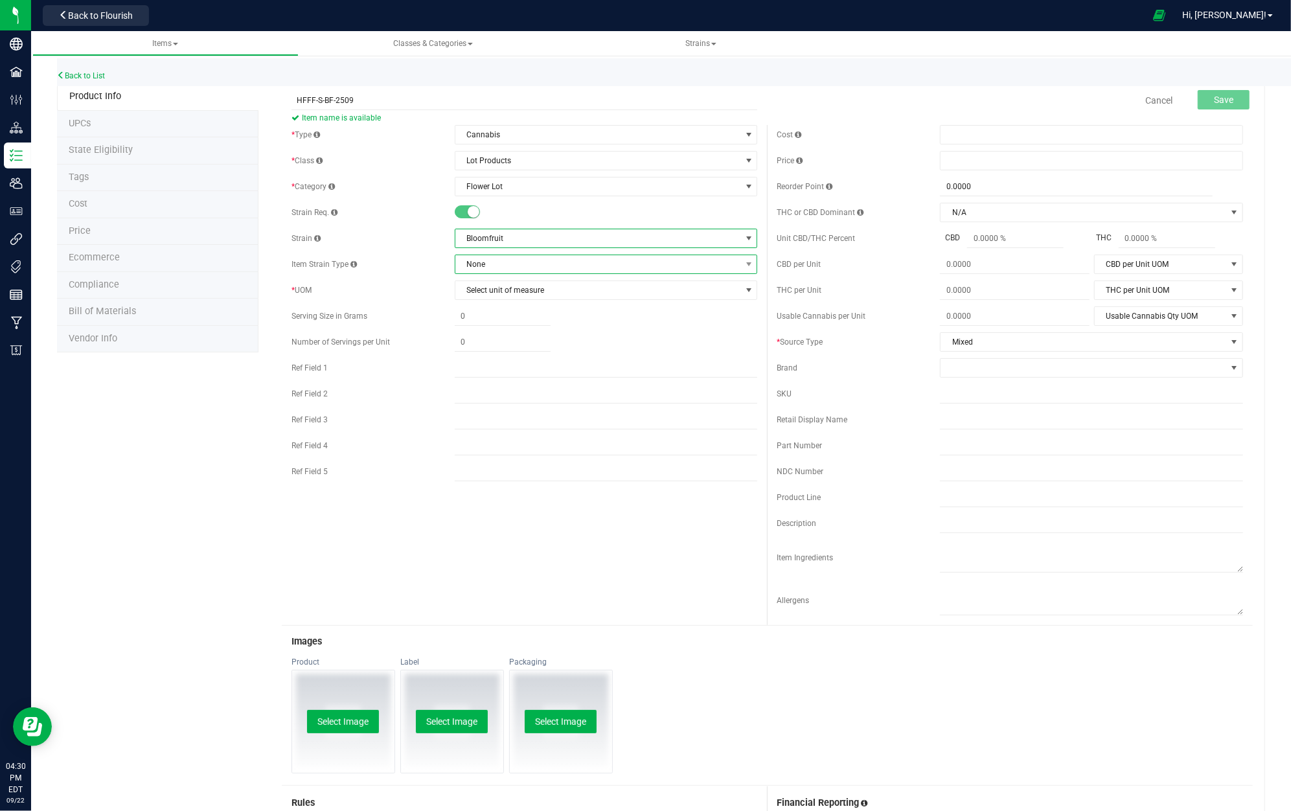
click at [525, 266] on span "None" at bounding box center [598, 264] width 286 height 18
click at [527, 293] on span "Select unit of measure" at bounding box center [598, 290] width 286 height 18
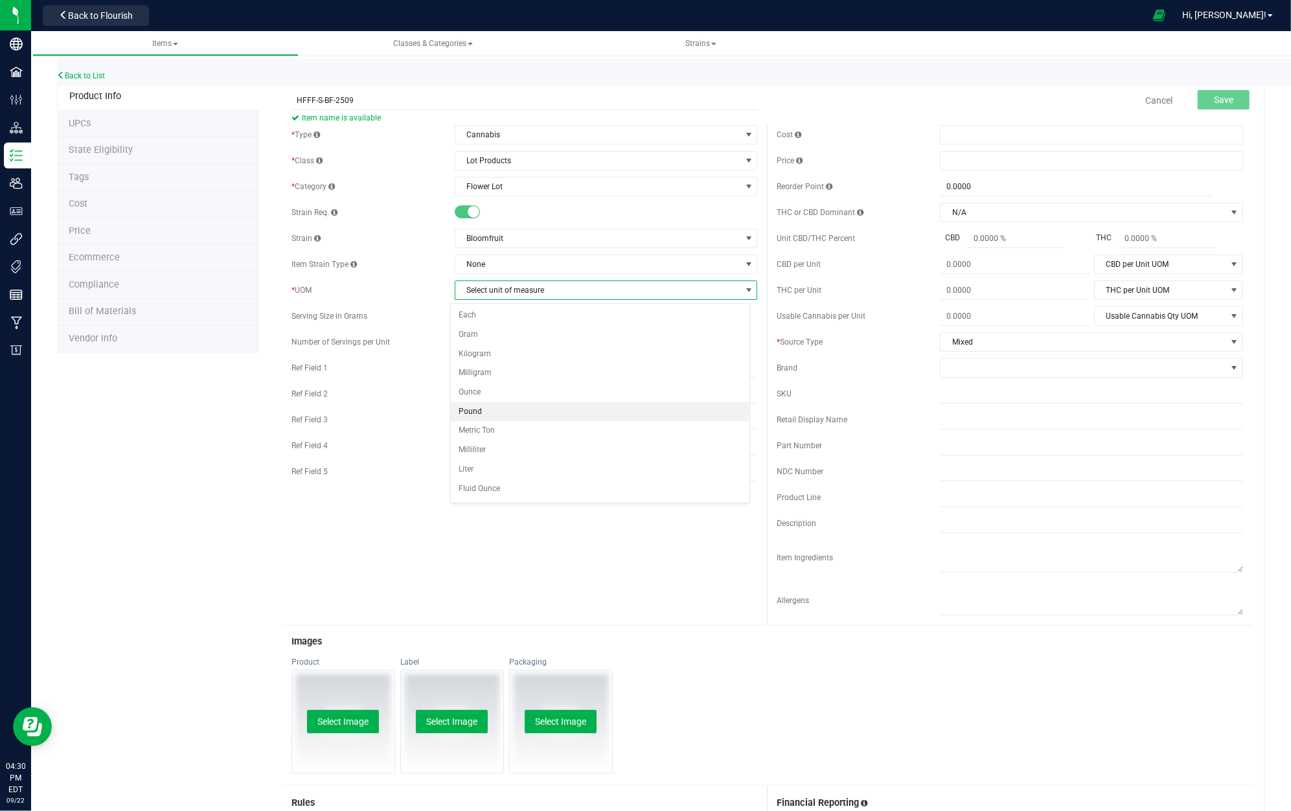
click at [511, 408] on li "Pound" at bounding box center [600, 411] width 298 height 19
click at [1035, 345] on span "Mixed" at bounding box center [1084, 342] width 286 height 18
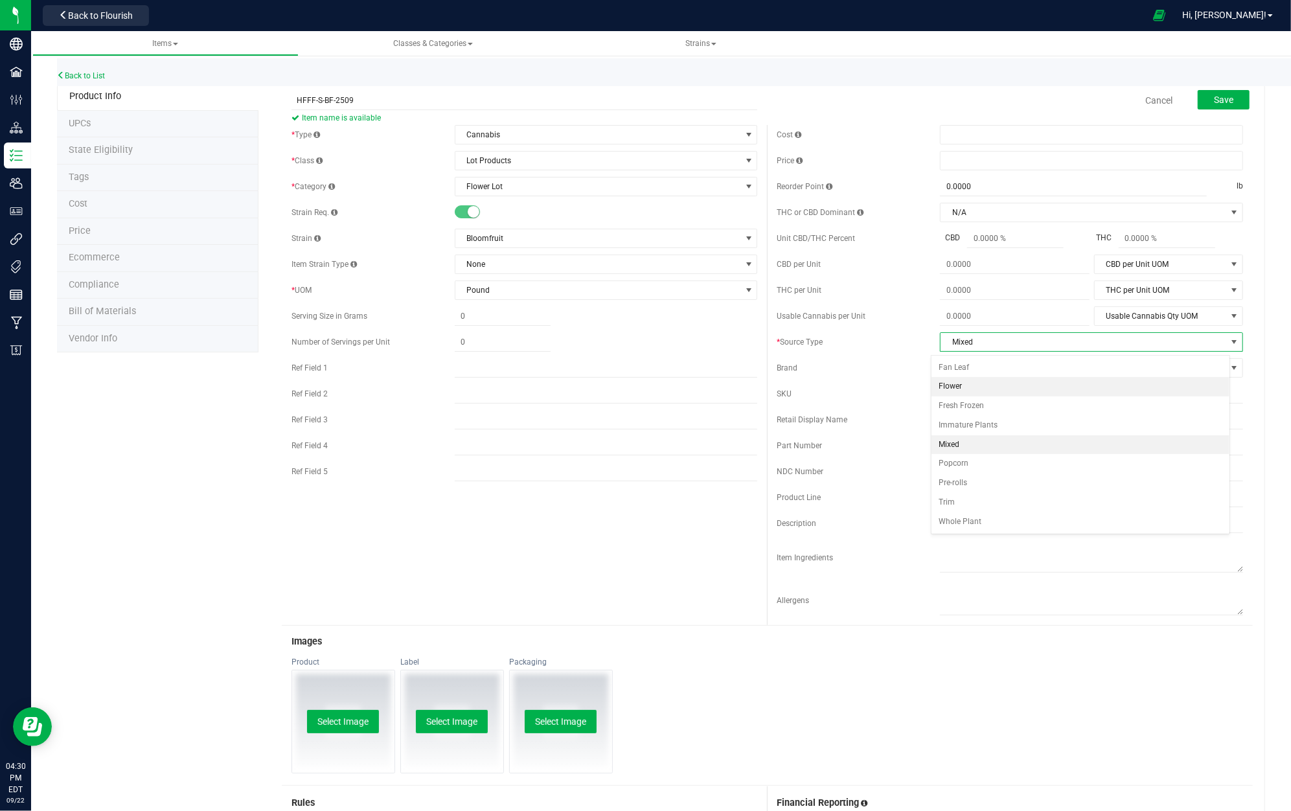
click at [1021, 389] on li "Flower" at bounding box center [1081, 386] width 298 height 19
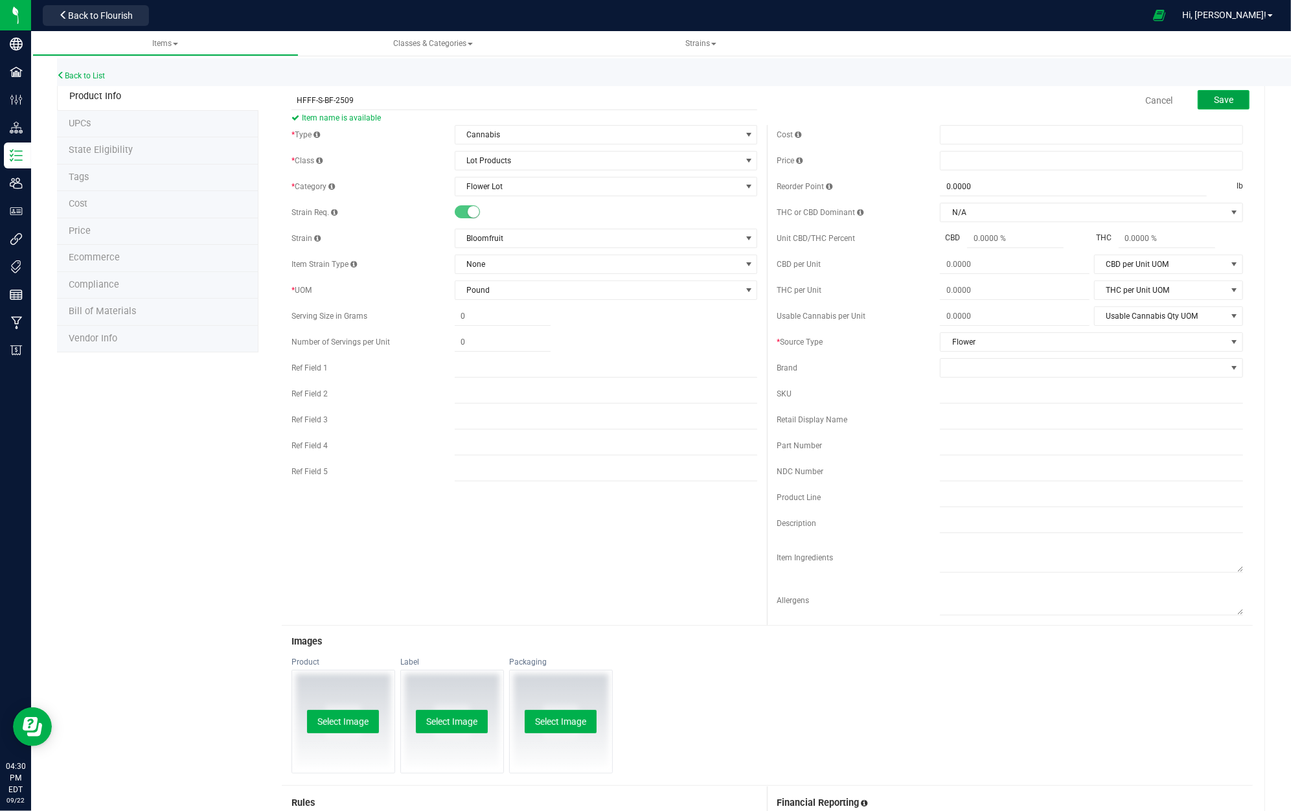
click at [1226, 101] on button "Save" at bounding box center [1224, 99] width 52 height 19
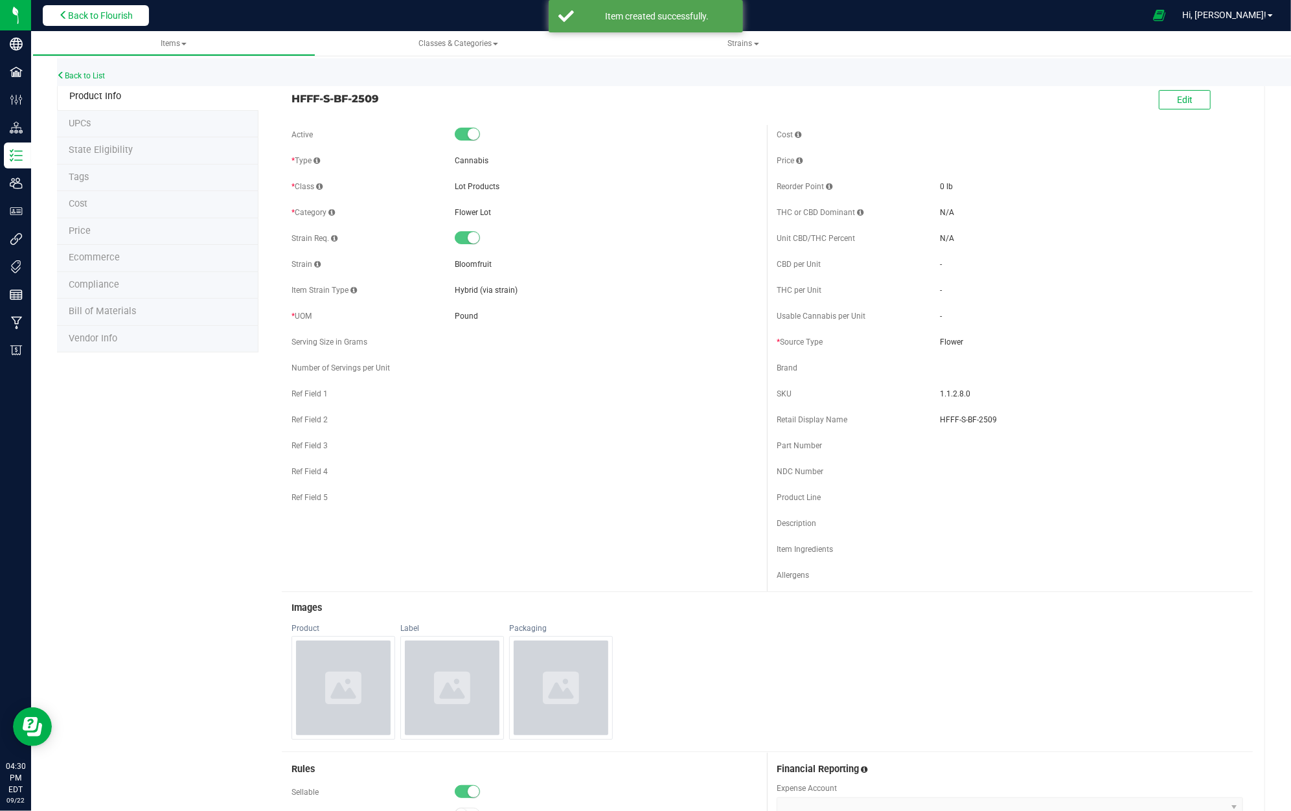
click at [139, 12] on button "Back to Flourish" at bounding box center [96, 15] width 106 height 21
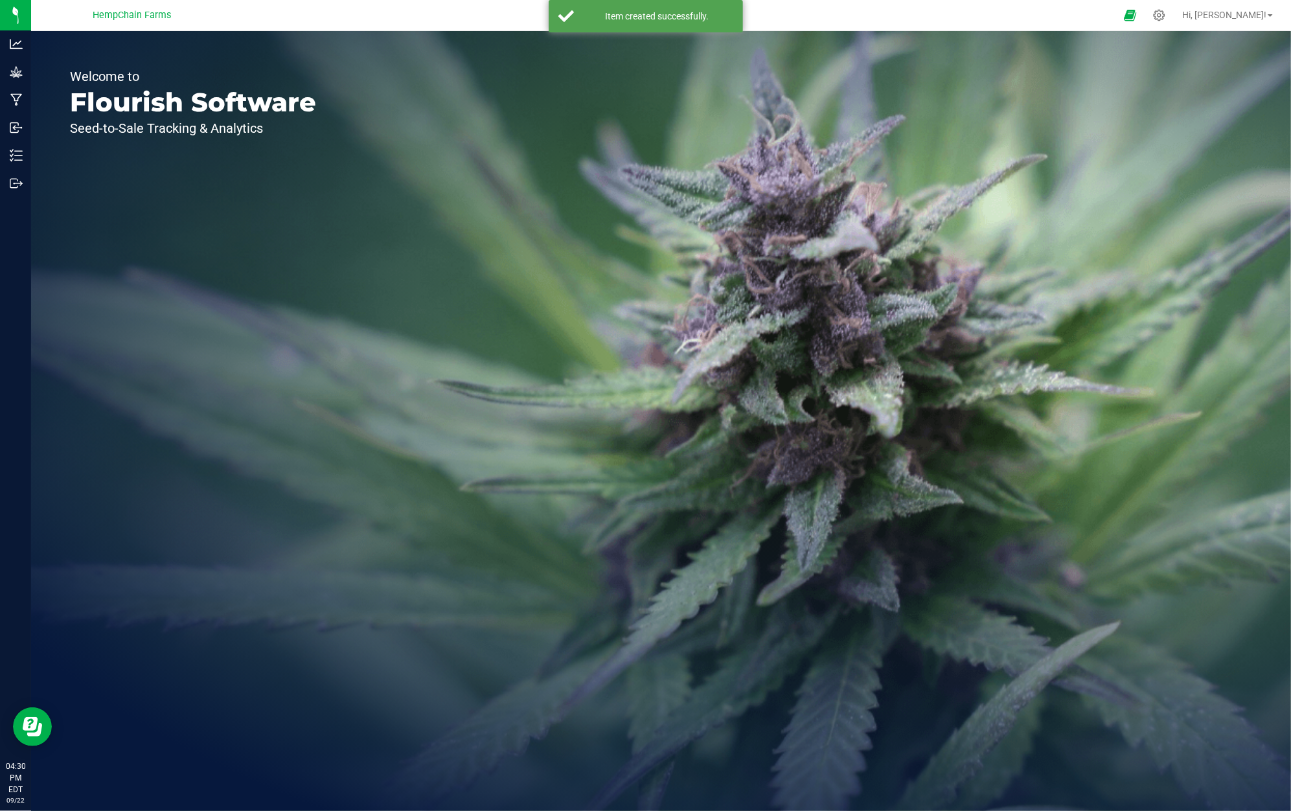
click at [501, 22] on div at bounding box center [674, 15] width 884 height 25
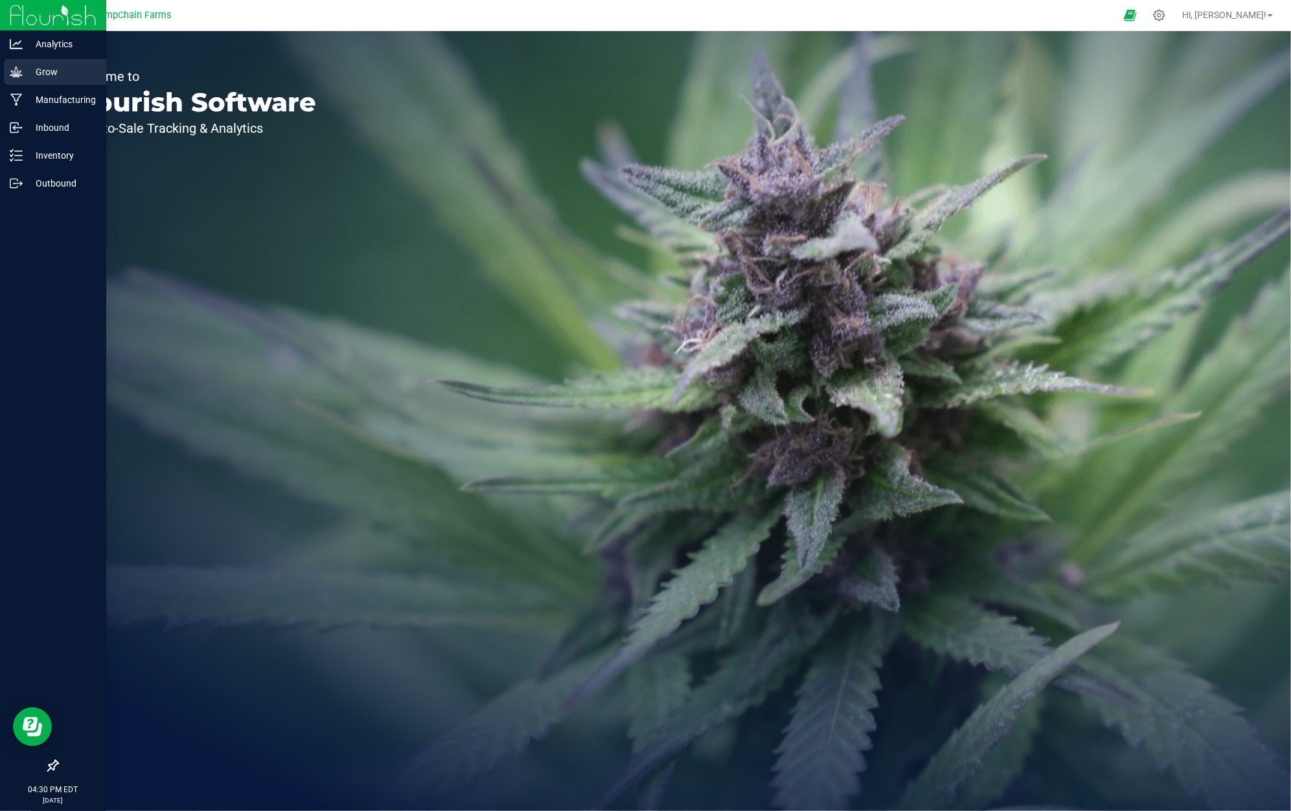
click at [42, 64] on p "Grow" at bounding box center [62, 72] width 78 height 16
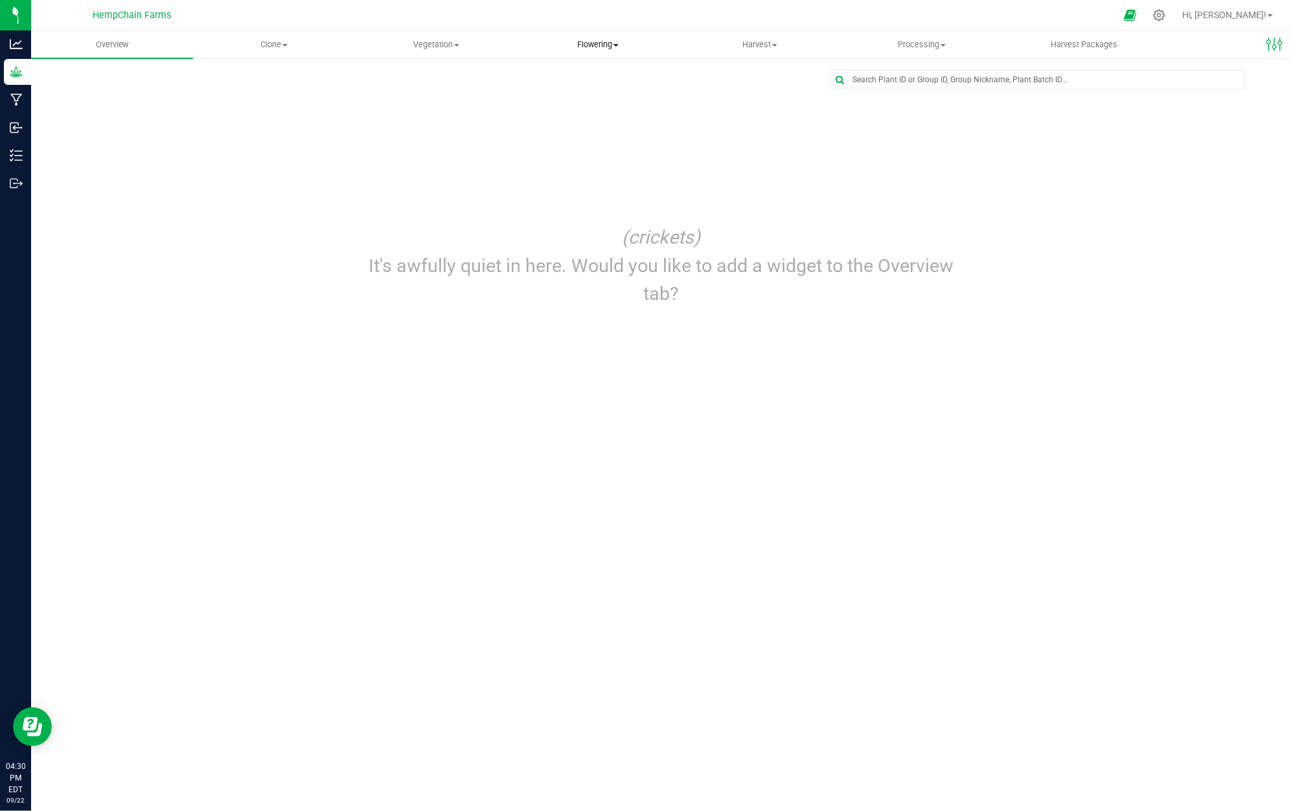
click at [604, 50] on span "Flowering" at bounding box center [598, 45] width 161 height 12
click at [613, 91] on span "Flowering groups" at bounding box center [571, 93] width 108 height 11
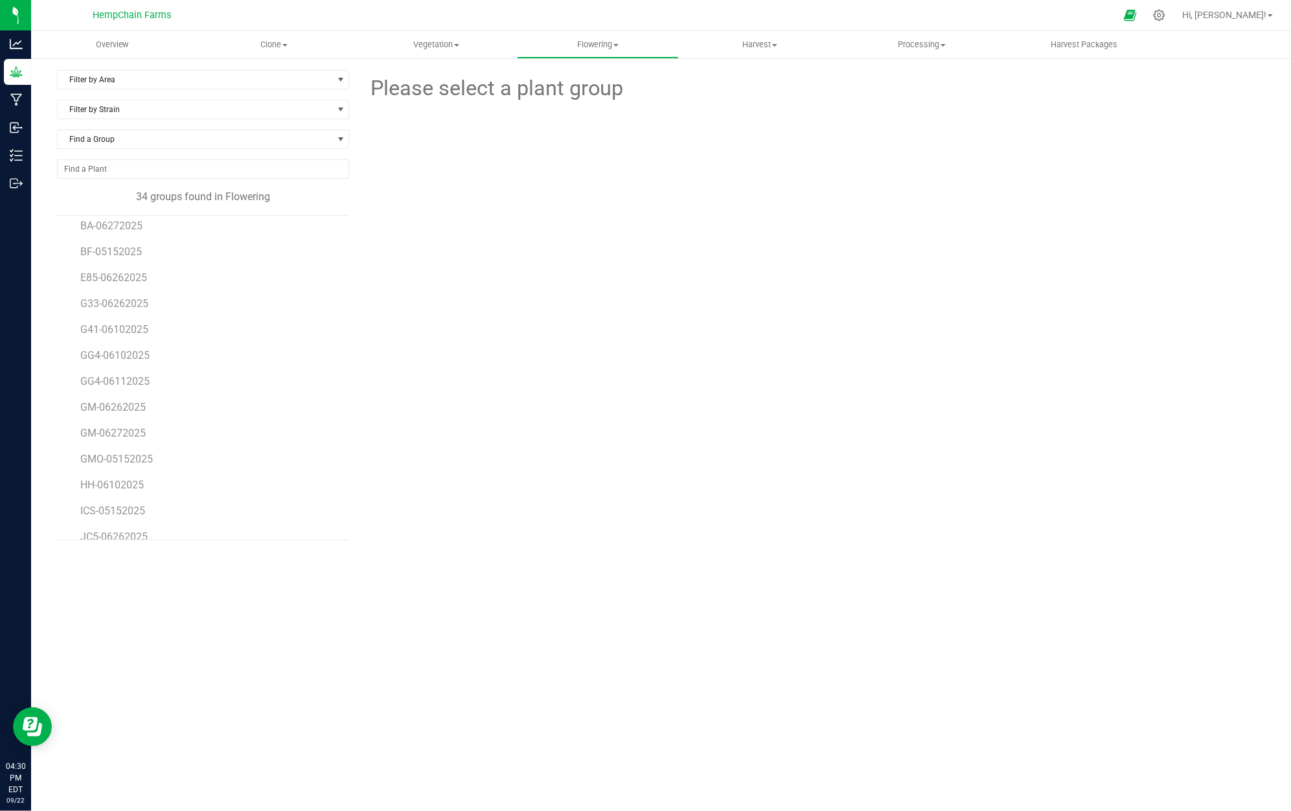
scroll to position [86, 0]
click at [125, 255] on span "BF-05152025" at bounding box center [111, 251] width 63 height 12
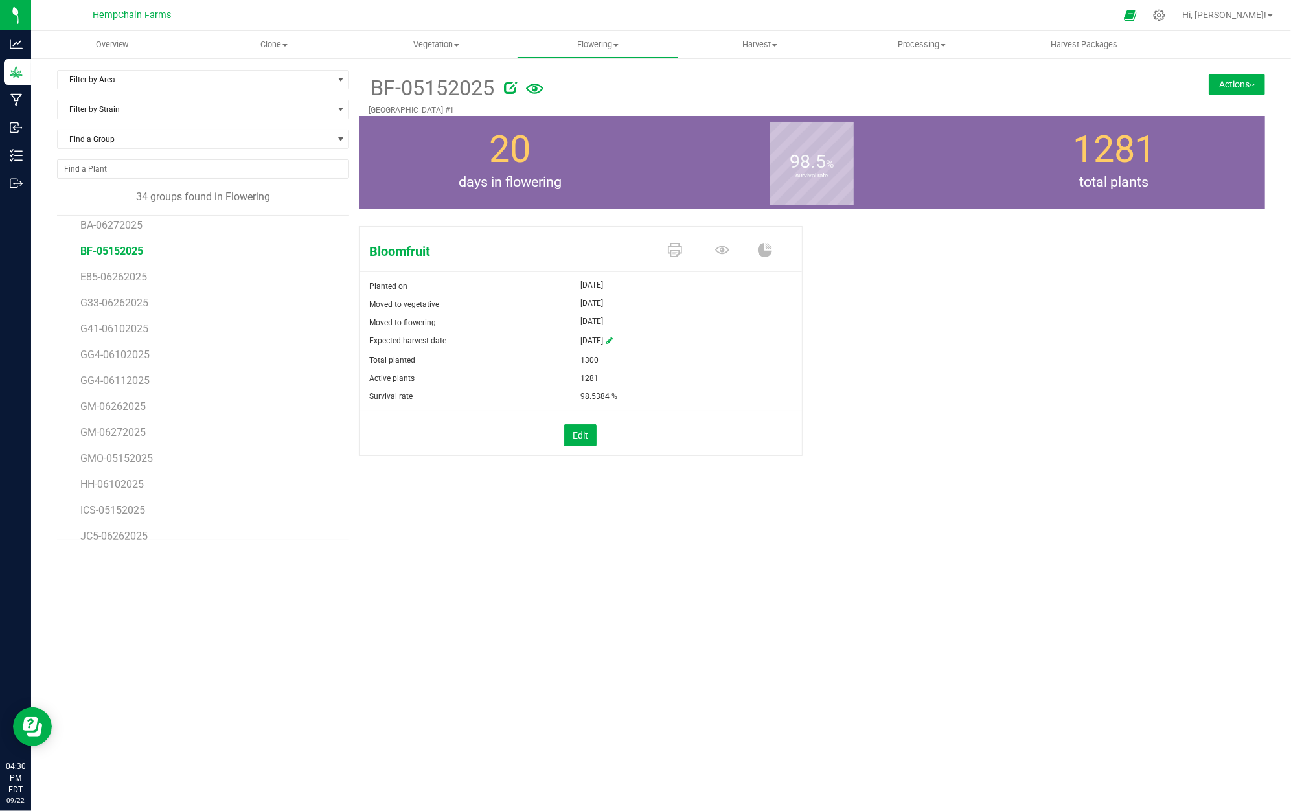
click at [1230, 76] on button "Actions" at bounding box center [1237, 84] width 56 height 21
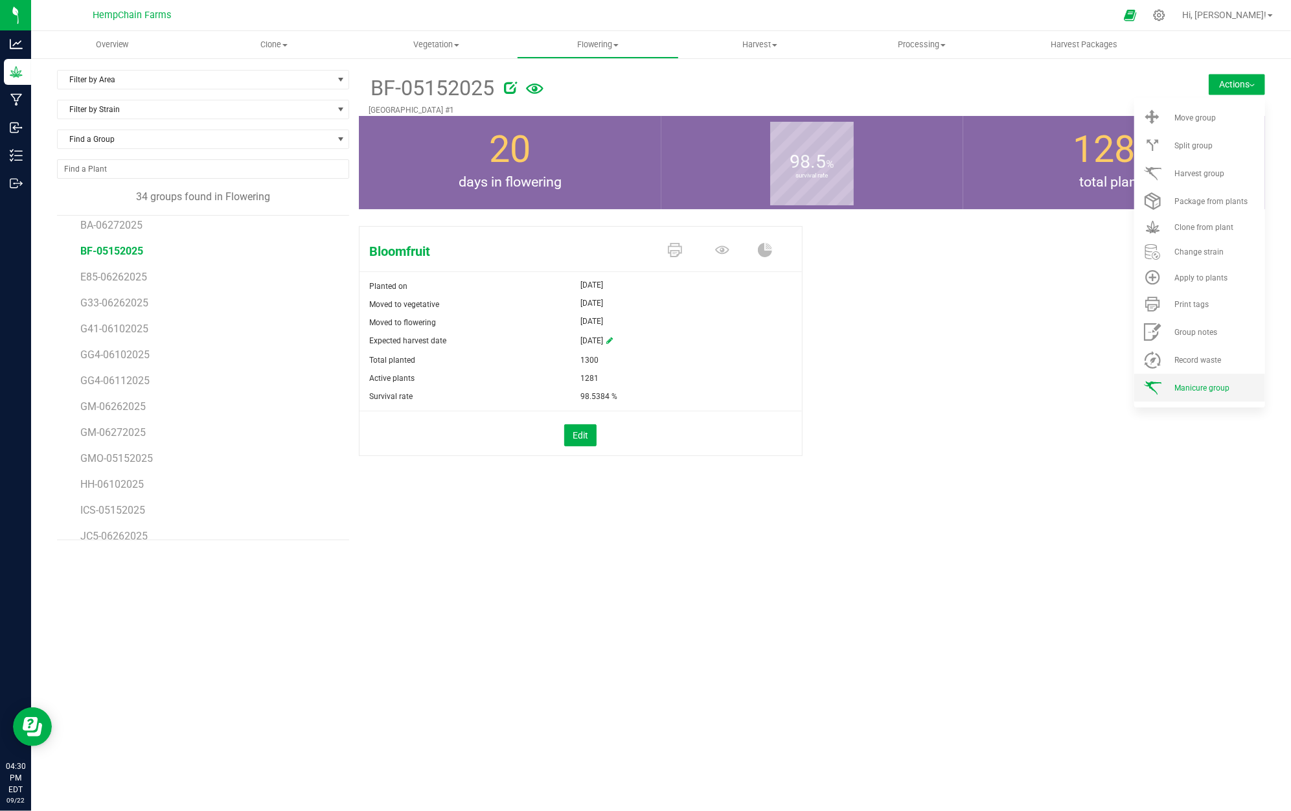
click at [1200, 386] on span "Manicure group" at bounding box center [1202, 388] width 55 height 9
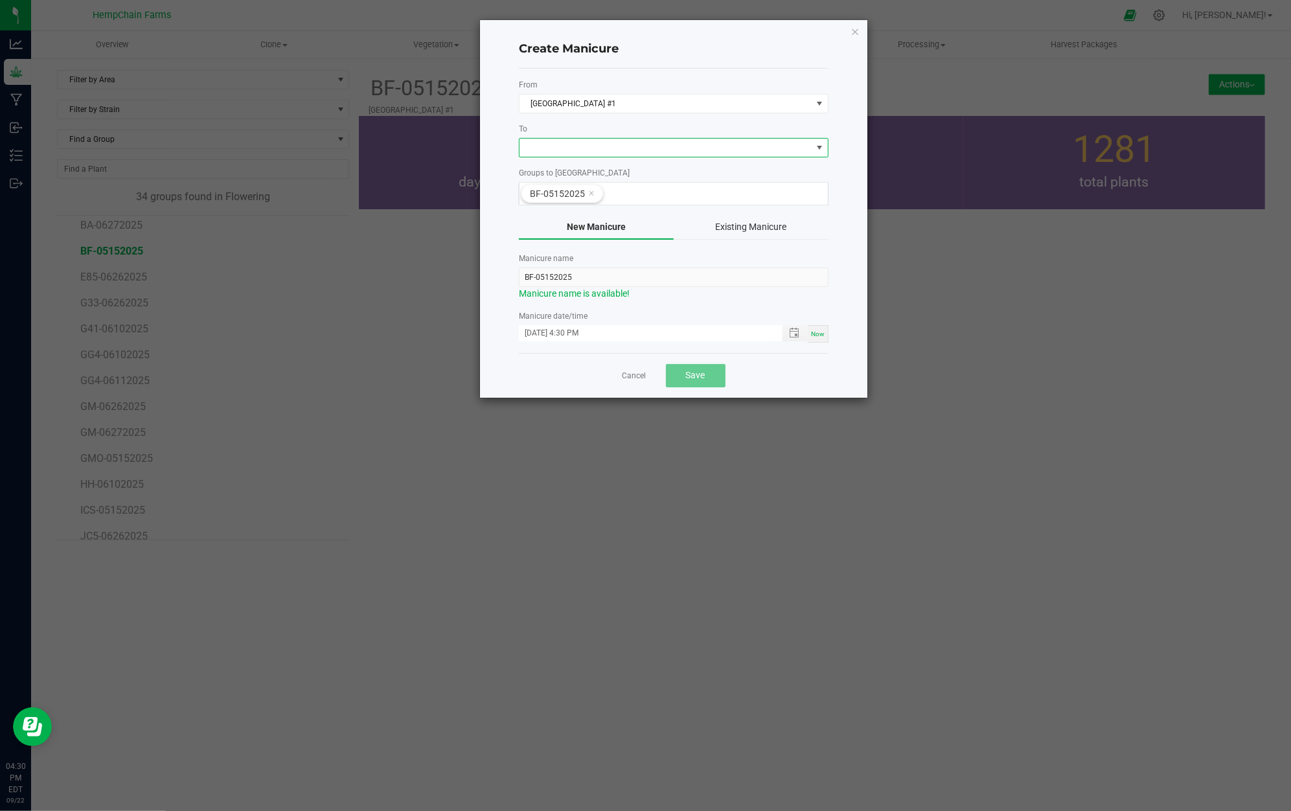
click at [599, 152] on span at bounding box center [666, 148] width 292 height 18
click at [596, 225] on li "Reefer #1 Cold Storage" at bounding box center [674, 226] width 308 height 22
click at [614, 273] on input "BF-05152025" at bounding box center [674, 277] width 310 height 19
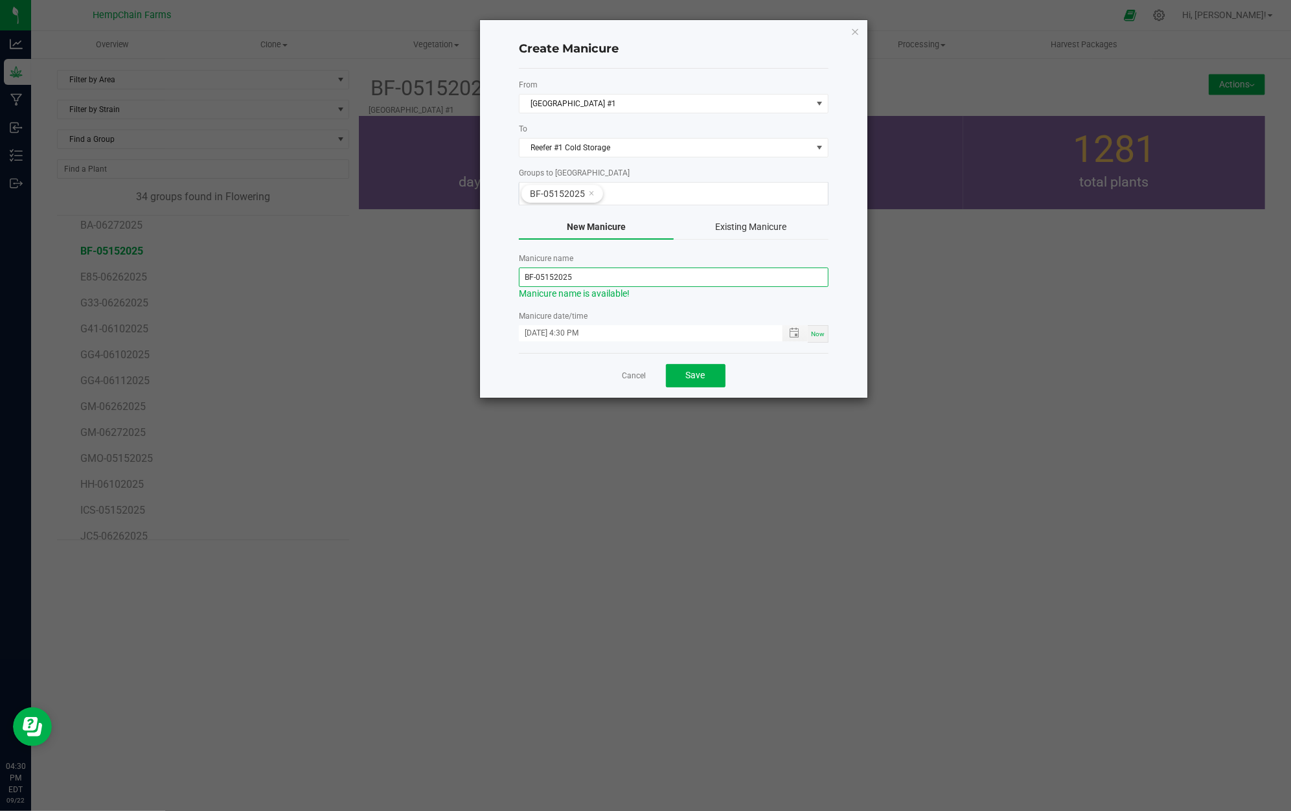
click at [614, 273] on input "BF-05152025" at bounding box center [674, 277] width 310 height 19
type input "HFFF-S-BF-2509"
click at [540, 332] on input "09/22/2025 4:30 PM" at bounding box center [644, 333] width 250 height 16
type input "09/17/2025 4:30 PM"
click at [711, 380] on button "Save" at bounding box center [696, 375] width 60 height 23
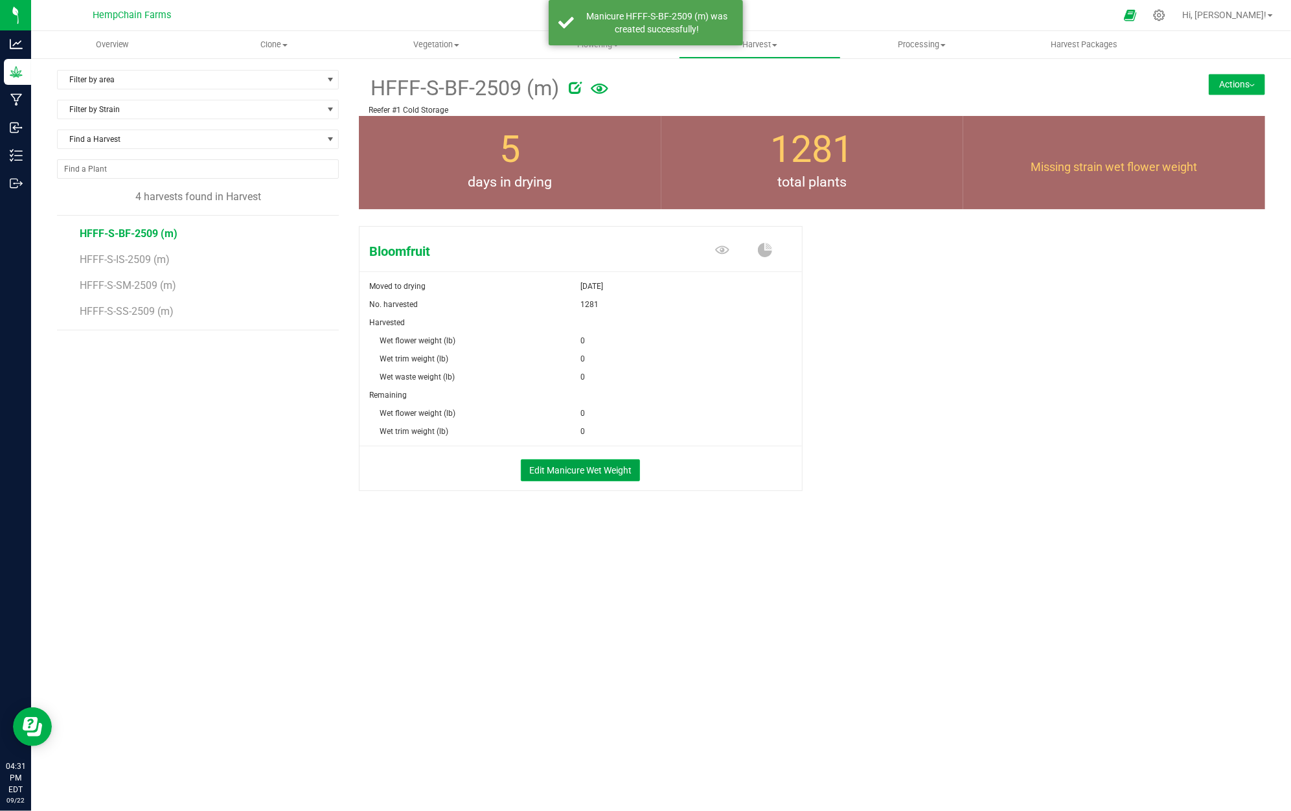
click at [625, 472] on button "Edit Manicure Wet Weight" at bounding box center [580, 470] width 119 height 22
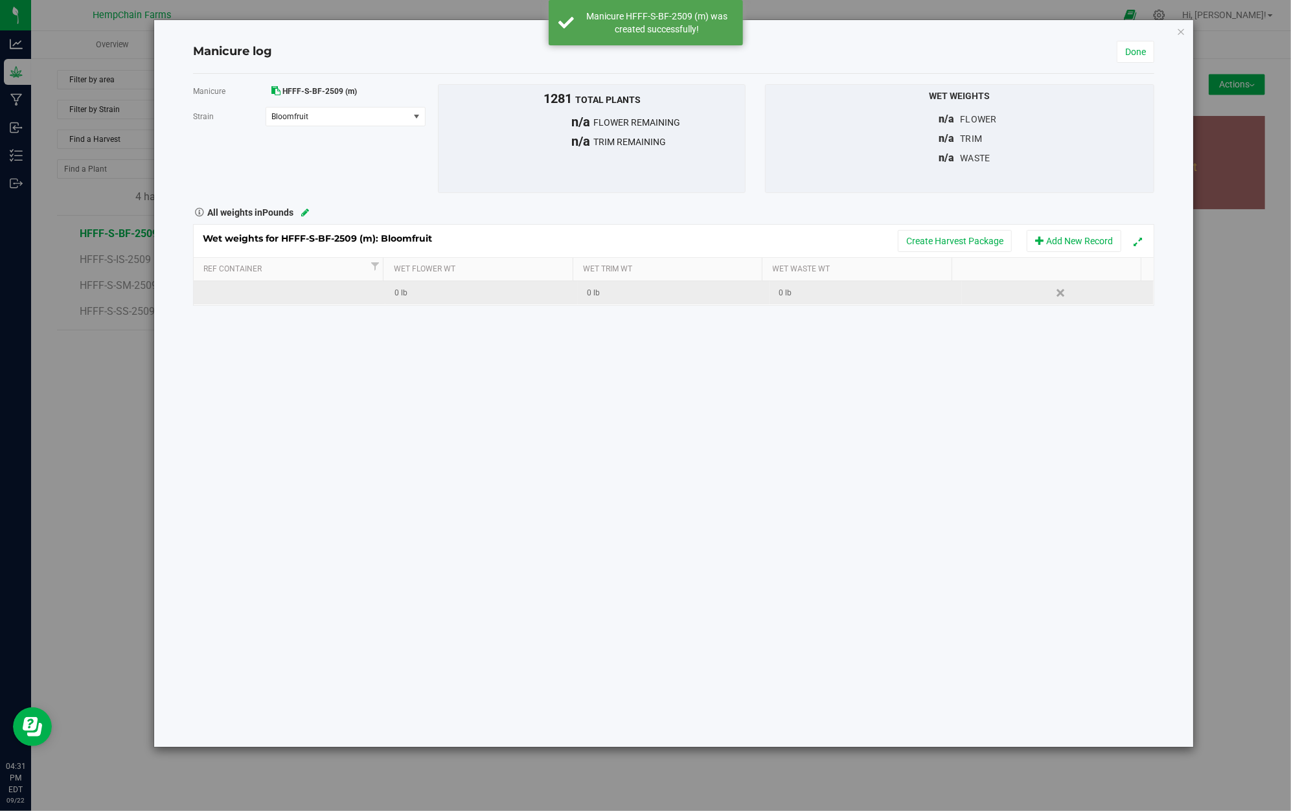
click at [477, 302] on td "0 lb" at bounding box center [481, 292] width 192 height 23
type input "138.8"
click at [873, 296] on div "Wet weights for HFFF-S-BF-2509 (m): Bloomfruit Create Harvest Package Add New R…" at bounding box center [673, 265] width 961 height 82
click at [915, 297] on div "0 lb" at bounding box center [870, 293] width 182 height 12
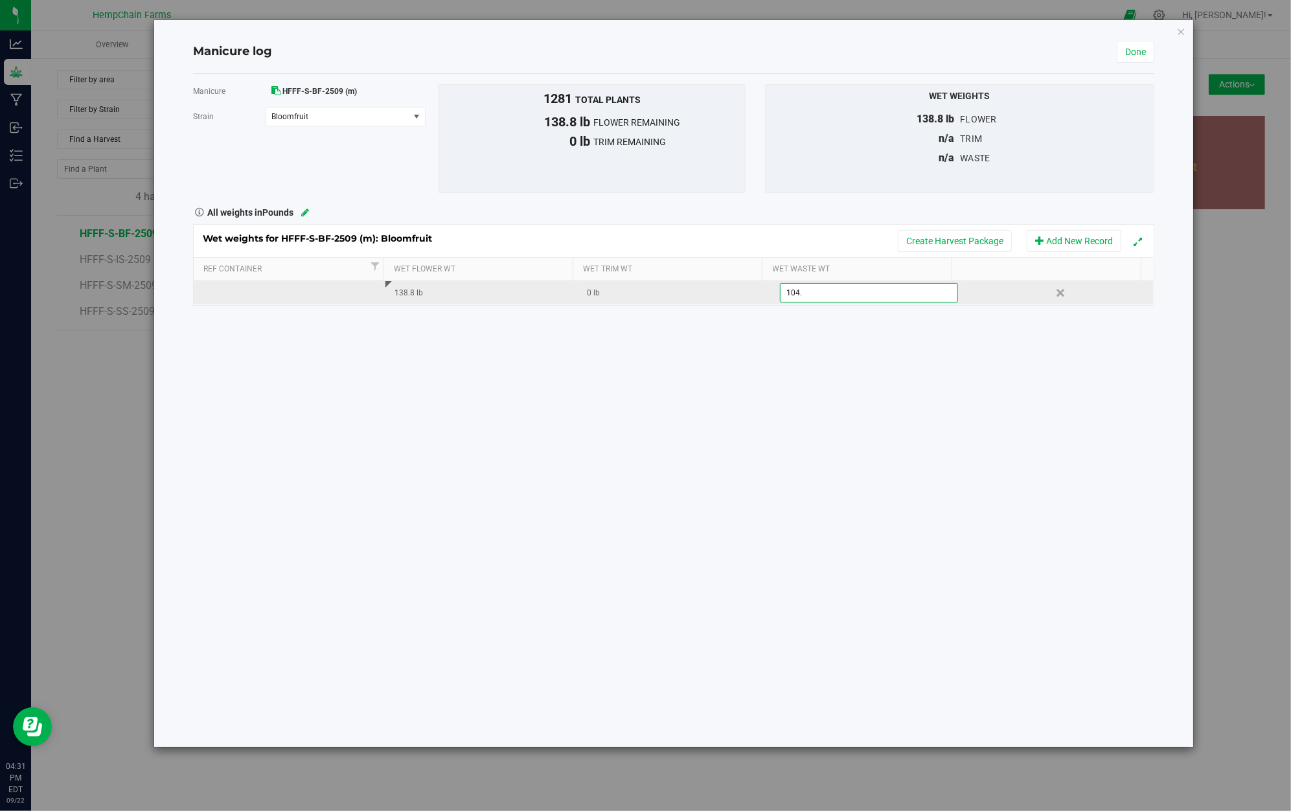
type input "104.1"
click at [872, 332] on div "Manicure HFFF-S-BF-2509 (m) Strain Bloomfruit Select strain Bloomfruit To bulk …" at bounding box center [673, 410] width 961 height 673
click at [335, 293] on td at bounding box center [290, 292] width 192 height 23
type input "Reefer #1"
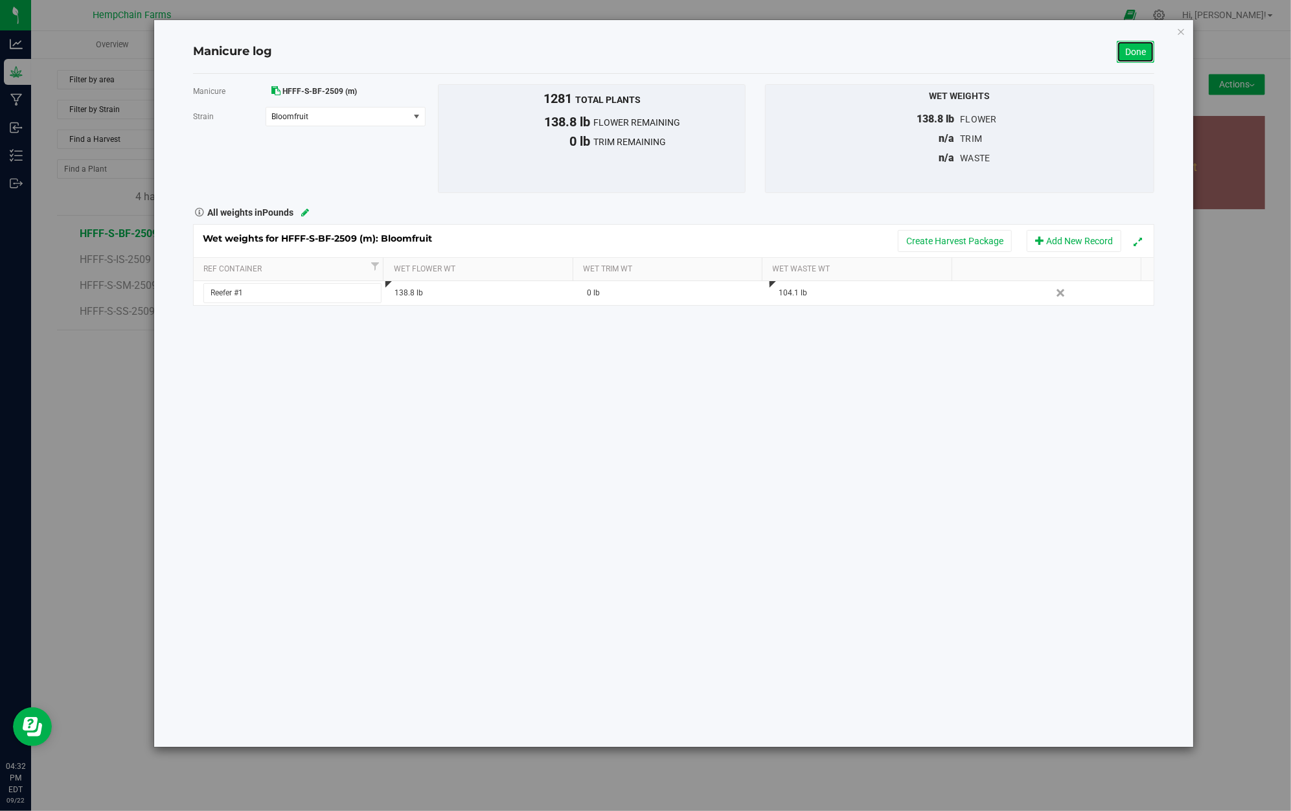
click at [1142, 49] on link "Done" at bounding box center [1136, 52] width 38 height 22
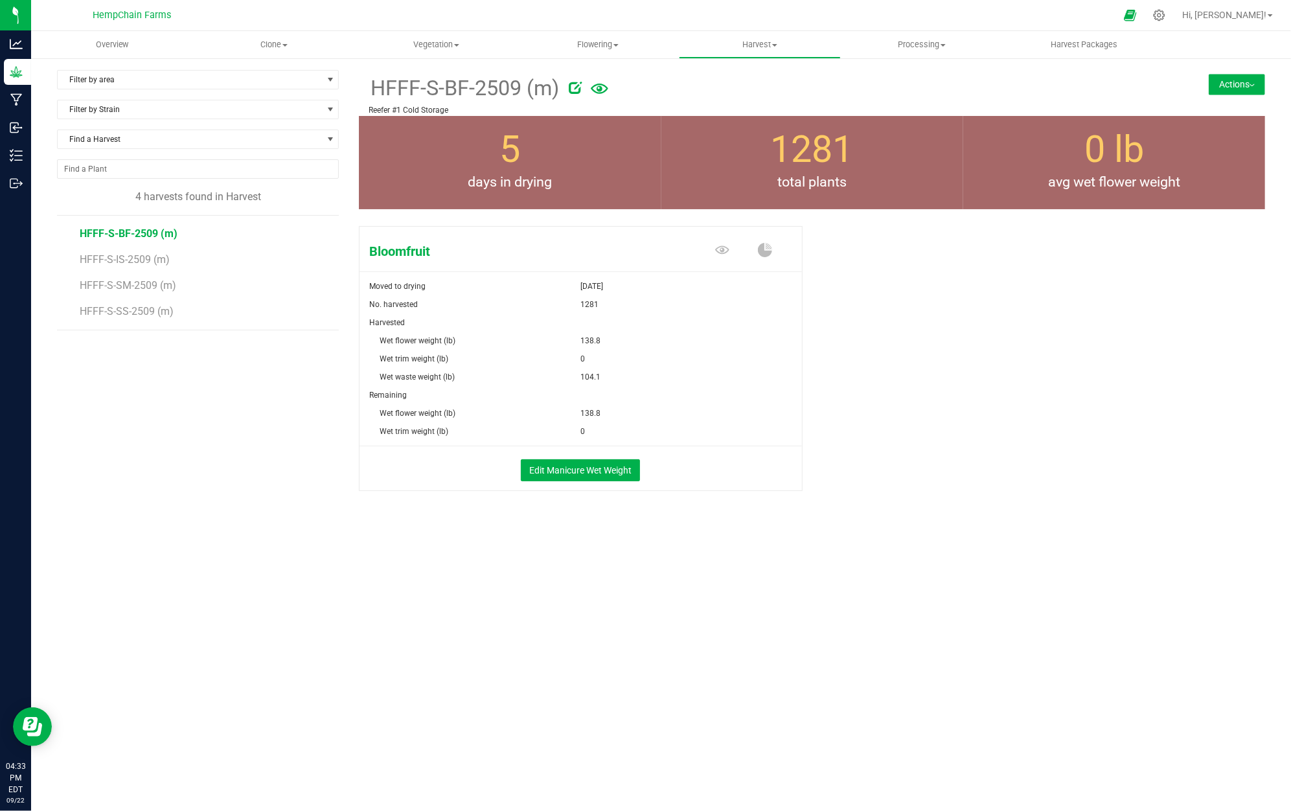
click at [1223, 86] on button "Actions" at bounding box center [1237, 84] width 56 height 21
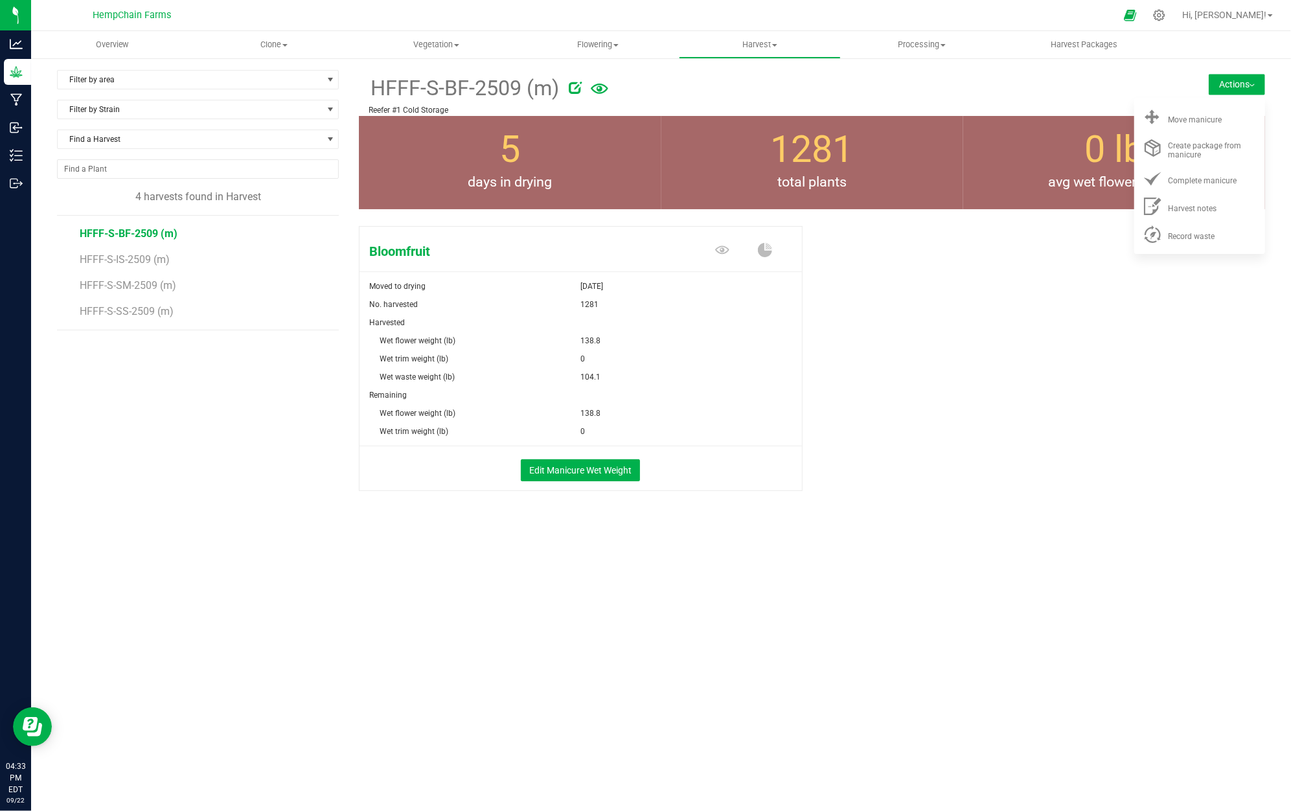
click at [980, 88] on div at bounding box center [842, 86] width 546 height 26
click at [1241, 13] on span "Hi, [PERSON_NAME]!" at bounding box center [1224, 15] width 84 height 10
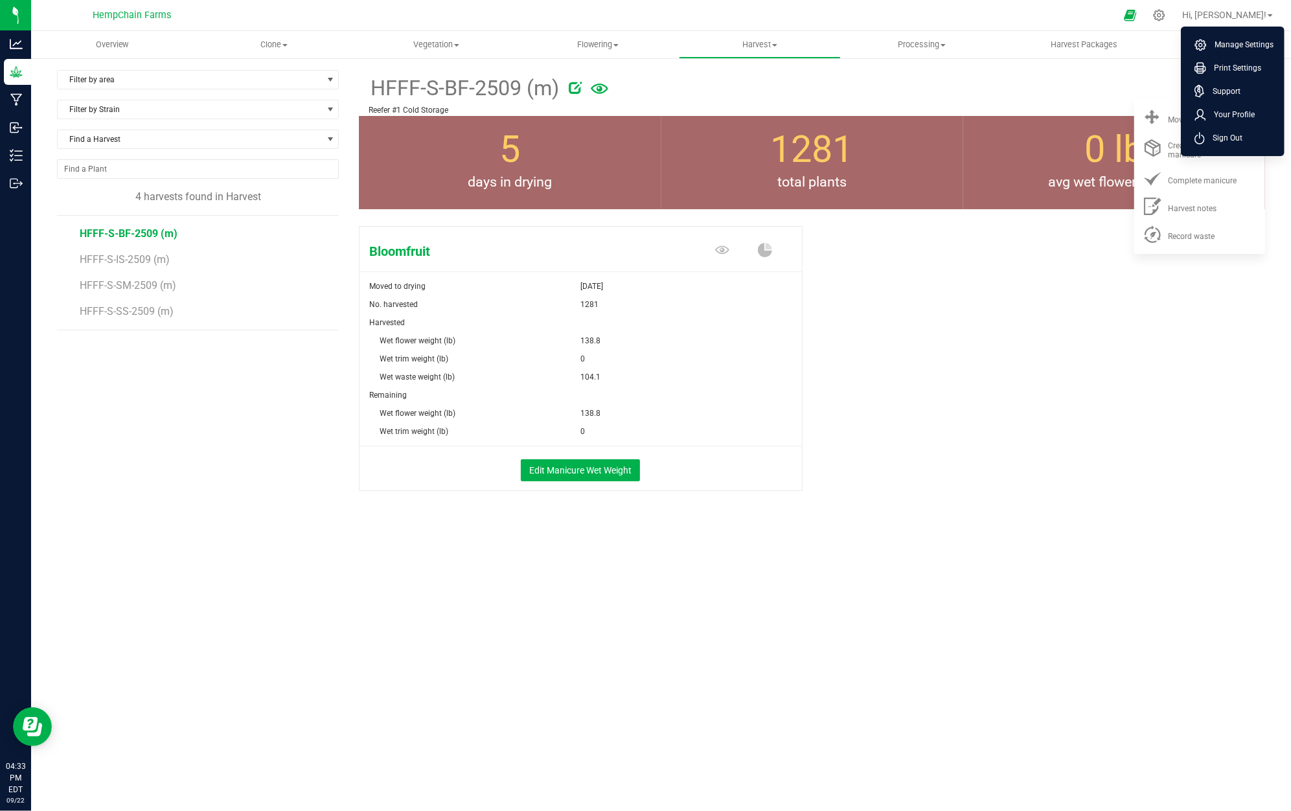
click at [345, 102] on div "Filter by Strain" at bounding box center [203, 115] width 292 height 30
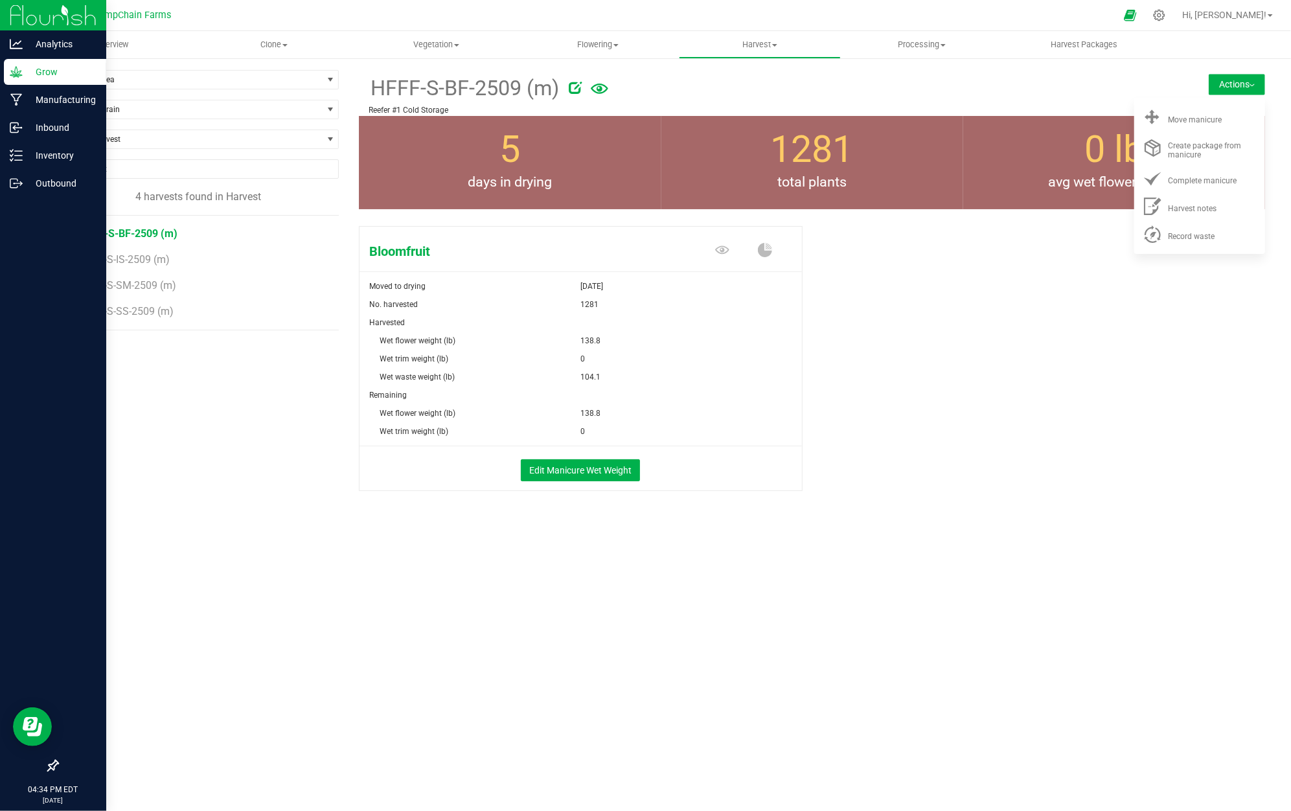
click at [29, 71] on p "Grow" at bounding box center [62, 72] width 78 height 16
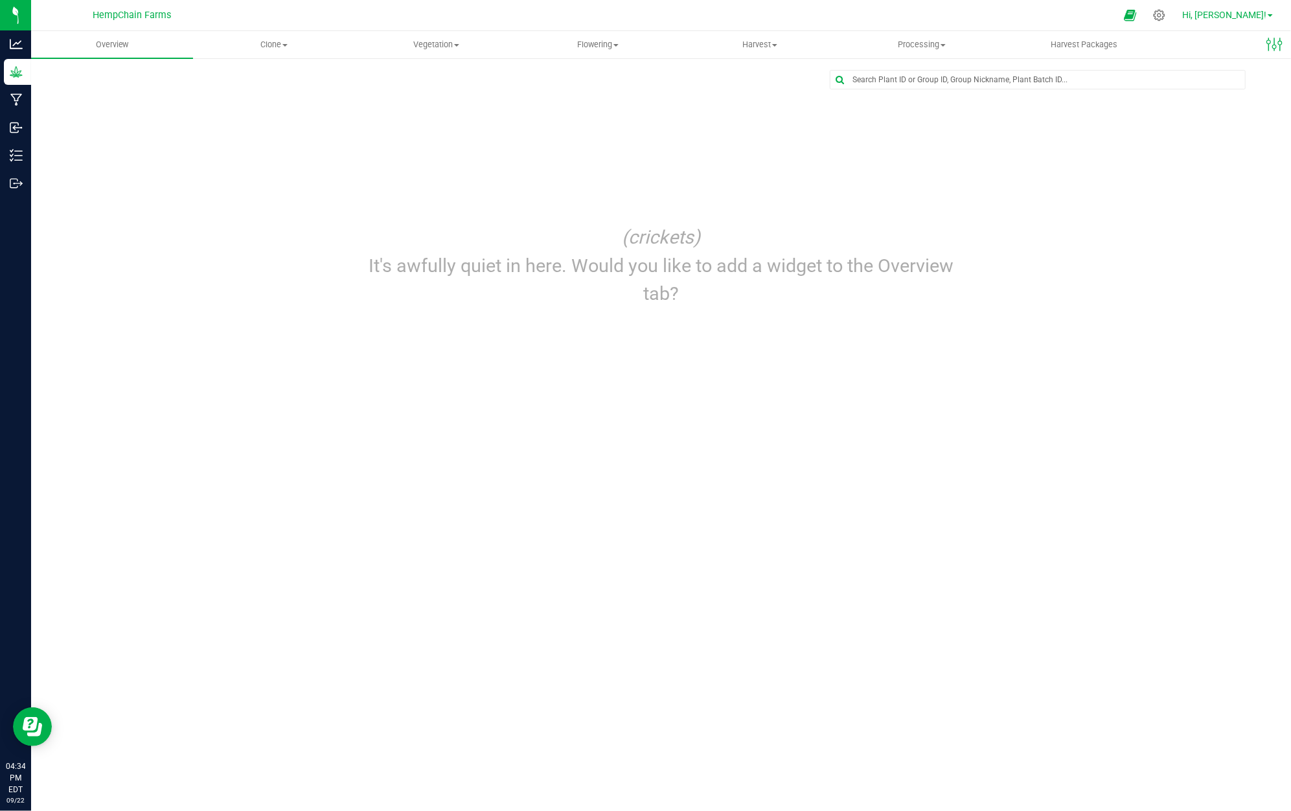
click at [1239, 10] on span "Hi, [PERSON_NAME]!" at bounding box center [1224, 15] width 84 height 10
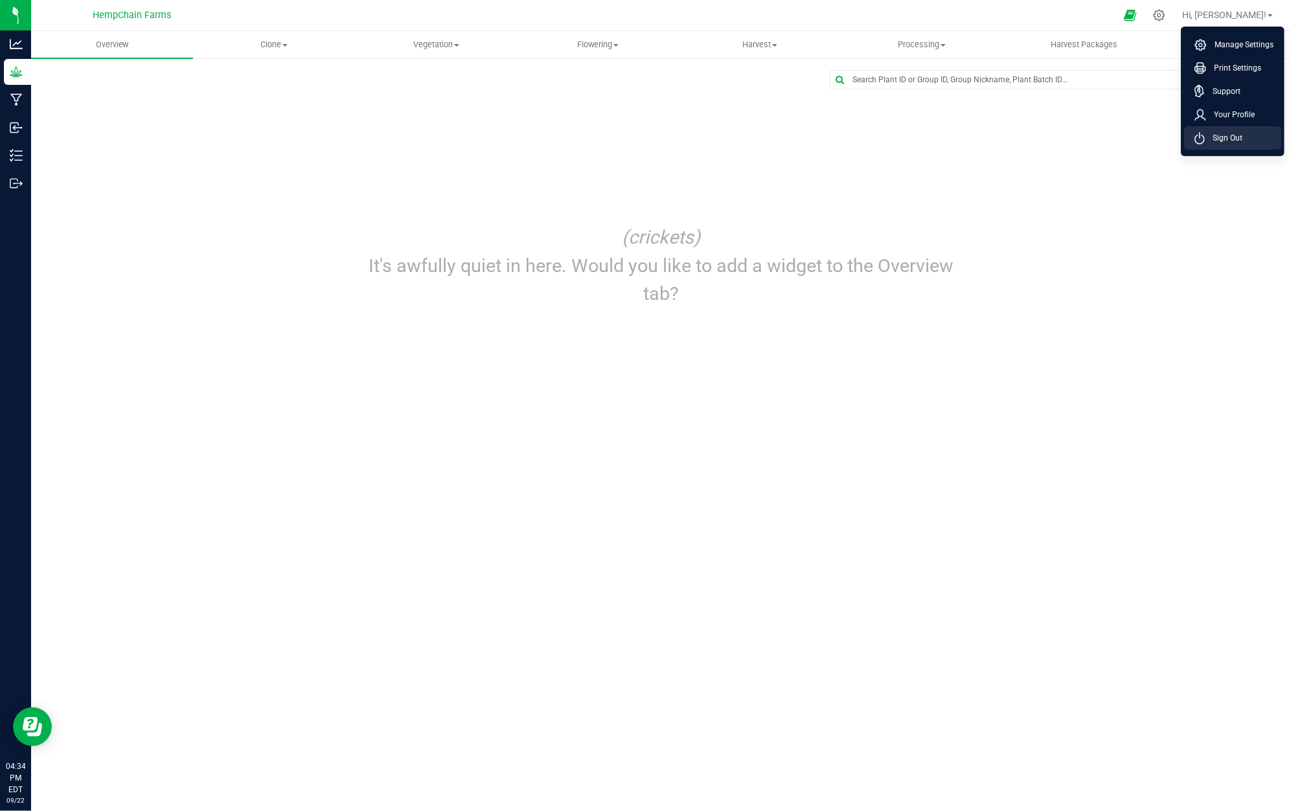
click at [1229, 138] on span "Sign Out" at bounding box center [1224, 138] width 38 height 13
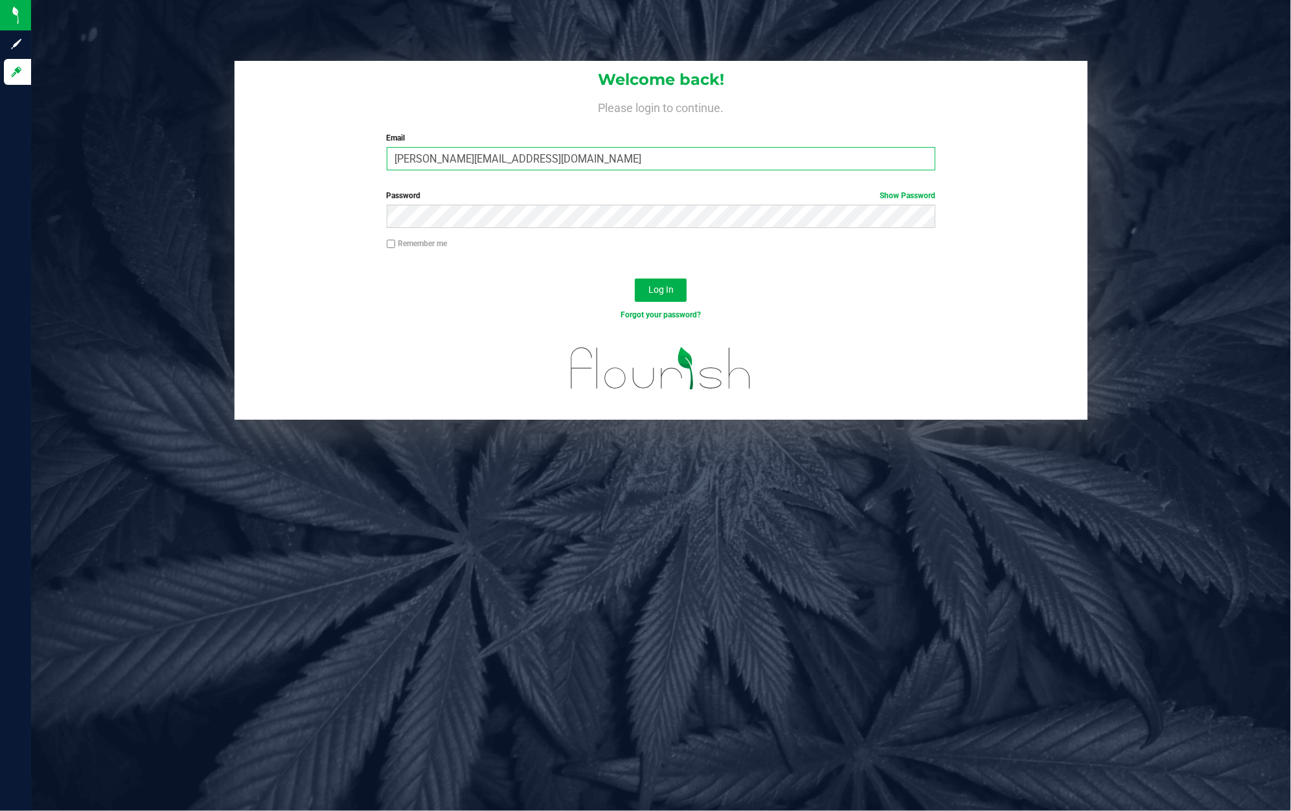
click at [544, 163] on input "[PERSON_NAME][EMAIL_ADDRESS][DOMAIN_NAME]" at bounding box center [661, 158] width 549 height 23
type input "maxsonfreeman@gmail.com"
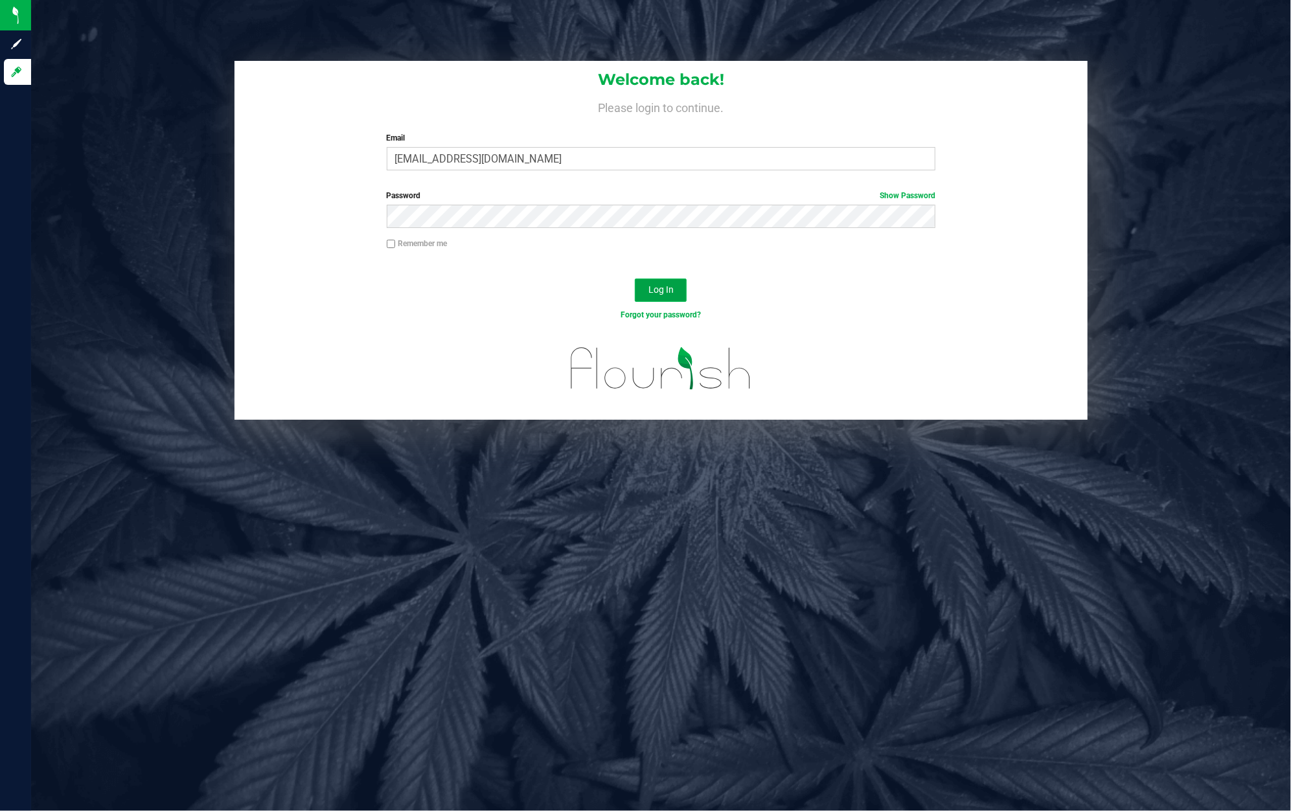
click at [645, 286] on button "Log In" at bounding box center [661, 290] width 52 height 23
